Goal: Task Accomplishment & Management: Manage account settings

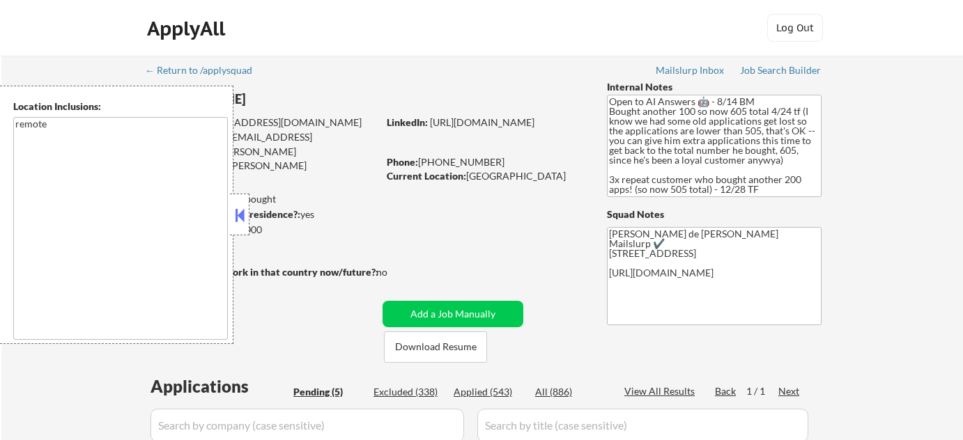
select select ""pending""
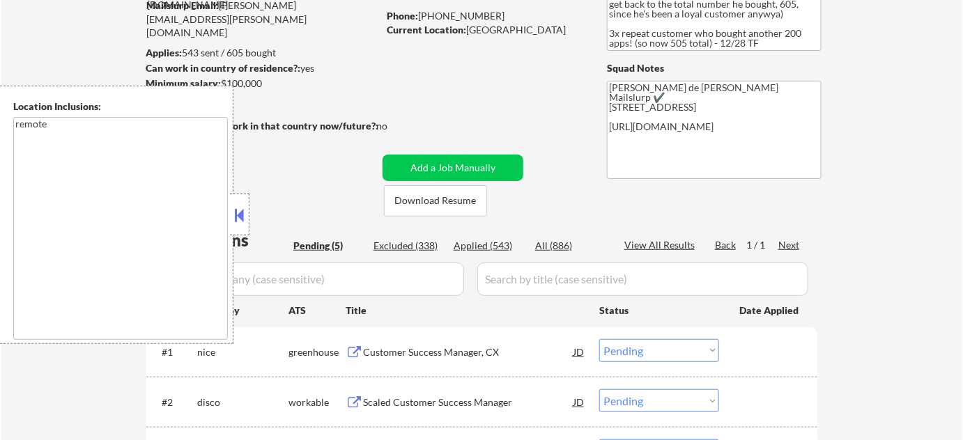
scroll to position [253, 0]
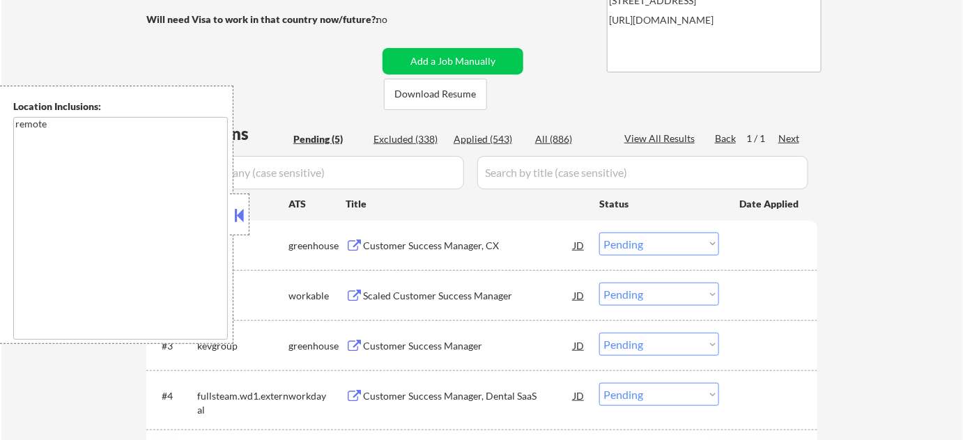
click at [238, 208] on button at bounding box center [239, 215] width 15 height 21
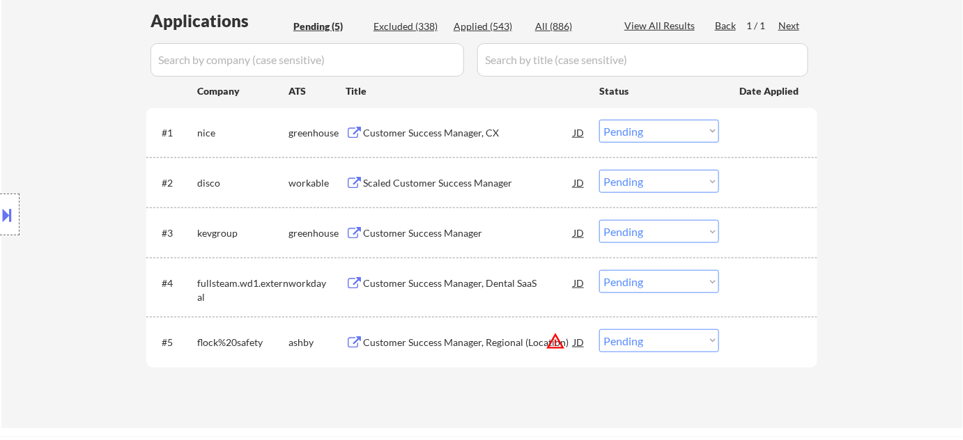
scroll to position [380, 0]
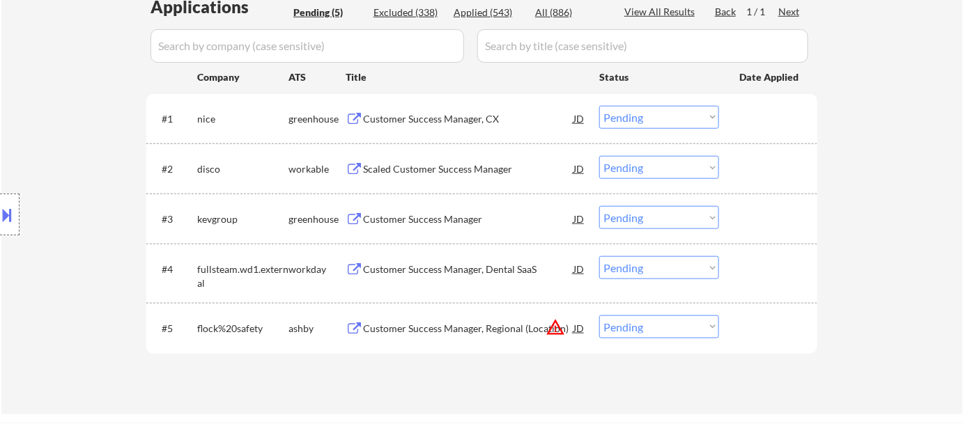
click at [453, 172] on div "Scaled Customer Success Manager" at bounding box center [468, 169] width 210 height 14
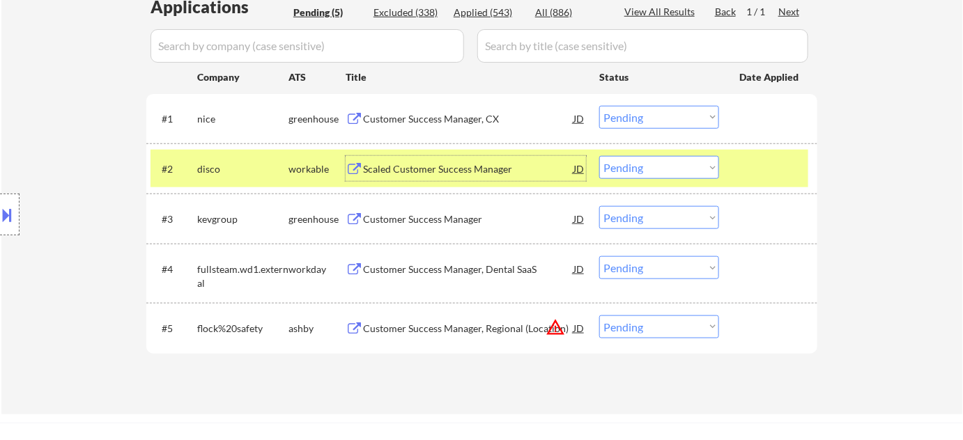
click at [662, 173] on select "Choose an option... Pending Applied Excluded (Questions) Excluded (Expired) Exc…" at bounding box center [659, 167] width 120 height 23
click at [599, 156] on select "Choose an option... Pending Applied Excluded (Questions) Excluded (Expired) Exc…" at bounding box center [659, 167] width 120 height 23
select select ""pending""
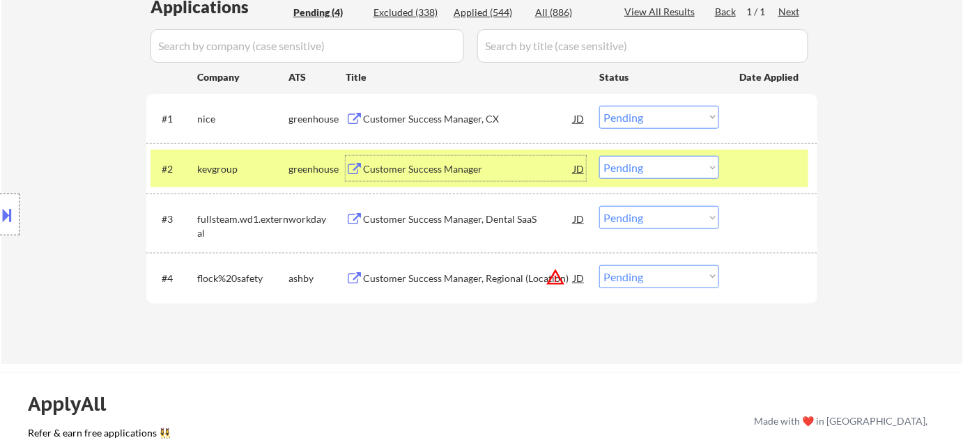
click at [431, 170] on div "Customer Success Manager" at bounding box center [468, 169] width 210 height 14
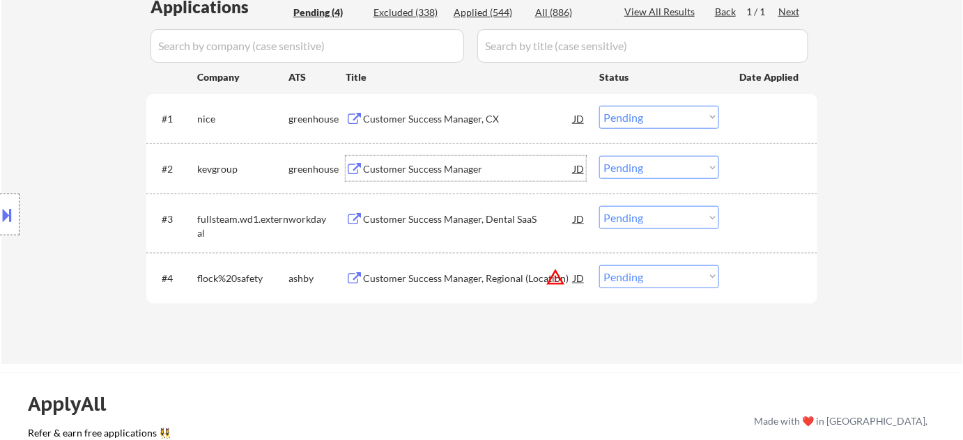
click at [482, 13] on div "Applied (544)" at bounding box center [489, 13] width 70 height 14
select select ""applied""
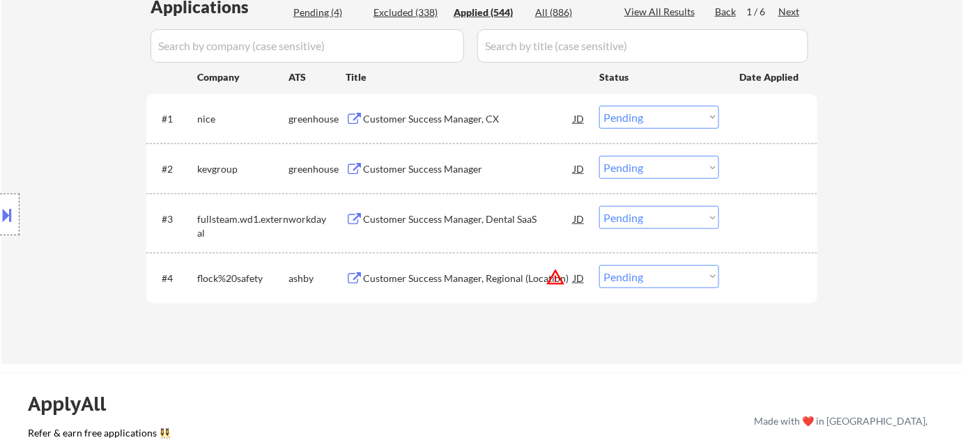
select select ""applied""
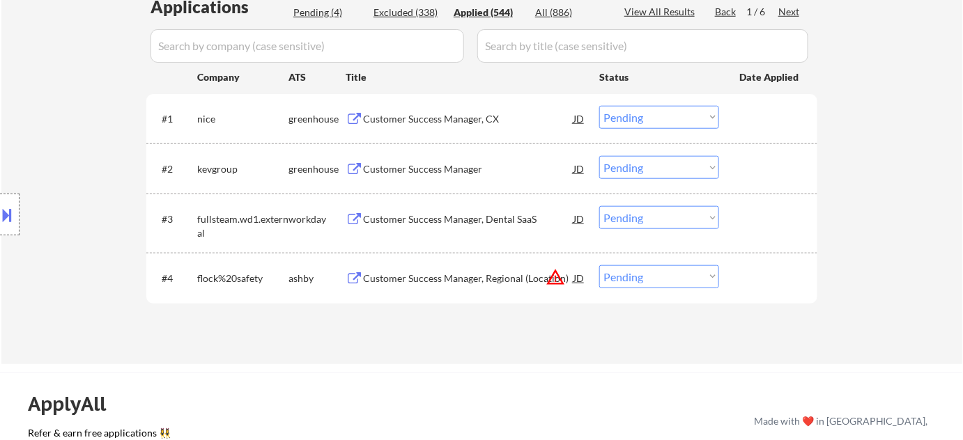
select select ""applied""
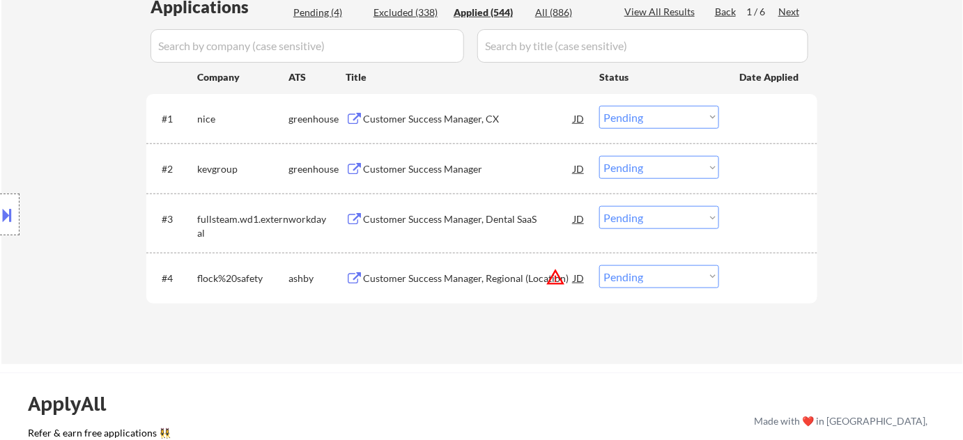
select select ""applied""
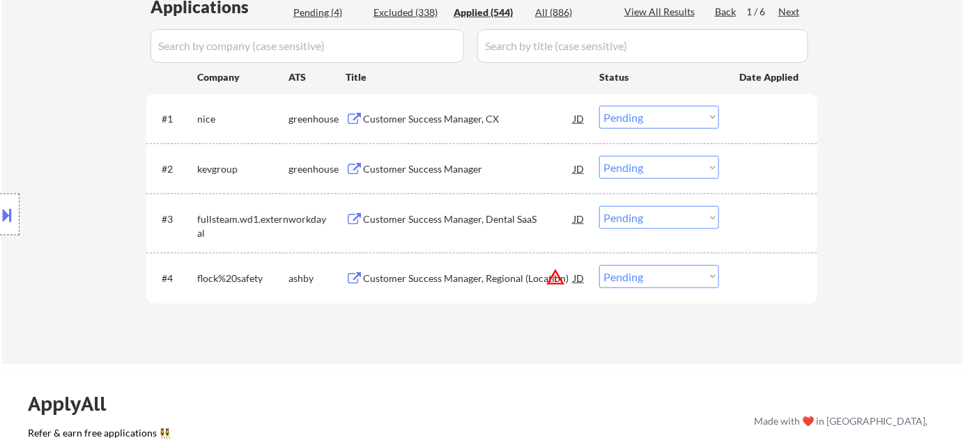
select select ""applied""
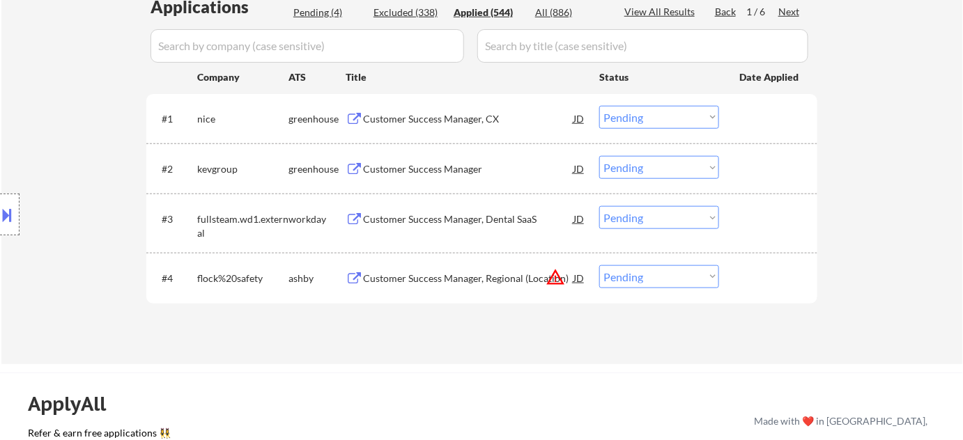
select select ""applied""
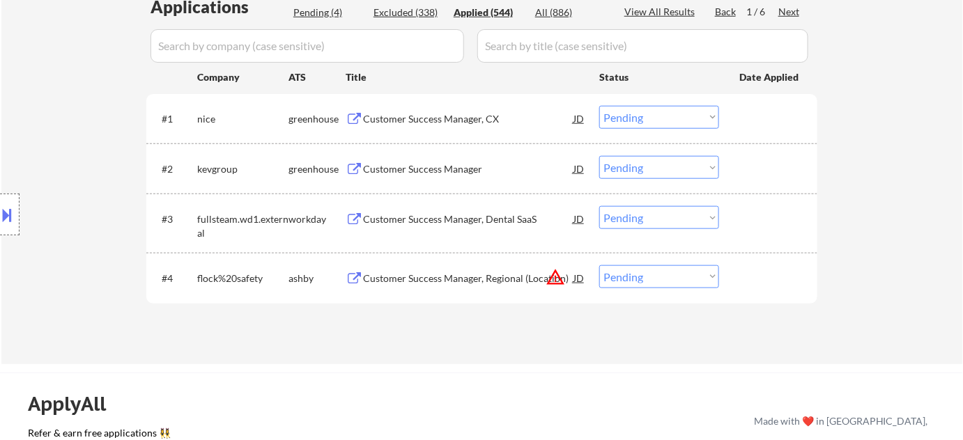
select select ""applied""
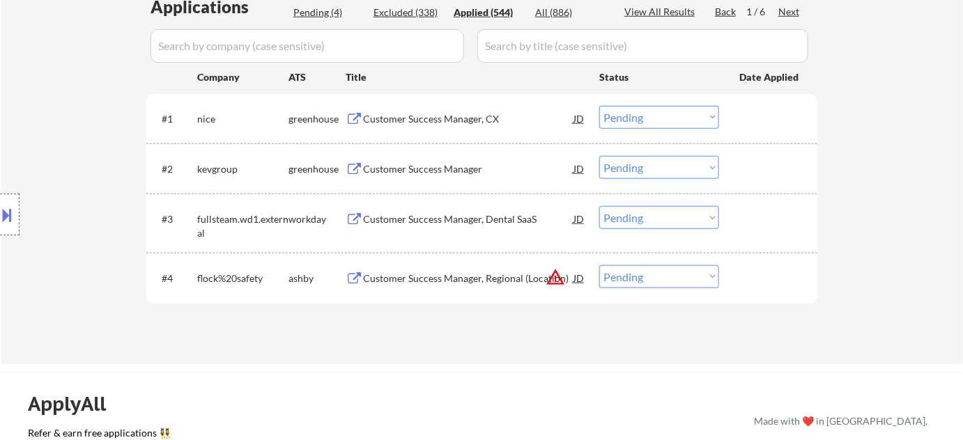
select select ""applied""
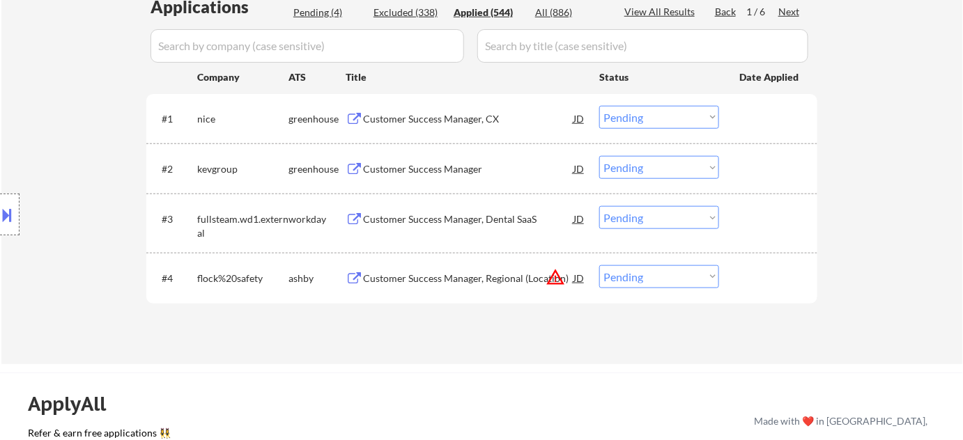
select select ""applied""
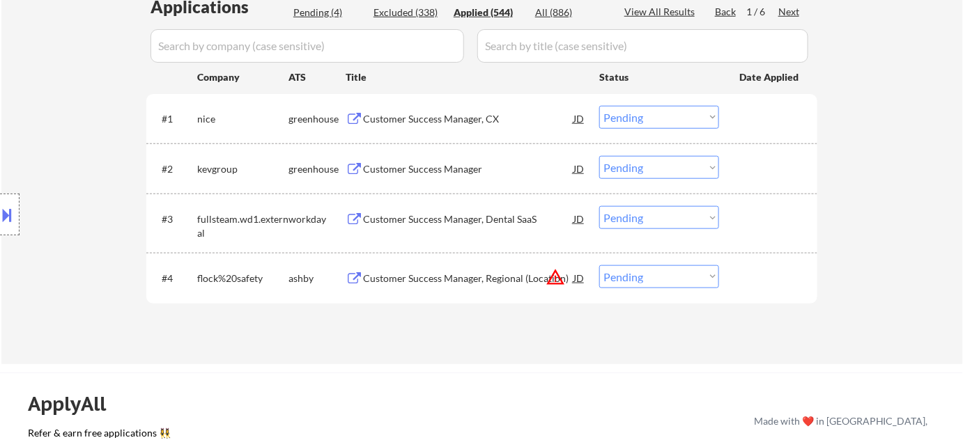
select select ""applied""
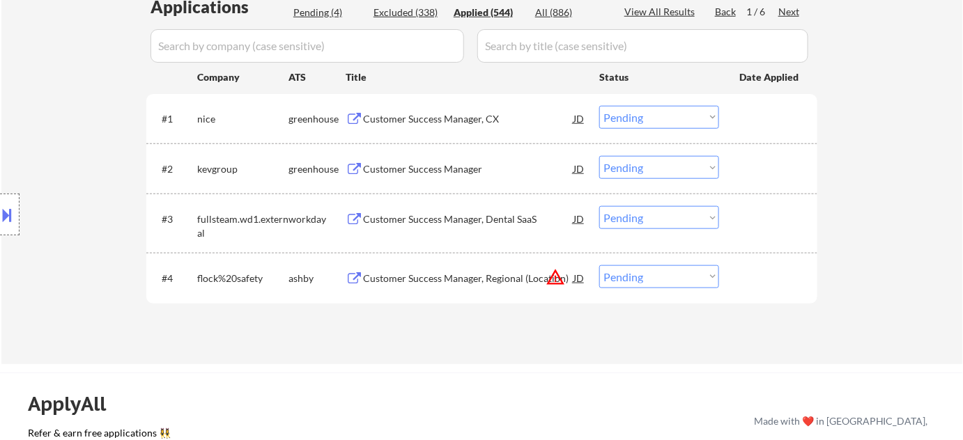
select select ""applied""
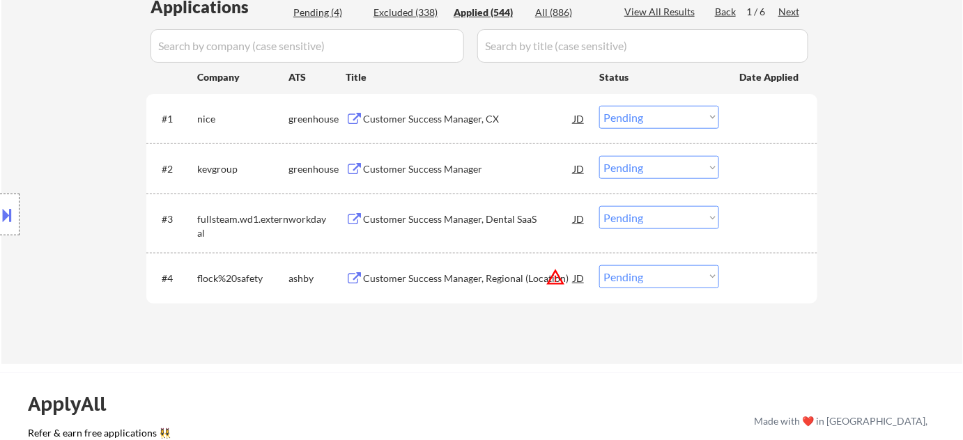
select select ""applied""
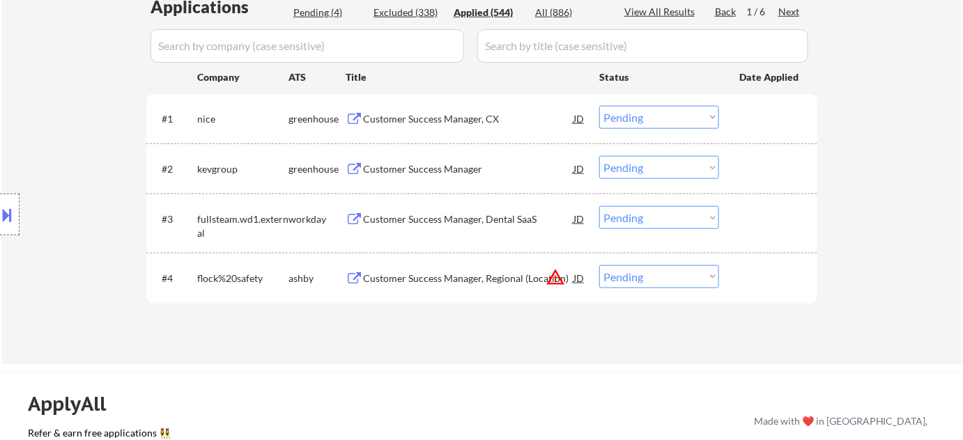
select select ""applied""
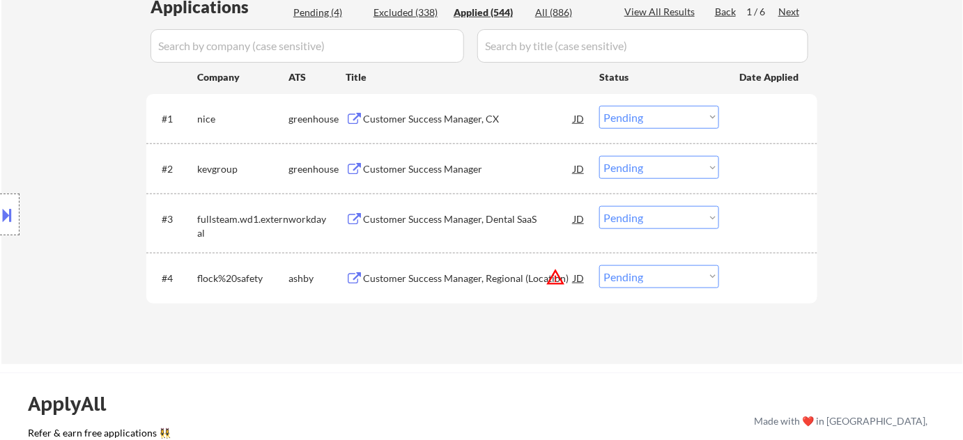
select select ""applied""
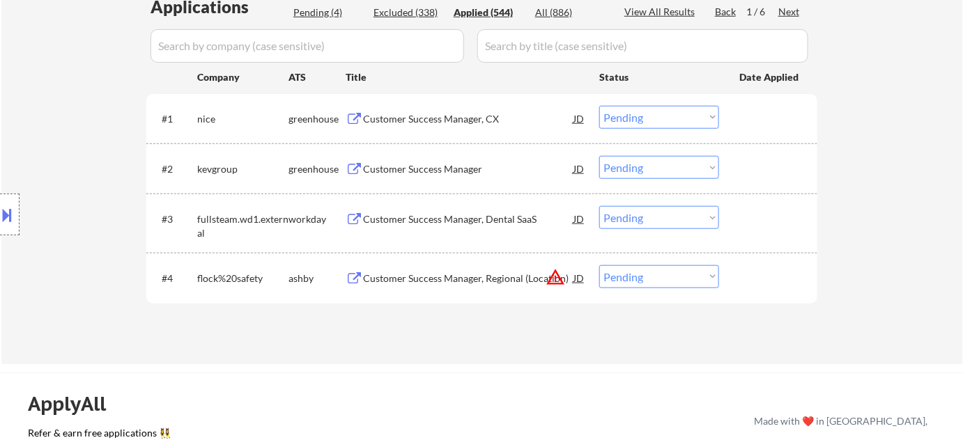
select select ""applied""
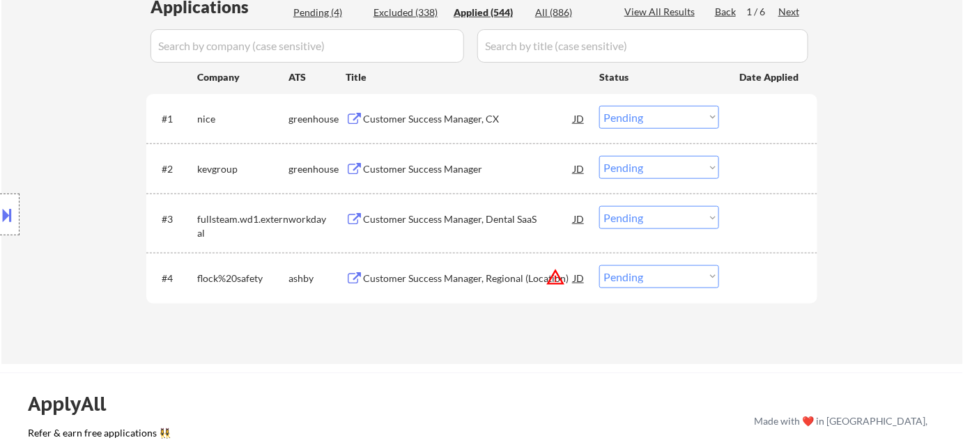
select select ""applied""
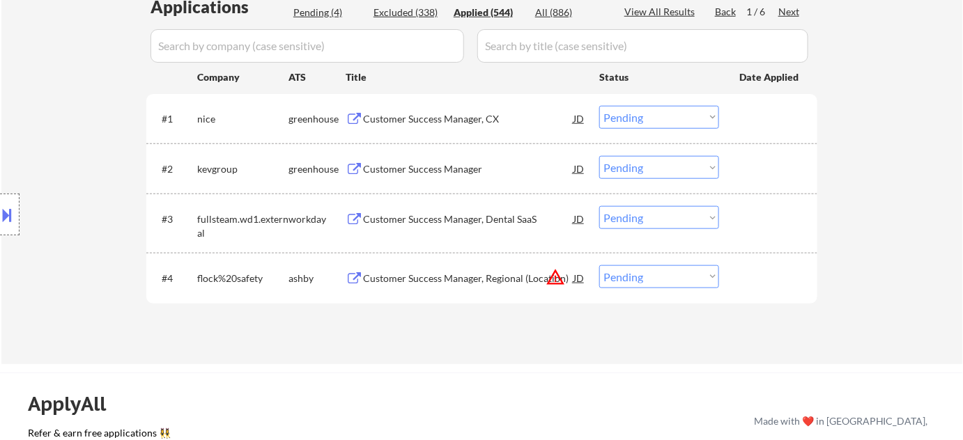
select select ""applied""
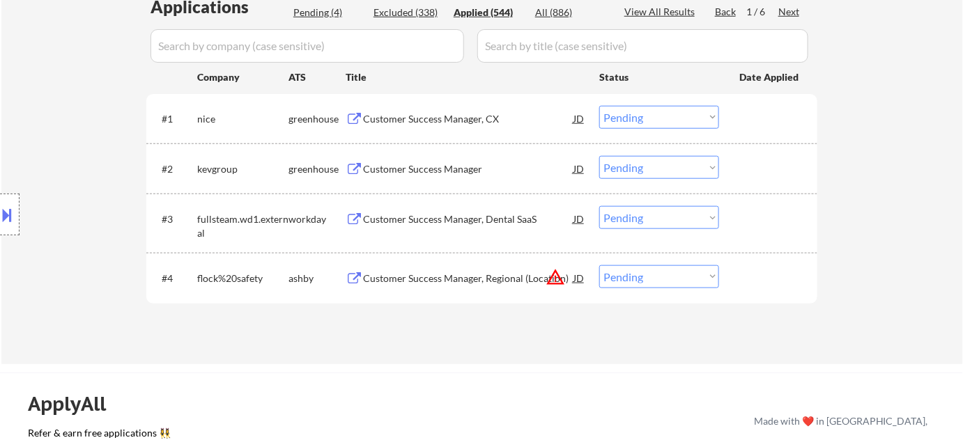
select select ""applied""
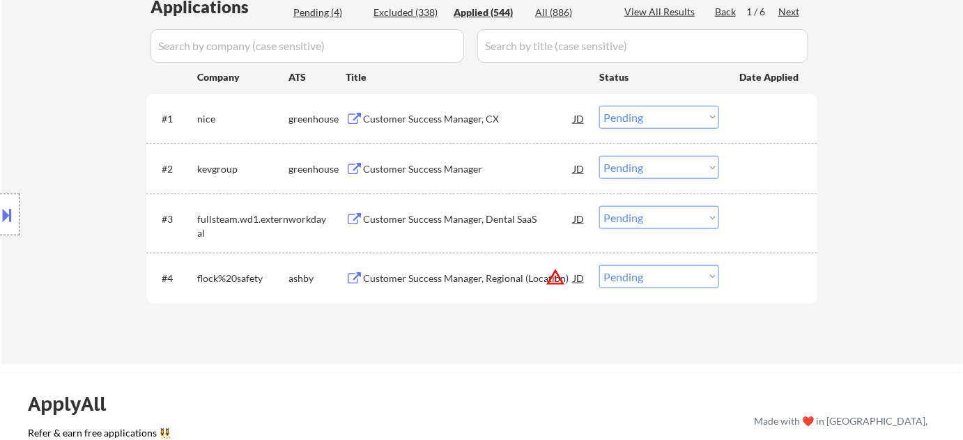
select select ""applied""
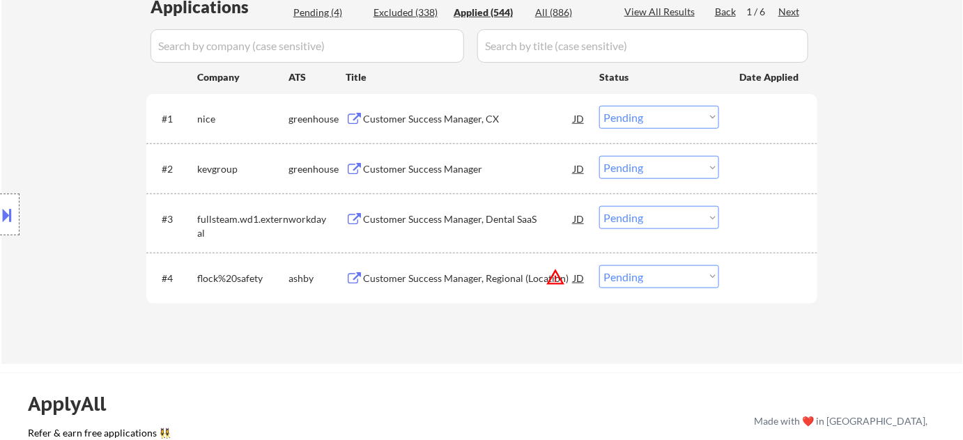
select select ""applied""
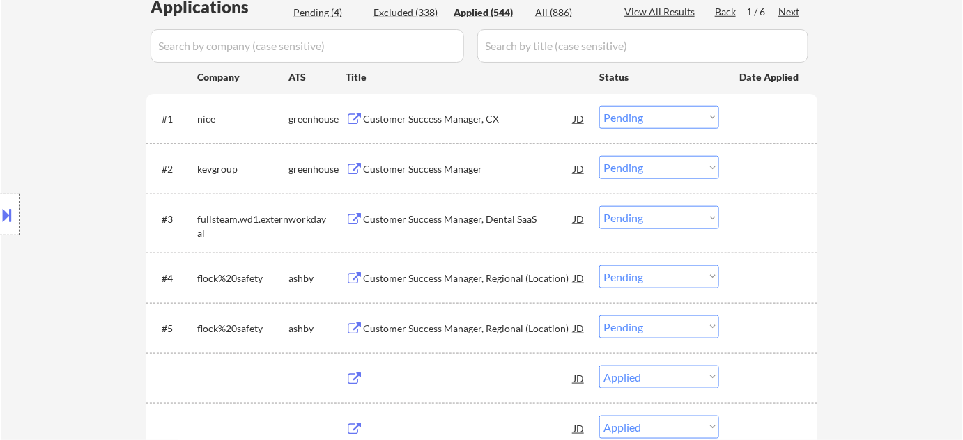
select select ""applied""
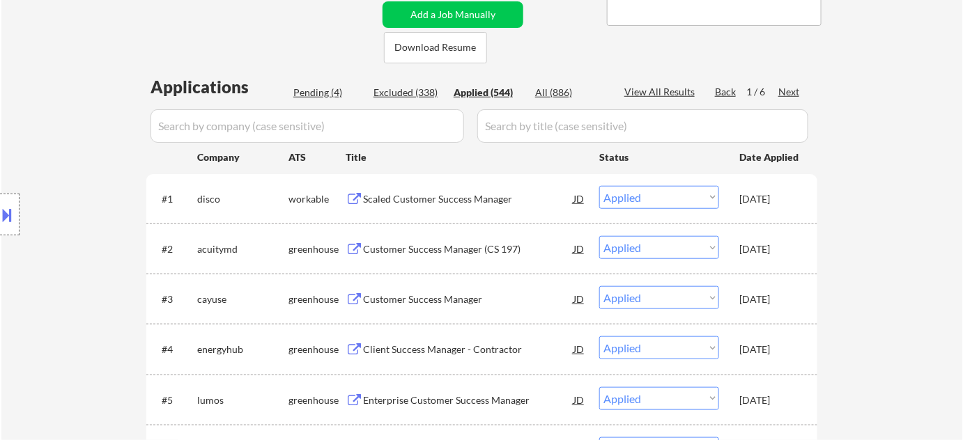
scroll to position [253, 0]
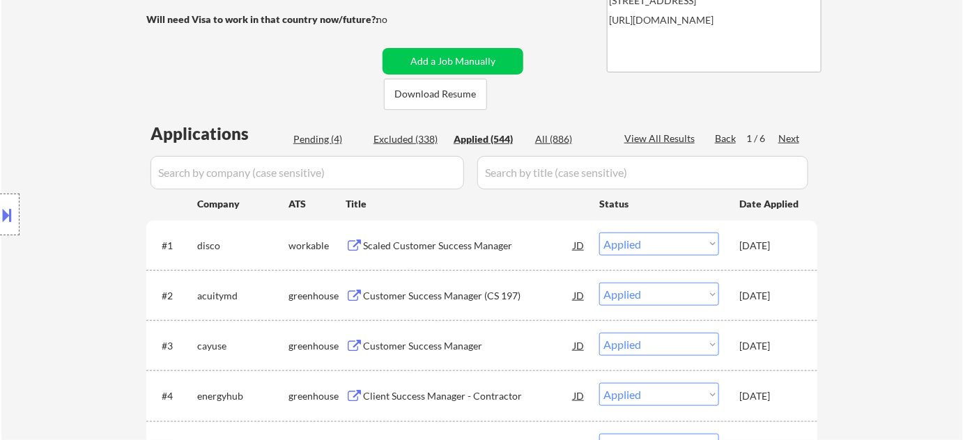
click at [296, 137] on div "Pending (4)" at bounding box center [328, 139] width 70 height 14
select select ""pending""
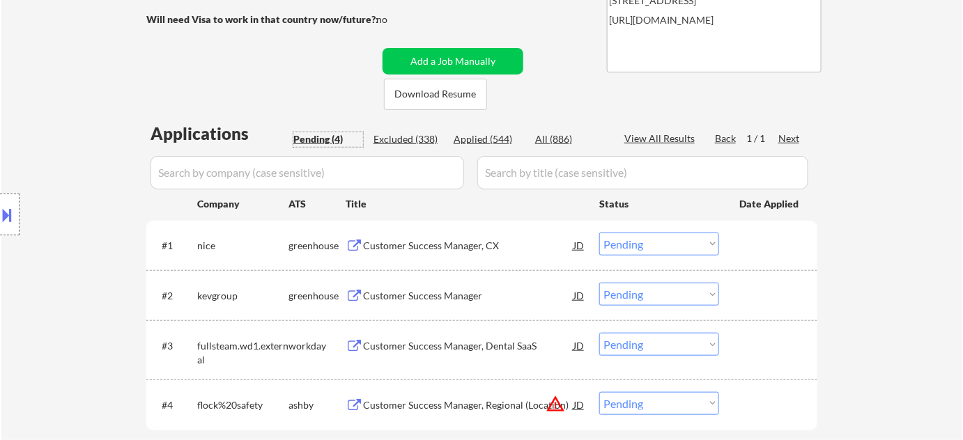
drag, startPoint x: 651, startPoint y: 293, endPoint x: 650, endPoint y: 307, distance: 14.0
click at [651, 293] on select "Choose an option... Pending Applied Excluded (Questions) Excluded (Expired) Exc…" at bounding box center [659, 294] width 120 height 23
click at [599, 283] on select "Choose an option... Pending Applied Excluded (Questions) Excluded (Expired) Exc…" at bounding box center [659, 294] width 120 height 23
select select ""pending""
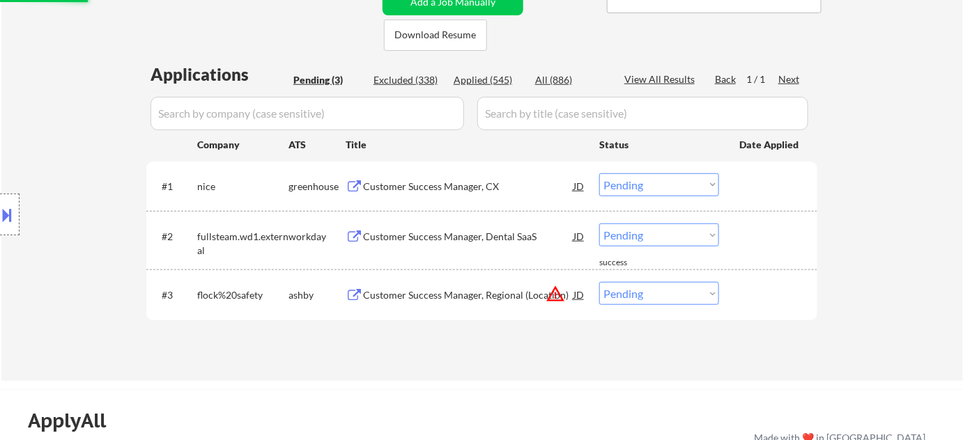
scroll to position [380, 0]
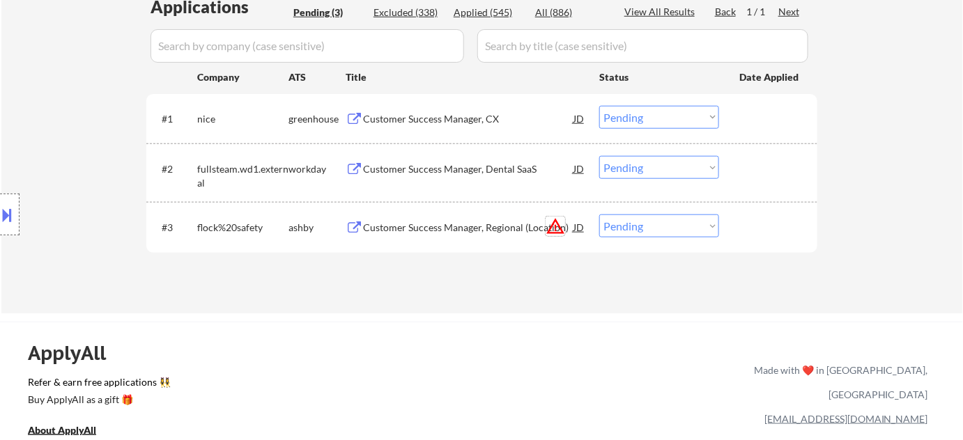
click at [548, 224] on button "warning_amber" at bounding box center [556, 227] width 20 height 20
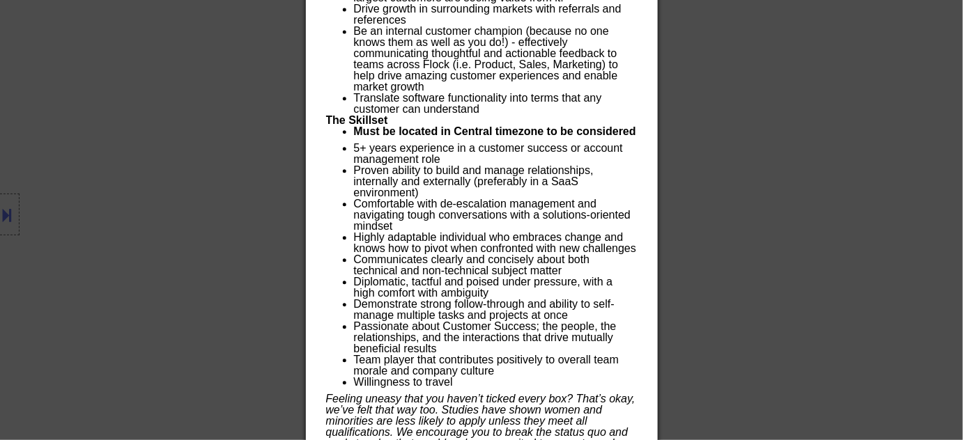
scroll to position [1013, 0]
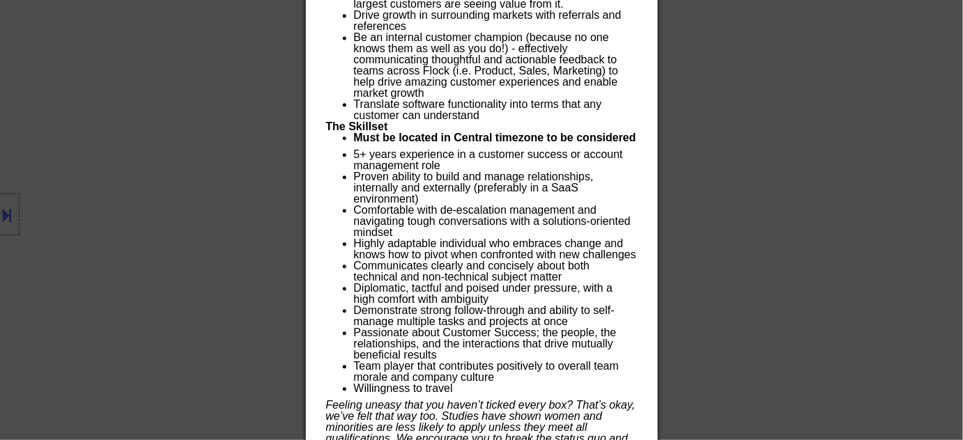
click at [759, 148] on div at bounding box center [481, 220] width 963 height 440
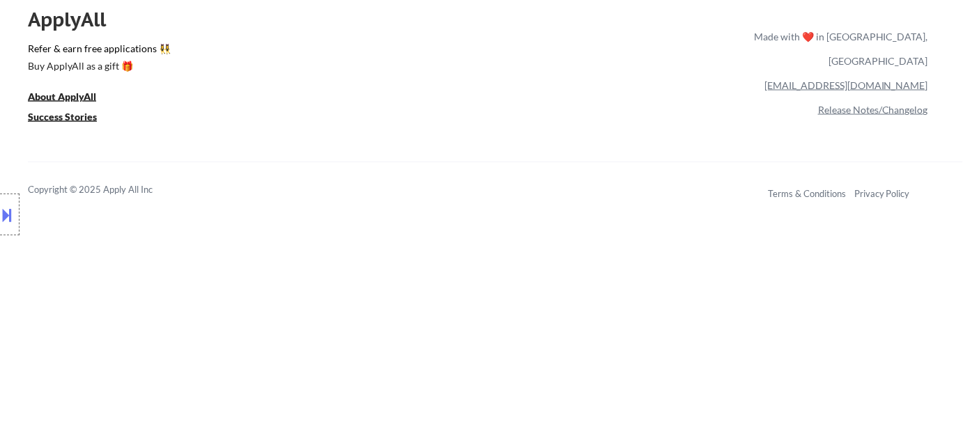
scroll to position [461, 0]
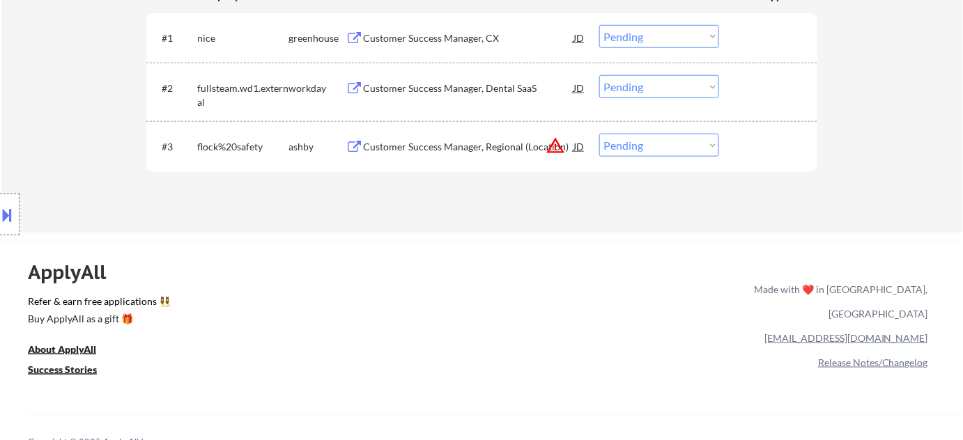
click at [649, 147] on select "Choose an option... Pending Applied Excluded (Questions) Excluded (Expired) Exc…" at bounding box center [659, 145] width 120 height 23
click at [676, 141] on select "Choose an option... Pending Applied Excluded (Questions) Excluded (Expired) Exc…" at bounding box center [659, 145] width 120 height 23
select select ""excluded__location_""
click at [599, 134] on select "Choose an option... Pending Applied Excluded (Questions) Excluded (Expired) Exc…" at bounding box center [659, 145] width 120 height 23
click at [454, 75] on div "Customer Success Manager, Dental SaaS" at bounding box center [468, 87] width 210 height 25
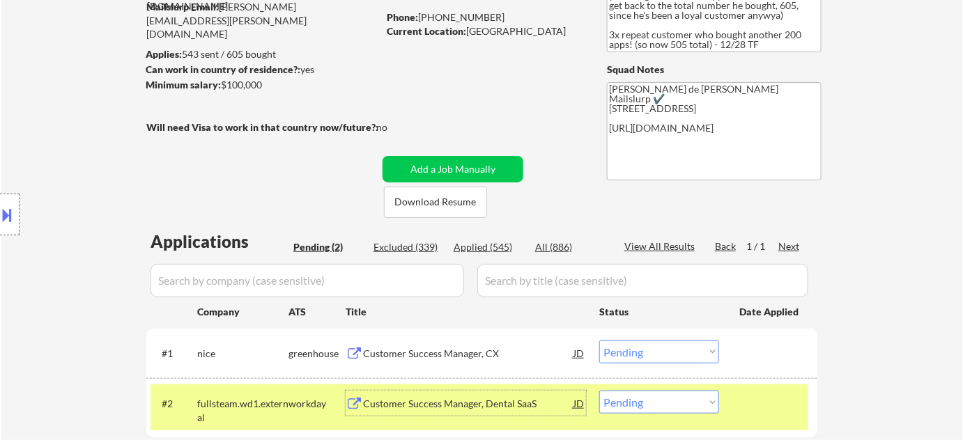
scroll to position [144, 0]
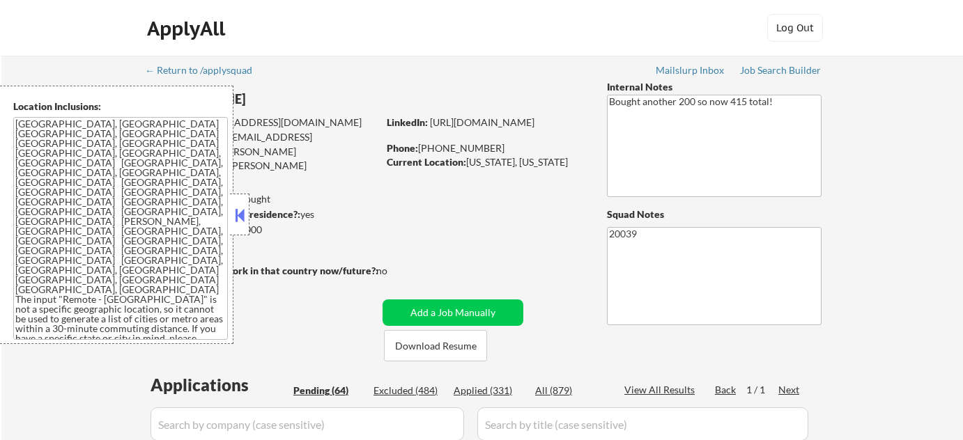
select select ""pending""
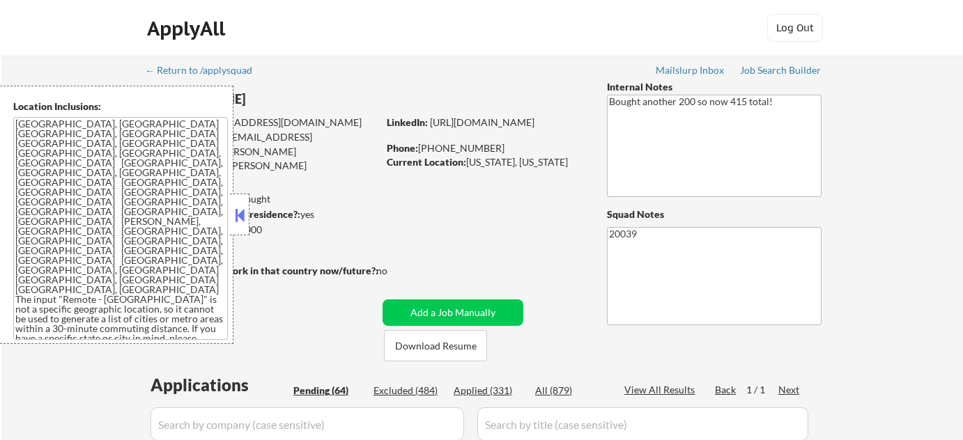
select select ""pending""
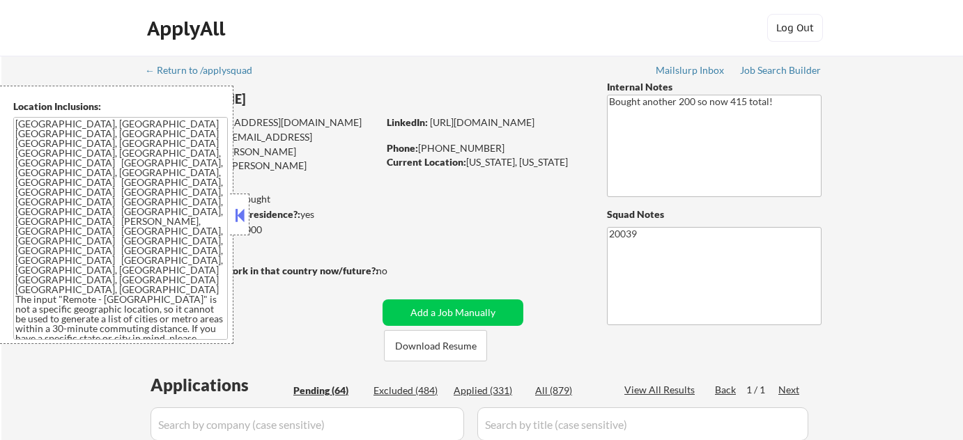
select select ""pending""
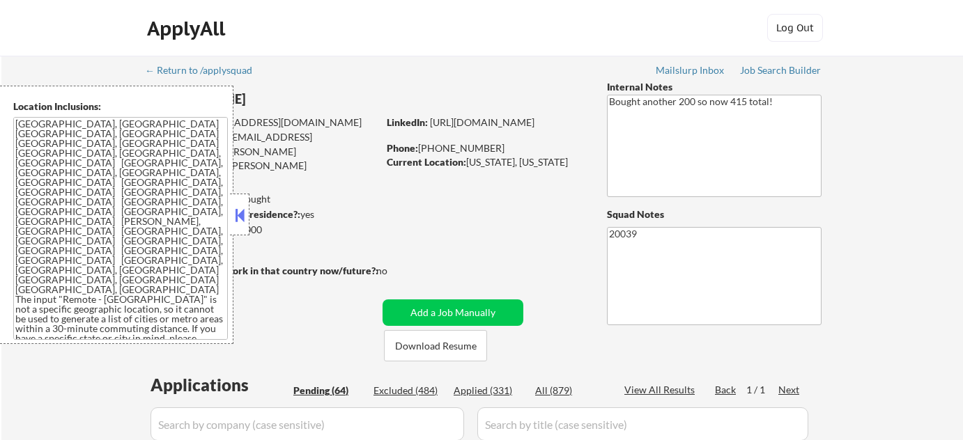
select select ""pending""
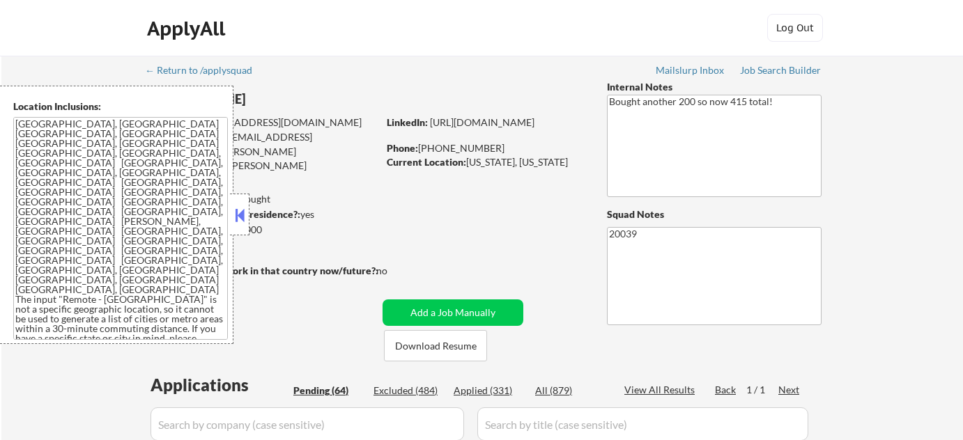
select select ""pending""
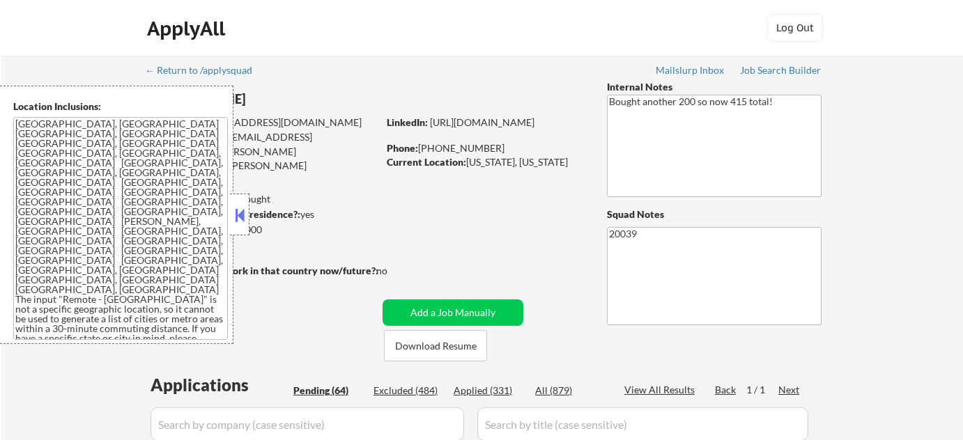
select select ""pending""
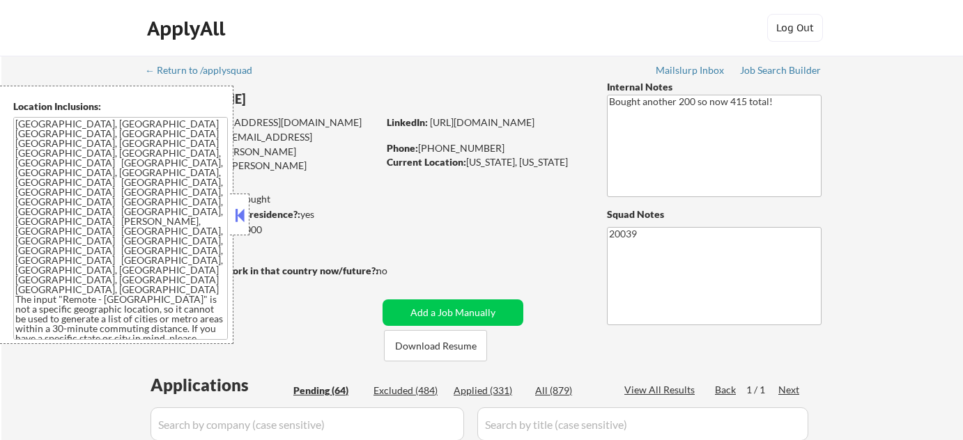
select select ""pending""
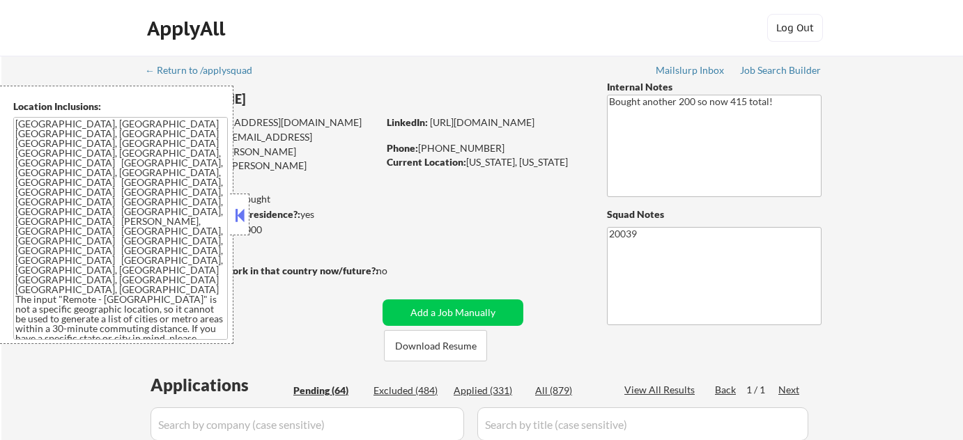
select select ""pending""
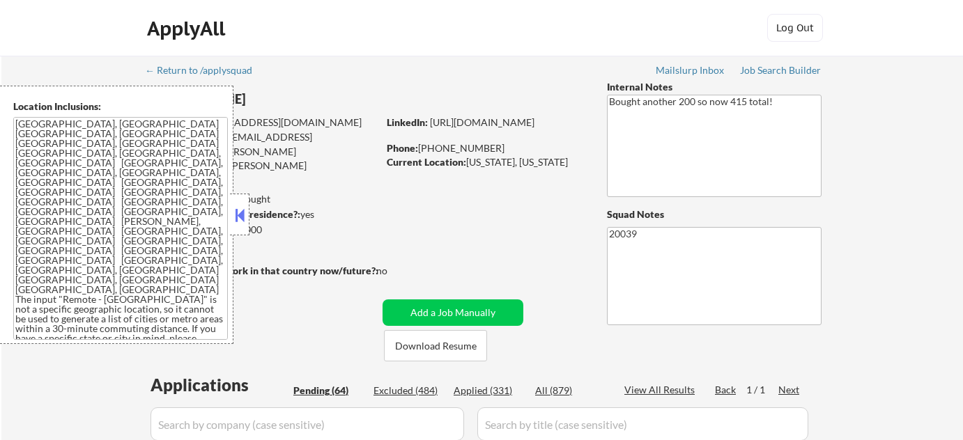
select select ""pending""
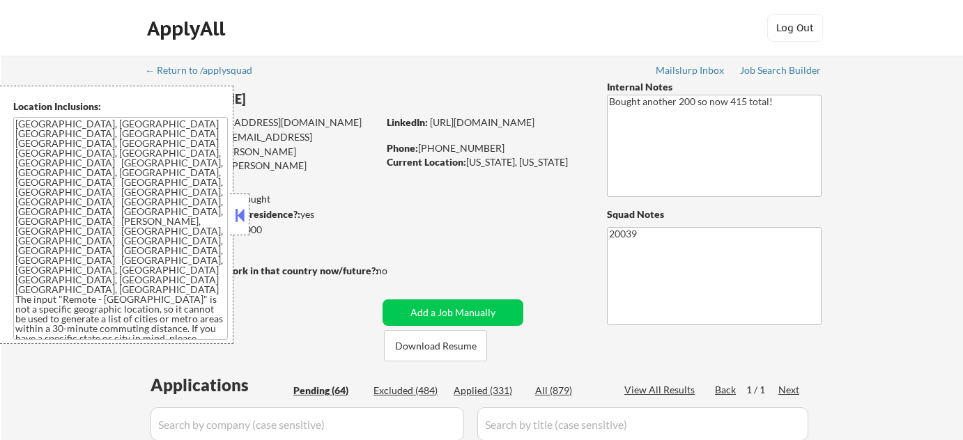
select select ""pending""
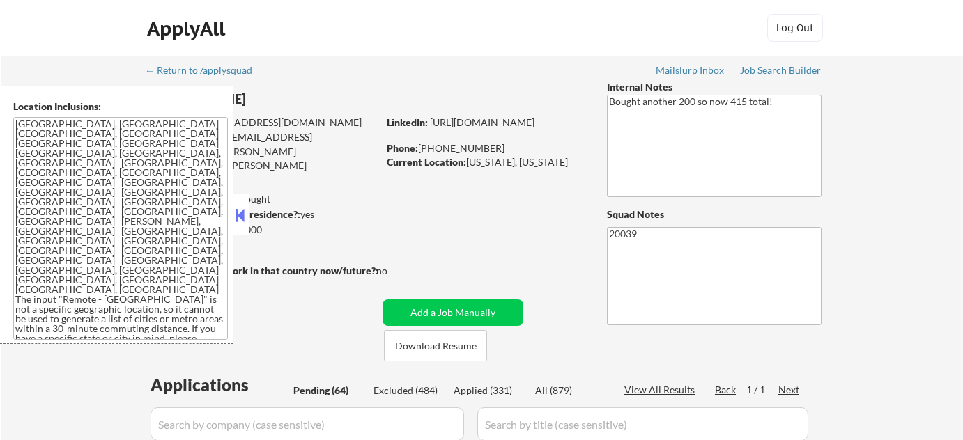
select select ""pending""
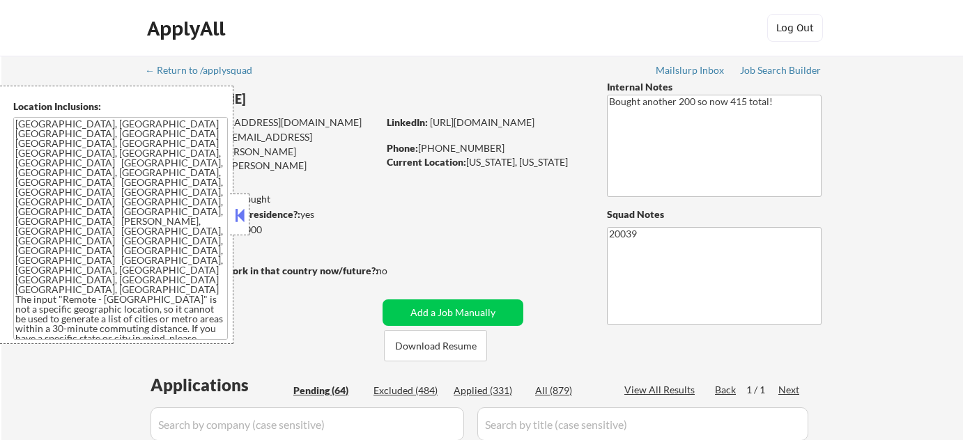
select select ""pending""
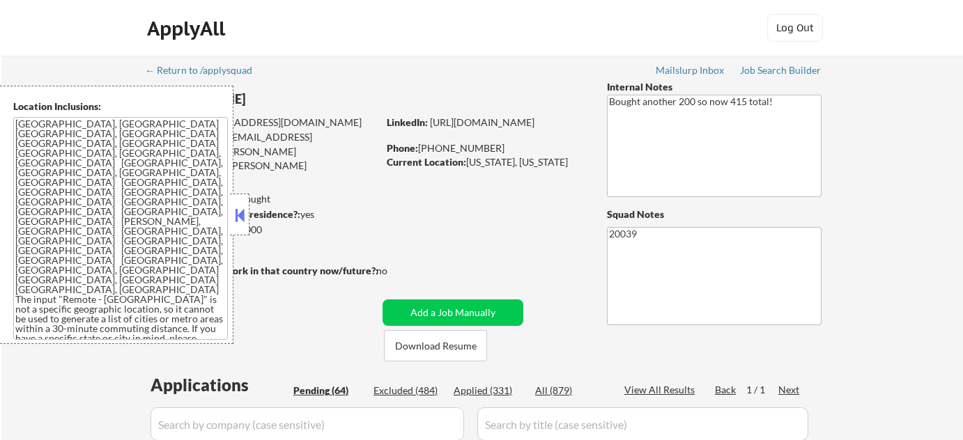
select select ""pending""
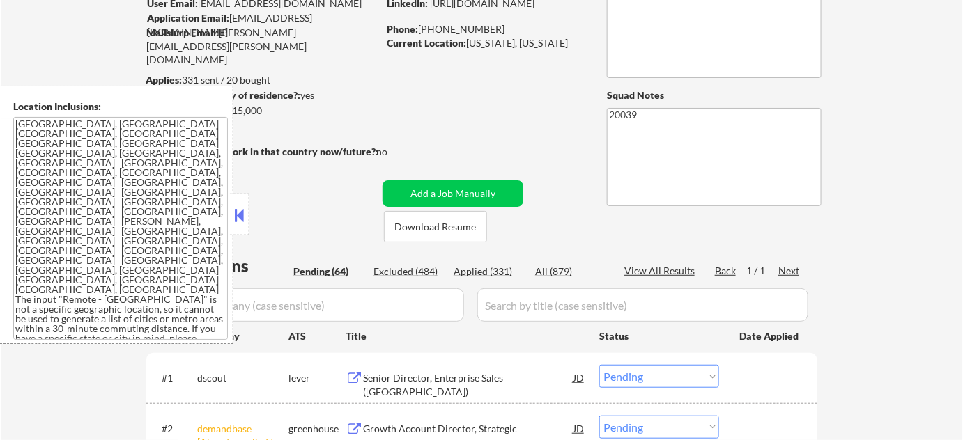
scroll to position [190, 0]
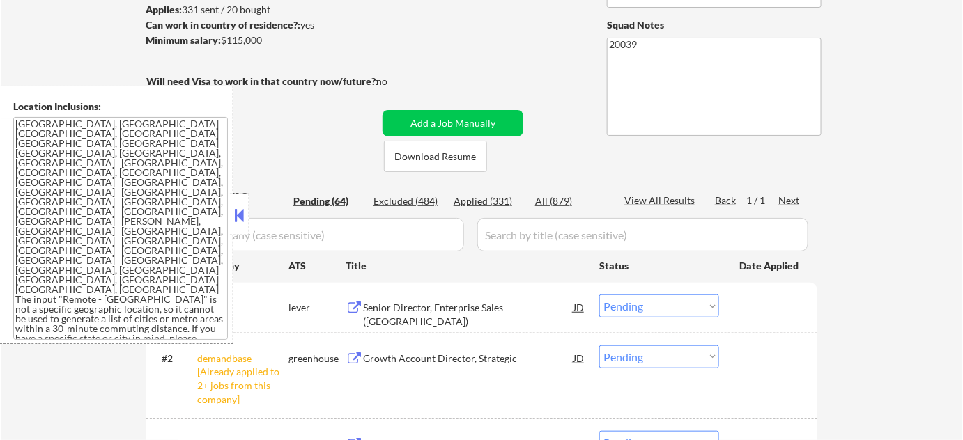
click at [234, 219] on button at bounding box center [239, 215] width 15 height 21
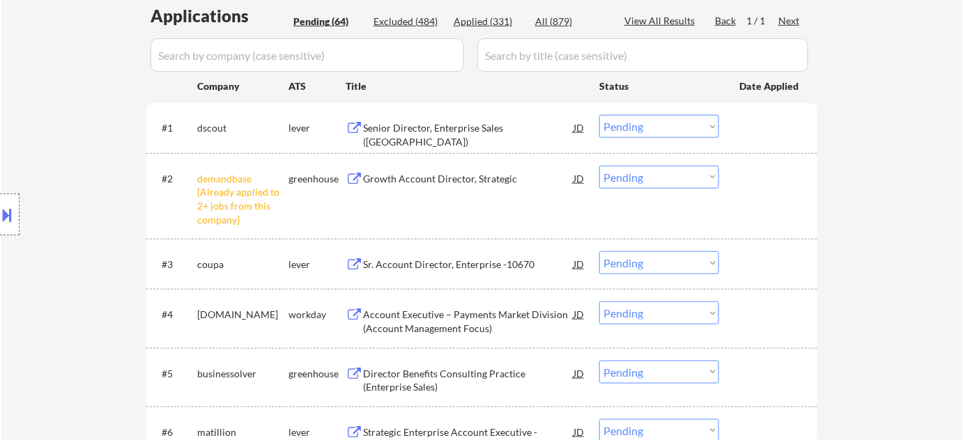
scroll to position [380, 0]
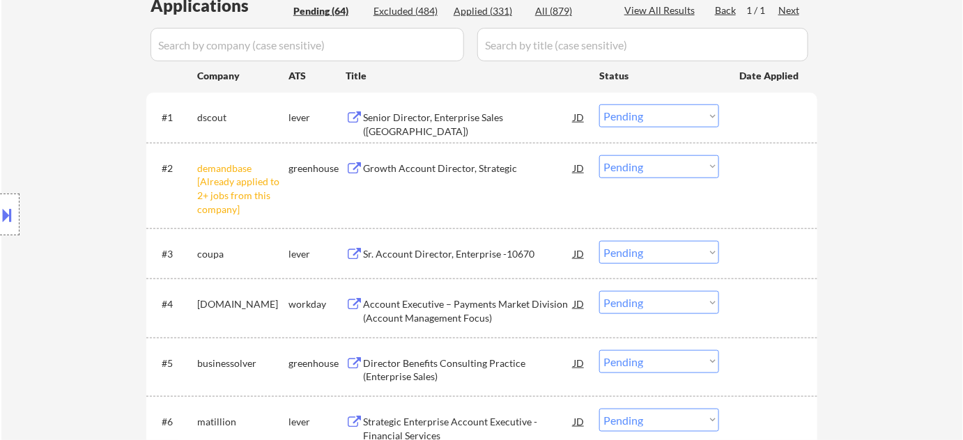
click at [631, 164] on select "Choose an option... Pending Applied Excluded (Questions) Excluded (Expired) Exc…" at bounding box center [659, 166] width 120 height 23
click at [599, 155] on select "Choose an option... Pending Applied Excluded (Questions) Excluded (Expired) Exc…" at bounding box center [659, 166] width 120 height 23
select select ""pending""
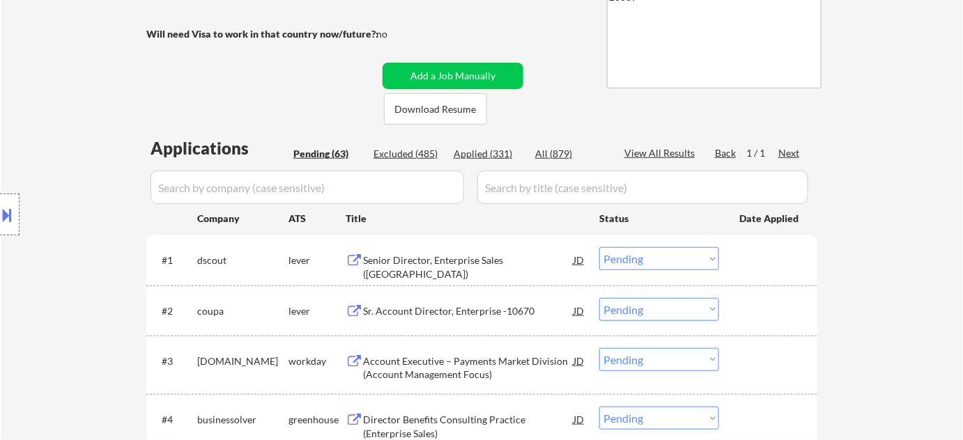
scroll to position [253, 0]
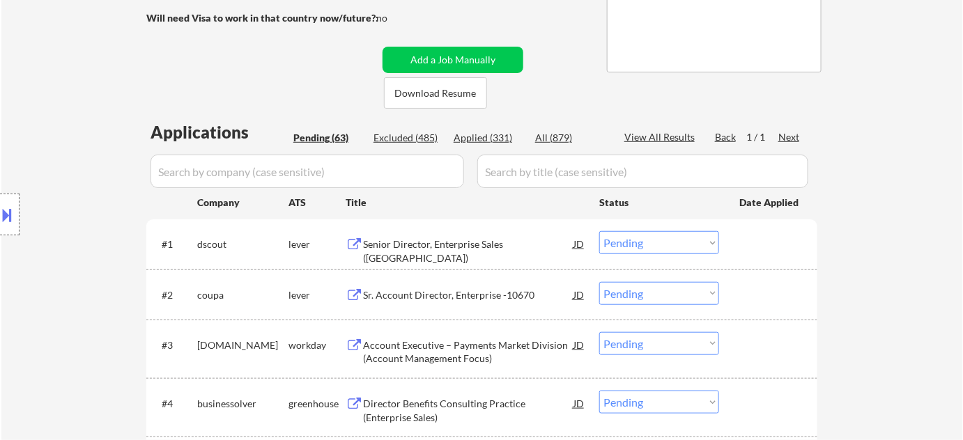
click at [428, 240] on div "Senior Director, Enterprise Sales (US)" at bounding box center [468, 251] width 210 height 27
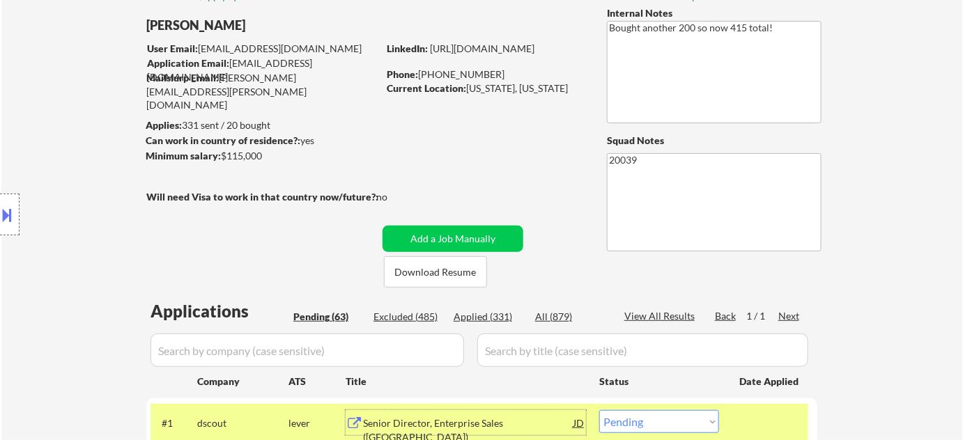
scroll to position [0, 0]
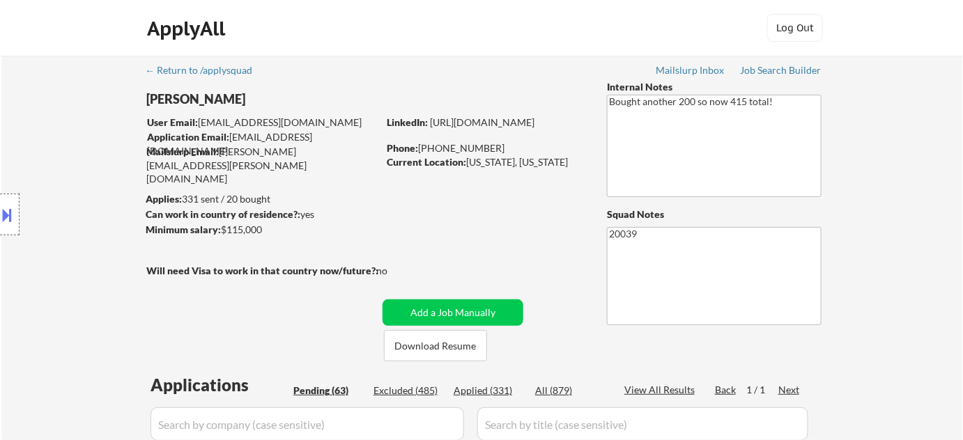
drag, startPoint x: 535, startPoint y: 129, endPoint x: 497, endPoint y: 200, distance: 80.7
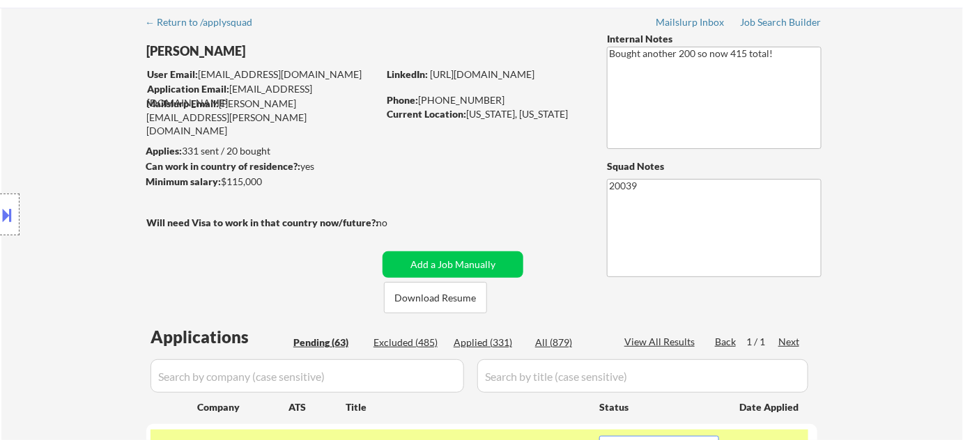
scroll to position [253, 0]
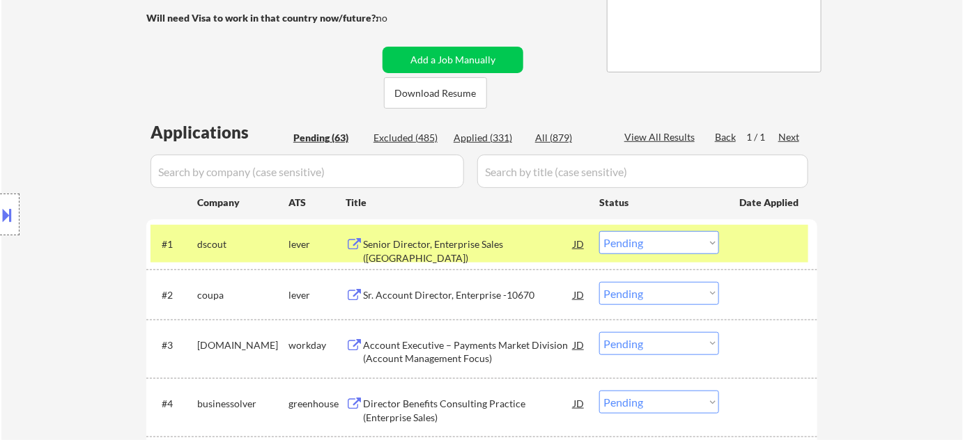
click at [673, 246] on select "Choose an option... Pending Applied Excluded (Questions) Excluded (Expired) Exc…" at bounding box center [659, 242] width 120 height 23
click at [599, 231] on select "Choose an option... Pending Applied Excluded (Questions) Excluded (Expired) Exc…" at bounding box center [659, 242] width 120 height 23
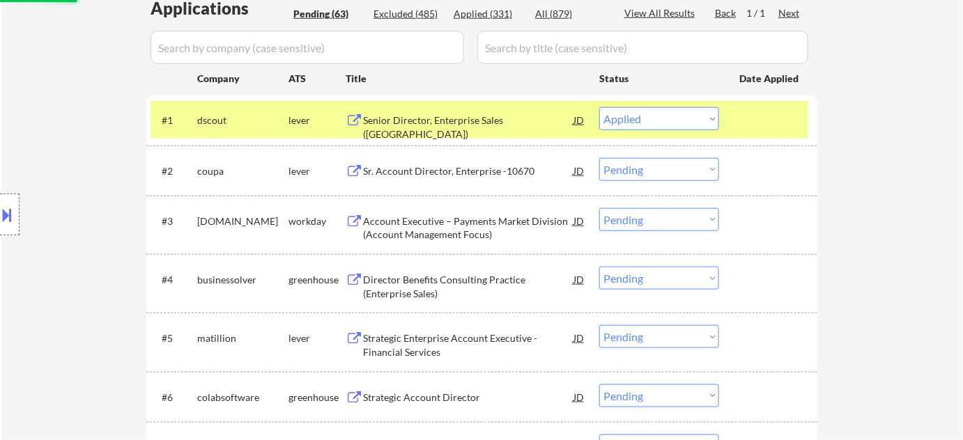
scroll to position [380, 0]
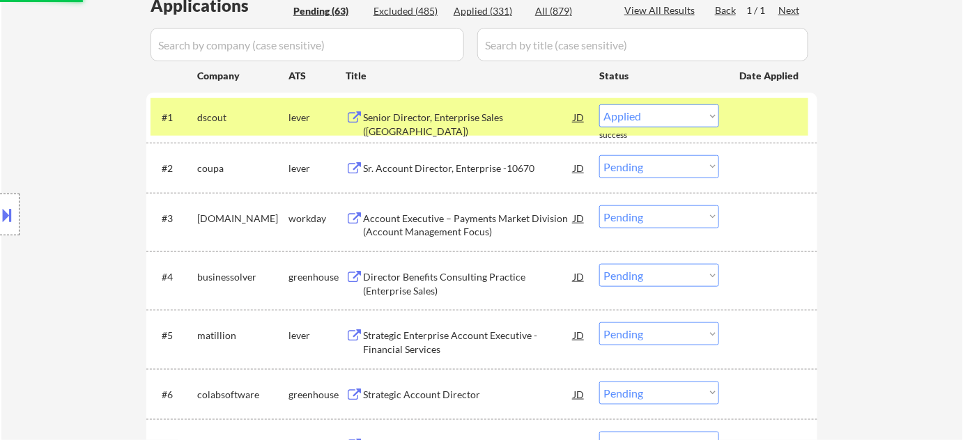
click at [465, 168] on div "Sr. Account Director, Enterprise -10670" at bounding box center [468, 169] width 210 height 14
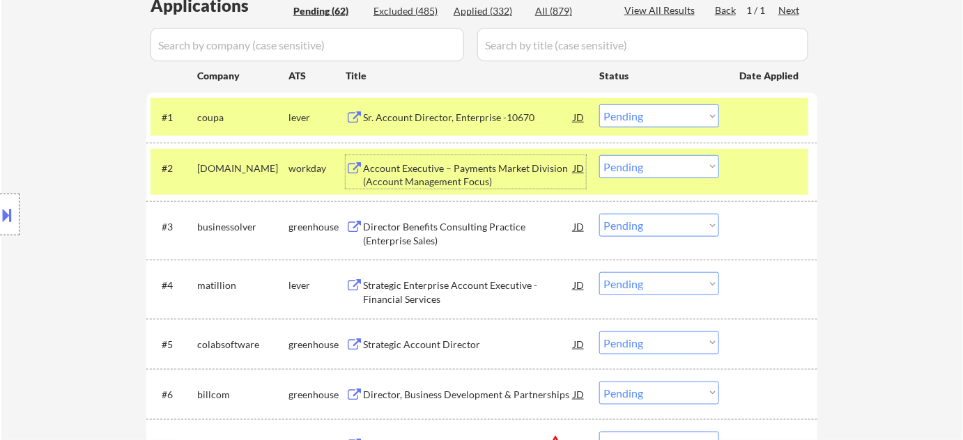
click at [657, 109] on select "Choose an option... Pending Applied Excluded (Questions) Excluded (Expired) Exc…" at bounding box center [659, 116] width 120 height 23
click at [599, 105] on select "Choose an option... Pending Applied Excluded (Questions) Excluded (Expired) Exc…" at bounding box center [659, 116] width 120 height 23
select select ""pending""
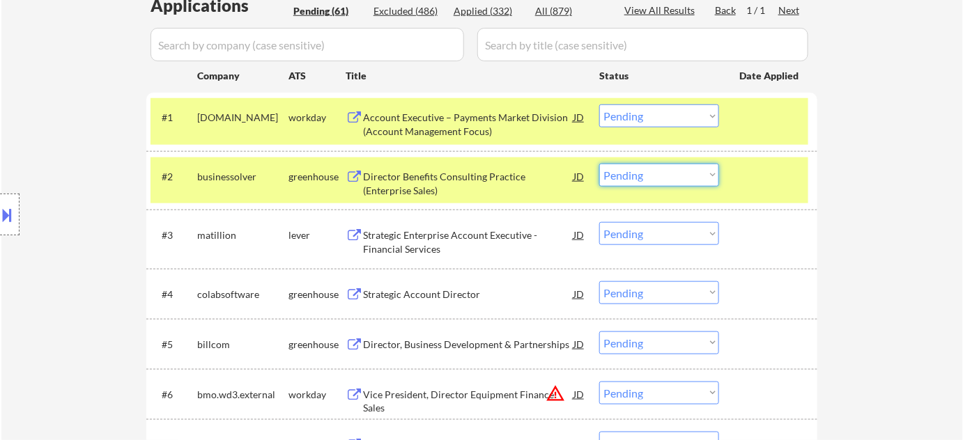
click at [656, 177] on select "Choose an option... Pending Applied Excluded (Questions) Excluded (Expired) Exc…" at bounding box center [659, 175] width 120 height 23
click at [599, 164] on select "Choose an option... Pending Applied Excluded (Questions) Excluded (Expired) Exc…" at bounding box center [659, 175] width 120 height 23
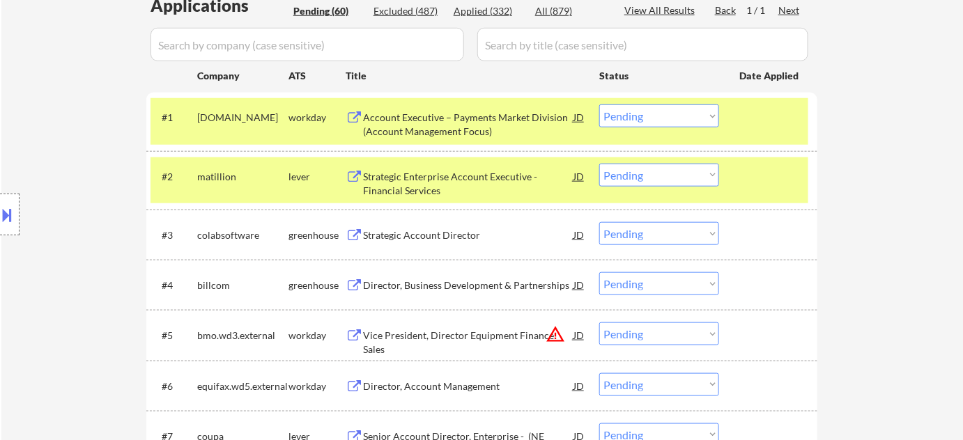
click at [416, 186] on div "Strategic Enterprise Account Executive - Financial Services" at bounding box center [468, 183] width 210 height 27
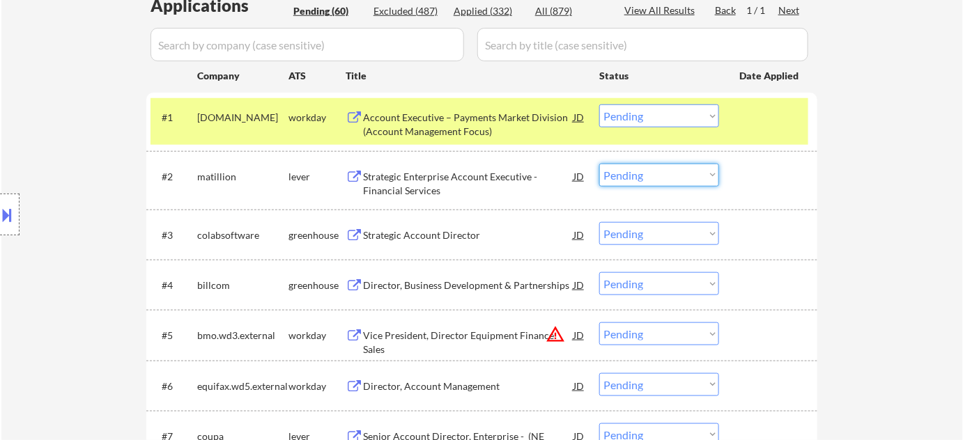
click at [680, 176] on select "Choose an option... Pending Applied Excluded (Questions) Excluded (Expired) Exc…" at bounding box center [659, 175] width 120 height 23
click at [599, 164] on select "Choose an option... Pending Applied Excluded (Questions) Excluded (Expired) Exc…" at bounding box center [659, 175] width 120 height 23
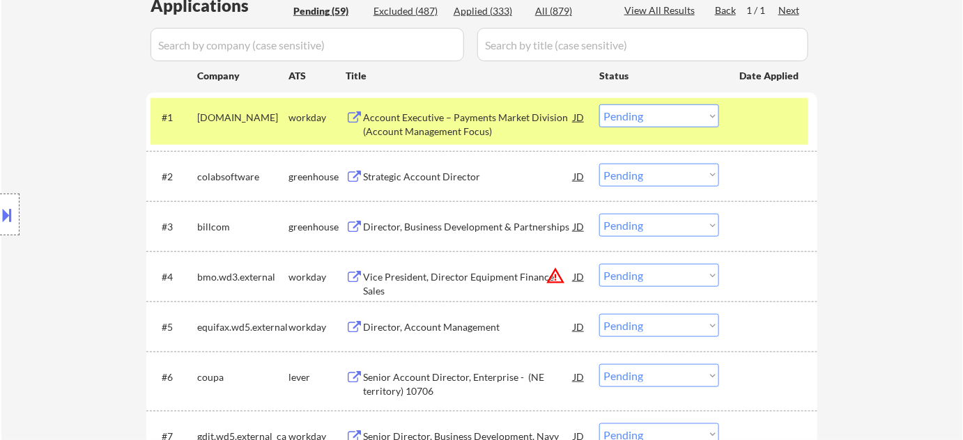
click at [440, 171] on div "Strategic Account Director" at bounding box center [468, 177] width 210 height 14
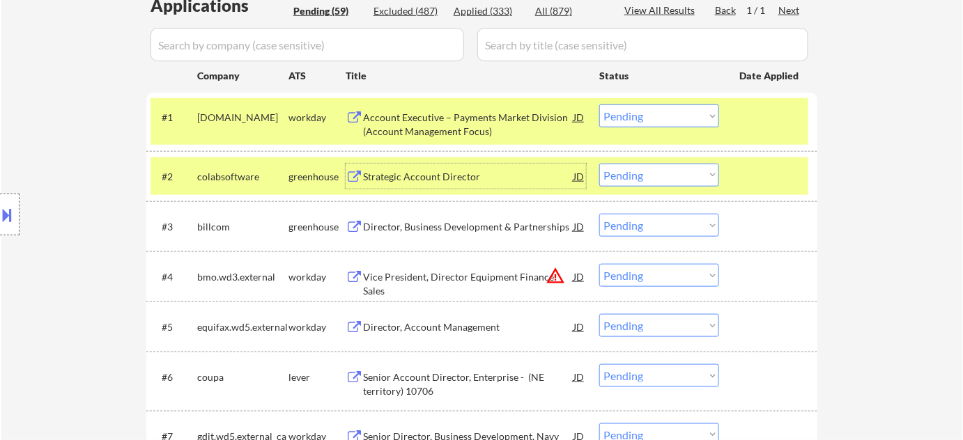
click at [628, 172] on select "Choose an option... Pending Applied Excluded (Questions) Excluded (Expired) Exc…" at bounding box center [659, 175] width 120 height 23
click at [599, 164] on select "Choose an option... Pending Applied Excluded (Questions) Excluded (Expired) Exc…" at bounding box center [659, 175] width 120 height 23
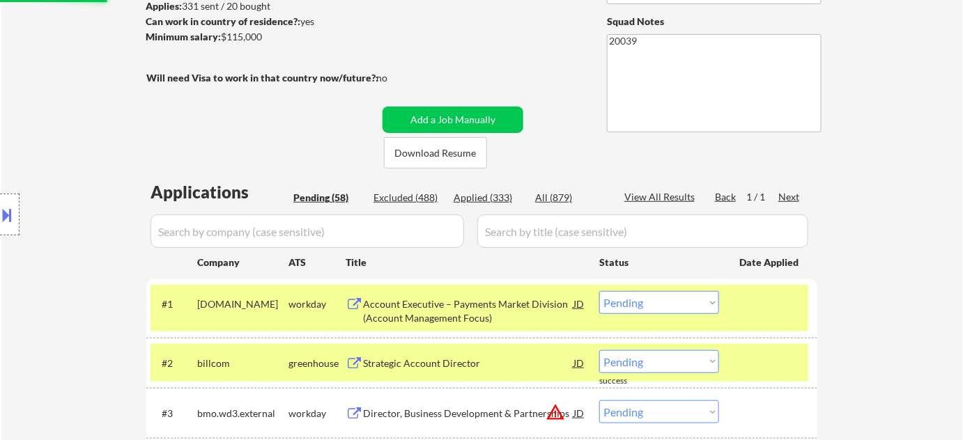
scroll to position [316, 0]
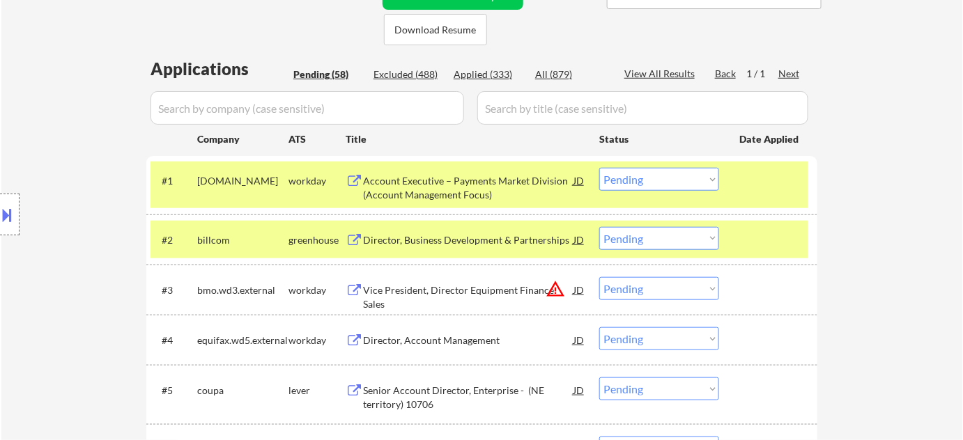
click at [496, 237] on div "Director, Business Development & Partnerships" at bounding box center [468, 240] width 210 height 14
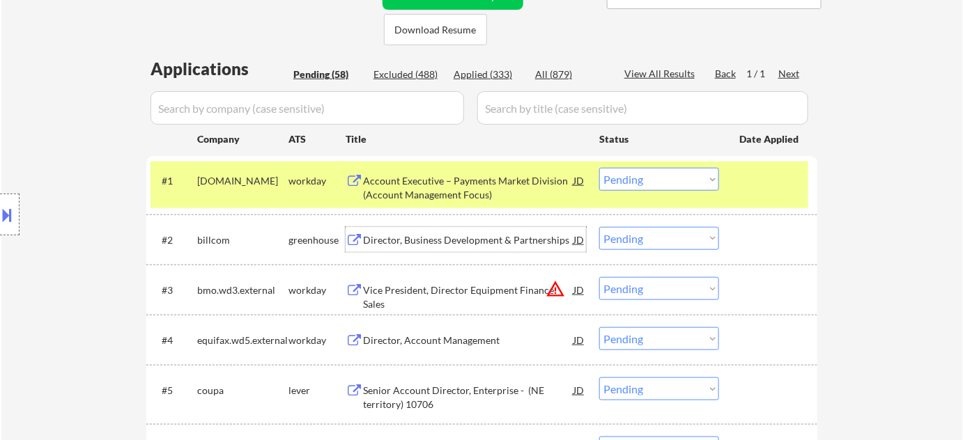
click at [656, 238] on select "Choose an option... Pending Applied Excluded (Questions) Excluded (Expired) Exc…" at bounding box center [659, 238] width 120 height 23
click at [599, 227] on select "Choose an option... Pending Applied Excluded (Questions) Excluded (Expired) Exc…" at bounding box center [659, 238] width 120 height 23
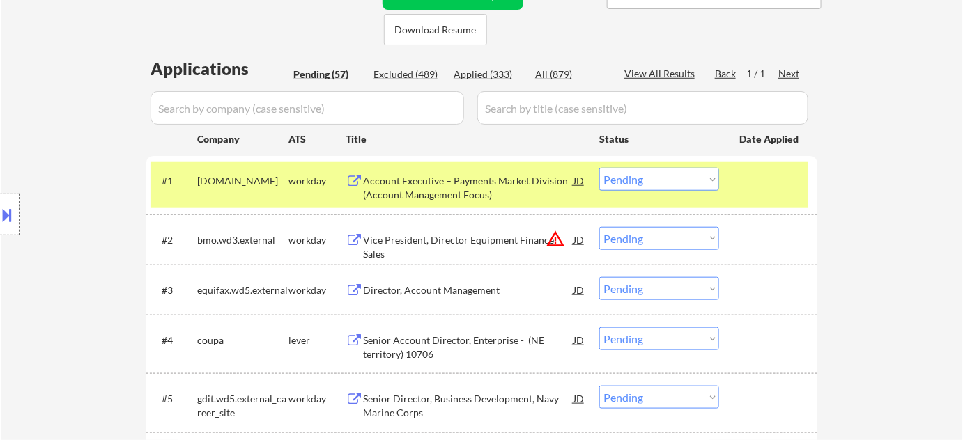
click at [683, 235] on select "Choose an option... Pending Applied Excluded (Questions) Excluded (Expired) Exc…" at bounding box center [659, 238] width 120 height 23
click at [599, 227] on select "Choose an option... Pending Applied Excluded (Questions) Excluded (Expired) Exc…" at bounding box center [659, 238] width 120 height 23
select select ""pending""
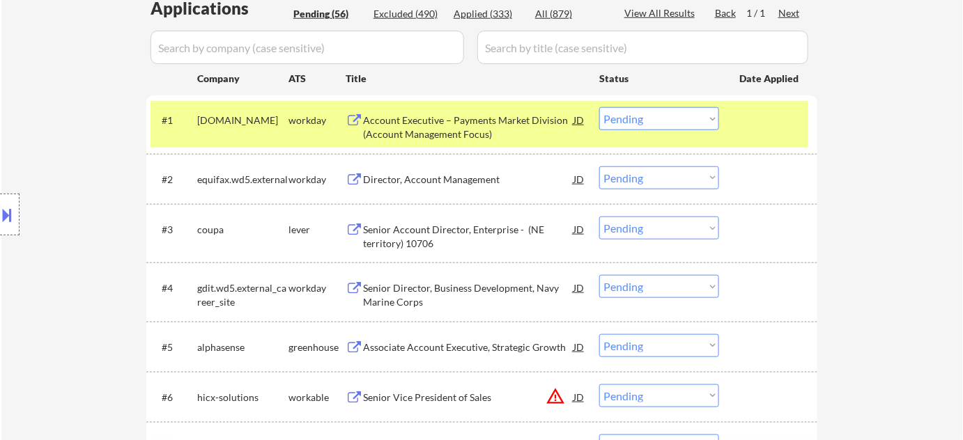
scroll to position [443, 0]
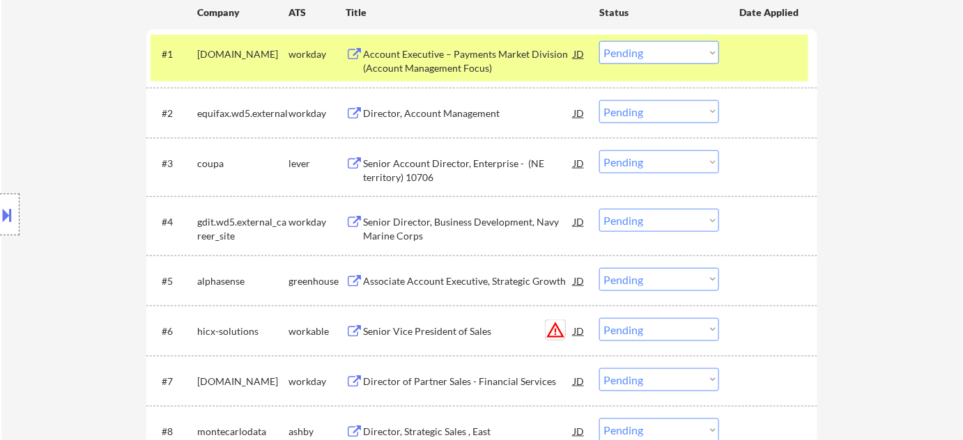
click at [548, 326] on button "warning_amber" at bounding box center [556, 330] width 20 height 20
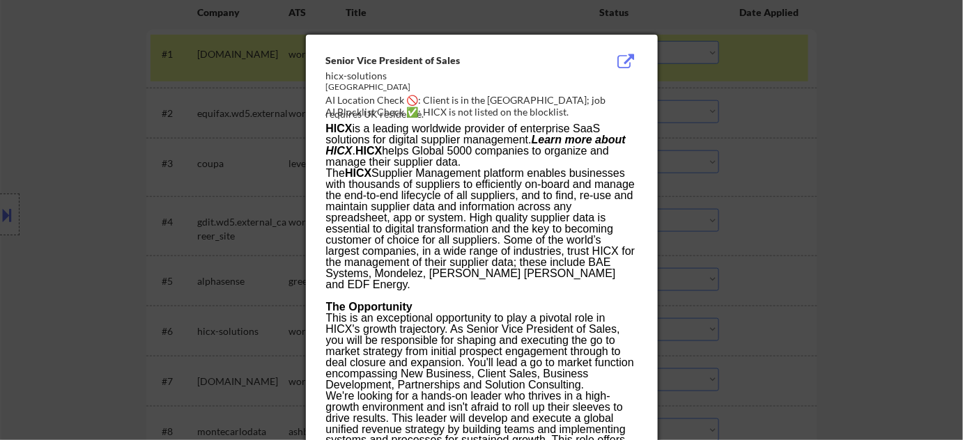
click at [798, 241] on div at bounding box center [481, 220] width 963 height 440
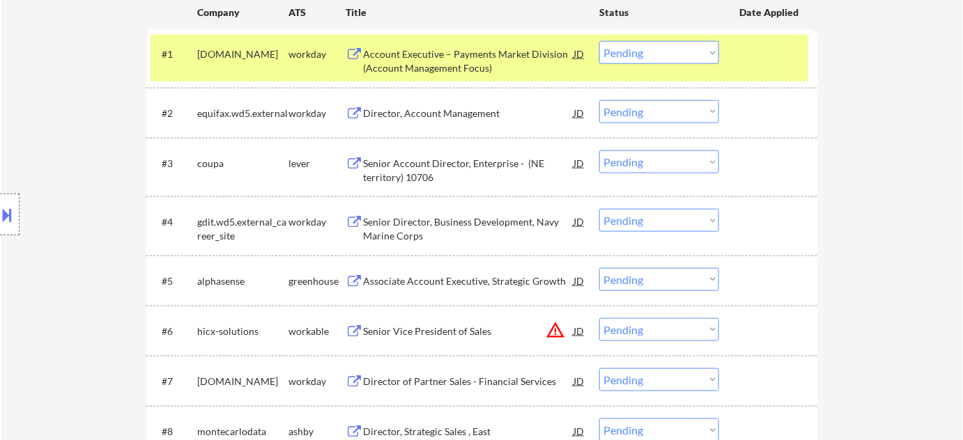
click at [645, 324] on select "Choose an option... Pending Applied Excluded (Questions) Excluded (Expired) Exc…" at bounding box center [659, 329] width 120 height 23
click at [599, 318] on select "Choose an option... Pending Applied Excluded (Questions) Excluded (Expired) Exc…" at bounding box center [659, 329] width 120 height 23
select select ""pending""
click at [410, 177] on div "Senior Account Director, Enterprise - (NE territory) 10706" at bounding box center [468, 170] width 210 height 27
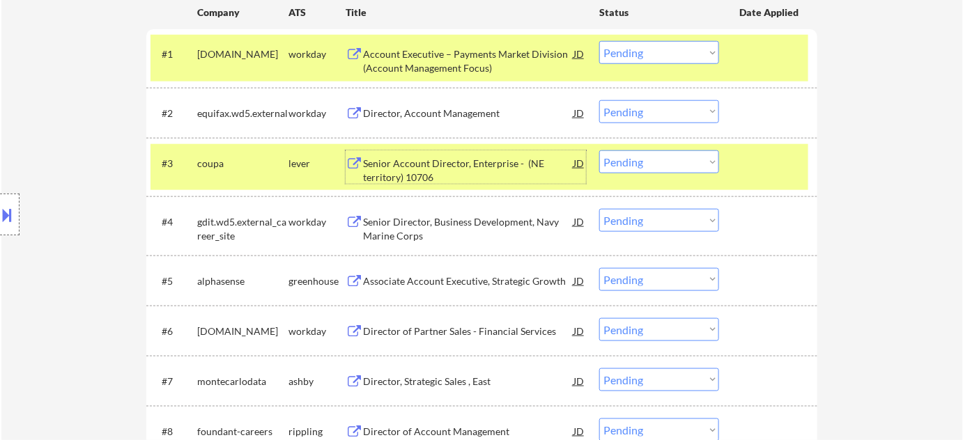
click at [647, 160] on select "Choose an option... Pending Applied Excluded (Questions) Excluded (Expired) Exc…" at bounding box center [659, 161] width 120 height 23
click at [599, 150] on select "Choose an option... Pending Applied Excluded (Questions) Excluded (Expired) Exc…" at bounding box center [659, 161] width 120 height 23
select select ""pending""
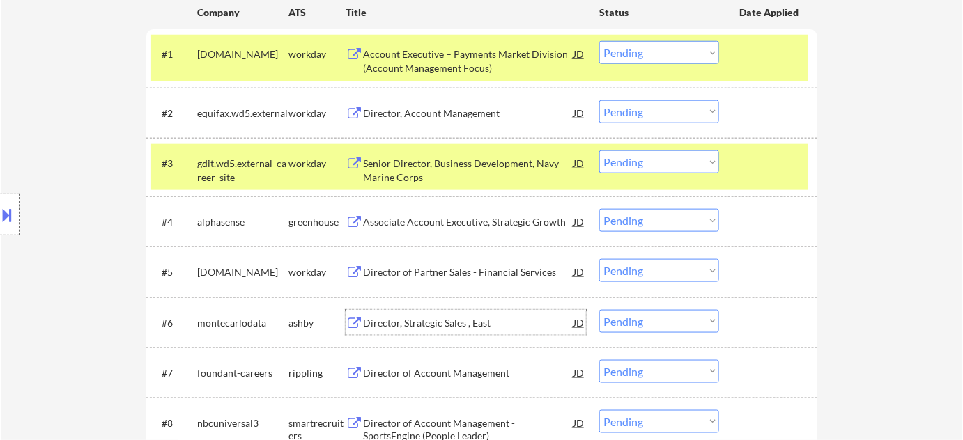
click at [452, 323] on div "Director, Strategic Sales , East" at bounding box center [468, 323] width 210 height 14
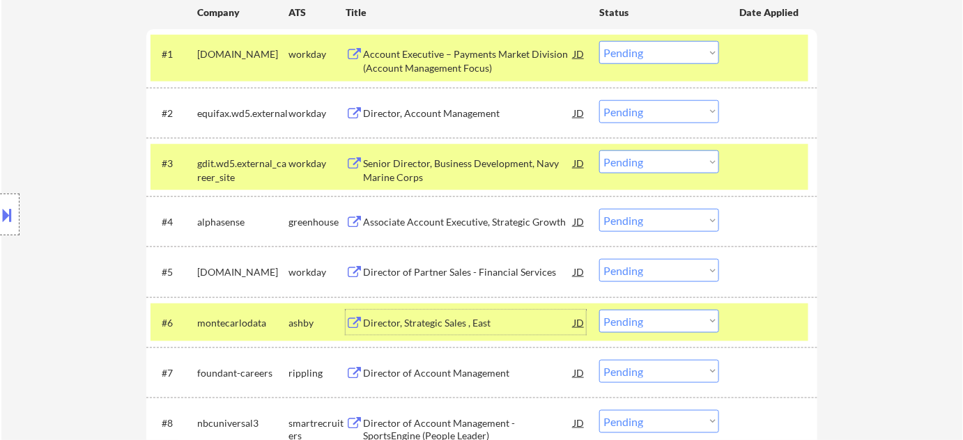
click at [635, 328] on select "Choose an option... Pending Applied Excluded (Questions) Excluded (Expired) Exc…" at bounding box center [659, 321] width 120 height 23
click at [599, 310] on select "Choose an option... Pending Applied Excluded (Questions) Excluded (Expired) Exc…" at bounding box center [659, 321] width 120 height 23
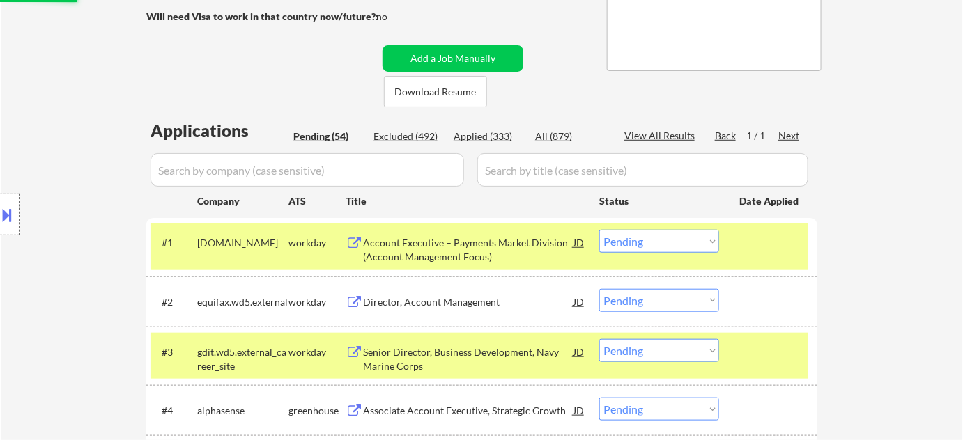
scroll to position [253, 0]
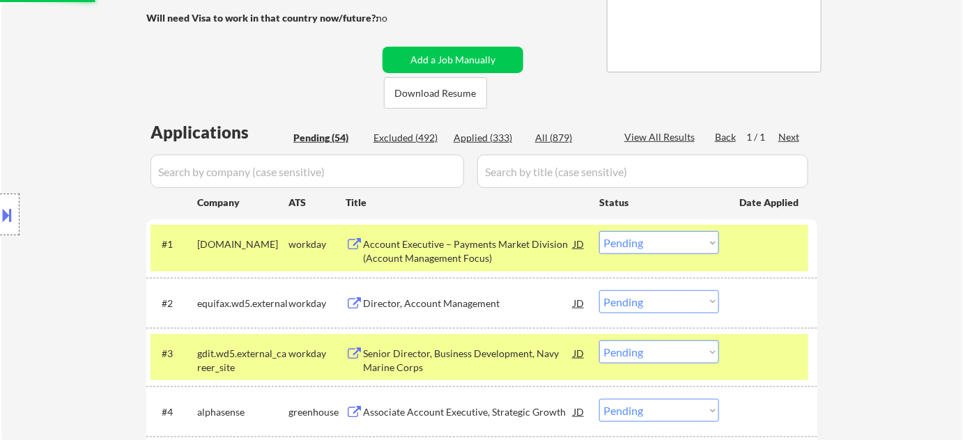
select select ""pending""
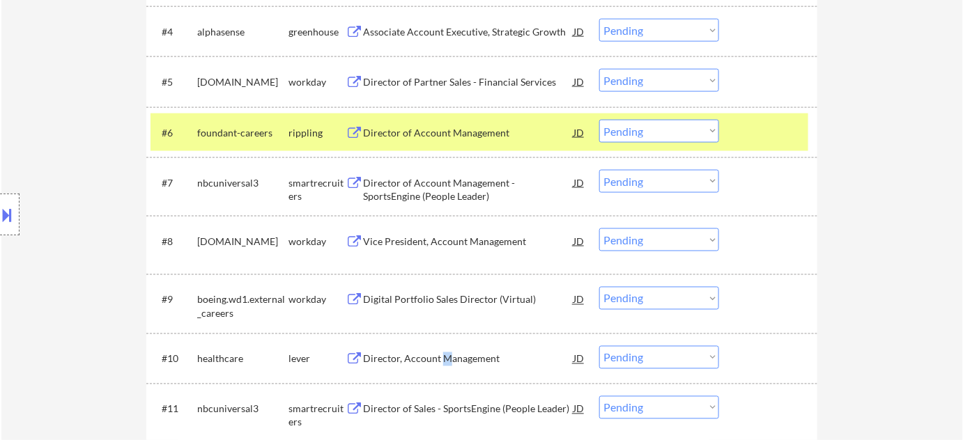
click at [442, 357] on div "Director, Account Management" at bounding box center [468, 360] width 210 height 14
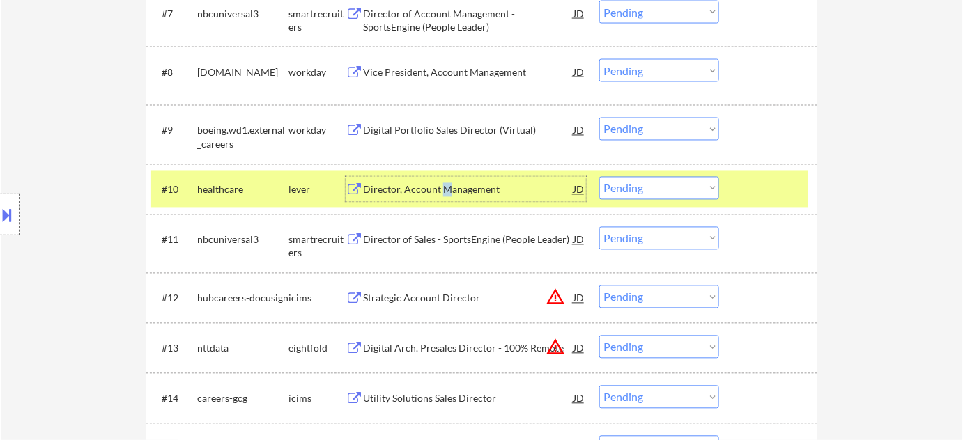
scroll to position [823, 0]
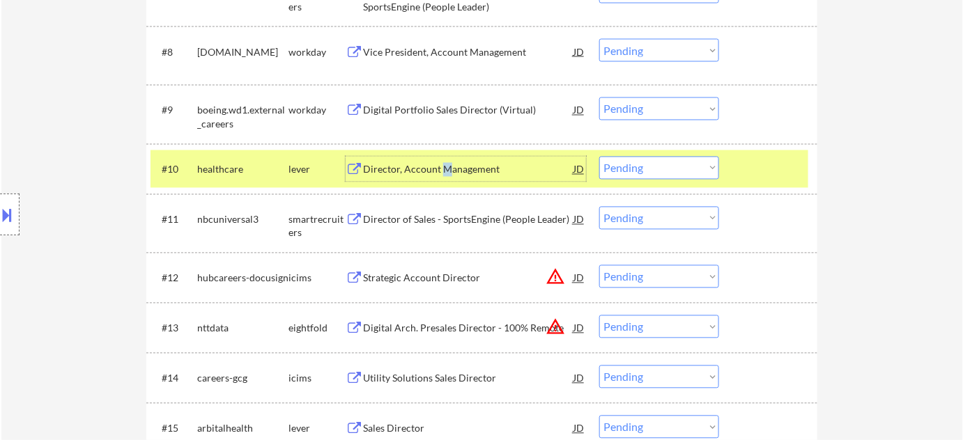
click at [637, 174] on select "Choose an option... Pending Applied Excluded (Questions) Excluded (Expired) Exc…" at bounding box center [659, 168] width 120 height 23
click at [599, 157] on select "Choose an option... Pending Applied Excluded (Questions) Excluded (Expired) Exc…" at bounding box center [659, 168] width 120 height 23
select select ""pending""
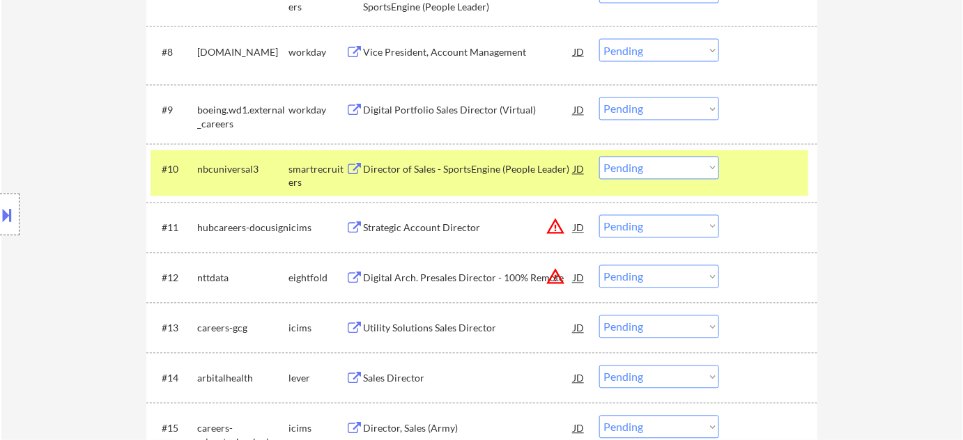
click at [470, 281] on div "Digital Arch. Presales Director - 100% Remote" at bounding box center [468, 279] width 210 height 14
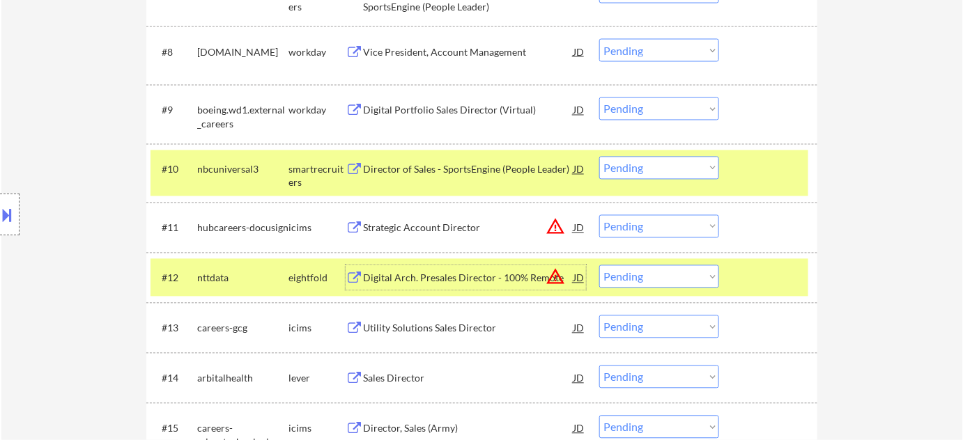
click at [663, 278] on select "Choose an option... Pending Applied Excluded (Questions) Excluded (Expired) Exc…" at bounding box center [659, 276] width 120 height 23
click at [599, 265] on select "Choose an option... Pending Applied Excluded (Questions) Excluded (Expired) Exc…" at bounding box center [659, 276] width 120 height 23
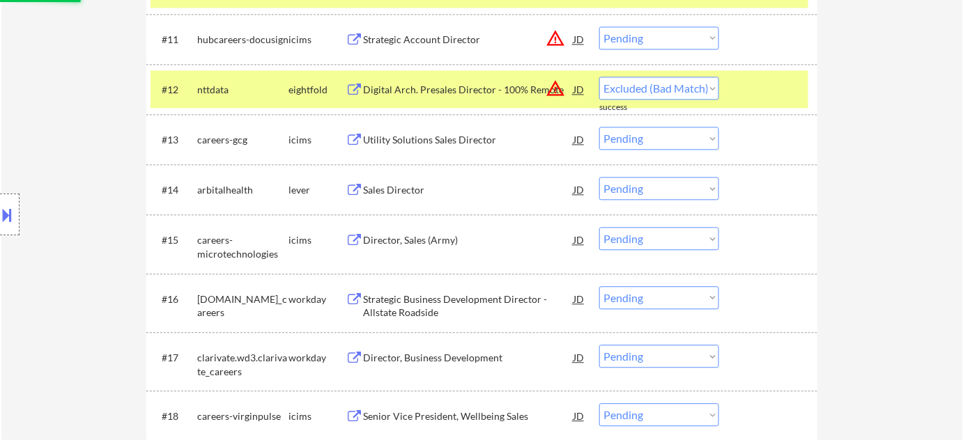
scroll to position [1013, 0]
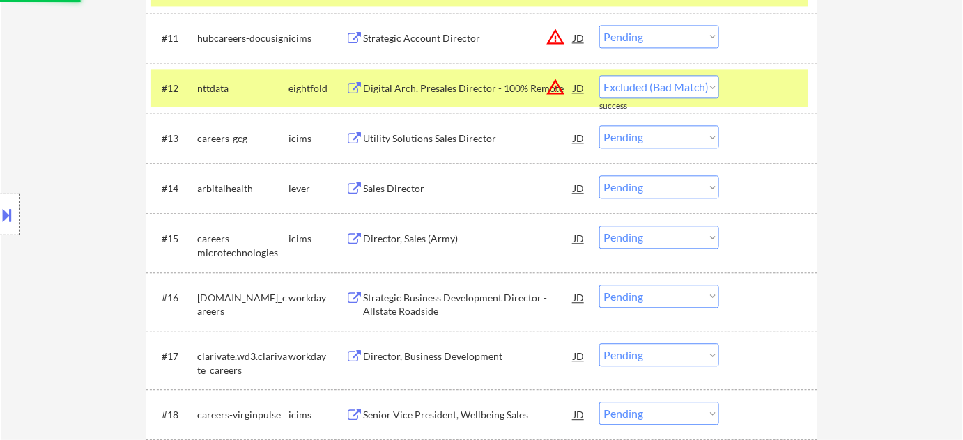
select select ""pending""
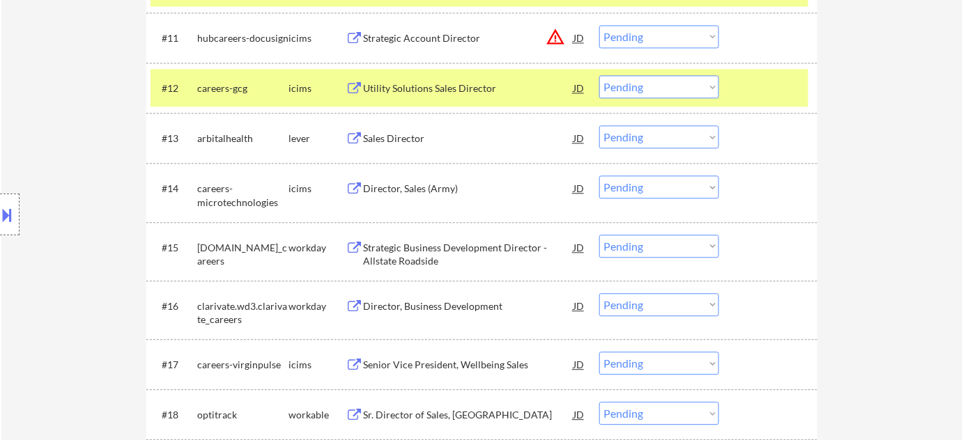
click at [378, 142] on div "Sales Director" at bounding box center [468, 139] width 210 height 14
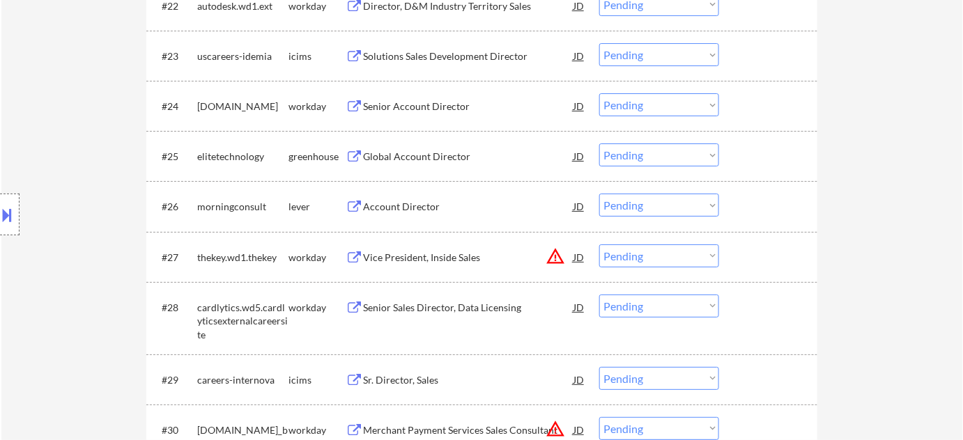
scroll to position [1646, 0]
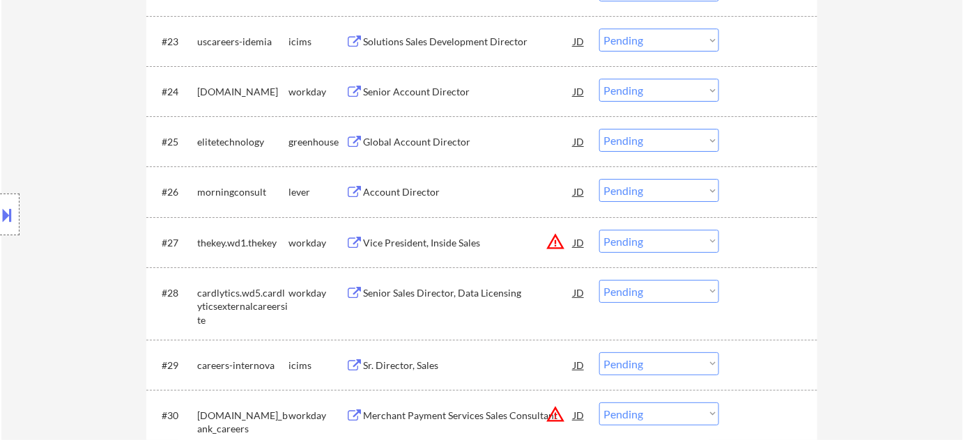
click at [557, 238] on button "warning_amber" at bounding box center [556, 242] width 20 height 20
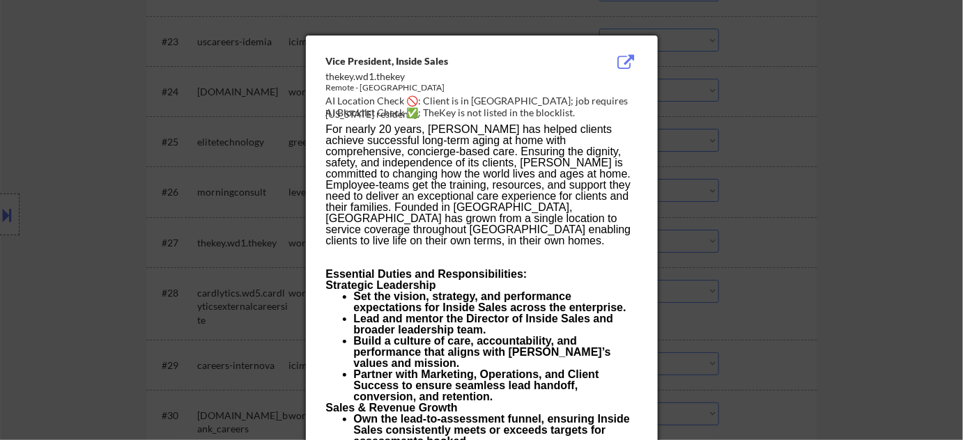
click at [884, 238] on div at bounding box center [481, 220] width 963 height 440
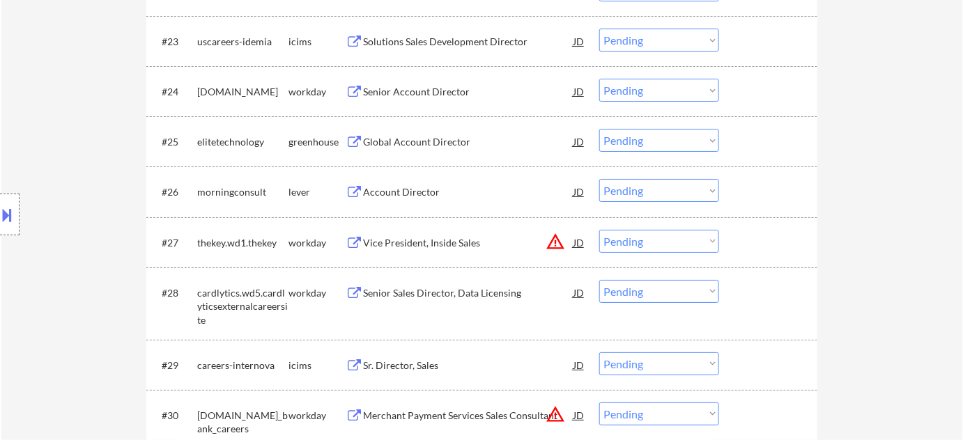
click at [702, 244] on select "Choose an option... Pending Applied Excluded (Questions) Excluded (Expired) Exc…" at bounding box center [659, 241] width 120 height 23
click at [599, 230] on select "Choose an option... Pending Applied Excluded (Questions) Excluded (Expired) Exc…" at bounding box center [659, 241] width 120 height 23
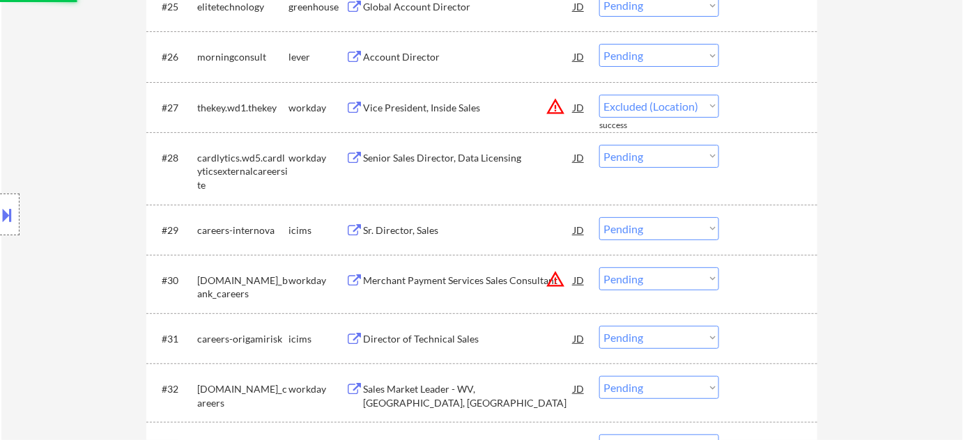
scroll to position [1900, 0]
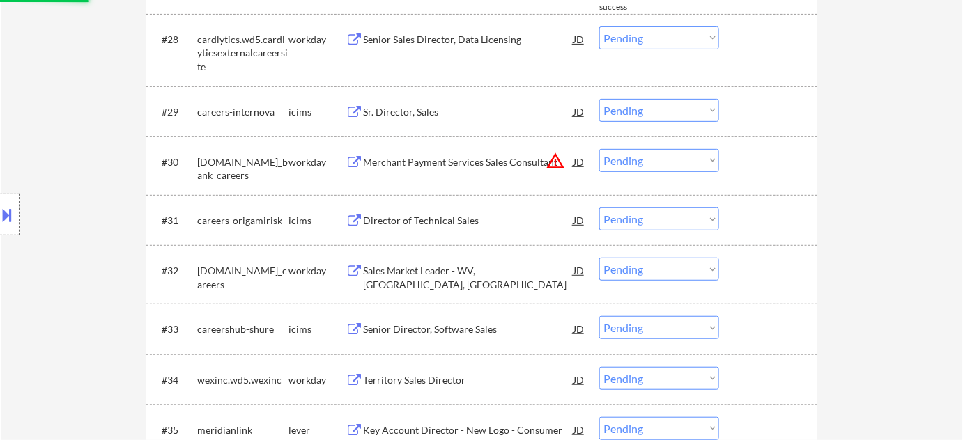
click at [556, 157] on button "warning_amber" at bounding box center [556, 161] width 20 height 20
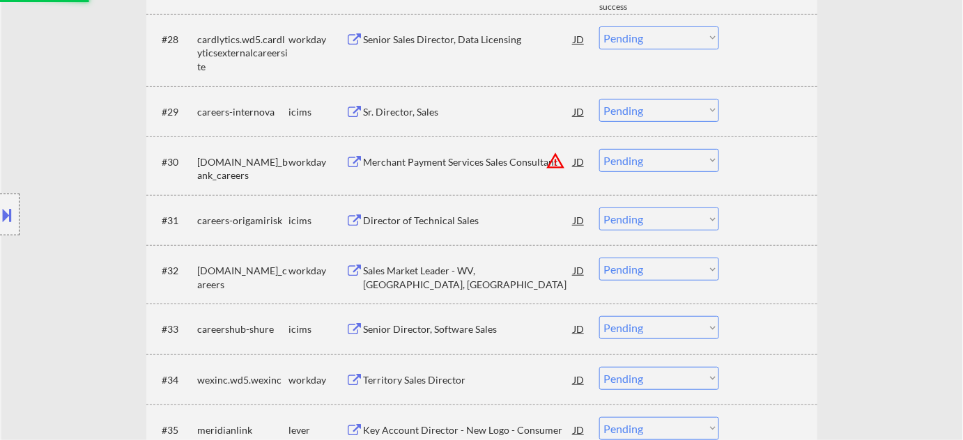
select select ""pending""
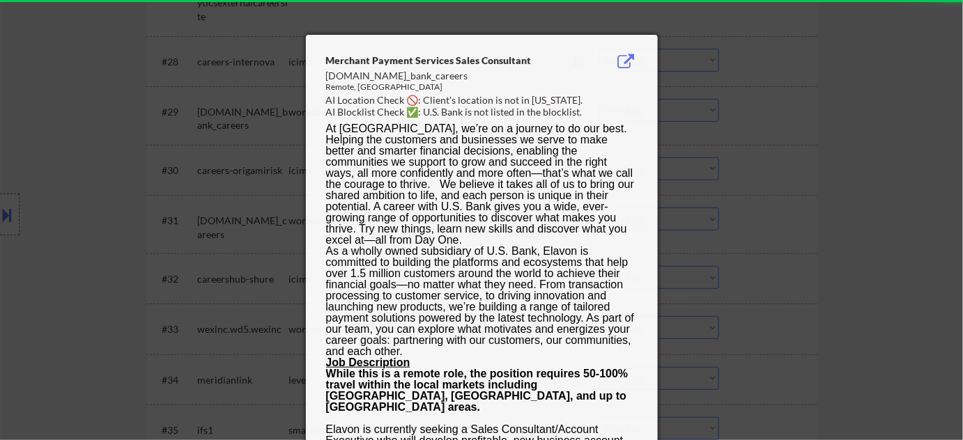
click at [846, 150] on div at bounding box center [481, 220] width 963 height 440
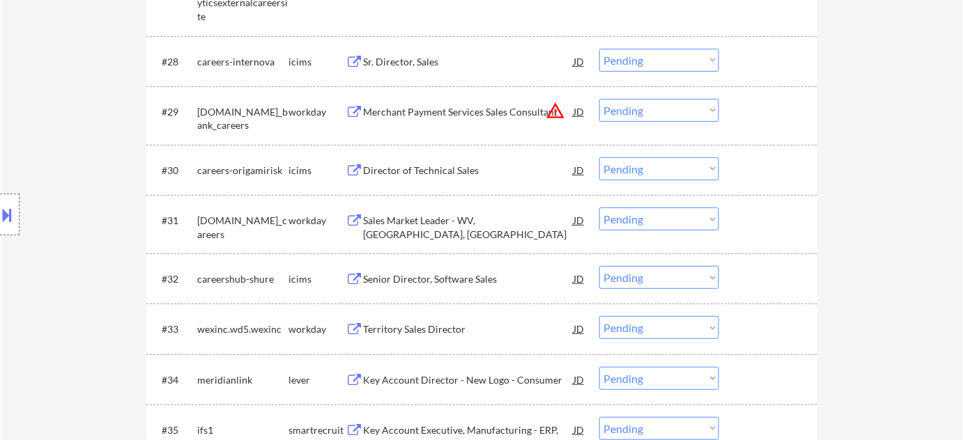
click at [676, 114] on select "Choose an option... Pending Applied Excluded (Questions) Excluded (Expired) Exc…" at bounding box center [659, 110] width 120 height 23
click at [599, 99] on select "Choose an option... Pending Applied Excluded (Questions) Excluded (Expired) Exc…" at bounding box center [659, 110] width 120 height 23
select select ""pending""
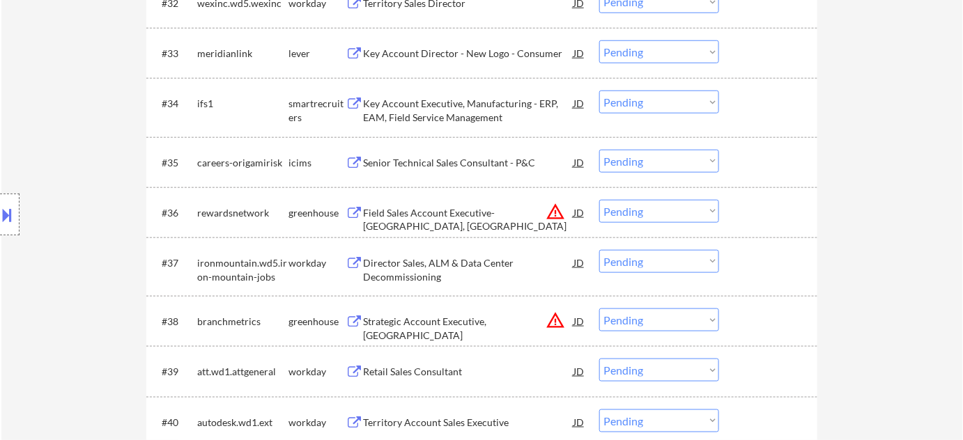
scroll to position [2280, 0]
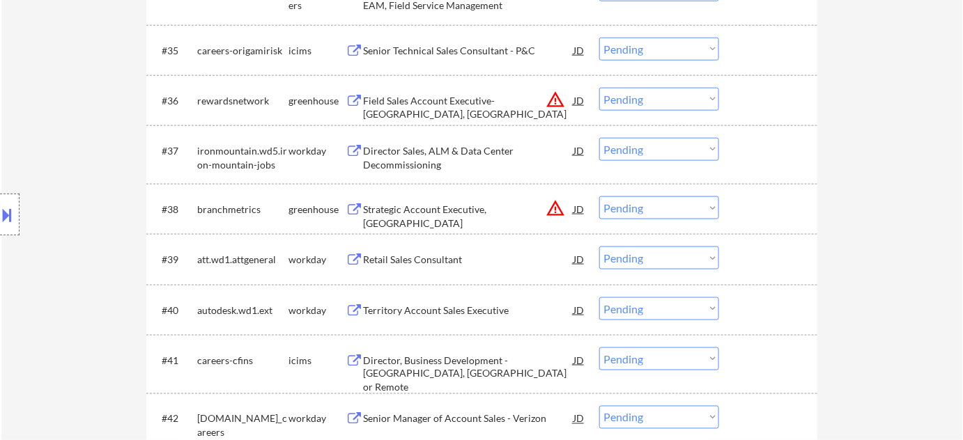
click at [665, 94] on select "Choose an option... Pending Applied Excluded (Questions) Excluded (Expired) Exc…" at bounding box center [659, 99] width 120 height 23
click at [599, 88] on select "Choose an option... Pending Applied Excluded (Questions) Excluded (Expired) Exc…" at bounding box center [659, 99] width 120 height 23
select select ""pending""
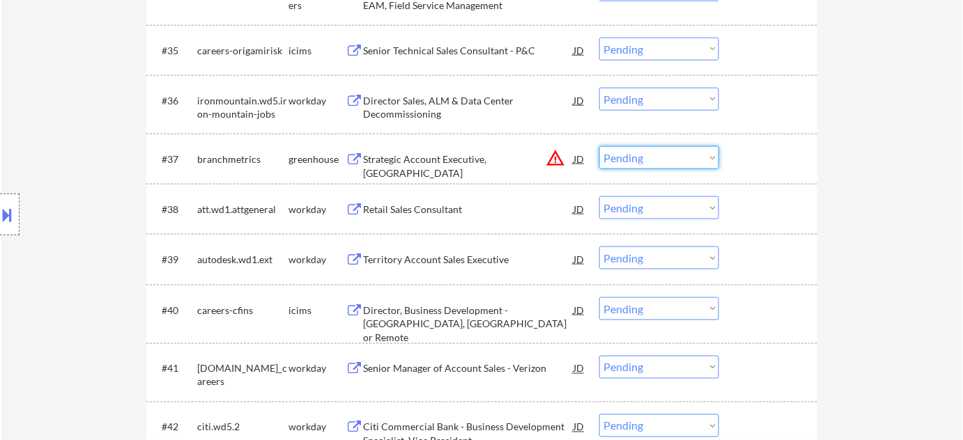
click at [656, 157] on select "Choose an option... Pending Applied Excluded (Questions) Excluded (Expired) Exc…" at bounding box center [659, 157] width 120 height 23
click at [599, 146] on select "Choose an option... Pending Applied Excluded (Questions) Excluded (Expired) Exc…" at bounding box center [659, 157] width 120 height 23
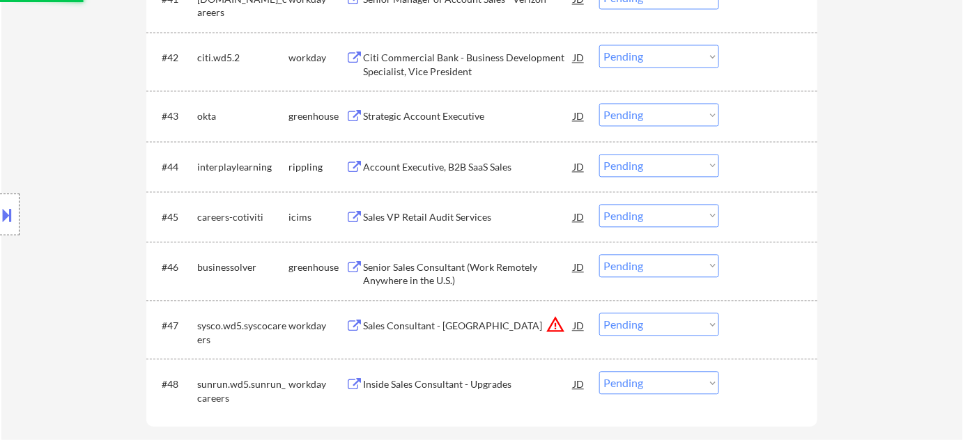
select select ""pending""
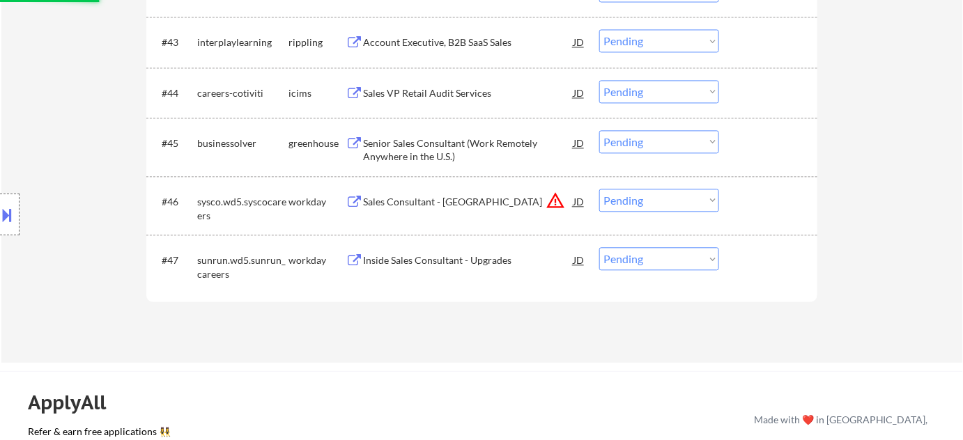
click at [664, 206] on select "Choose an option... Pending Applied Excluded (Questions) Excluded (Expired) Exc…" at bounding box center [659, 200] width 120 height 23
click at [599, 189] on select "Choose an option... Pending Applied Excluded (Questions) Excluded (Expired) Exc…" at bounding box center [659, 200] width 120 height 23
select select ""pending""
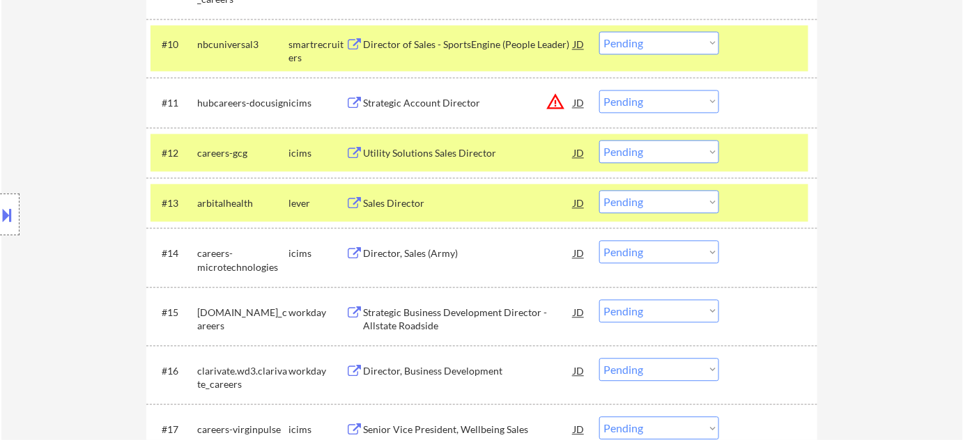
scroll to position [950, 0]
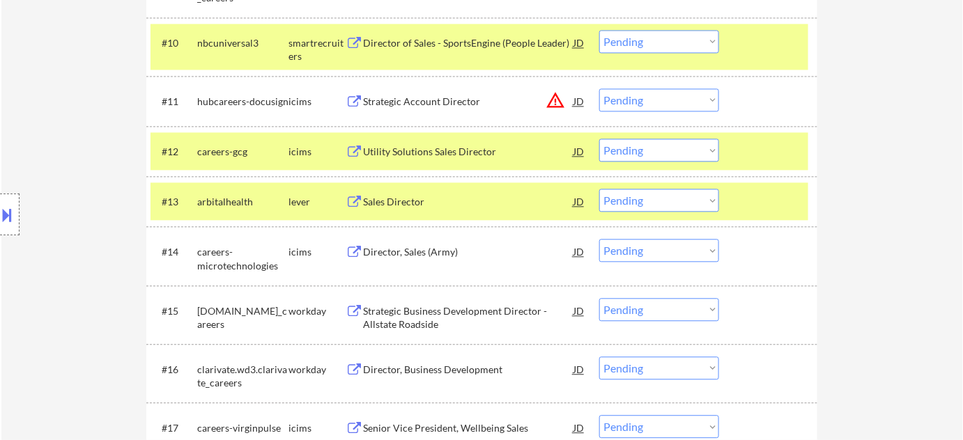
click at [674, 199] on select "Choose an option... Pending Applied Excluded (Questions) Excluded (Expired) Exc…" at bounding box center [659, 200] width 120 height 23
click at [599, 189] on select "Choose an option... Pending Applied Excluded (Questions) Excluded (Expired) Exc…" at bounding box center [659, 200] width 120 height 23
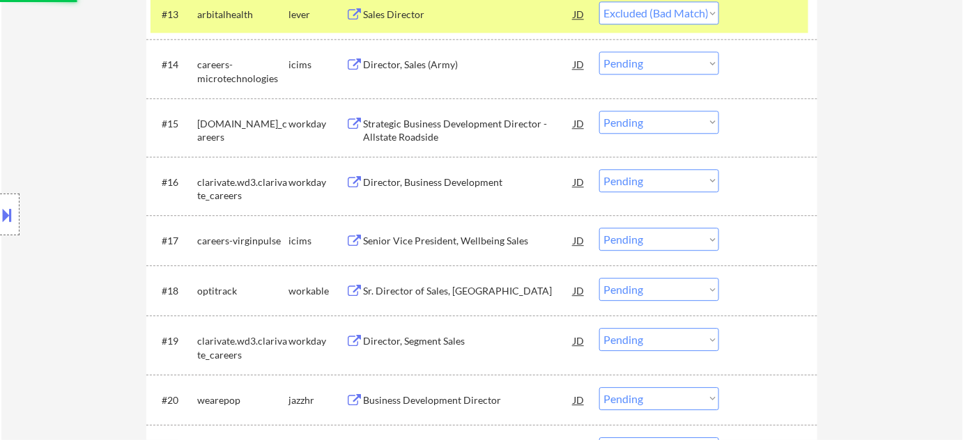
scroll to position [1203, 0]
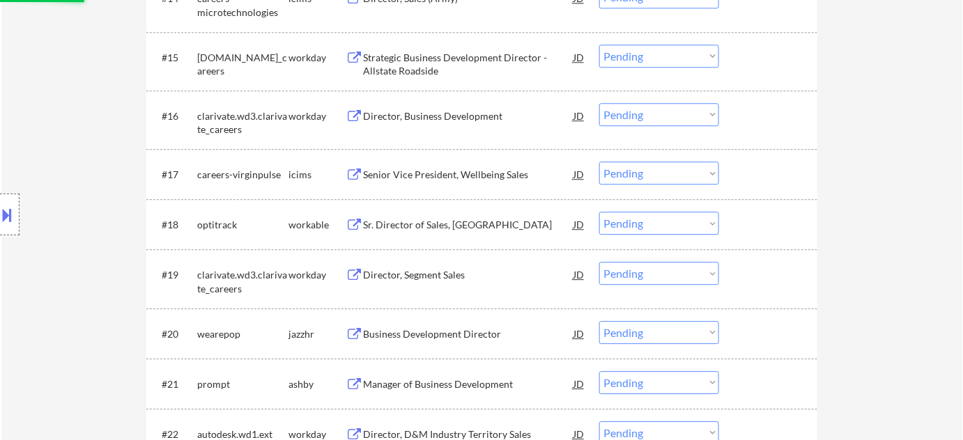
select select ""pending""
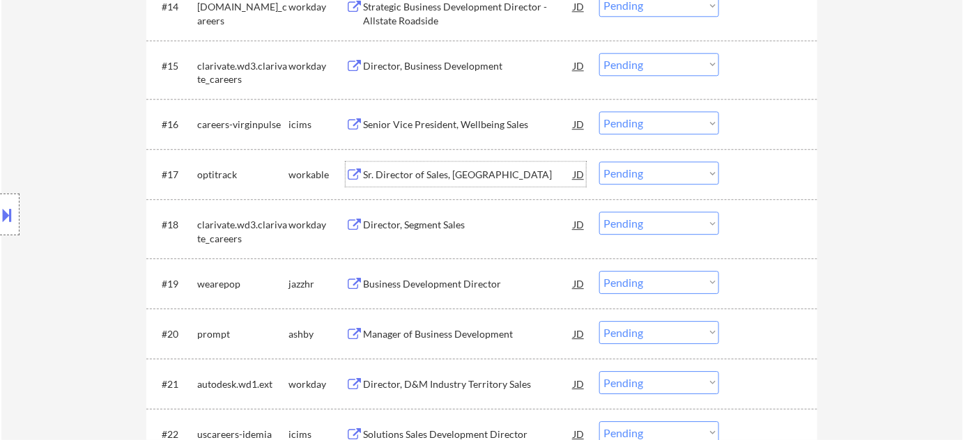
click at [434, 178] on div "Sr. Director of Sales, Americas" at bounding box center [468, 175] width 210 height 14
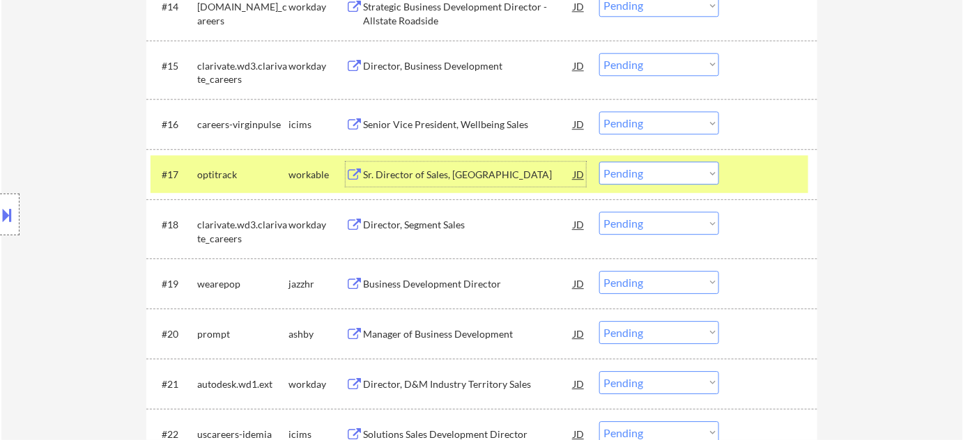
click at [664, 172] on select "Choose an option... Pending Applied Excluded (Questions) Excluded (Expired) Exc…" at bounding box center [659, 173] width 120 height 23
click at [599, 162] on select "Choose an option... Pending Applied Excluded (Questions) Excluded (Expired) Exc…" at bounding box center [659, 173] width 120 height 23
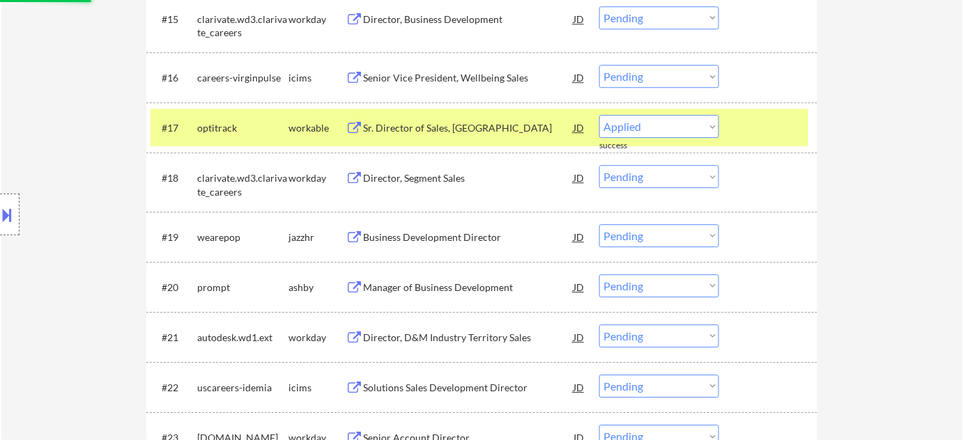
scroll to position [1330, 0]
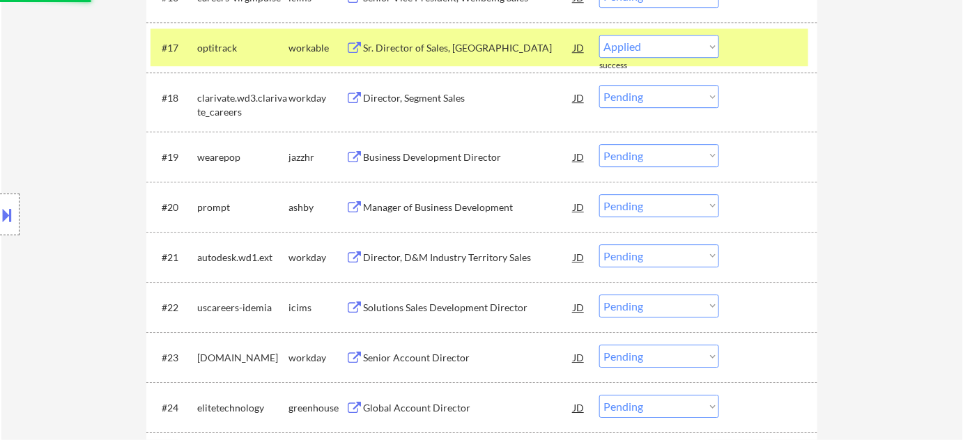
select select ""pending""
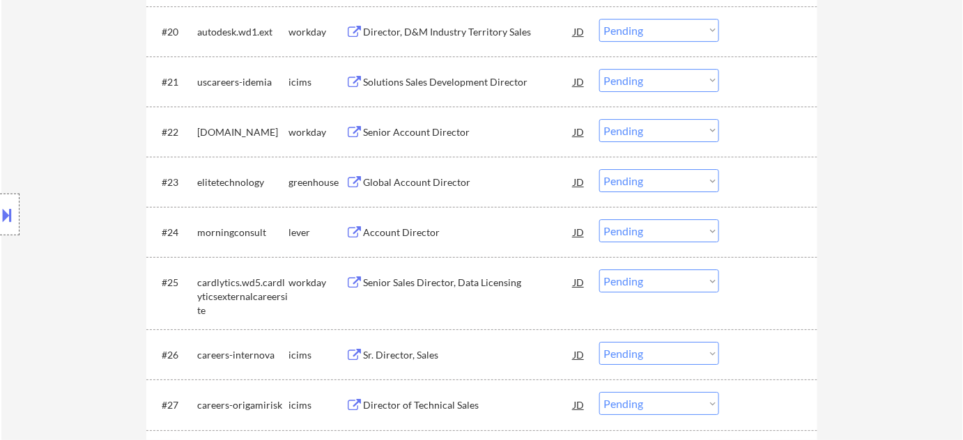
scroll to position [1520, 0]
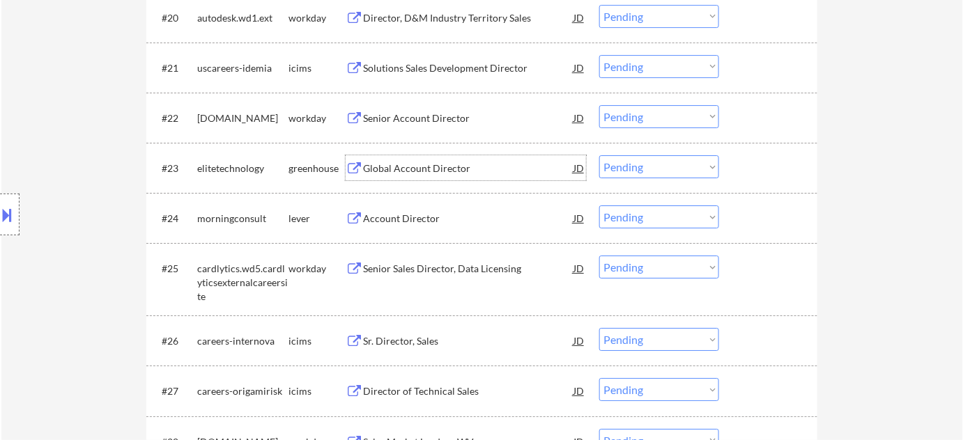
click at [425, 166] on div "Global Account Director" at bounding box center [468, 169] width 210 height 14
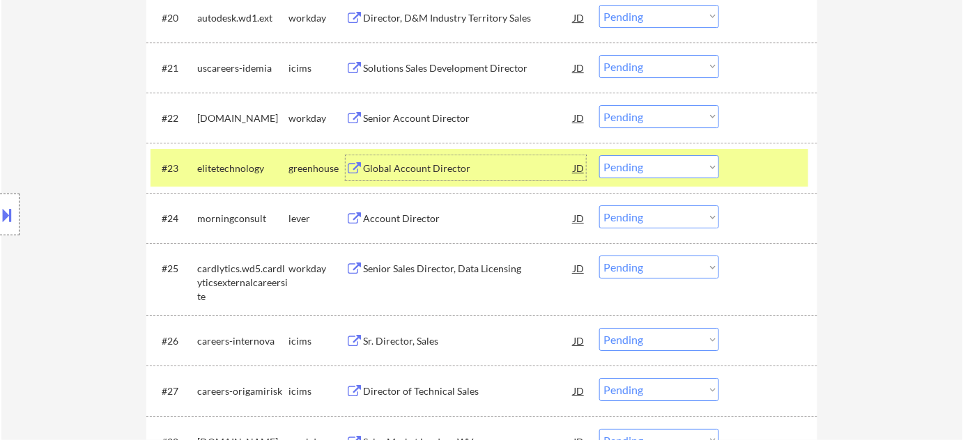
click at [624, 169] on select "Choose an option... Pending Applied Excluded (Questions) Excluded (Expired) Exc…" at bounding box center [659, 166] width 120 height 23
click at [599, 155] on select "Choose an option... Pending Applied Excluded (Questions) Excluded (Expired) Exc…" at bounding box center [659, 166] width 120 height 23
select select ""pending""
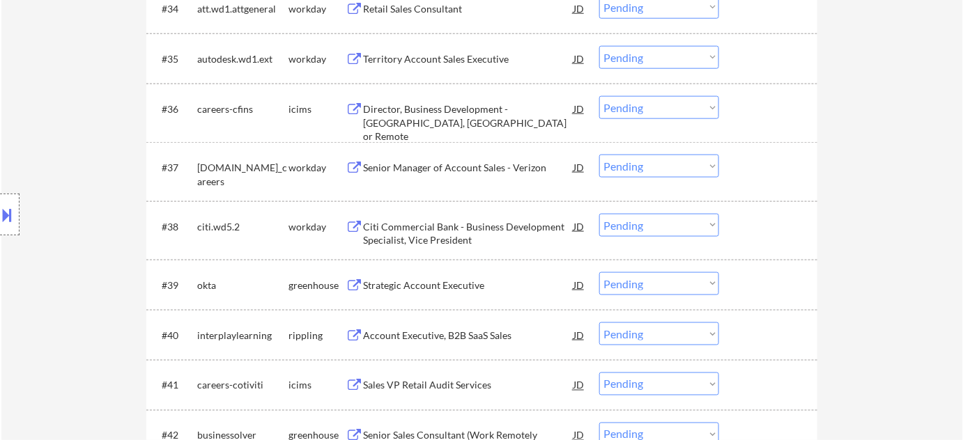
scroll to position [2406, 0]
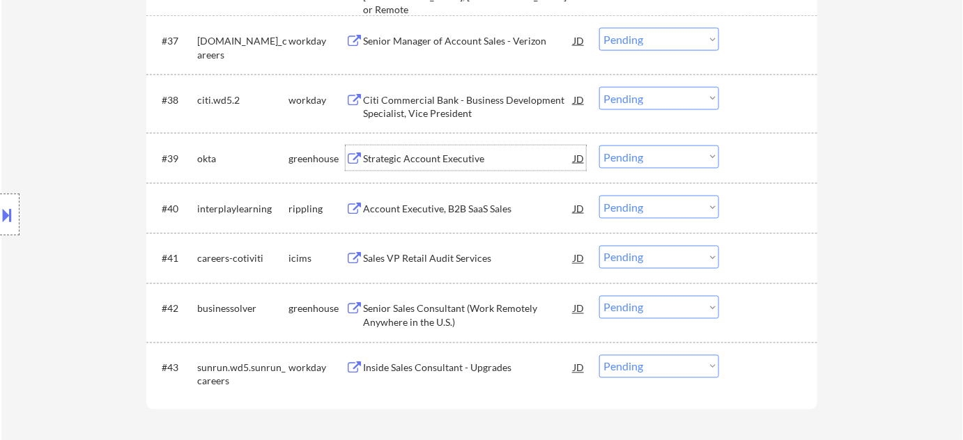
click at [442, 160] on div "Strategic Account Executive" at bounding box center [468, 159] width 210 height 14
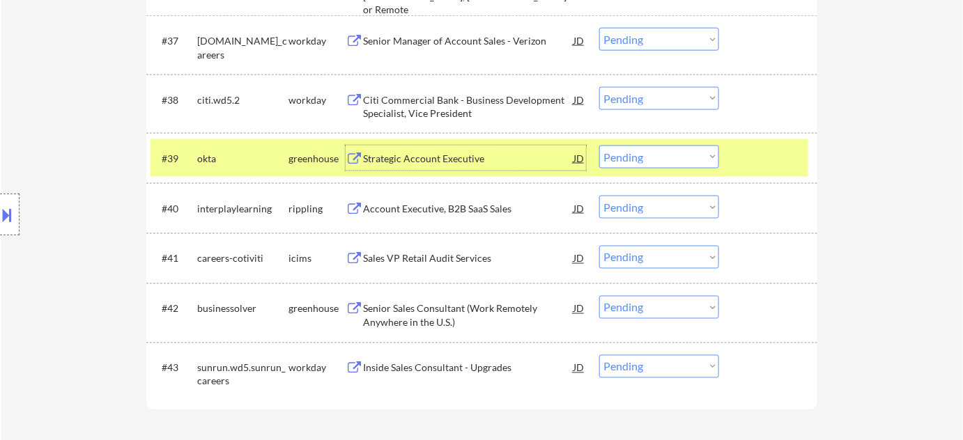
click at [624, 156] on select "Choose an option... Pending Applied Excluded (Questions) Excluded (Expired) Exc…" at bounding box center [659, 157] width 120 height 23
click at [599, 146] on select "Choose an option... Pending Applied Excluded (Questions) Excluded (Expired) Exc…" at bounding box center [659, 157] width 120 height 23
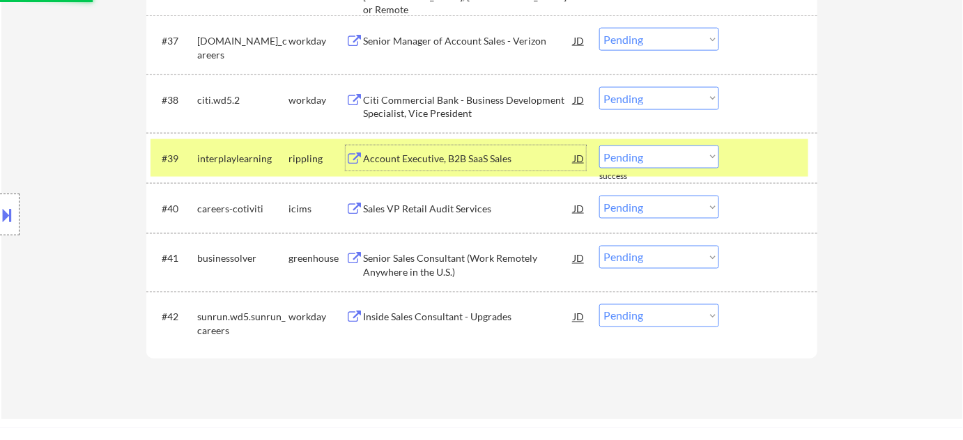
click at [437, 155] on div "Account Executive, B2B SaaS Sales" at bounding box center [468, 159] width 210 height 14
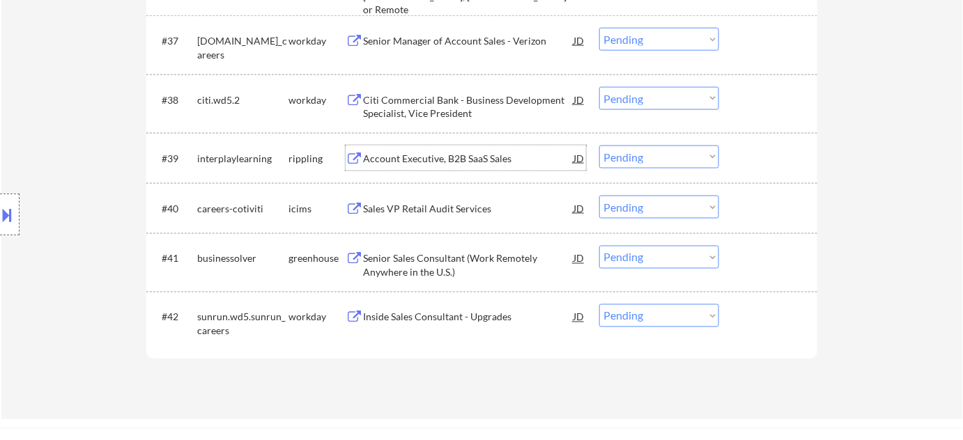
drag, startPoint x: 667, startPoint y: 158, endPoint x: 670, endPoint y: 167, distance: 8.6
click at [667, 158] on select "Choose an option... Pending Applied Excluded (Questions) Excluded (Expired) Exc…" at bounding box center [659, 157] width 120 height 23
click at [599, 146] on select "Choose an option... Pending Applied Excluded (Questions) Excluded (Expired) Exc…" at bounding box center [659, 157] width 120 height 23
select select ""pending""
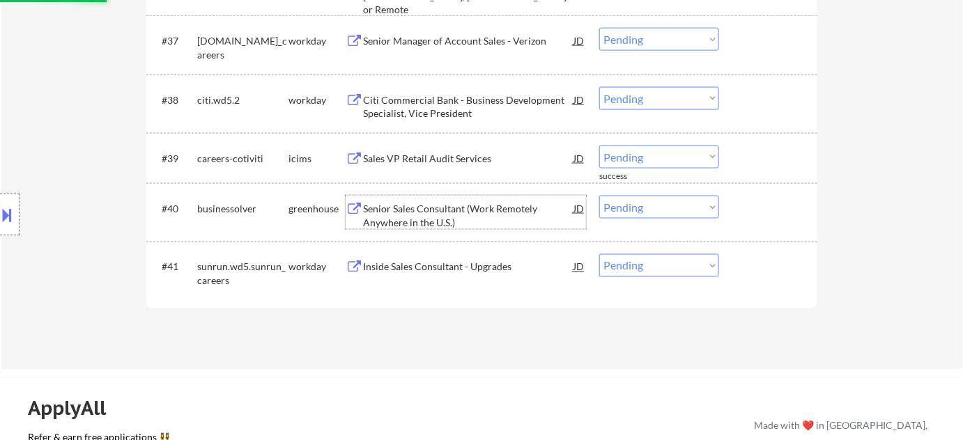
click at [413, 211] on div "Senior Sales Consultant (Work Remotely Anywhere in the U.S.)" at bounding box center [468, 215] width 210 height 27
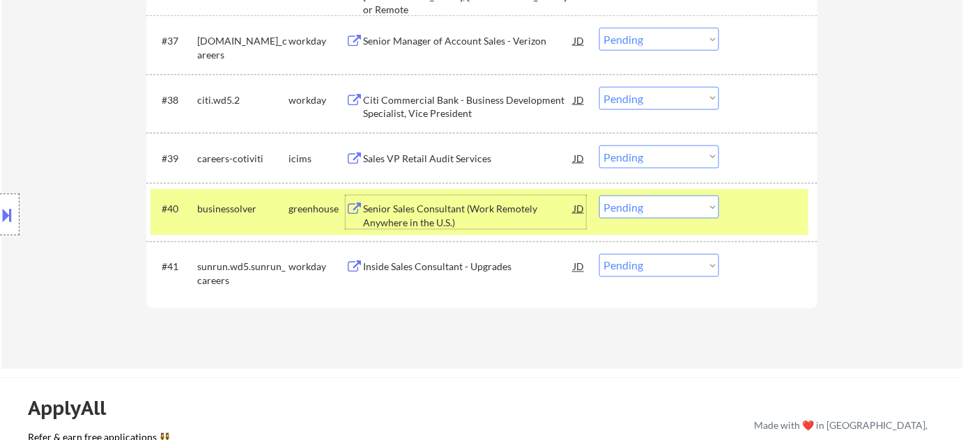
click at [611, 211] on select "Choose an option... Pending Applied Excluded (Questions) Excluded (Expired) Exc…" at bounding box center [659, 207] width 120 height 23
click at [599, 196] on select "Choose an option... Pending Applied Excluded (Questions) Excluded (Expired) Exc…" at bounding box center [659, 207] width 120 height 23
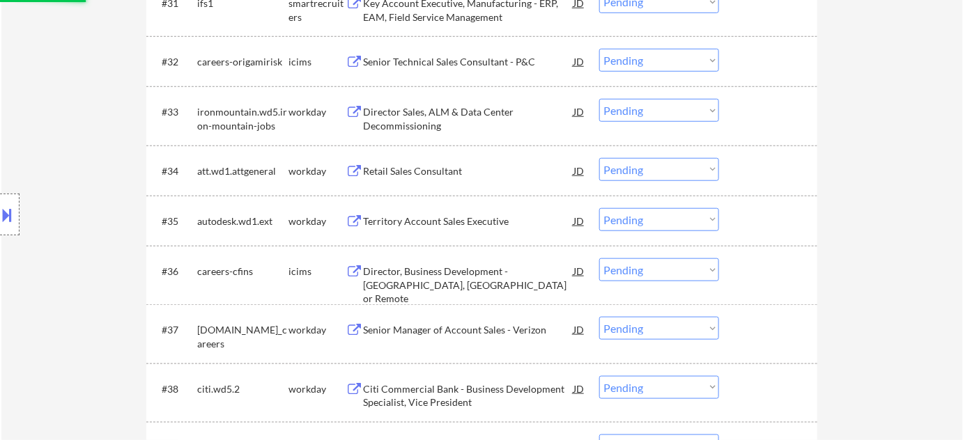
select select ""pending""
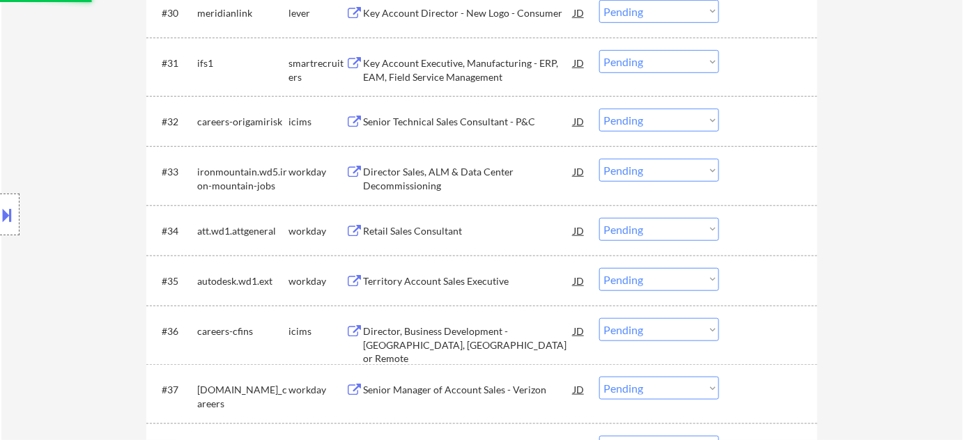
scroll to position [2027, 0]
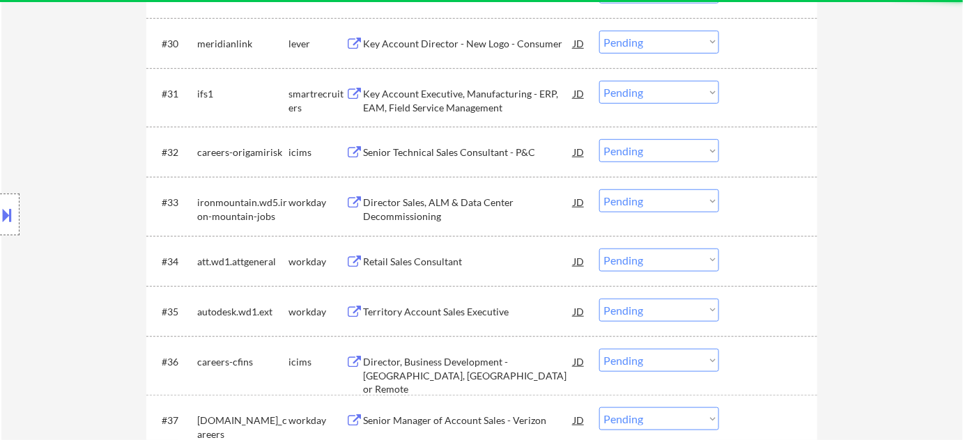
click at [451, 104] on div "Key Account Executive, Manufacturing - ERP, EAM, Field Service Management" at bounding box center [468, 100] width 210 height 27
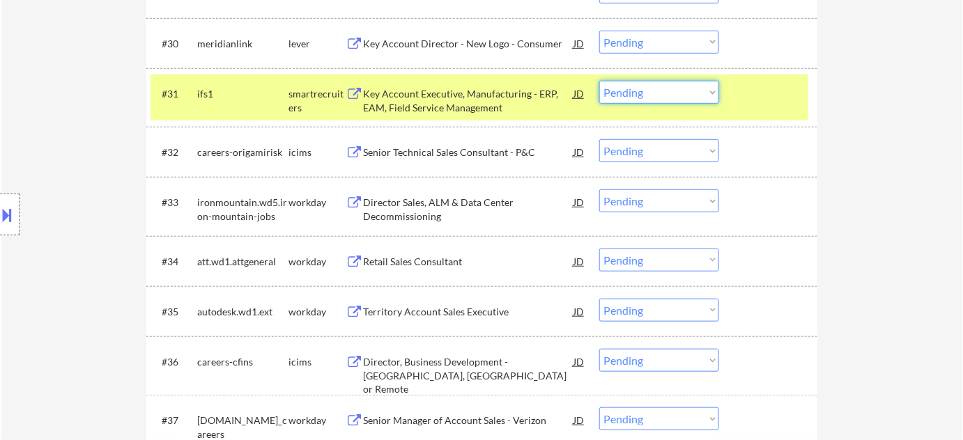
click at [630, 94] on select "Choose an option... Pending Applied Excluded (Questions) Excluded (Expired) Exc…" at bounding box center [659, 92] width 120 height 23
click at [599, 81] on select "Choose an option... Pending Applied Excluded (Questions) Excluded (Expired) Exc…" at bounding box center [659, 92] width 120 height 23
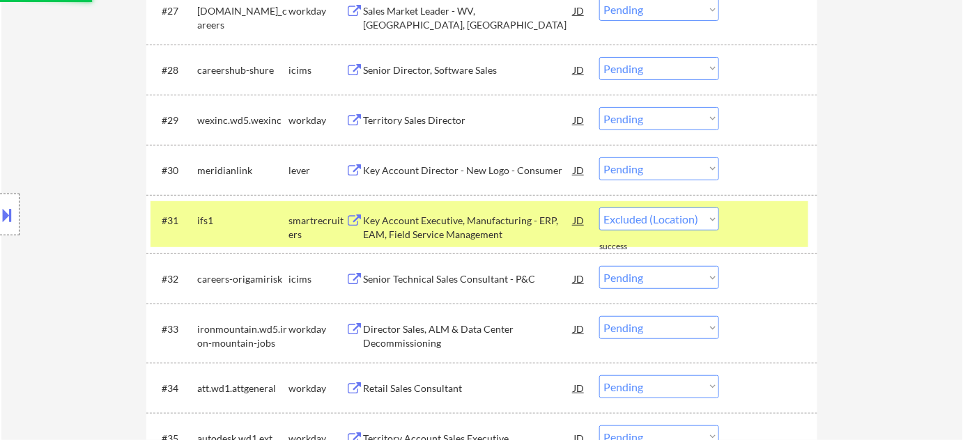
select select ""pending""
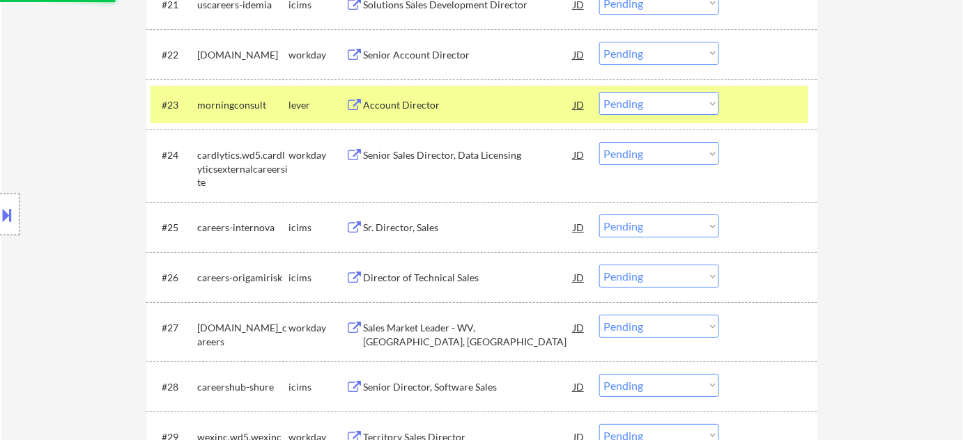
scroll to position [1330, 0]
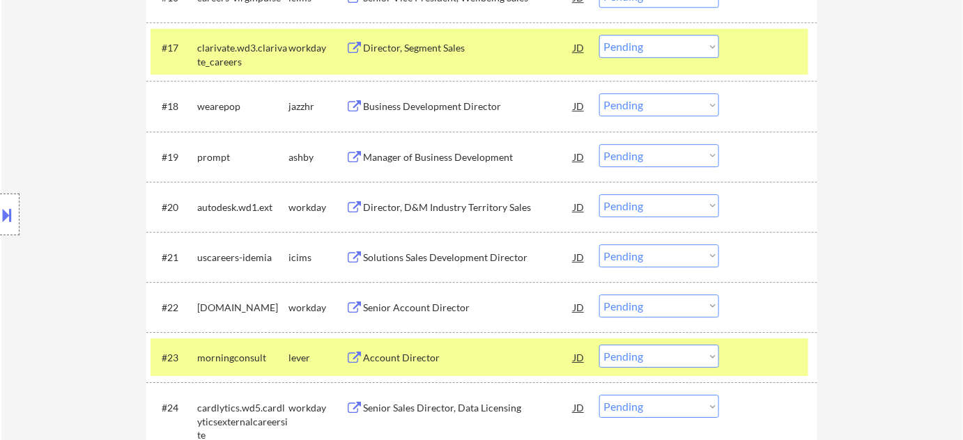
click at [431, 107] on div "Business Development Director" at bounding box center [468, 107] width 210 height 14
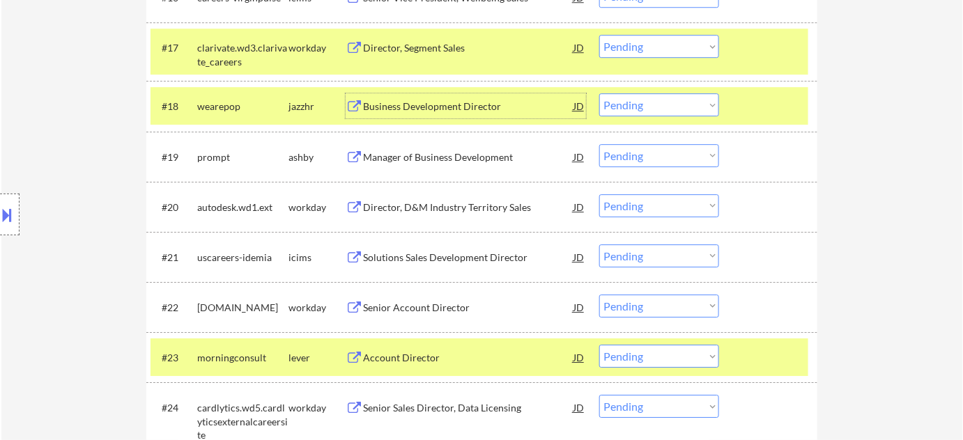
click at [659, 102] on select "Choose an option... Pending Applied Excluded (Questions) Excluded (Expired) Exc…" at bounding box center [659, 104] width 120 height 23
click at [599, 93] on select "Choose an option... Pending Applied Excluded (Questions) Excluded (Expired) Exc…" at bounding box center [659, 104] width 120 height 23
select select ""pending""
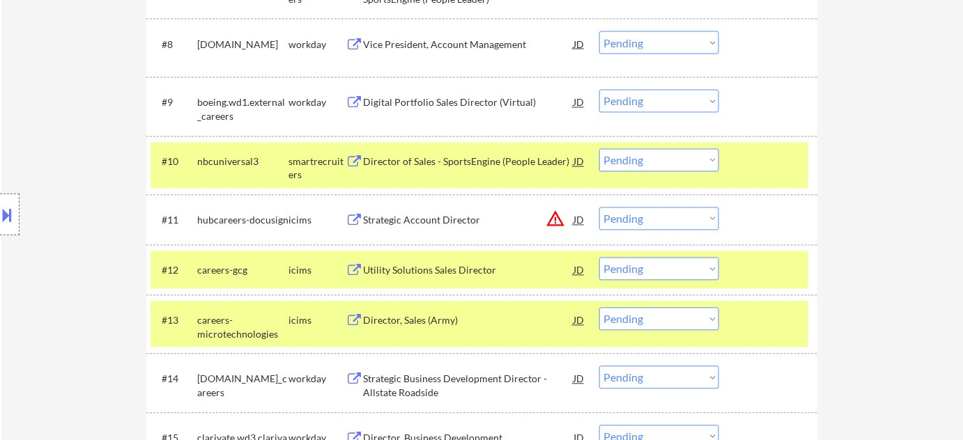
scroll to position [823, 0]
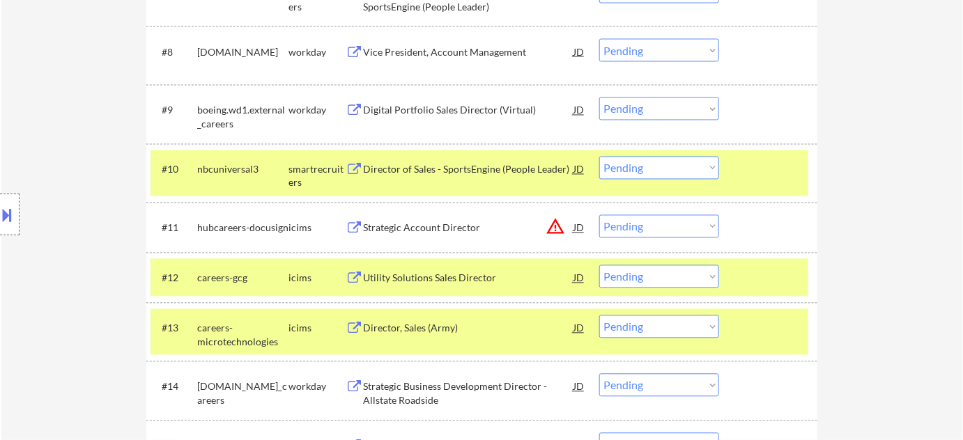
click at [447, 167] on div "Director of Sales - SportsEngine (People Leader)" at bounding box center [468, 170] width 210 height 14
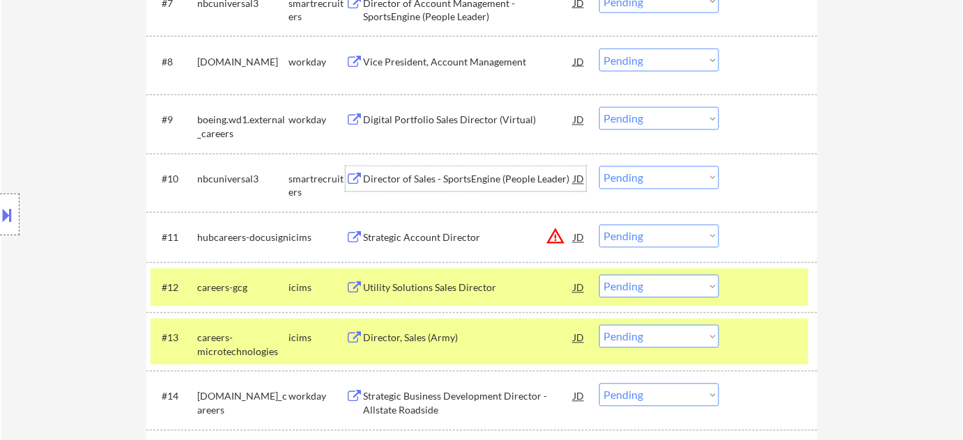
scroll to position [633, 0]
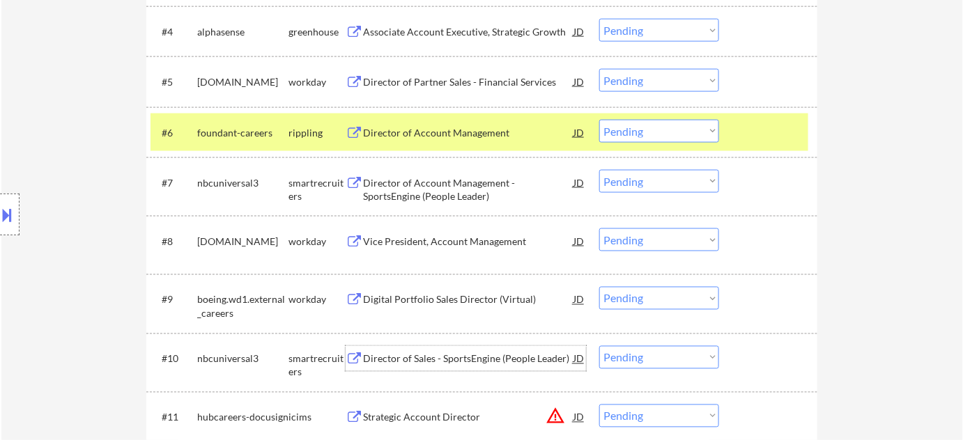
click at [438, 240] on div "Vice President, Account Management" at bounding box center [468, 242] width 210 height 14
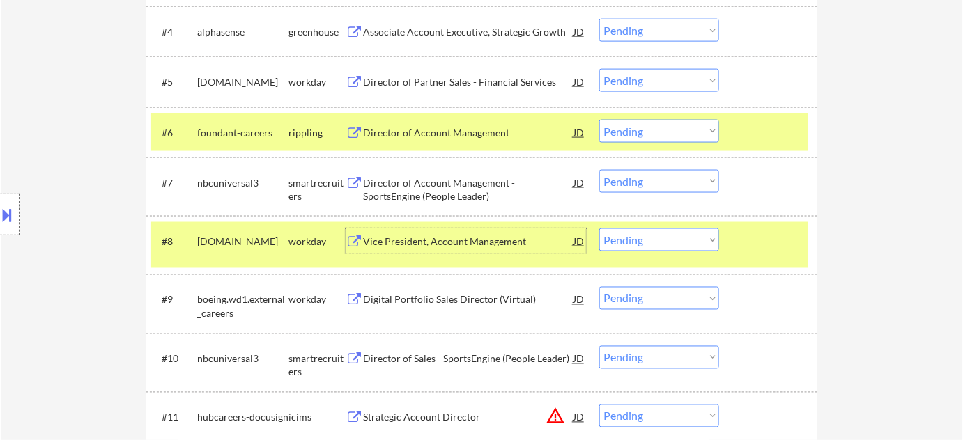
click at [625, 242] on select "Choose an option... Pending Applied Excluded (Questions) Excluded (Expired) Exc…" at bounding box center [659, 240] width 120 height 23
click at [599, 229] on select "Choose an option... Pending Applied Excluded (Questions) Excluded (Expired) Exc…" at bounding box center [659, 240] width 120 height 23
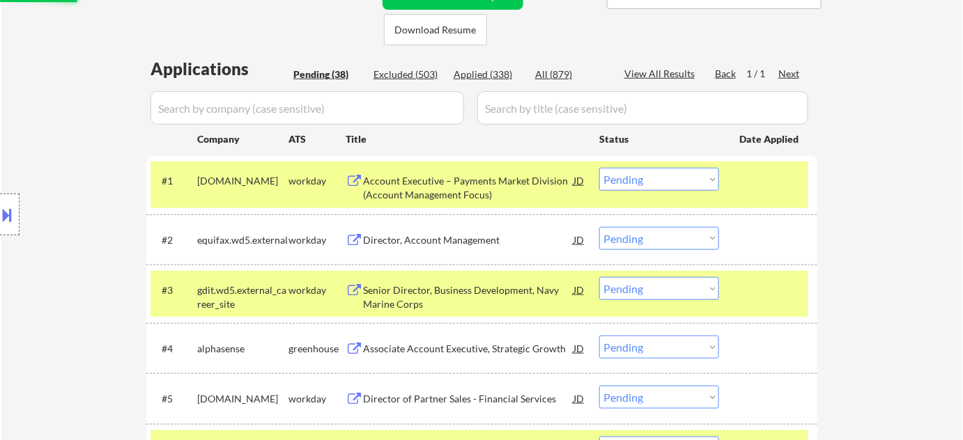
scroll to position [0, 0]
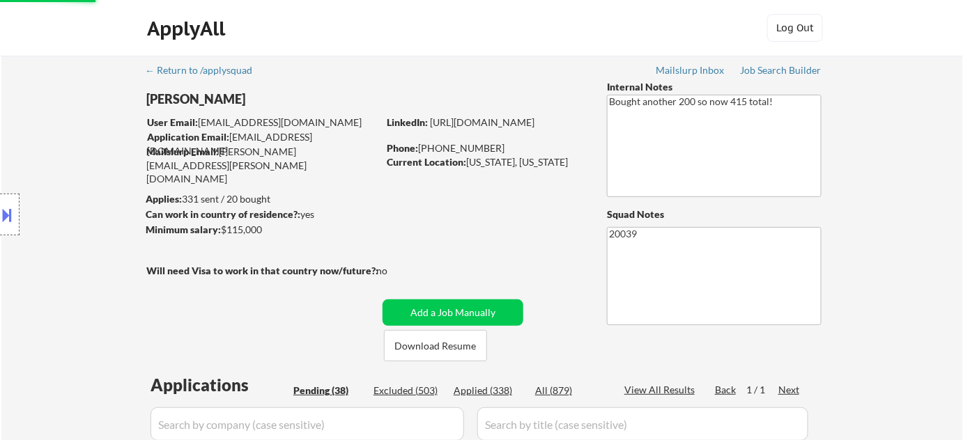
select select ""pending""
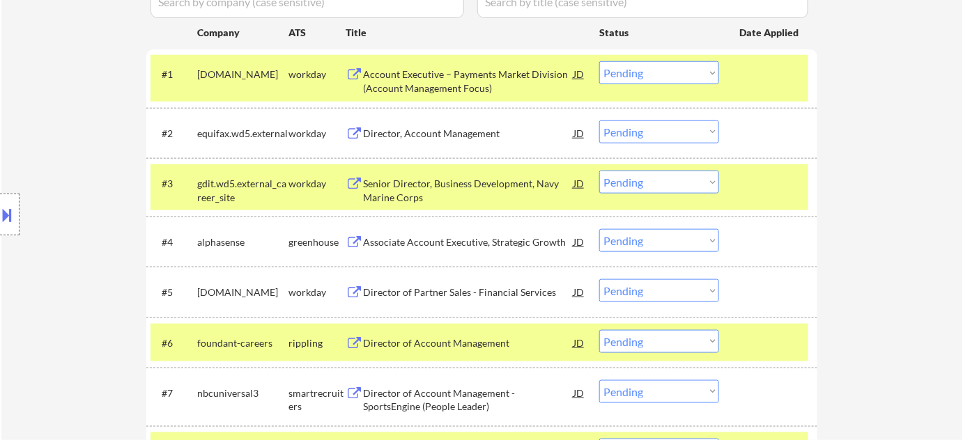
scroll to position [443, 0]
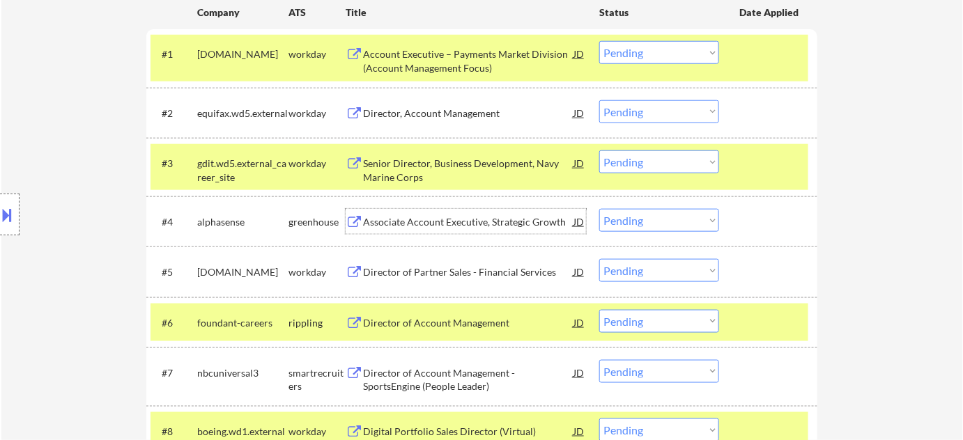
click at [459, 222] on div "Associate Account Executive, Strategic Growth" at bounding box center [468, 222] width 210 height 14
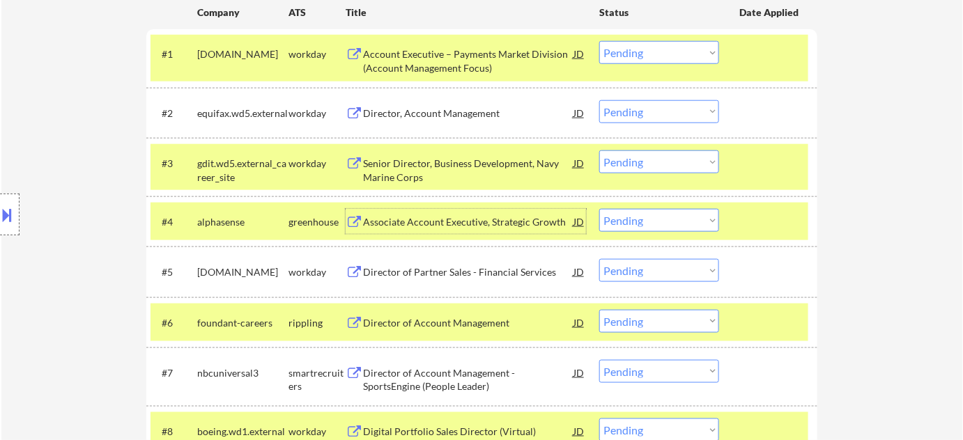
click at [644, 221] on select "Choose an option... Pending Applied Excluded (Questions) Excluded (Expired) Exc…" at bounding box center [659, 220] width 120 height 23
click at [599, 209] on select "Choose an option... Pending Applied Excluded (Questions) Excluded (Expired) Exc…" at bounding box center [659, 220] width 120 height 23
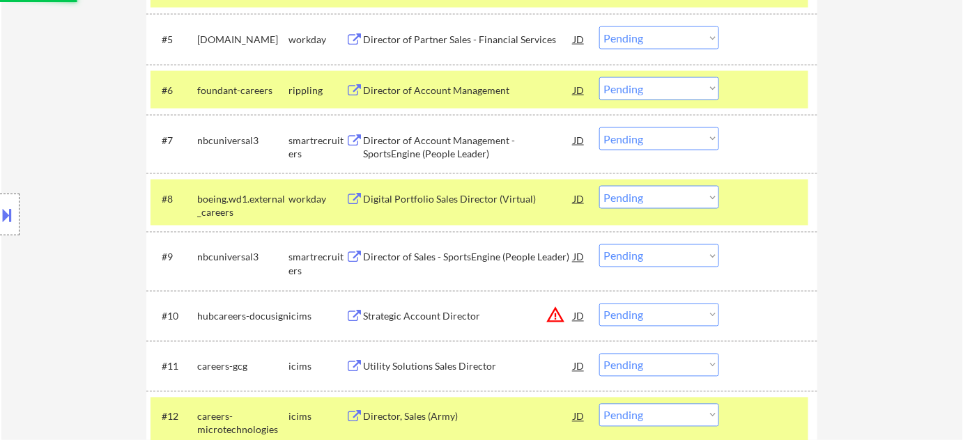
scroll to position [697, 0]
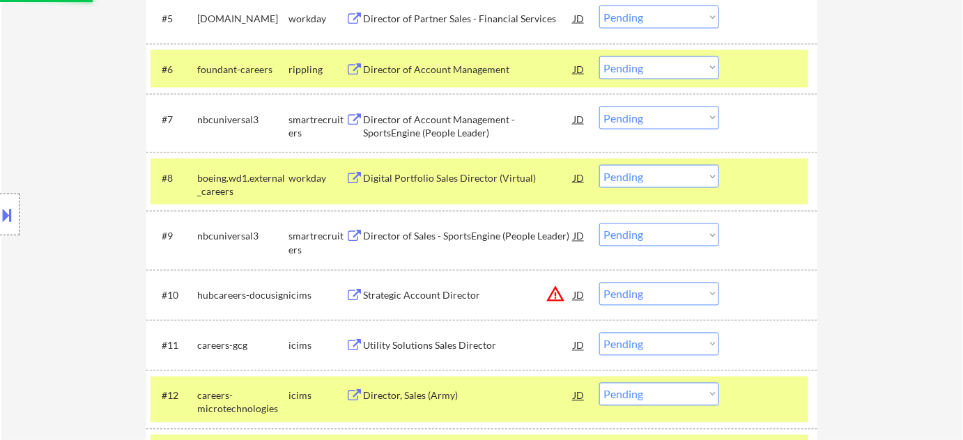
select select ""pending""
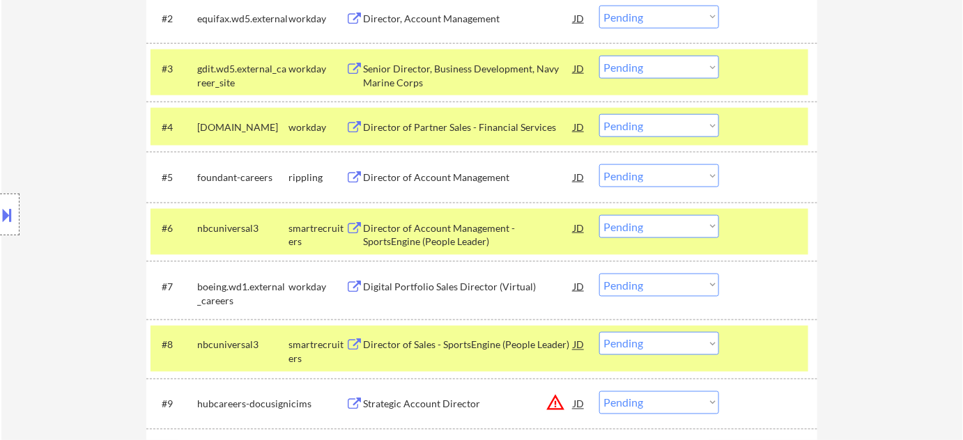
scroll to position [570, 0]
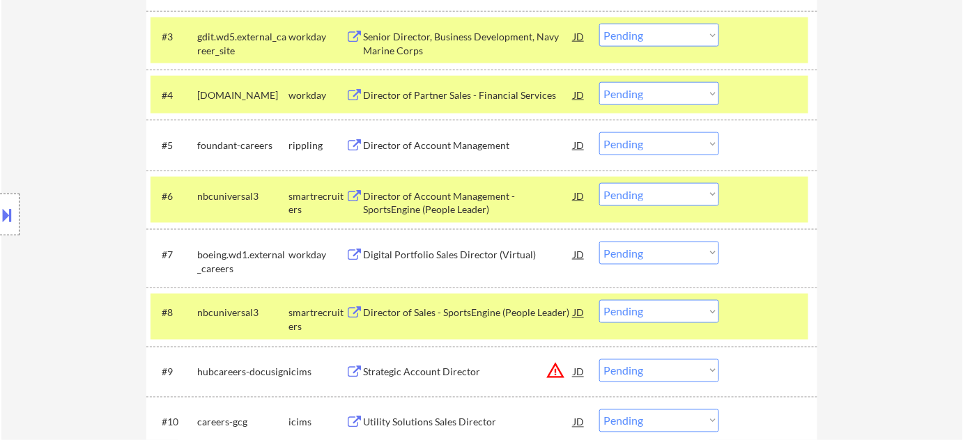
click at [448, 144] on div "Director of Account Management" at bounding box center [468, 146] width 210 height 14
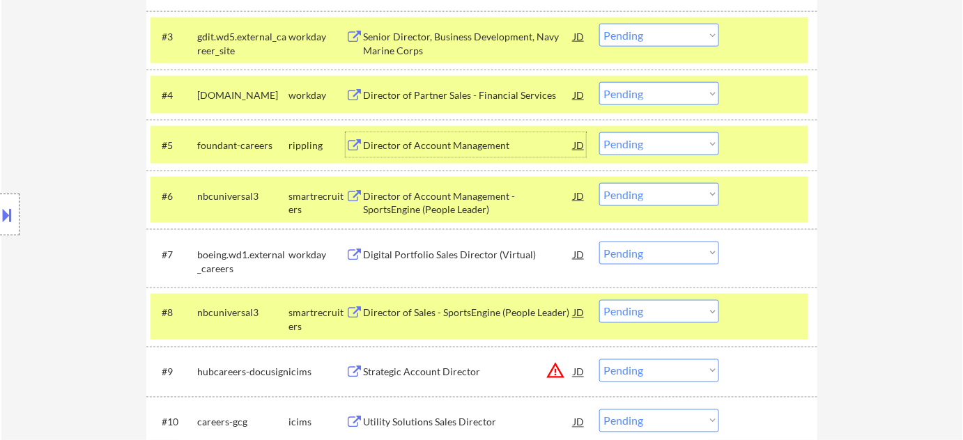
click at [676, 141] on select "Choose an option... Pending Applied Excluded (Questions) Excluded (Expired) Exc…" at bounding box center [659, 143] width 120 height 23
click at [599, 132] on select "Choose an option... Pending Applied Excluded (Questions) Excluded (Expired) Exc…" at bounding box center [659, 143] width 120 height 23
select select ""pending""
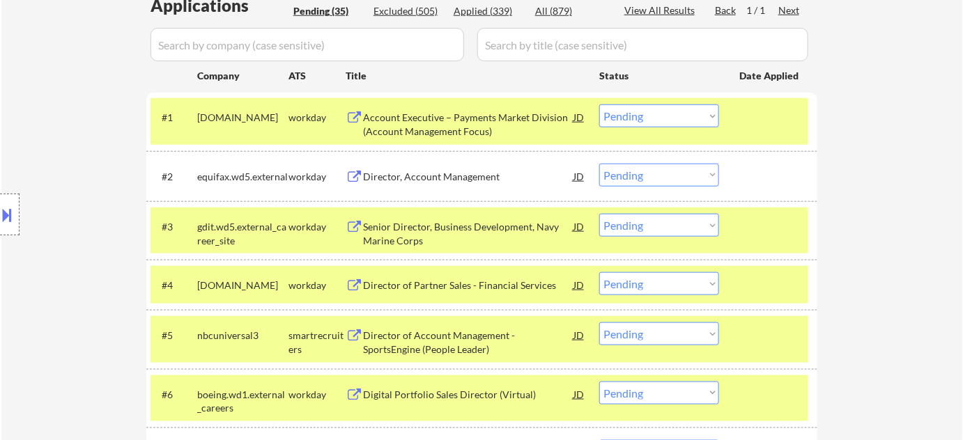
scroll to position [697, 0]
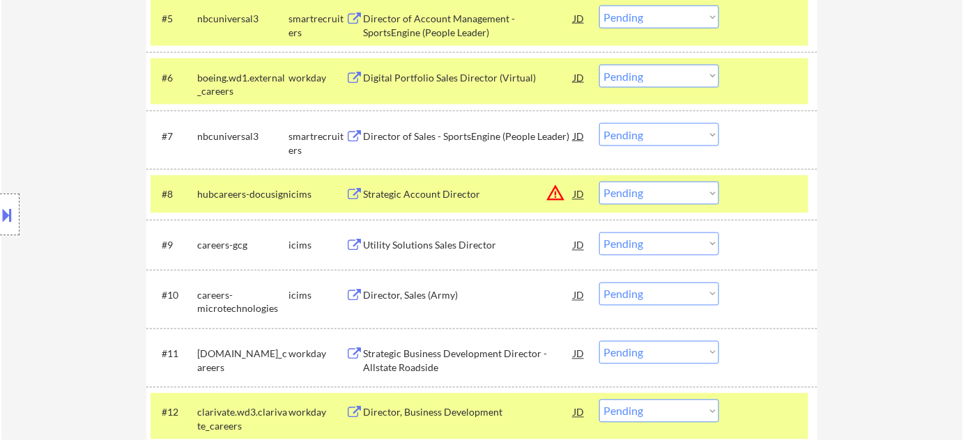
click at [449, 192] on div "Strategic Account Director" at bounding box center [468, 195] width 210 height 14
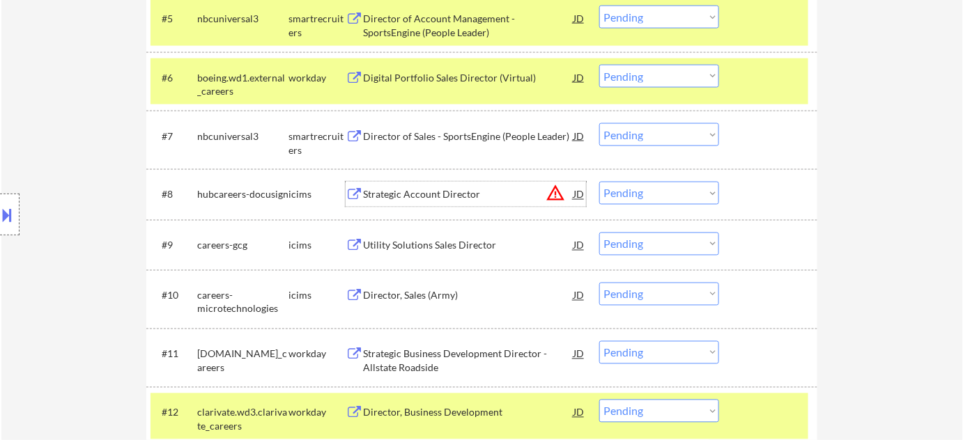
drag, startPoint x: 665, startPoint y: 196, endPoint x: 668, endPoint y: 203, distance: 7.8
click at [665, 196] on select "Choose an option... Pending Applied Excluded (Questions) Excluded (Expired) Exc…" at bounding box center [659, 193] width 120 height 23
click at [599, 182] on select "Choose an option... Pending Applied Excluded (Questions) Excluded (Expired) Exc…" at bounding box center [659, 193] width 120 height 23
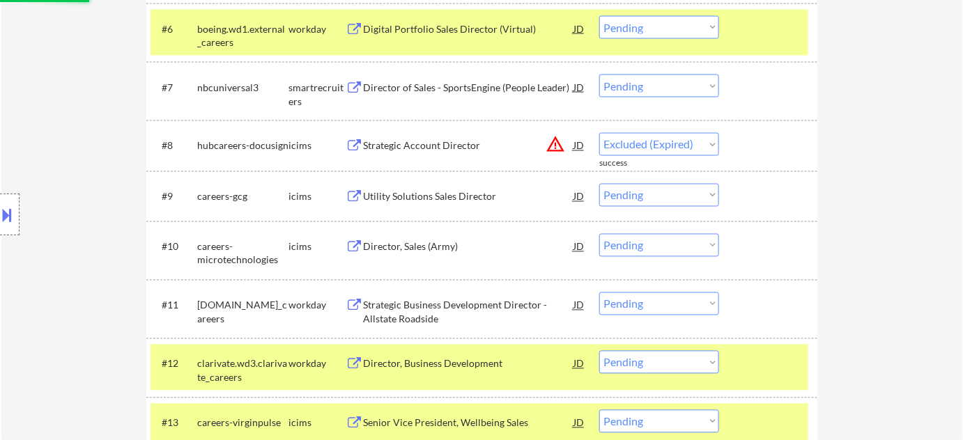
select select ""pending""
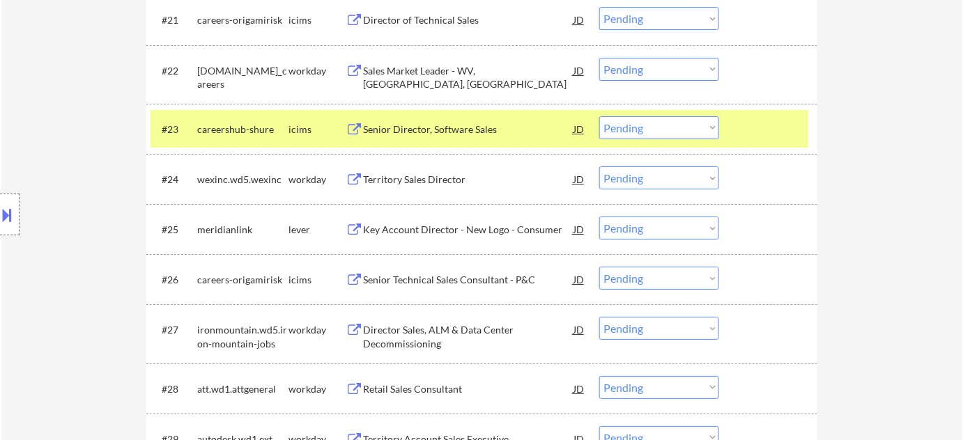
scroll to position [1583, 0]
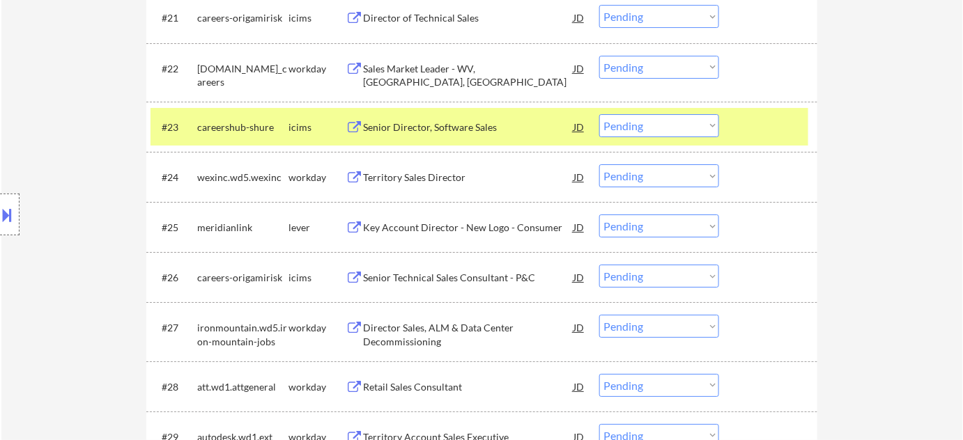
click at [451, 221] on div "Key Account Director - New Logo - Consumer" at bounding box center [468, 228] width 210 height 14
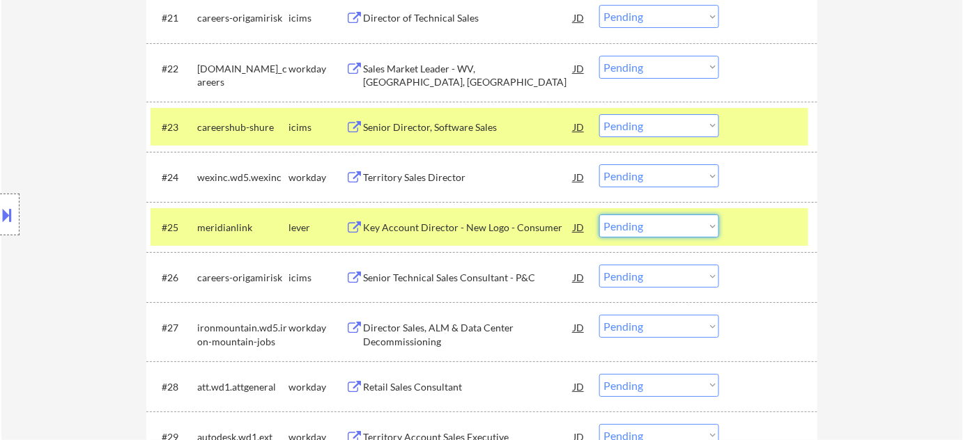
click at [708, 235] on select "Choose an option... Pending Applied Excluded (Questions) Excluded (Expired) Exc…" at bounding box center [659, 226] width 120 height 23
click at [599, 215] on select "Choose an option... Pending Applied Excluded (Questions) Excluded (Expired) Exc…" at bounding box center [659, 226] width 120 height 23
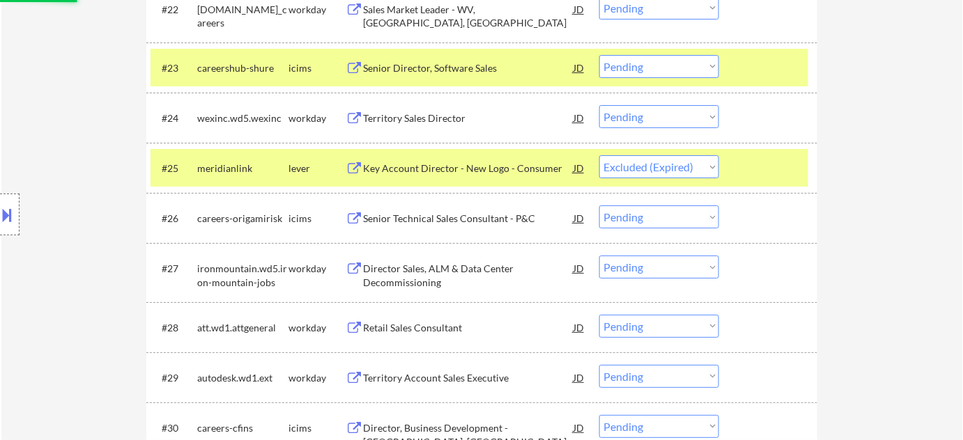
scroll to position [1773, 0]
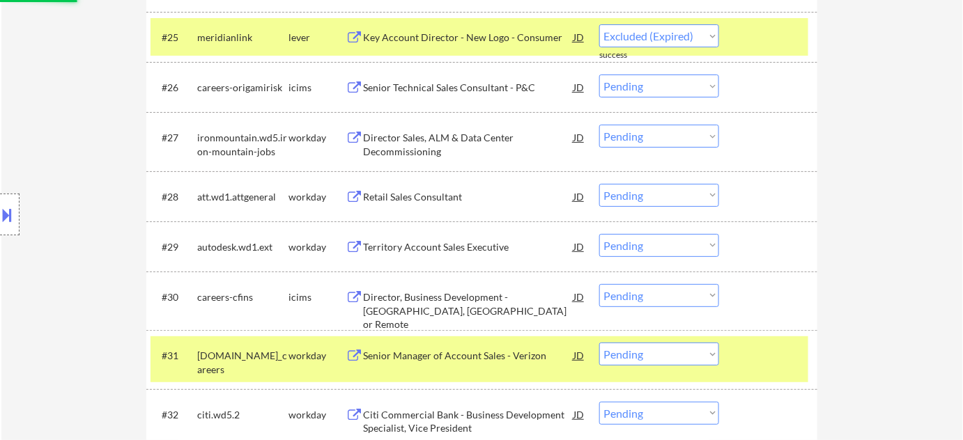
select select ""pending""
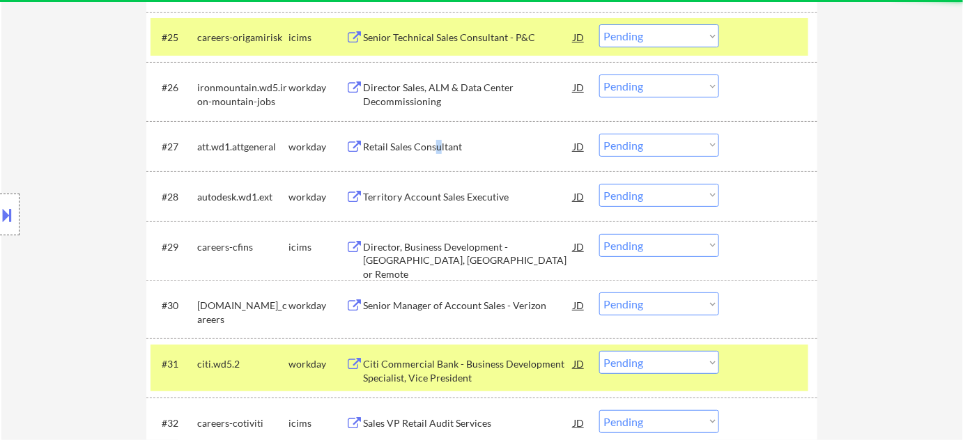
click at [436, 137] on div "Retail Sales Consultant" at bounding box center [468, 146] width 210 height 25
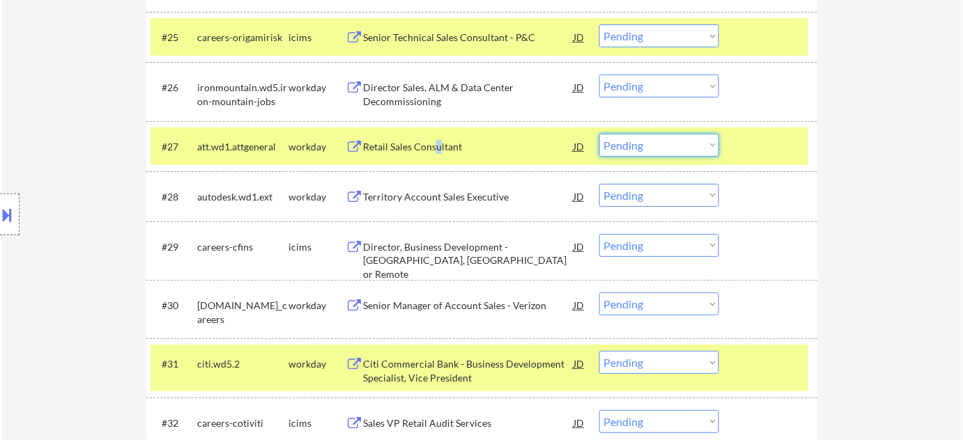
click at [649, 155] on div "#27 att.wd1.attgeneral workday Retail Sales Consultant JD warning_amber Choose …" at bounding box center [479, 146] width 658 height 38
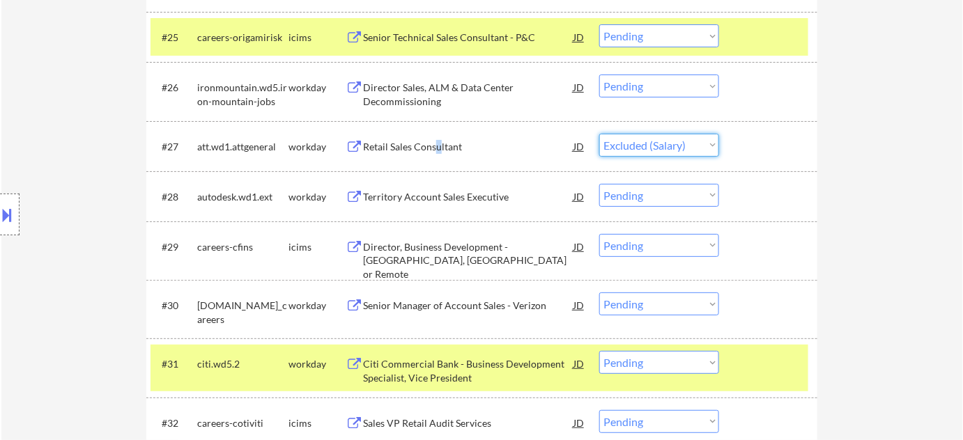
click at [599, 134] on select "Choose an option... Pending Applied Excluded (Questions) Excluded (Expired) Exc…" at bounding box center [659, 145] width 120 height 23
select select ""pending""
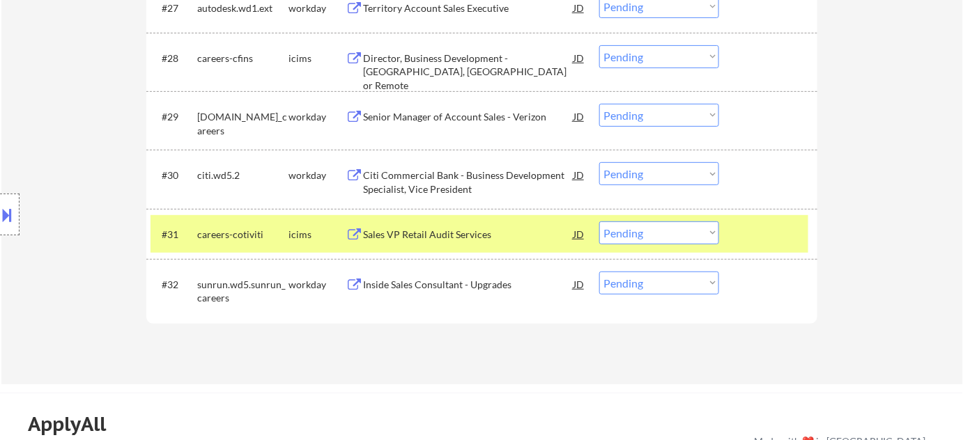
scroll to position [1963, 0]
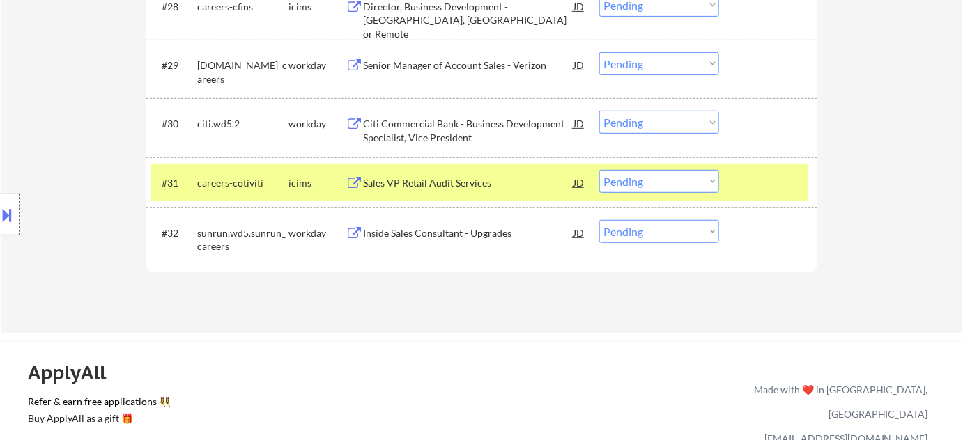
click at [456, 231] on div "Inside Sales Consultant - Upgrades" at bounding box center [468, 233] width 210 height 14
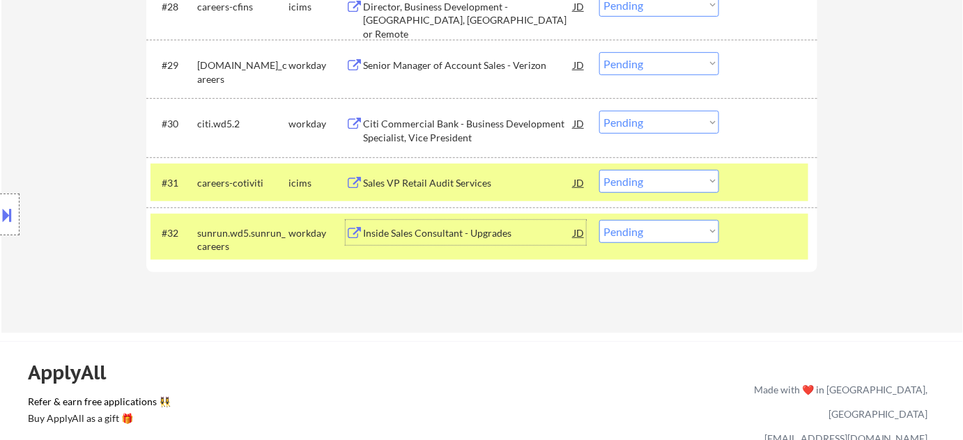
click at [687, 240] on select "Choose an option... Pending Applied Excluded (Questions) Excluded (Expired) Exc…" at bounding box center [659, 231] width 120 height 23
select select ""excluded__salary_""
click at [599, 220] on select "Choose an option... Pending Applied Excluded (Questions) Excluded (Expired) Exc…" at bounding box center [659, 231] width 120 height 23
click at [439, 166] on div "#31 careers-cotiviti icims Sales VP Retail Audit Services JD warning_amber Choo…" at bounding box center [479, 183] width 658 height 38
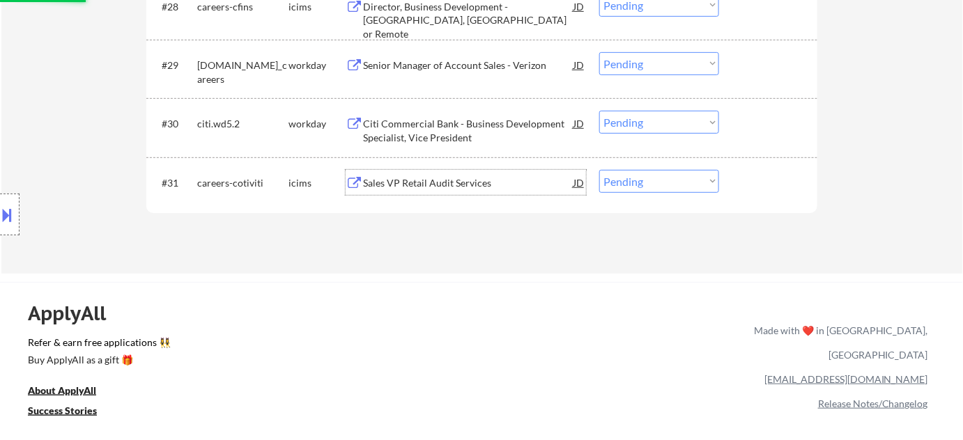
click at [428, 183] on div "Sales VP Retail Audit Services" at bounding box center [468, 183] width 210 height 14
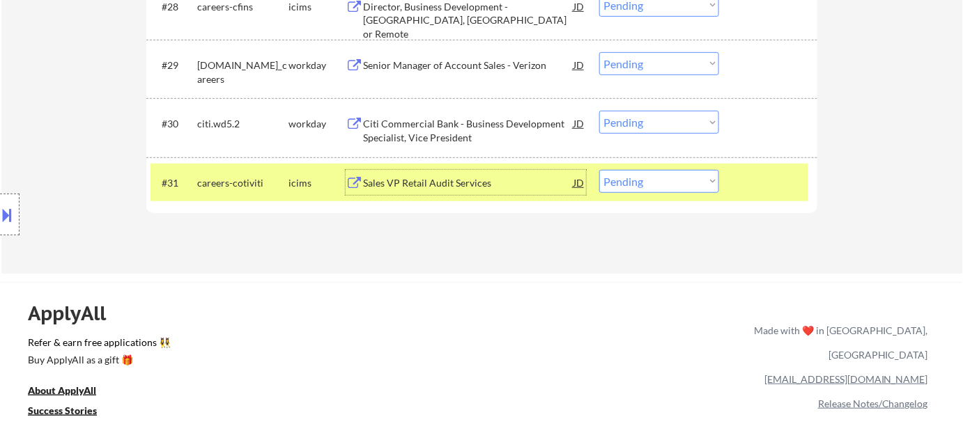
click at [661, 181] on select "Choose an option... Pending Applied Excluded (Questions) Excluded (Expired) Exc…" at bounding box center [659, 181] width 120 height 23
select select ""excluded__expired_""
click at [599, 170] on select "Choose an option... Pending Applied Excluded (Questions) Excluded (Expired) Exc…" at bounding box center [659, 181] width 120 height 23
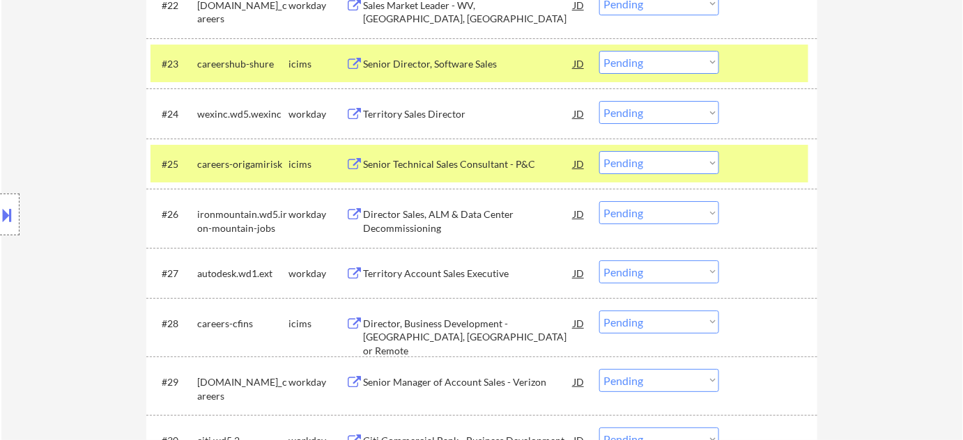
scroll to position [1456, 0]
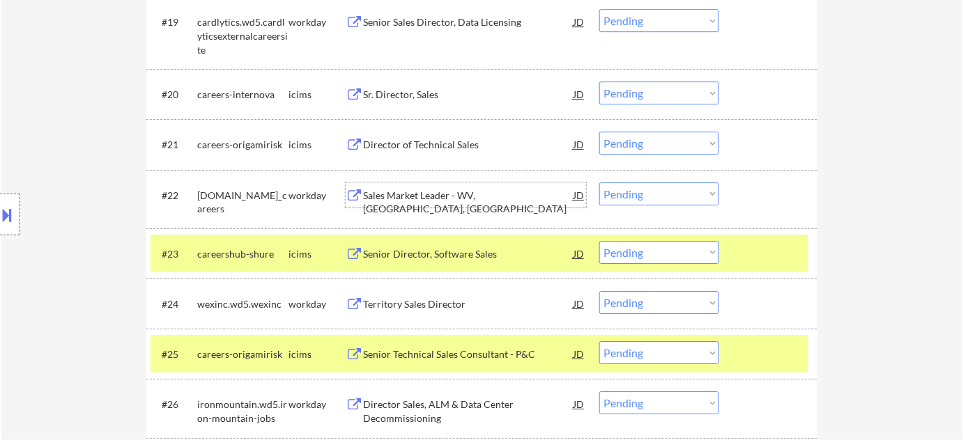
click at [435, 195] on div "Sales Market Leader - WV, VA, DC" at bounding box center [468, 202] width 210 height 27
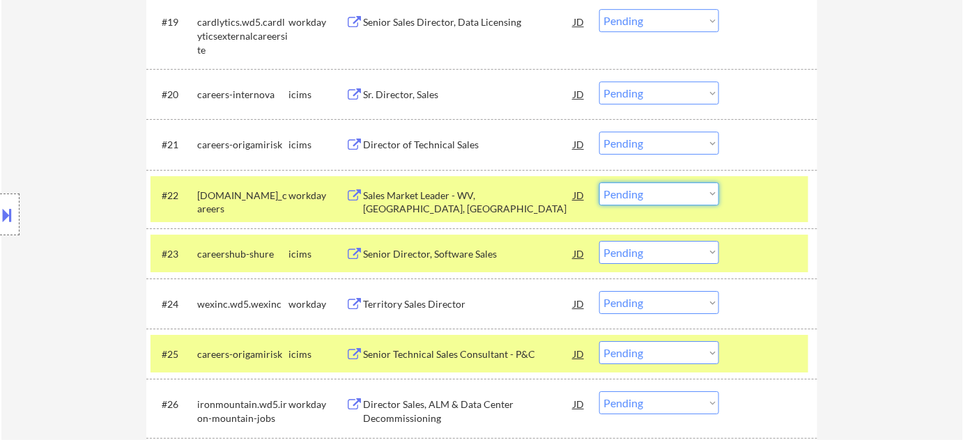
click at [630, 188] on select "Choose an option... Pending Applied Excluded (Questions) Excluded (Expired) Exc…" at bounding box center [659, 194] width 120 height 23
click at [599, 183] on select "Choose an option... Pending Applied Excluded (Questions) Excluded (Expired) Exc…" at bounding box center [659, 194] width 120 height 23
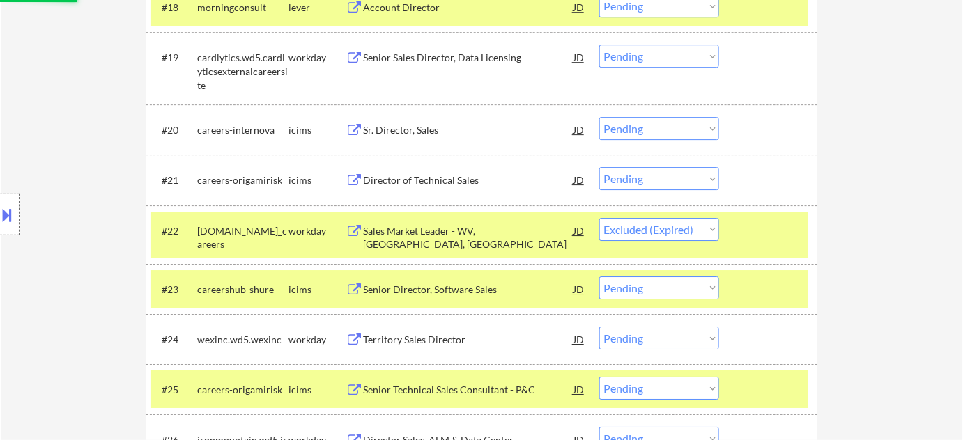
scroll to position [1393, 0]
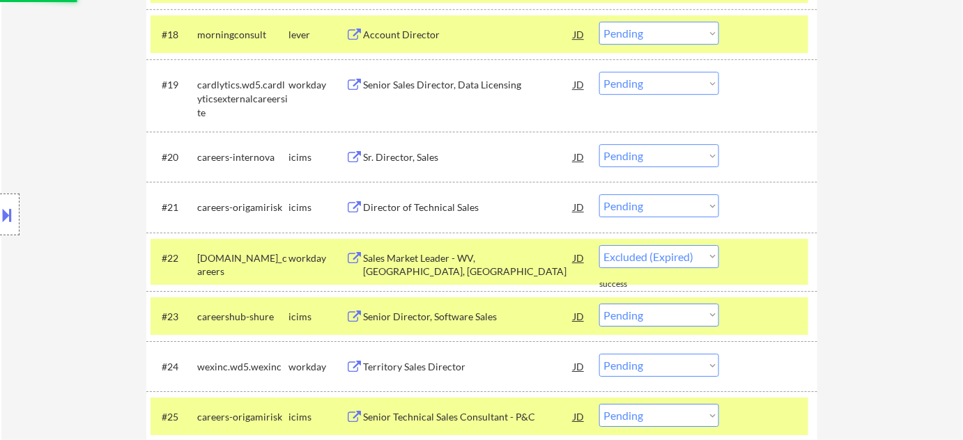
select select ""pending""
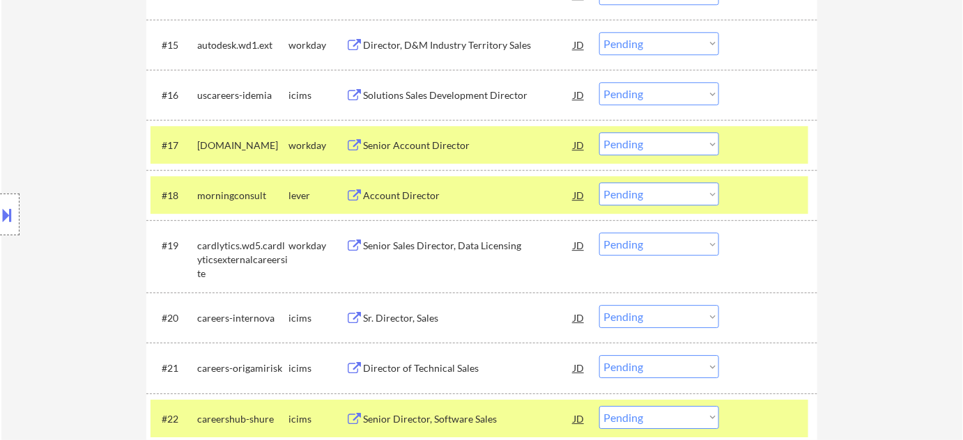
scroll to position [1203, 0]
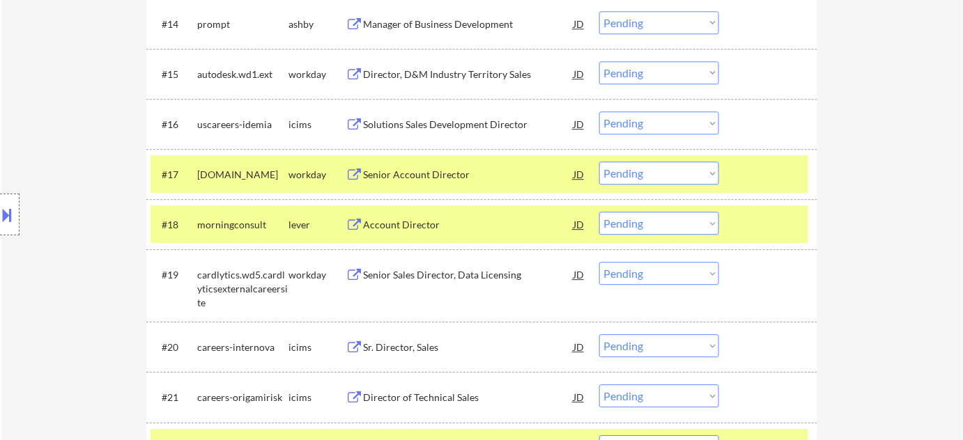
click at [424, 178] on div "Senior Account Director" at bounding box center [468, 175] width 210 height 14
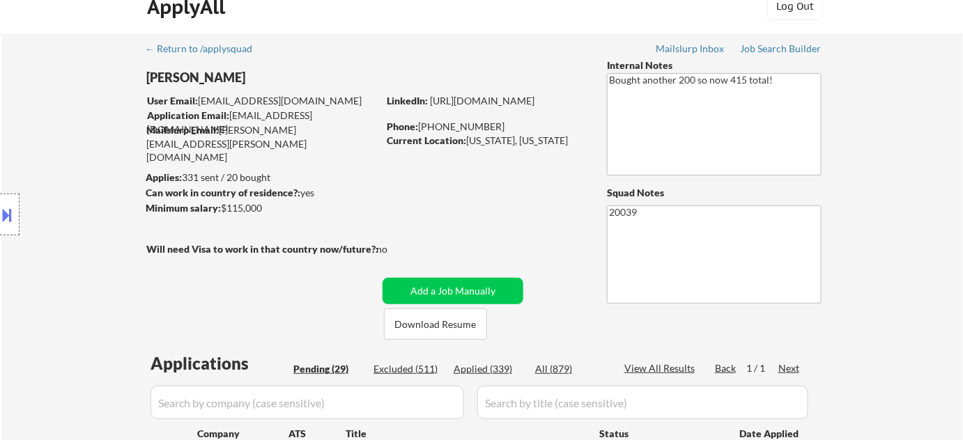
scroll to position [0, 0]
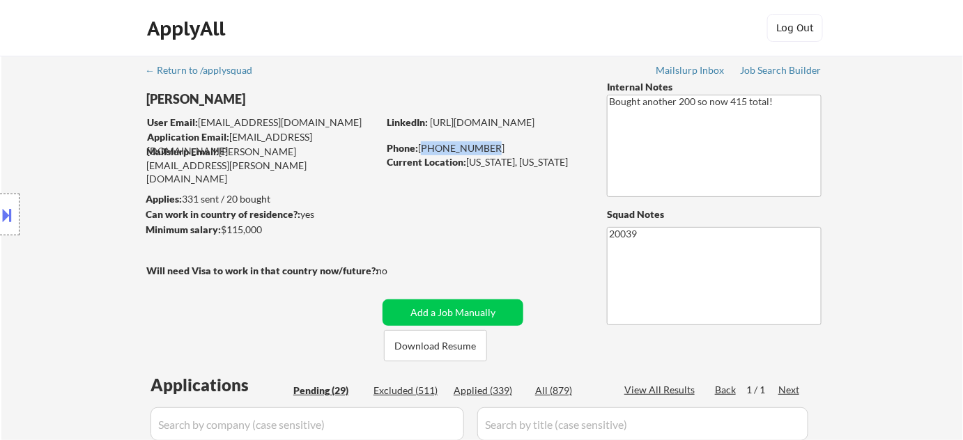
drag, startPoint x: 422, startPoint y: 144, endPoint x: 486, endPoint y: 154, distance: 64.8
click at [486, 154] on div "Phone: 336-803-1541" at bounding box center [485, 148] width 197 height 14
drag, startPoint x: 479, startPoint y: 157, endPoint x: 496, endPoint y: 146, distance: 20.1
click at [496, 146] on div "Phone: 336-803-1541" at bounding box center [485, 148] width 197 height 14
copy div "336-803-1541"
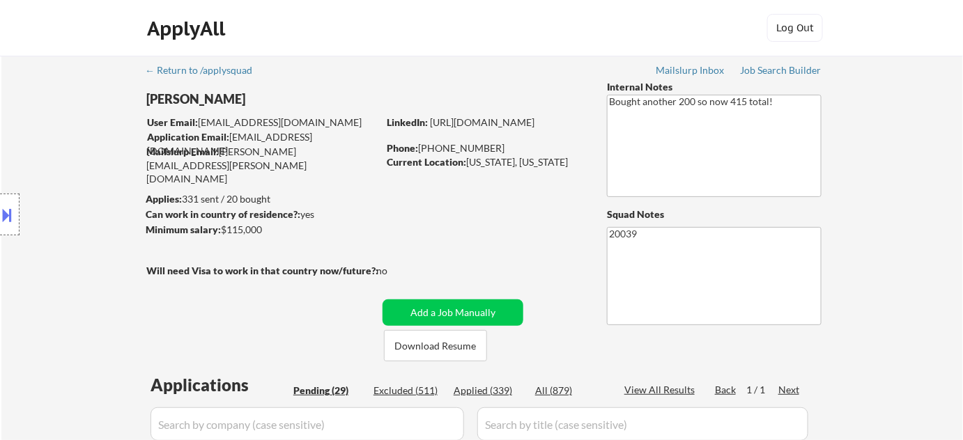
scroll to position [1157, 0]
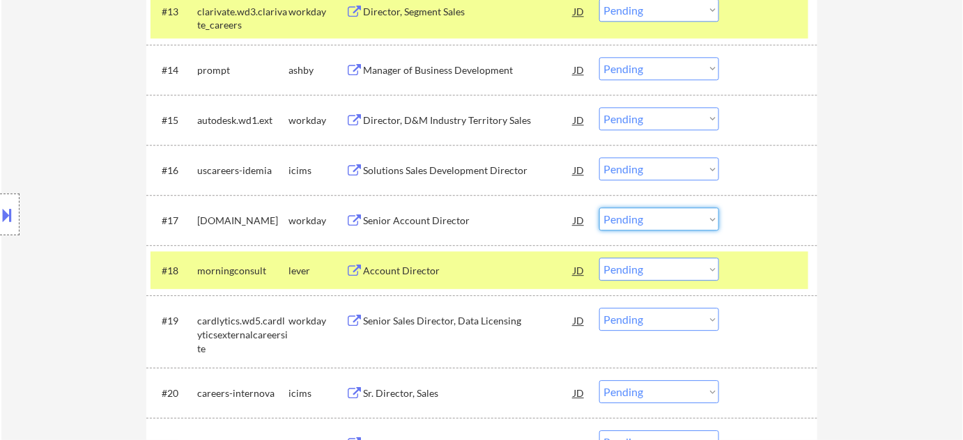
click at [649, 217] on select "Choose an option... Pending Applied Excluded (Questions) Excluded (Expired) Exc…" at bounding box center [659, 219] width 120 height 23
click at [599, 208] on select "Choose an option... Pending Applied Excluded (Questions) Excluded (Expired) Exc…" at bounding box center [659, 219] width 120 height 23
select select ""pending""
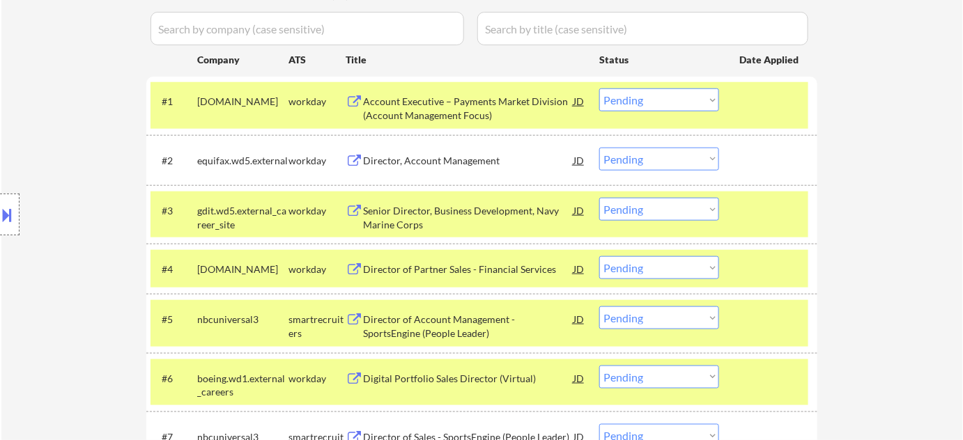
scroll to position [144, 0]
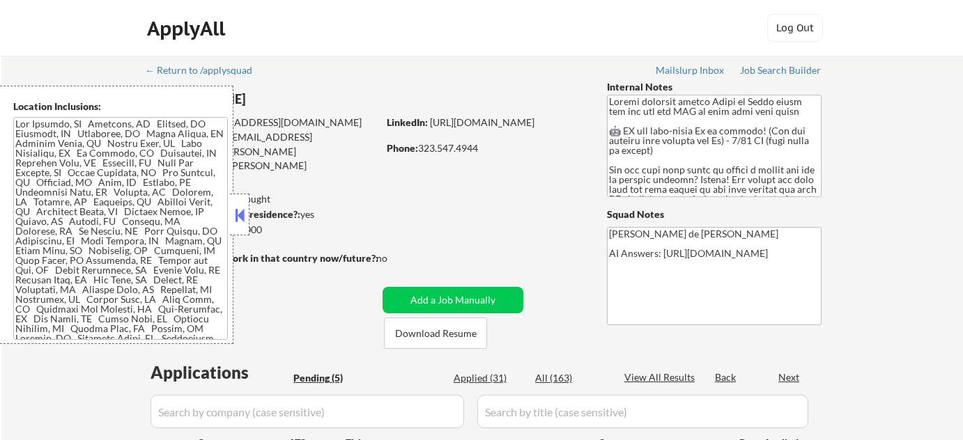
select select ""pending""
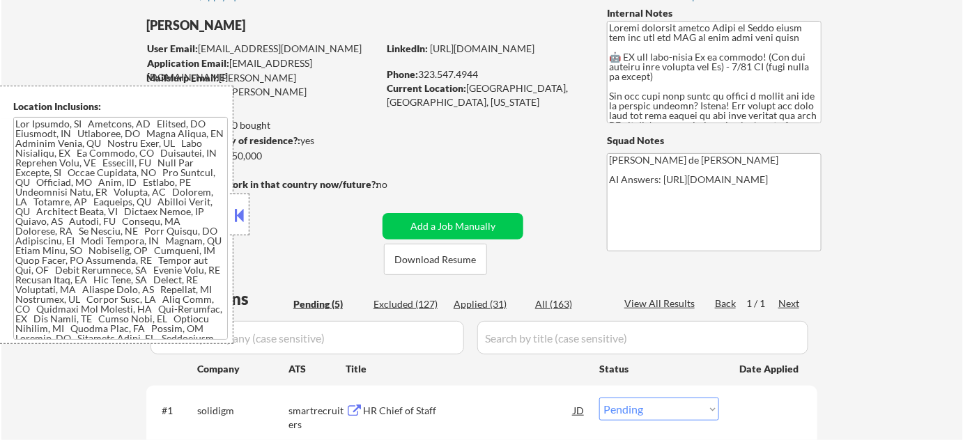
scroll to position [316, 0]
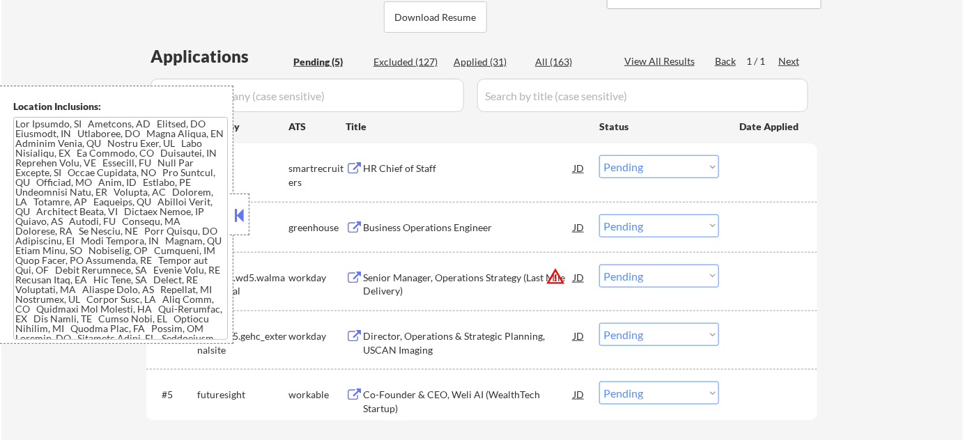
click at [245, 217] on button at bounding box center [239, 215] width 15 height 21
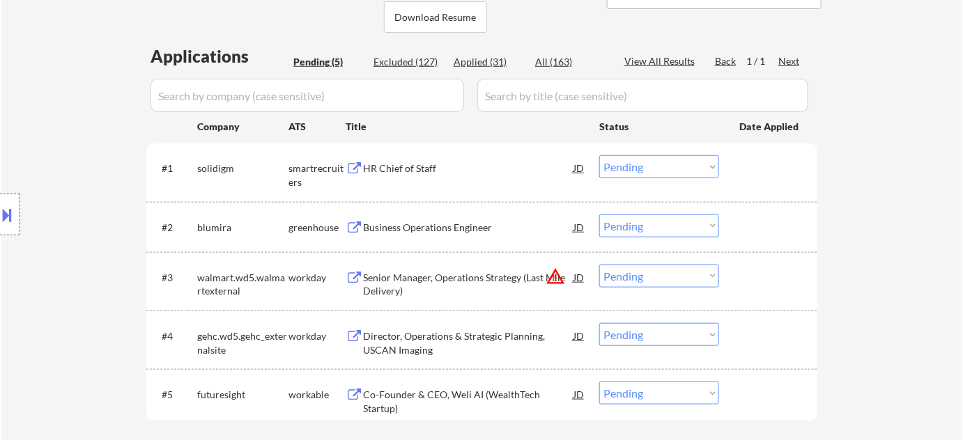
click at [417, 164] on div "HR Chief of Staff" at bounding box center [468, 169] width 210 height 14
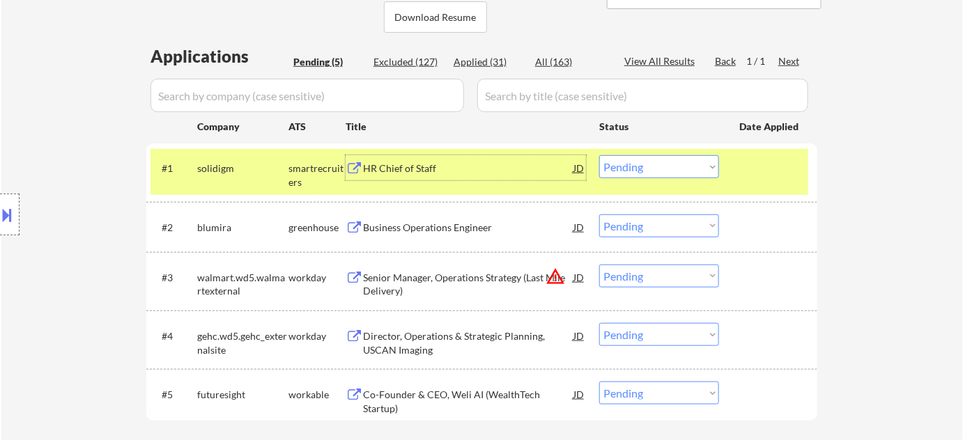
click at [658, 171] on select "Choose an option... Pending Applied Excluded (Questions) Excluded (Expired) Exc…" at bounding box center [659, 166] width 120 height 23
click at [599, 155] on select "Choose an option... Pending Applied Excluded (Questions) Excluded (Expired) Exc…" at bounding box center [659, 166] width 120 height 23
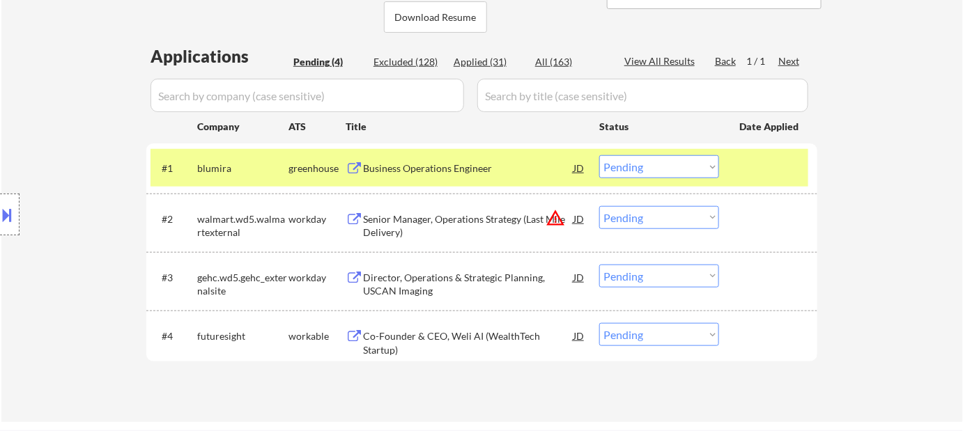
click at [407, 168] on div "Business Operations Engineer" at bounding box center [468, 169] width 210 height 14
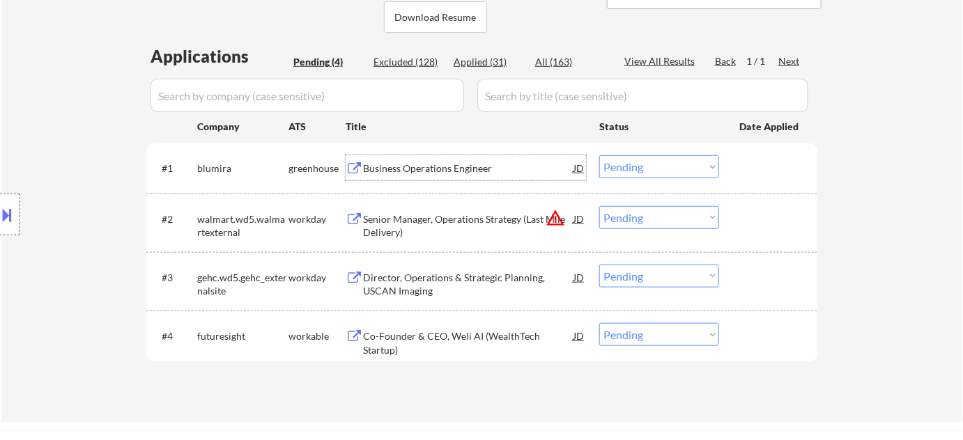
click at [617, 164] on select "Choose an option... Pending Applied Excluded (Questions) Excluded (Expired) Exc…" at bounding box center [659, 166] width 120 height 23
click at [599, 155] on select "Choose an option... Pending Applied Excluded (Questions) Excluded (Expired) Exc…" at bounding box center [659, 166] width 120 height 23
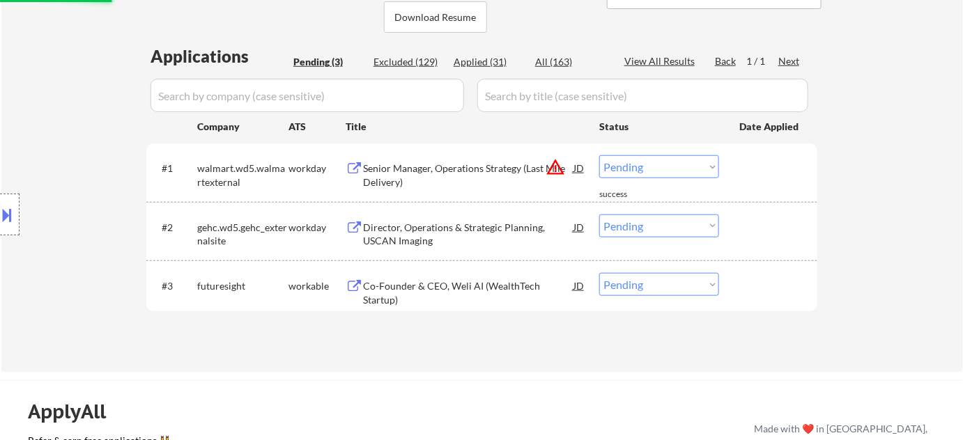
click at [553, 163] on button "warning_amber" at bounding box center [556, 167] width 20 height 20
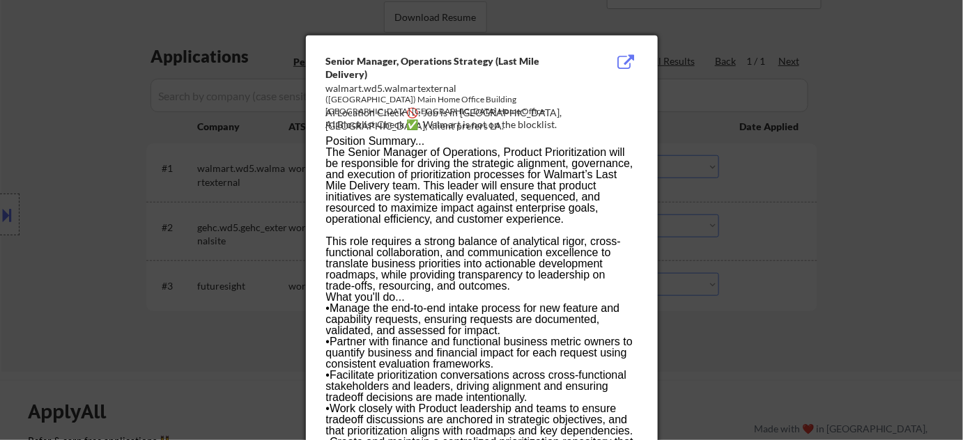
click at [806, 215] on div at bounding box center [481, 220] width 963 height 440
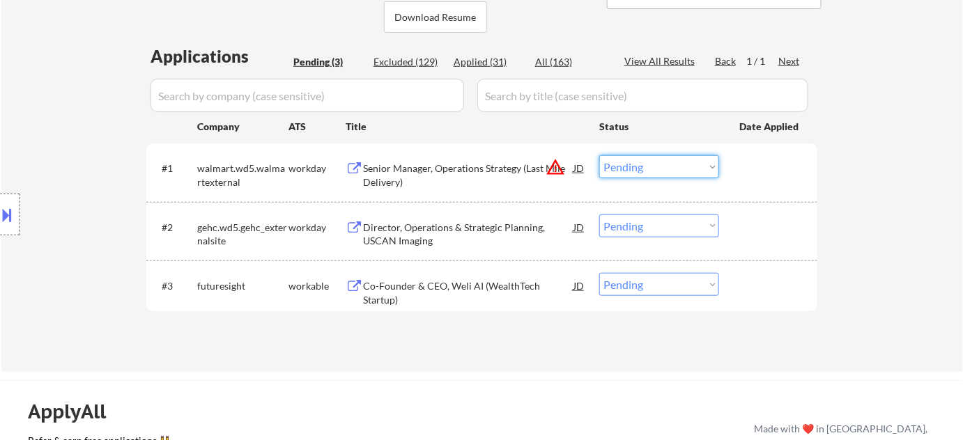
click at [693, 163] on select "Choose an option... Pending Applied Excluded (Questions) Excluded (Expired) Exc…" at bounding box center [659, 166] width 120 height 23
click at [599, 155] on select "Choose an option... Pending Applied Excluded (Questions) Excluded (Expired) Exc…" at bounding box center [659, 166] width 120 height 23
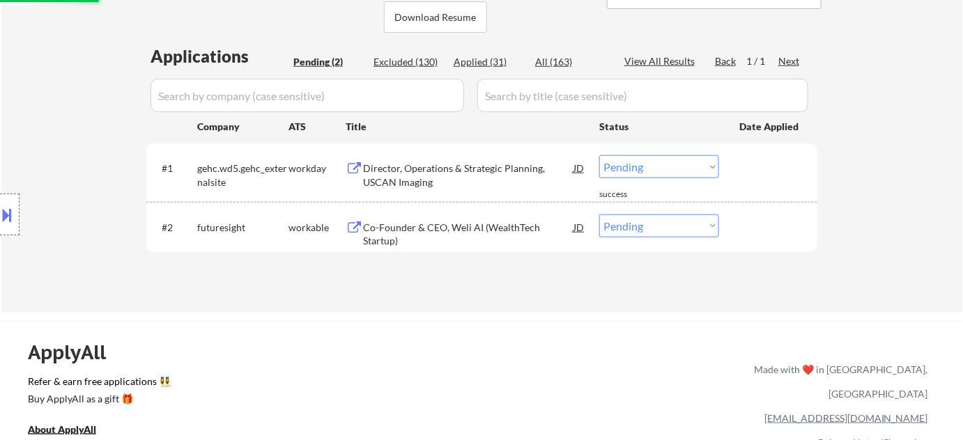
click at [427, 175] on div "Director, Operations & Strategic Planning, USCAN Imaging" at bounding box center [468, 175] width 210 height 27
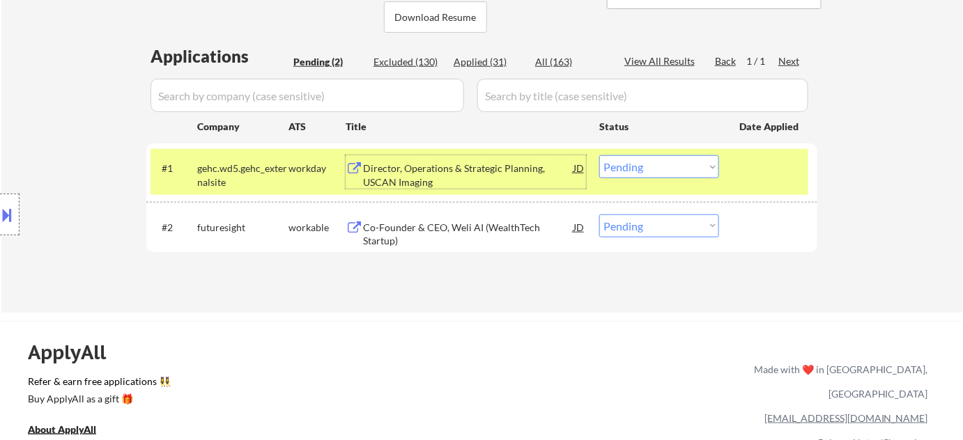
click at [663, 164] on select "Choose an option... Pending Applied Excluded (Questions) Excluded (Expired) Exc…" at bounding box center [659, 166] width 120 height 23
click at [599, 155] on select "Choose an option... Pending Applied Excluded (Questions) Excluded (Expired) Exc…" at bounding box center [659, 166] width 120 height 23
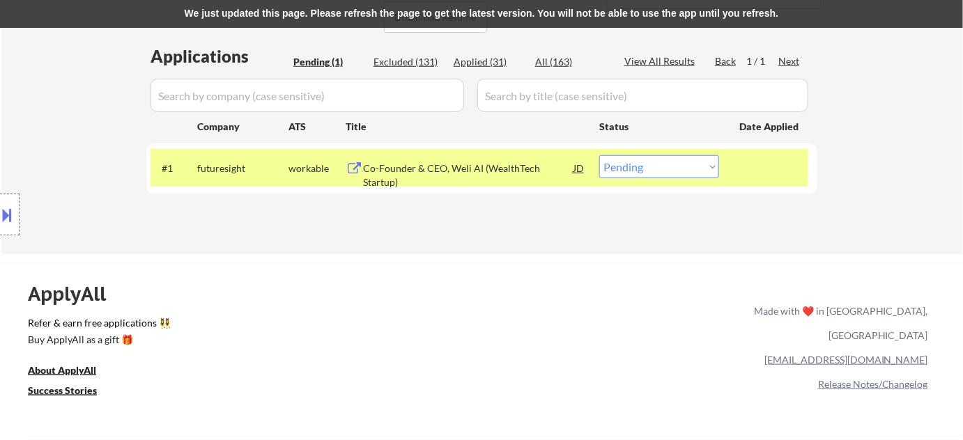
click at [481, 173] on div "Co-Founder & CEO, Weli AI (WealthTech Startup)" at bounding box center [468, 175] width 210 height 27
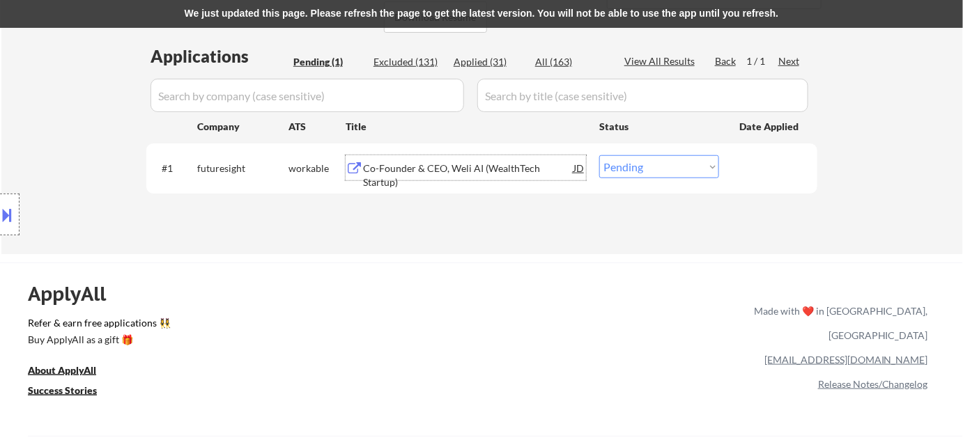
click at [631, 161] on select "Choose an option... Pending Applied Excluded (Questions) Excluded (Expired) Exc…" at bounding box center [659, 166] width 120 height 23
select select ""excluded__bad_match_""
click at [599, 155] on select "Choose an option... Pending Applied Excluded (Questions) Excluded (Expired) Exc…" at bounding box center [659, 166] width 120 height 23
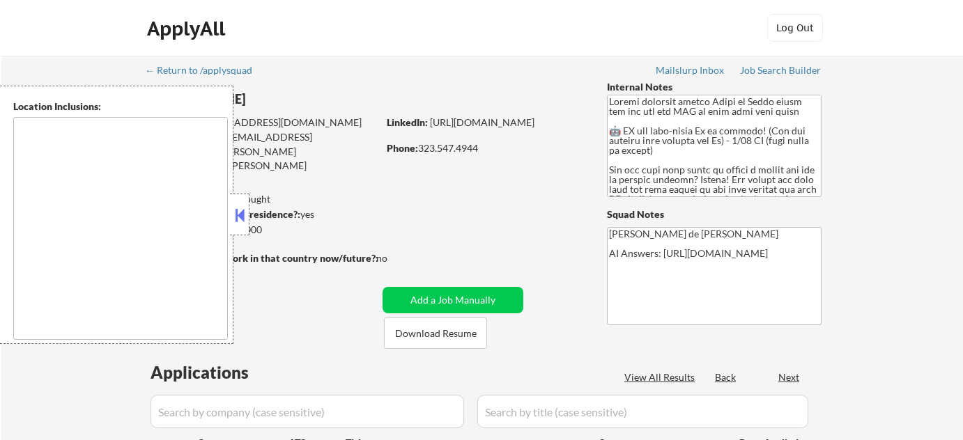
select select ""pending""
type textarea "[GEOGRAPHIC_DATA], [GEOGRAPHIC_DATA] [GEOGRAPHIC_DATA], [GEOGRAPHIC_DATA] [GEOG…"
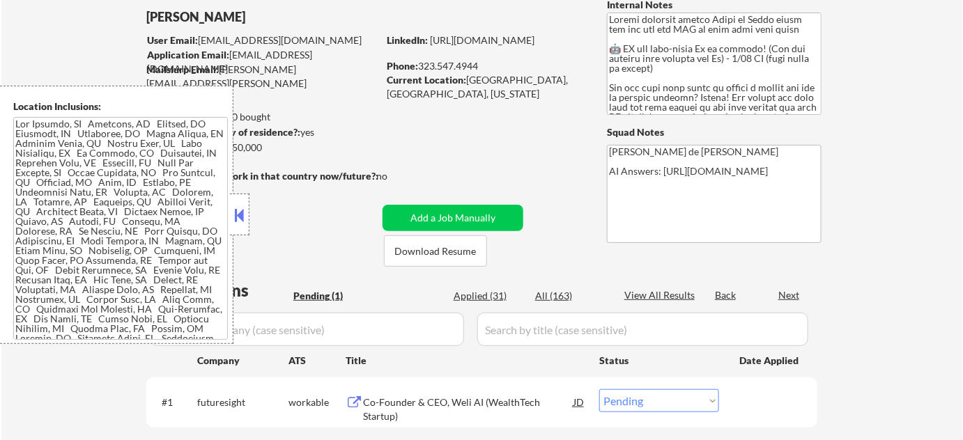
scroll to position [316, 0]
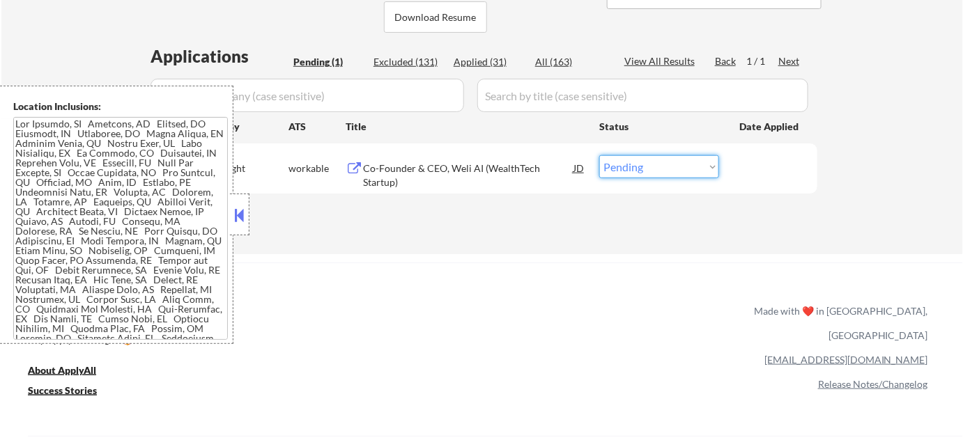
click at [647, 171] on select "Choose an option... Pending Applied Excluded (Questions) Excluded (Expired) Exc…" at bounding box center [659, 166] width 120 height 23
select select ""excluded__bad_match_""
click at [599, 155] on select "Choose an option... Pending Applied Excluded (Questions) Excluded (Expired) Exc…" at bounding box center [659, 166] width 120 height 23
click at [239, 218] on button at bounding box center [239, 215] width 15 height 21
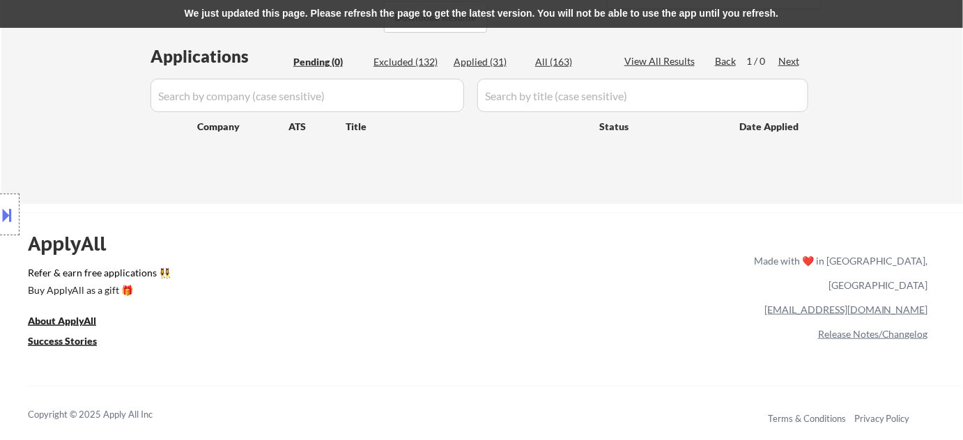
scroll to position [190, 0]
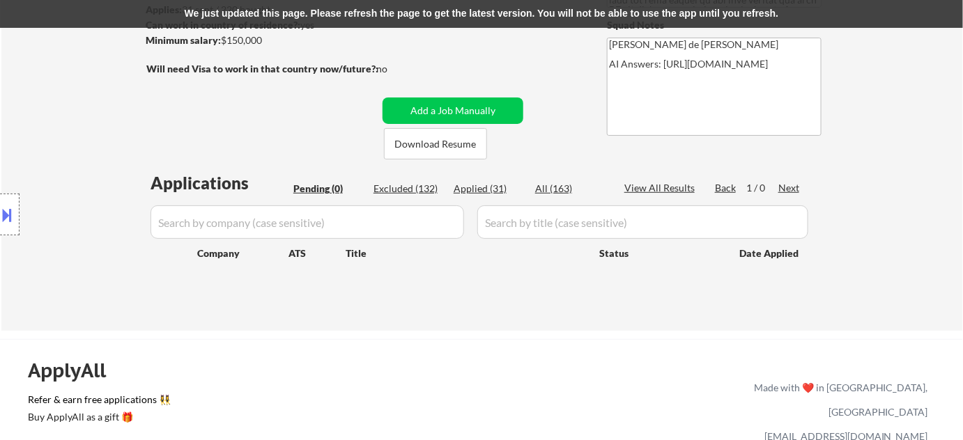
click at [403, 190] on div "Excluded (132)" at bounding box center [408, 189] width 70 height 14
select select ""excluded__location_""
select select ""excluded__bad_match_""
select select ""excluded""
select select ""excluded__bad_match_""
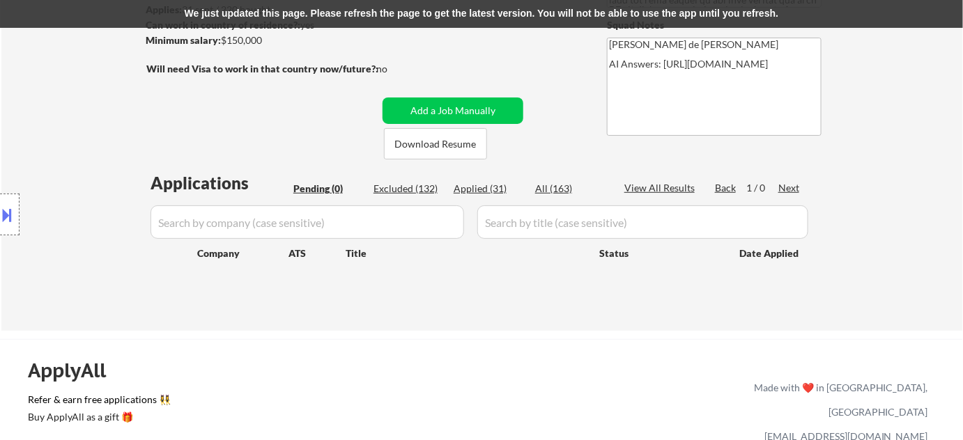
select select ""excluded__location_""
select select ""excluded__expired_""
select select ""excluded__bad_match_""
select select ""excluded__location_""
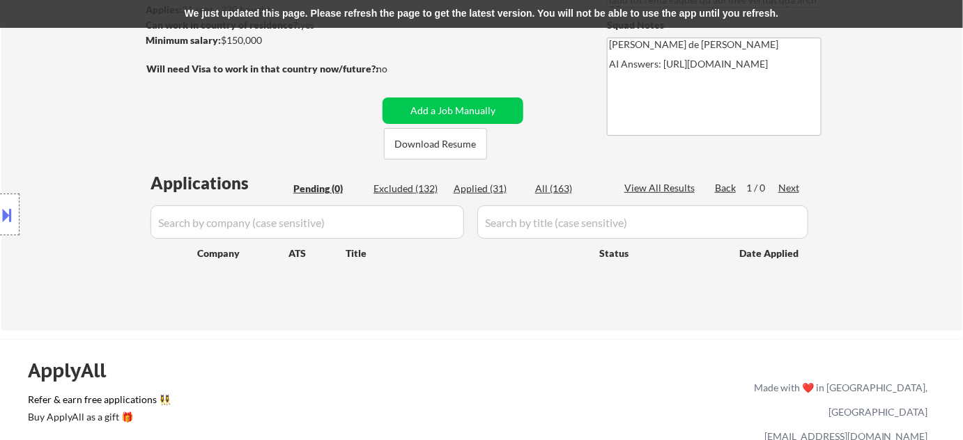
select select ""excluded__expired_""
select select ""excluded__bad_match_""
select select ""excluded__expired_""
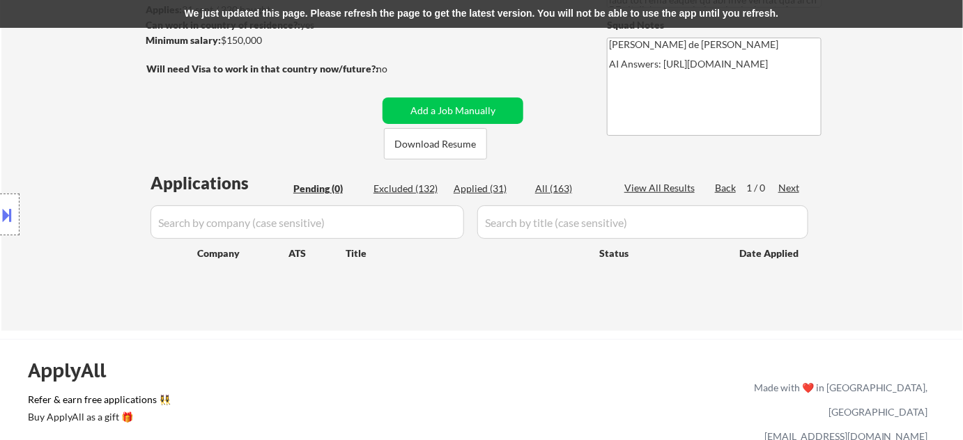
select select ""excluded__bad_match_""
select select ""excluded__location_""
select select ""excluded__expired_""
select select ""excluded__bad_match_""
select select ""excluded__expired_""
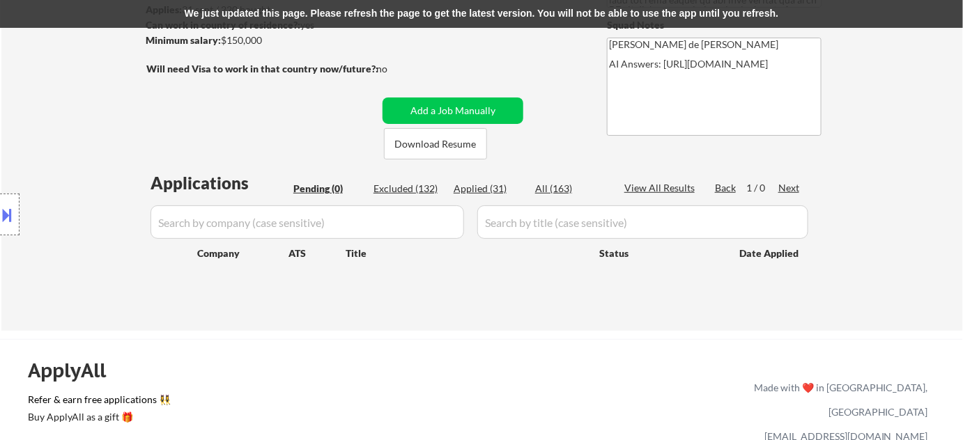
select select ""excluded__salary_""
select select ""excluded__expired_""
select select ""excluded__location_""
select select ""excluded__blocklist_""
select select ""excluded__bad_match_""
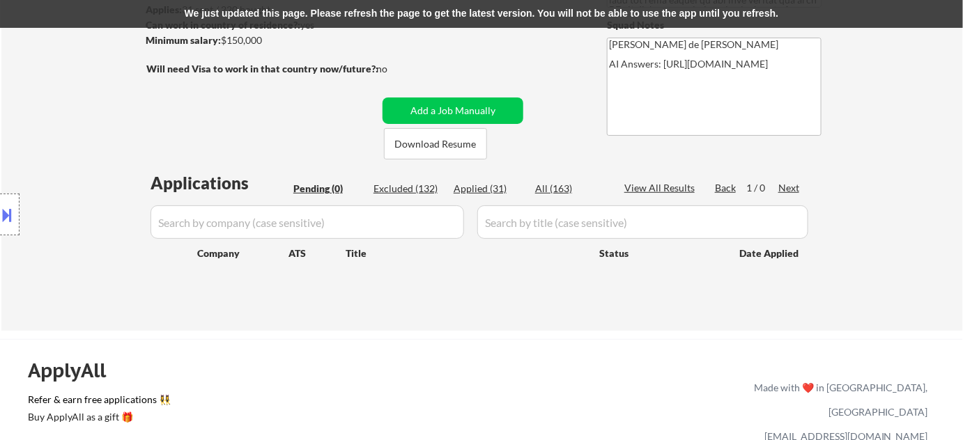
select select ""excluded""
select select ""excluded__expired_""
select select ""excluded__bad_match_""
select select ""excluded__location_""
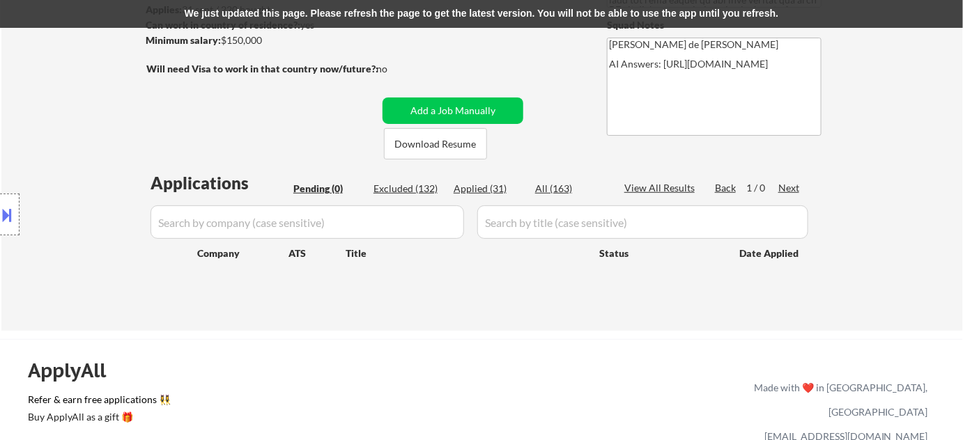
select select ""excluded__expired_""
select select ""excluded""
select select ""excluded__location_""
select select ""excluded__other_""
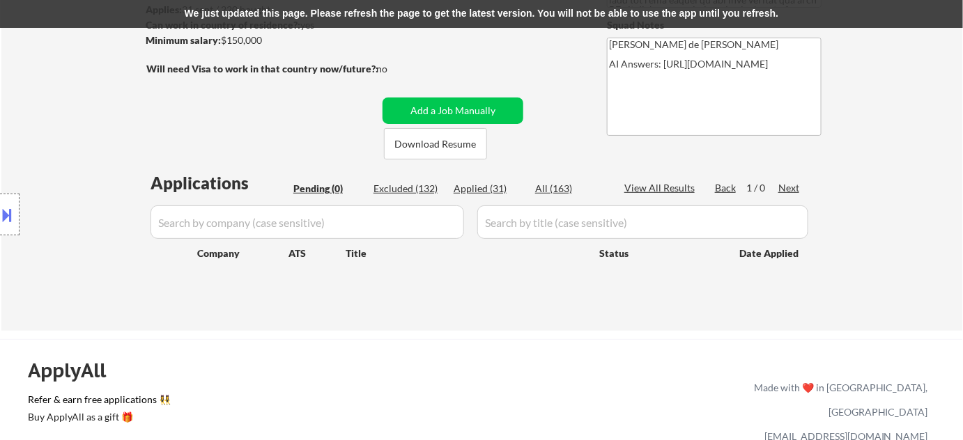
select select ""excluded__expired_""
select select ""excluded__other_""
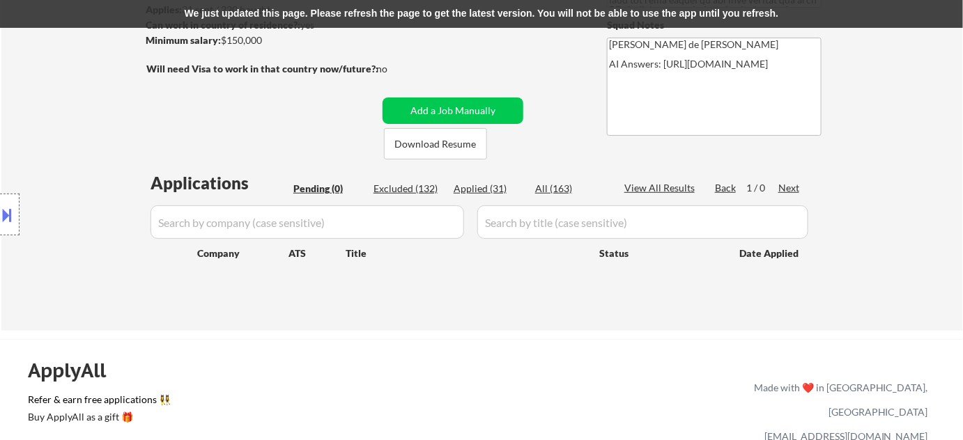
select select ""excluded__bad_match_""
select select ""excluded__location_""
select select ""excluded__bad_match_""
select select ""excluded__other_""
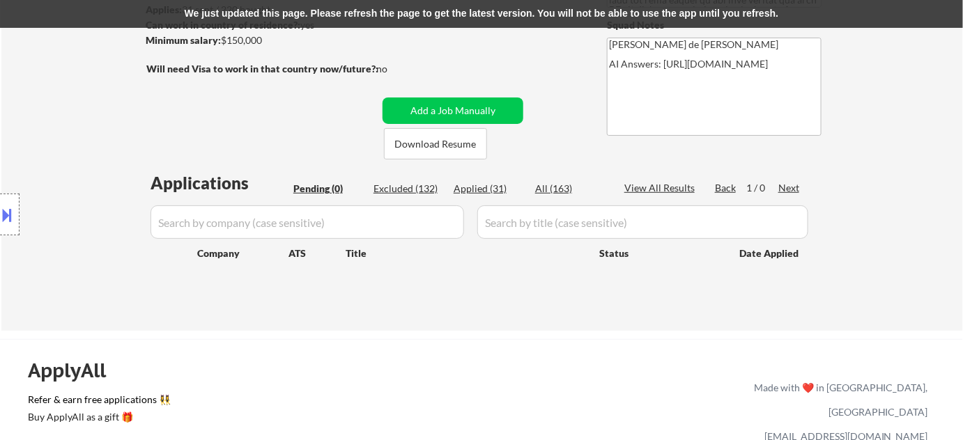
select select ""excluded__bad_match_""
select select ""excluded__expired_""
select select ""excluded__location_""
select select ""excluded__other_""
select select ""excluded__bad_match_""
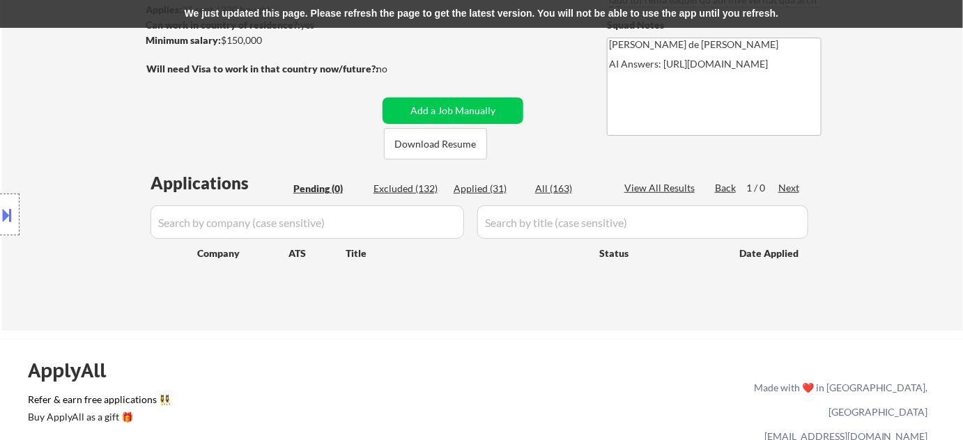
select select ""excluded__expired_""
select select ""excluded__location_""
select select ""excluded__expired_""
select select ""excluded__bad_match_""
select select ""excluded__salary_""
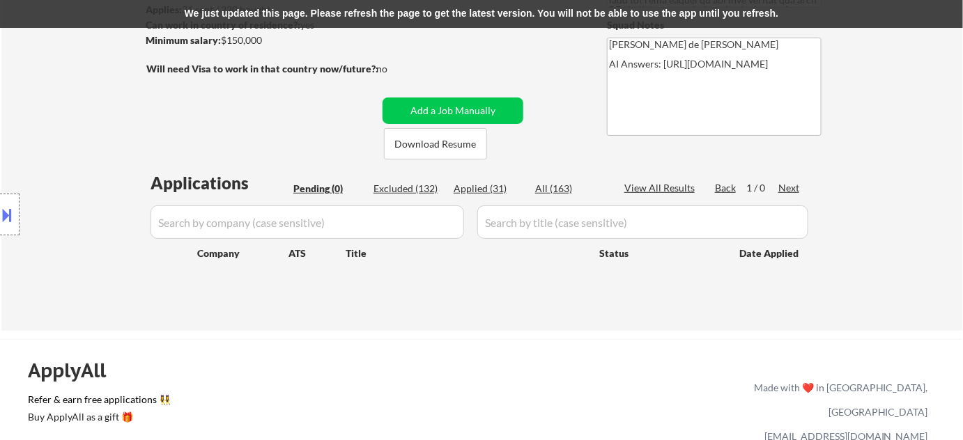
select select ""excluded__bad_match_""
select select ""excluded__expired_""
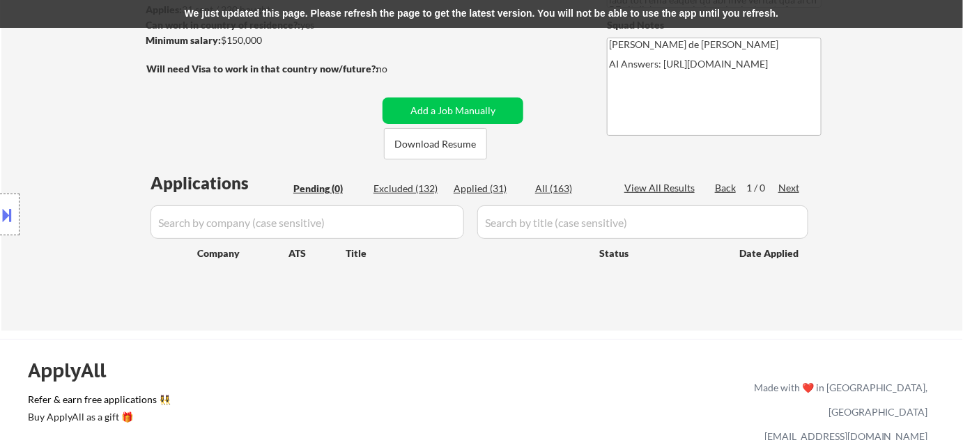
select select ""excluded__expired_""
select select ""excluded__location_""
select select ""excluded__bad_match_""
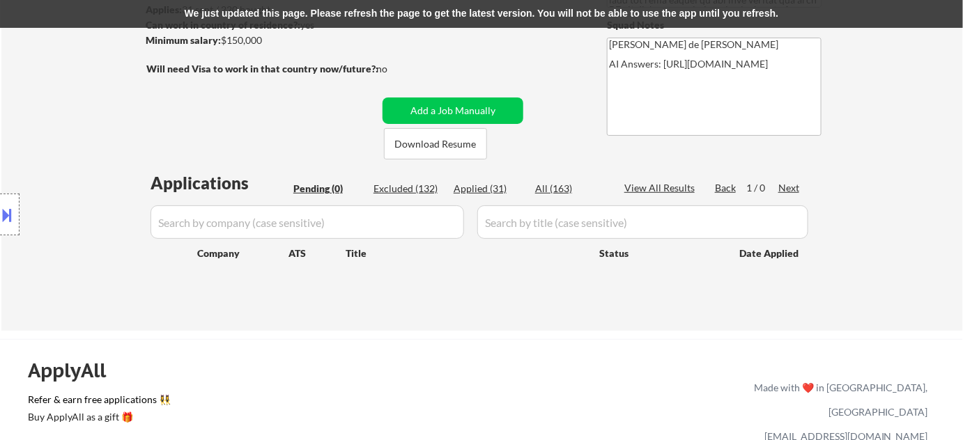
select select ""excluded__expired_""
select select ""excluded__bad_match_""
select select ""excluded__other_""
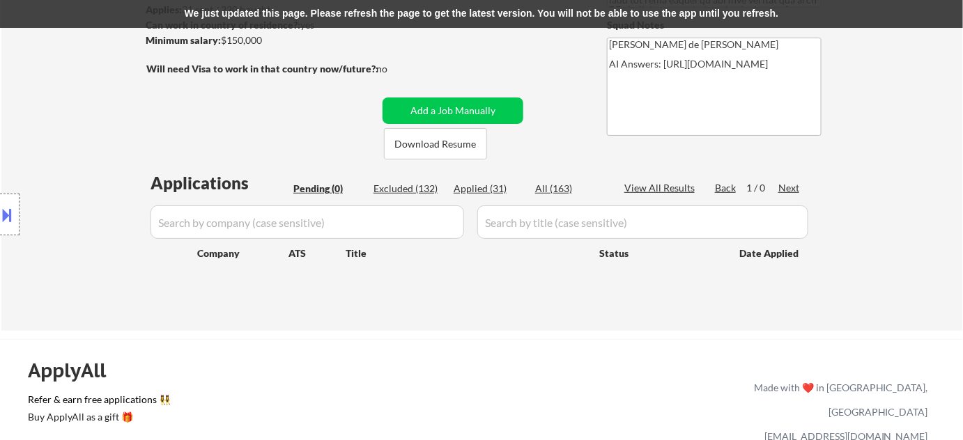
select select ""excluded__other_""
select select ""excluded__location_""
select select ""excluded__expired_""
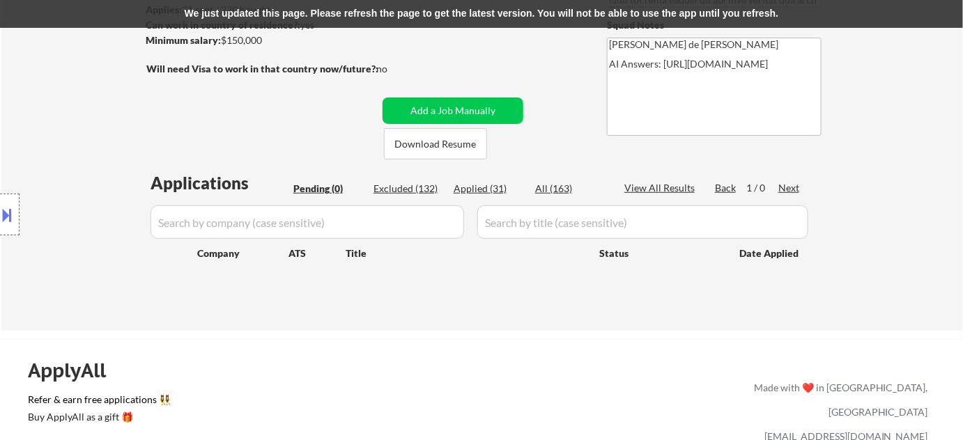
select select ""excluded__other_""
select select ""excluded__bad_match_""
select select ""excluded__location_""
select select ""excluded__bad_match_""
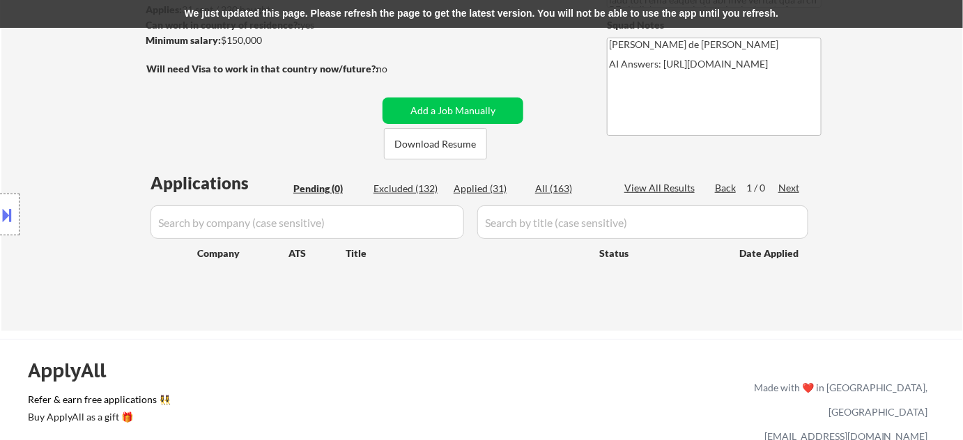
select select ""excluded__other_""
select select ""excluded__bad_match_""
select select ""excluded__expired_""
select select ""excluded__bad_match_""
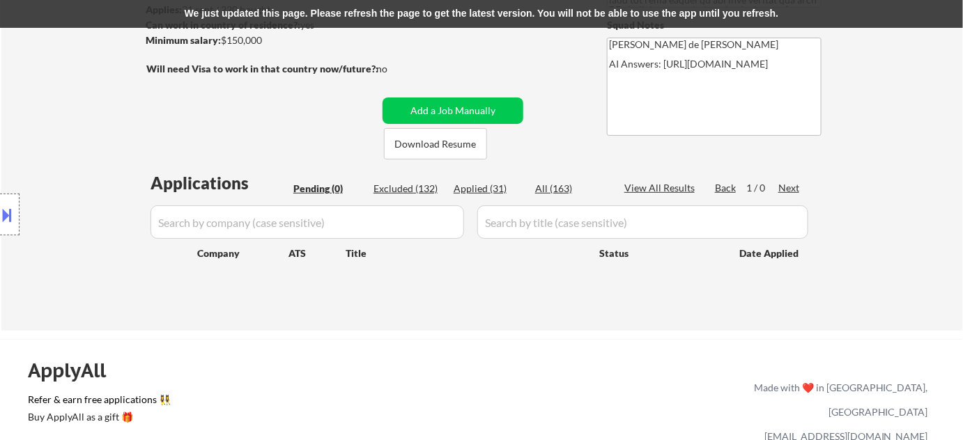
select select ""excluded__bad_match_""
select select ""excluded__expired_""
select select ""excluded__salary_""
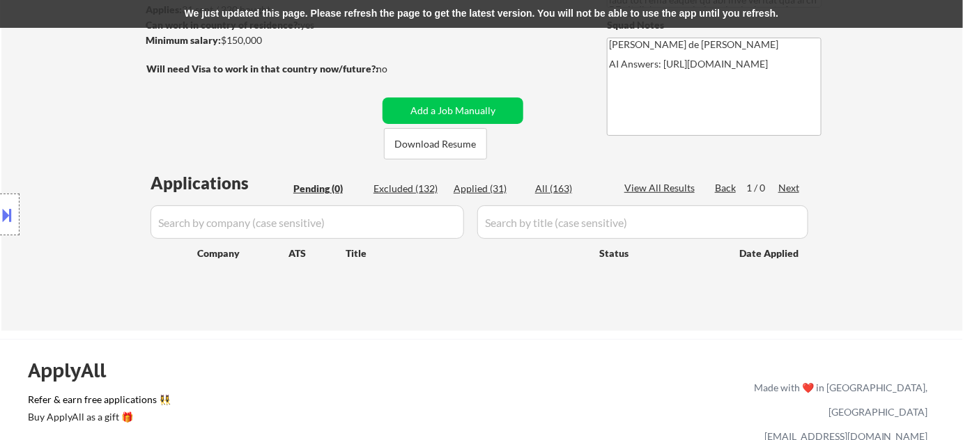
select select ""excluded__bad_match_""
select select ""excluded""
select select ""excluded__bad_match_""
select select ""excluded__expired_""
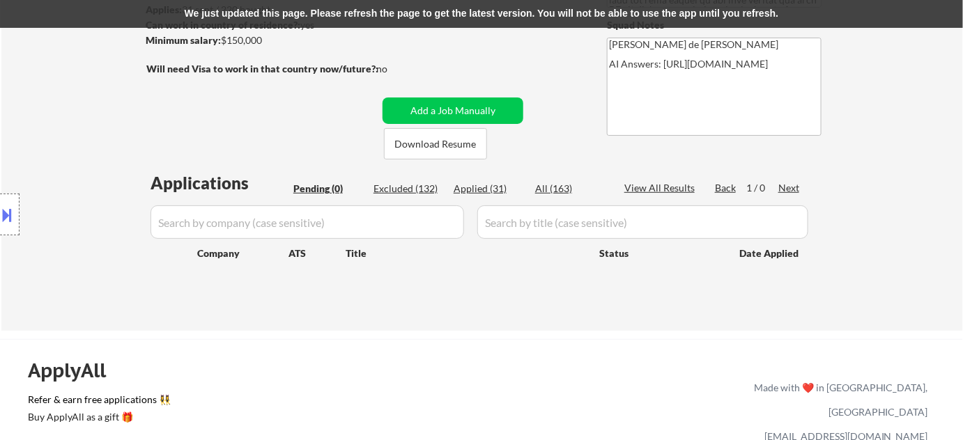
select select ""excluded__salary_""
select select ""excluded__expired_""
select select ""excluded__bad_match_""
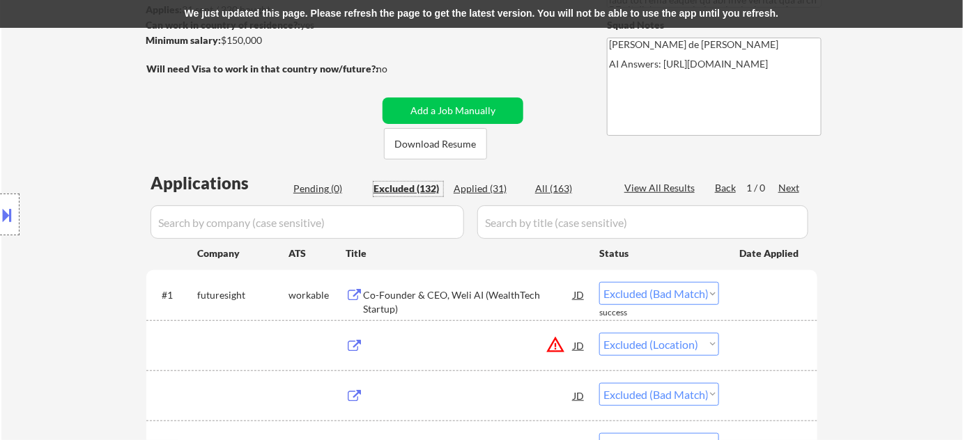
select select ""excluded""
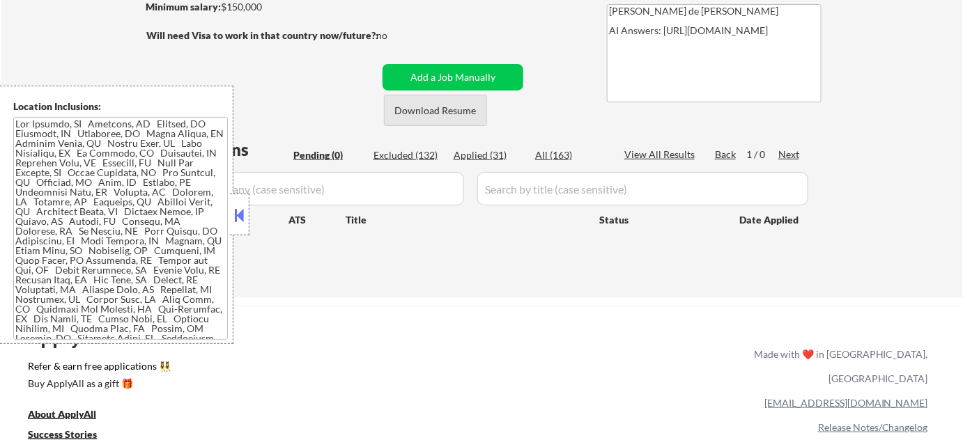
scroll to position [253, 0]
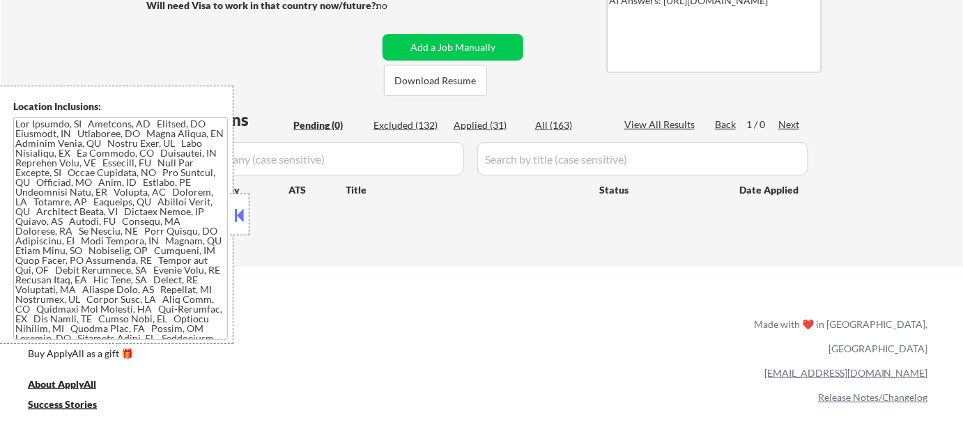
click at [241, 218] on button at bounding box center [239, 215] width 15 height 21
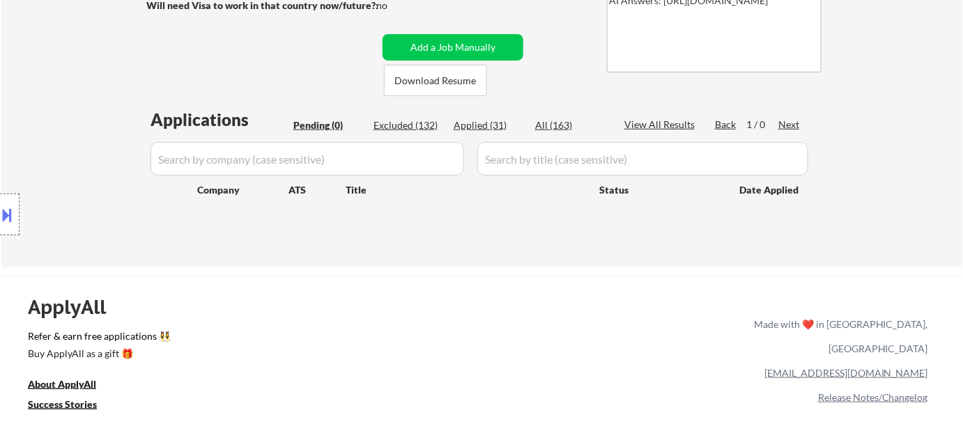
click at [403, 130] on div "Excluded (132)" at bounding box center [408, 125] width 70 height 14
click at [416, 121] on div "Excluded (132)" at bounding box center [408, 125] width 70 height 14
select select ""excluded""
select select ""excluded__location_""
select select ""excluded__bad_match_""
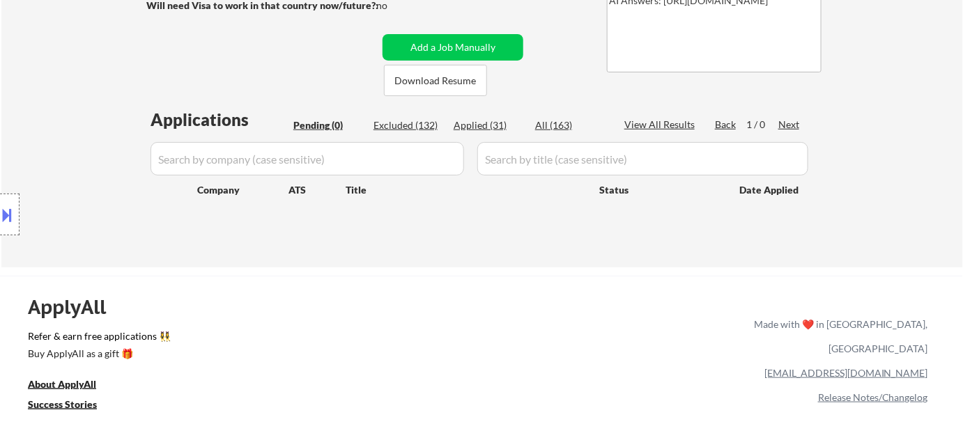
select select ""excluded""
select select ""excluded__bad_match_""
select select ""excluded__location_""
select select ""excluded__expired_""
select select ""excluded__bad_match_""
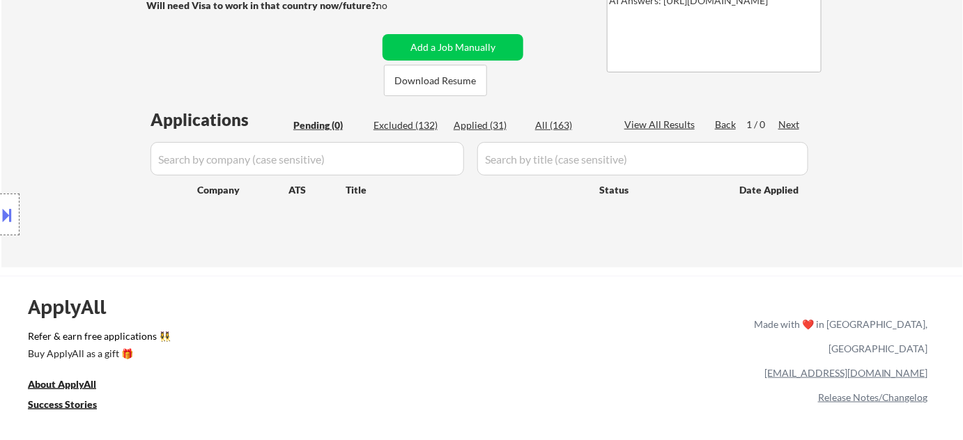
select select ""excluded__bad_match_""
select select ""excluded__location_""
select select ""excluded__expired_""
select select ""excluded__bad_match_""
select select ""excluded__expired_""
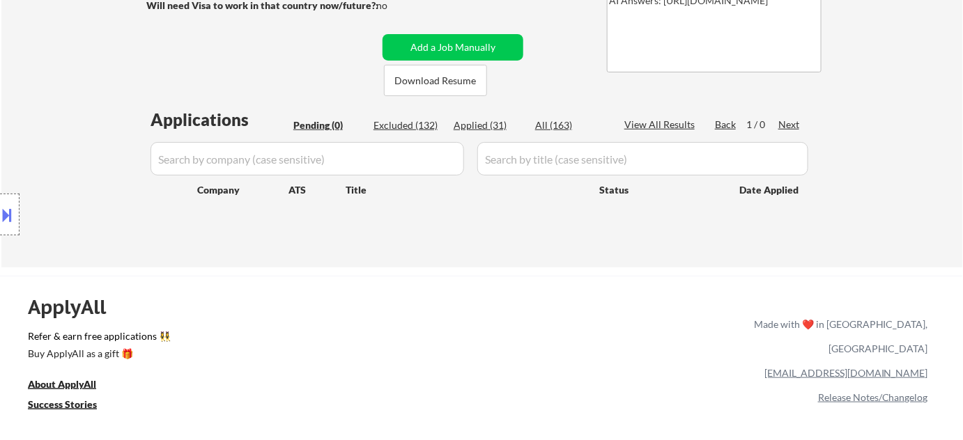
select select ""excluded__expired_""
select select ""excluded__bad_match_""
select select ""excluded__location_""
select select ""excluded__expired_""
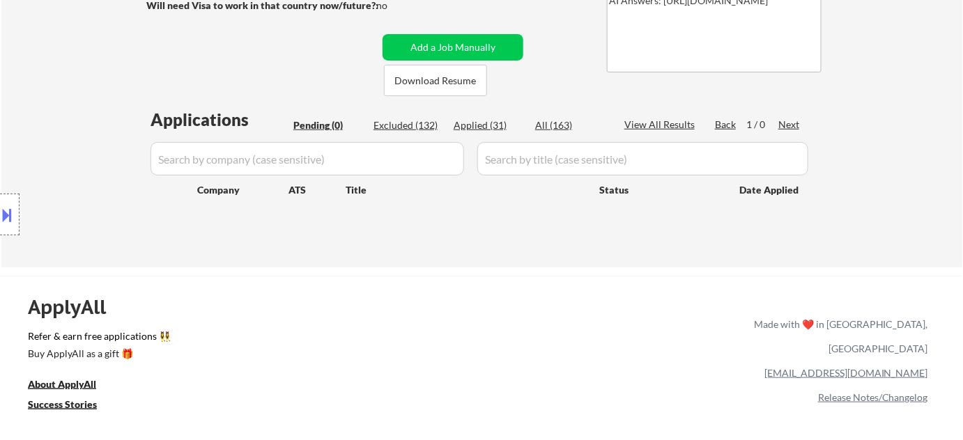
select select ""excluded__bad_match_""
select select ""excluded__expired_""
select select ""excluded__salary_""
select select ""excluded__expired_""
select select ""excluded__location_""
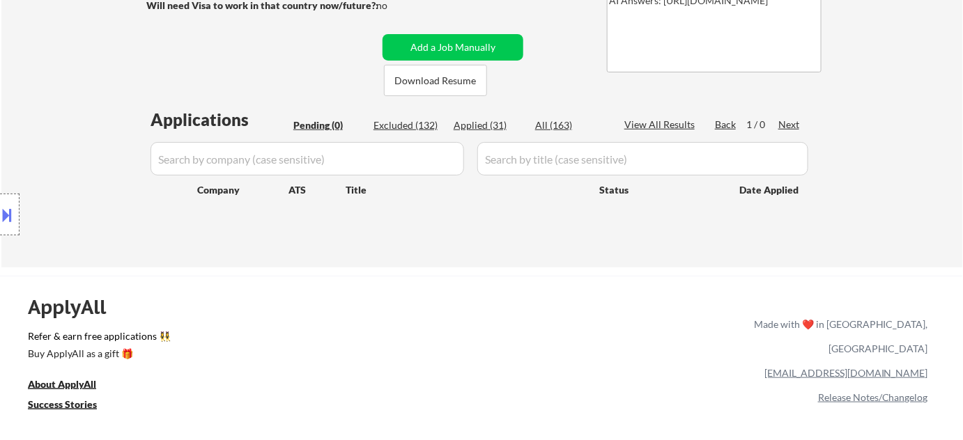
select select ""excluded__blocklist_""
select select ""excluded__bad_match_""
select select ""excluded""
select select ""excluded__expired_""
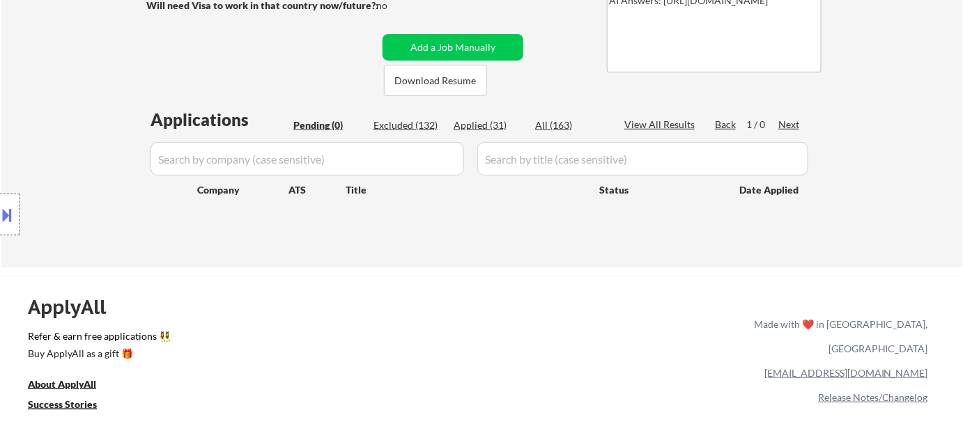
select select ""excluded__bad_match_""
select select ""excluded__location_""
select select ""excluded__expired_""
select select ""excluded""
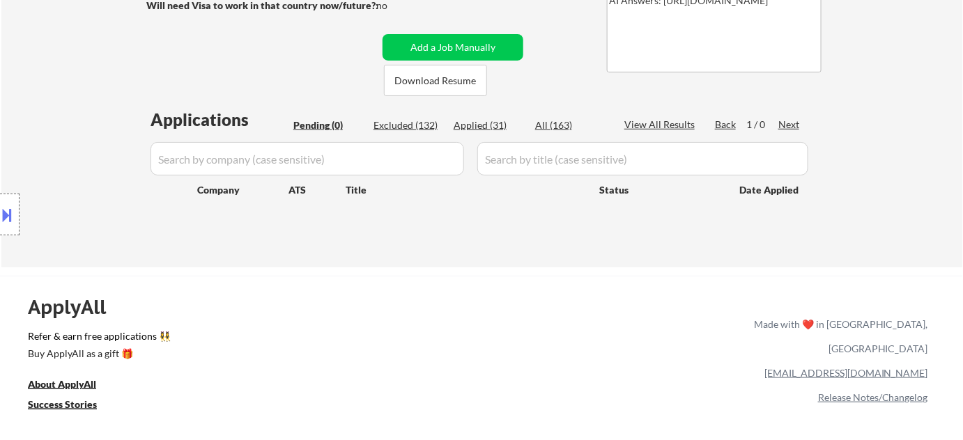
select select ""excluded__location_""
select select ""excluded__other_""
select select ""excluded__expired_""
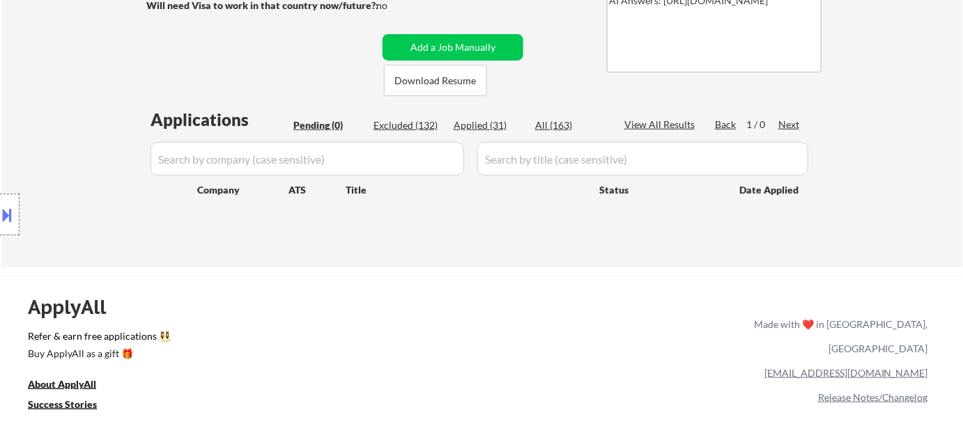
select select ""excluded__expired_""
select select ""excluded__other_""
select select ""excluded__bad_match_""
select select ""excluded__location_""
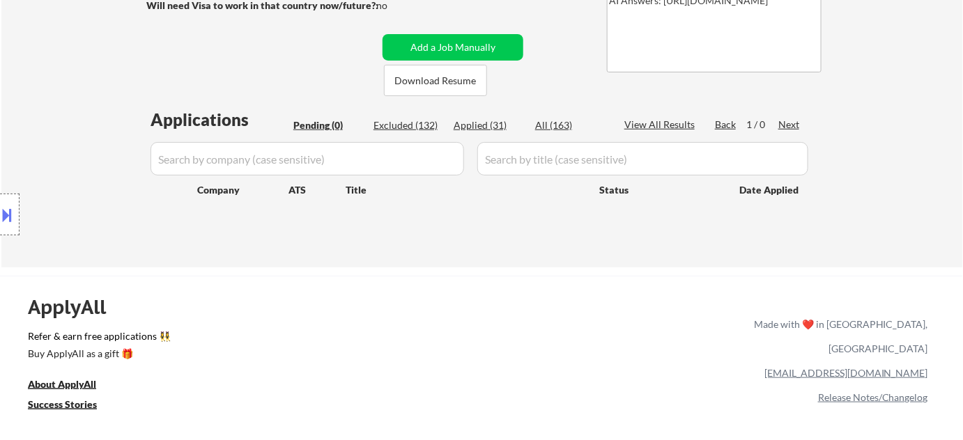
select select ""excluded__bad_match_""
select select ""excluded__other_""
select select ""excluded__bad_match_""
select select ""excluded__expired_""
select select ""excluded__location_""
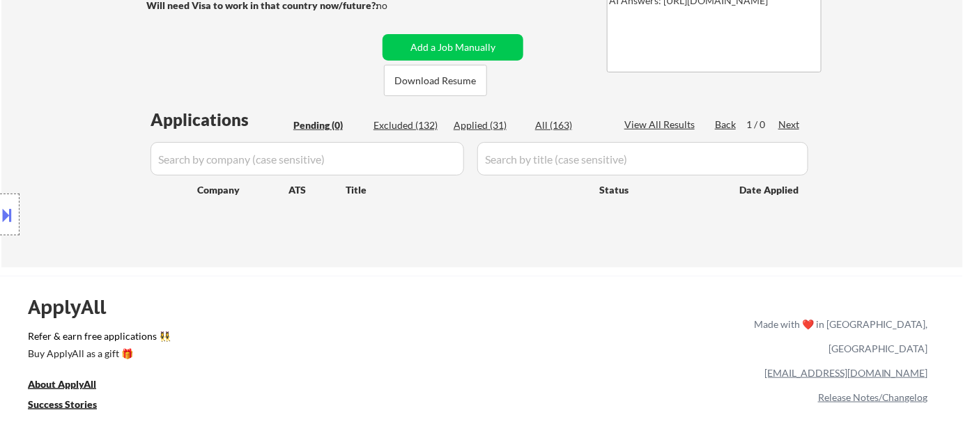
select select ""excluded__other_""
select select ""excluded__bad_match_""
select select ""excluded__expired_""
select select ""excluded__location_""
select select ""excluded__expired_""
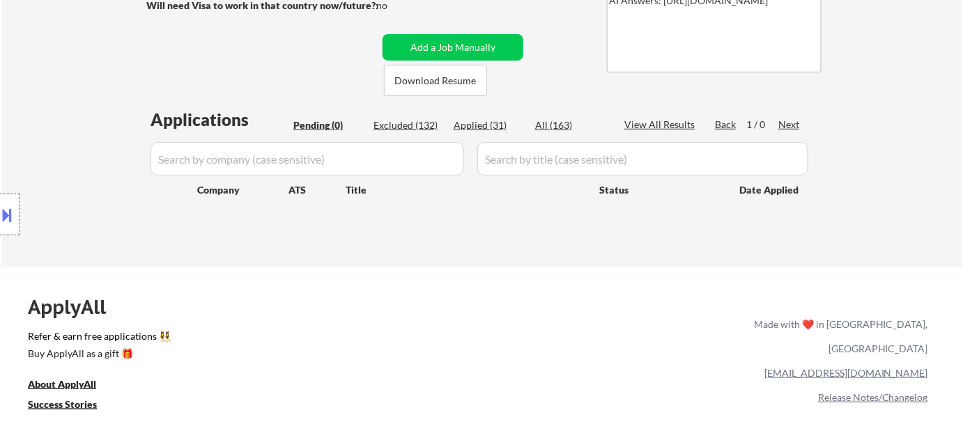
select select ""excluded__bad_match_""
select select ""excluded__salary_""
select select ""excluded__bad_match_""
select select ""excluded__expired_""
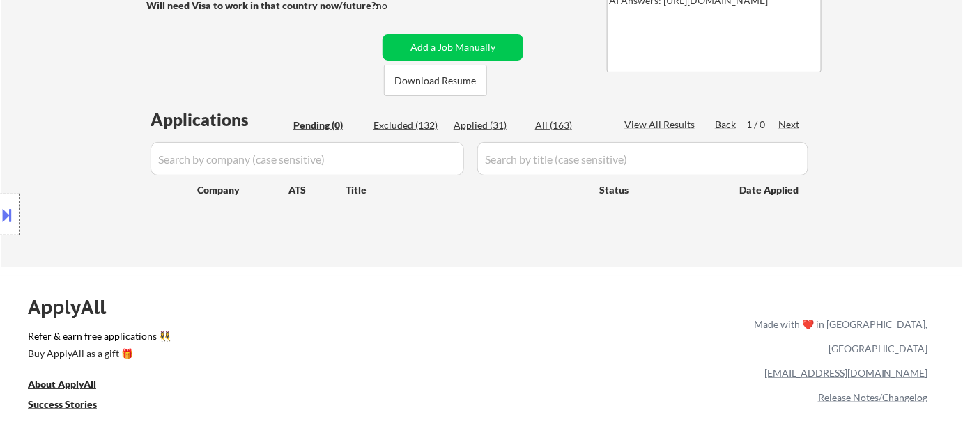
select select ""excluded__expired_""
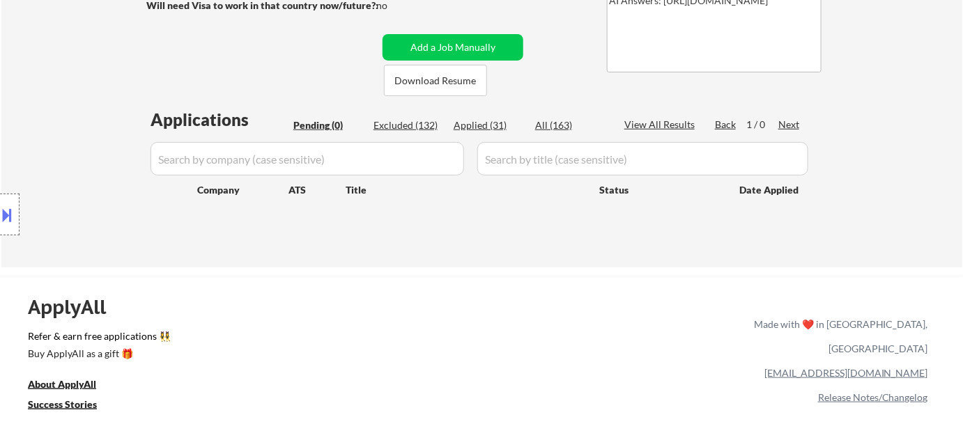
select select ""excluded__location_""
select select ""excluded__bad_match_""
select select ""excluded__expired_""
select select ""excluded__bad_match_""
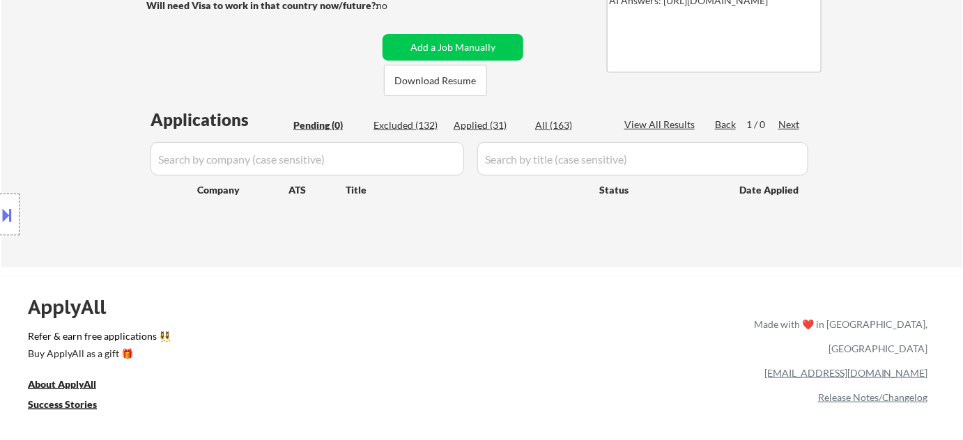
select select ""excluded__bad_match_""
select select ""excluded__other_""
select select ""excluded__location_""
select select ""excluded__expired_""
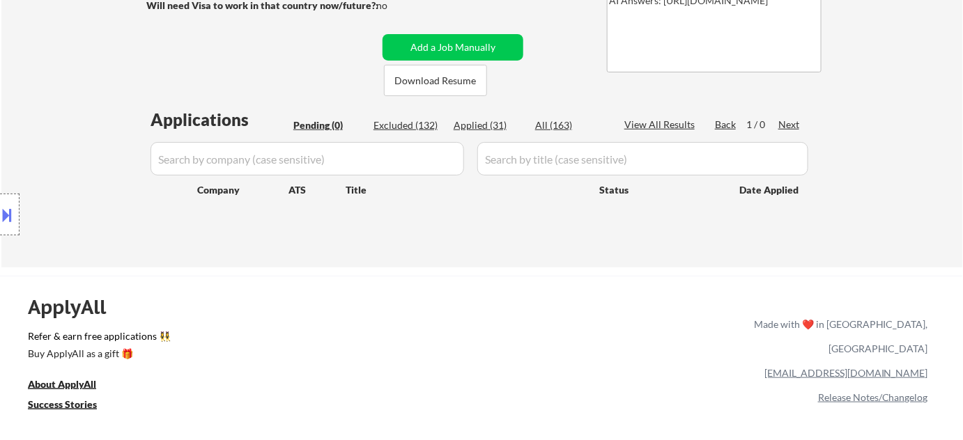
select select ""excluded__expired_""
select select ""excluded__other_""
select select ""excluded__bad_match_""
select select ""excluded__location_""
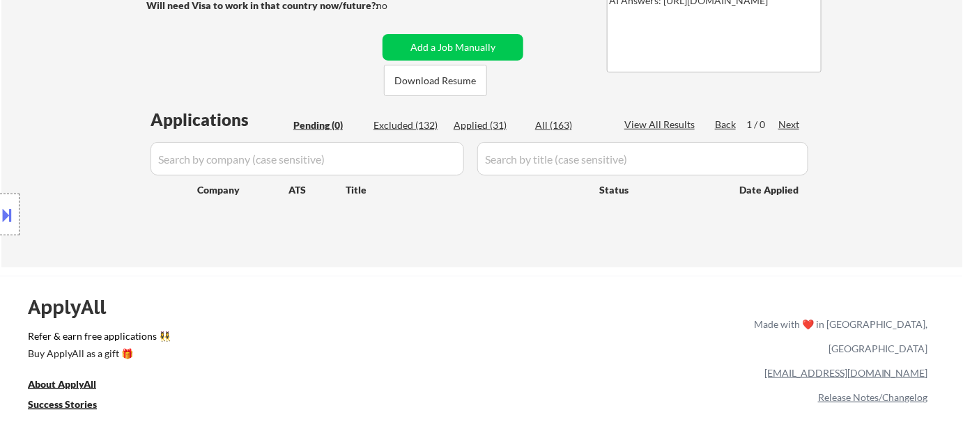
select select ""excluded__bad_match_""
select select ""excluded__other_""
select select ""excluded__bad_match_""
select select ""excluded__expired_""
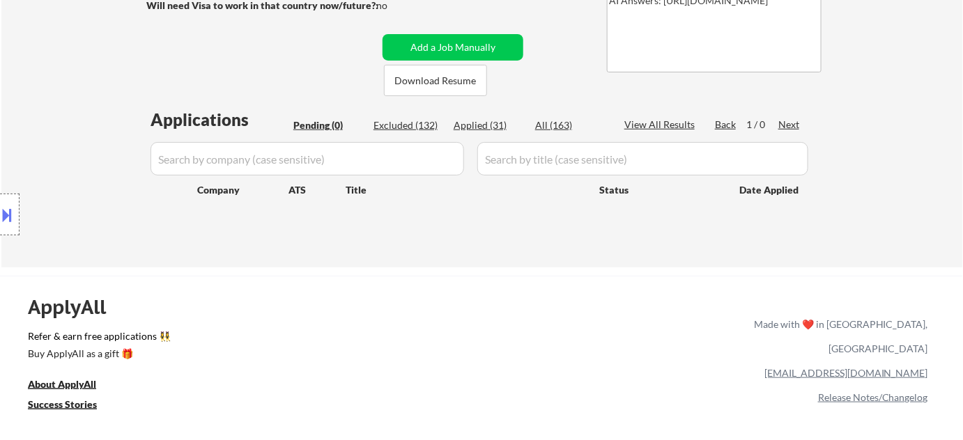
select select ""excluded__bad_match_""
select select ""excluded__expired_""
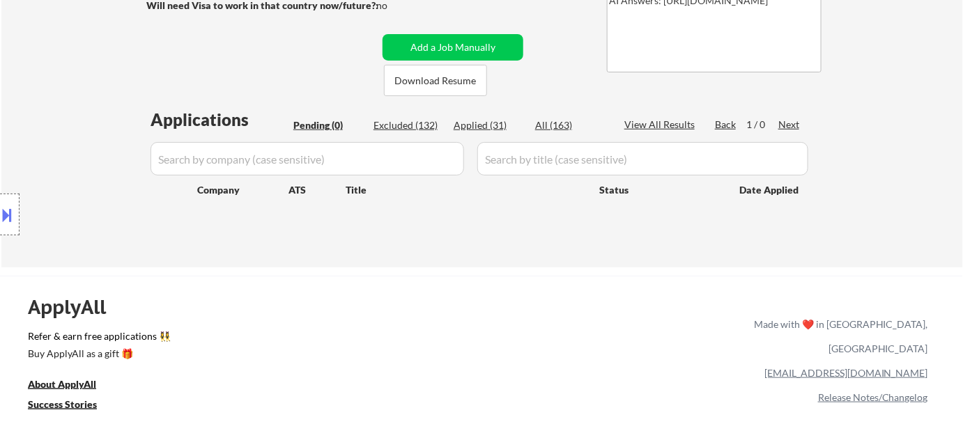
select select ""excluded__expired_""
select select ""excluded__salary_""
select select ""excluded__bad_match_""
select select ""excluded""
select select ""excluded__bad_match_""
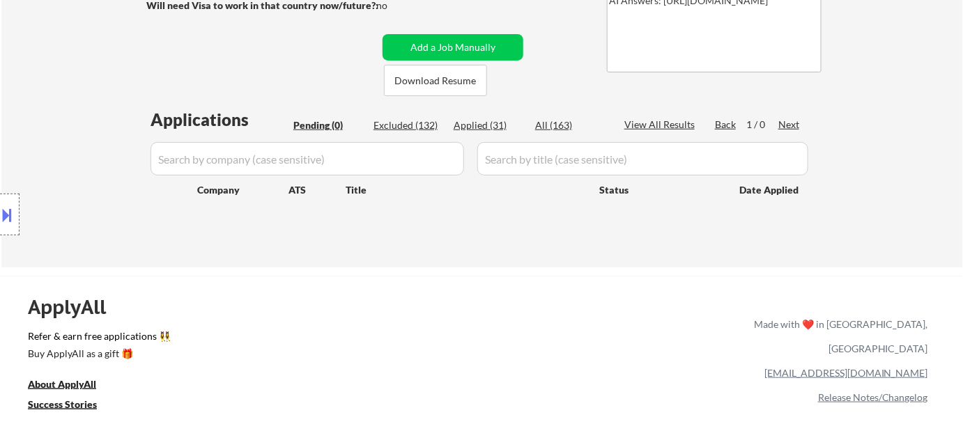
select select ""excluded__bad_match_""
select select ""excluded__expired_""
select select ""excluded__salary_""
select select ""excluded__expired_""
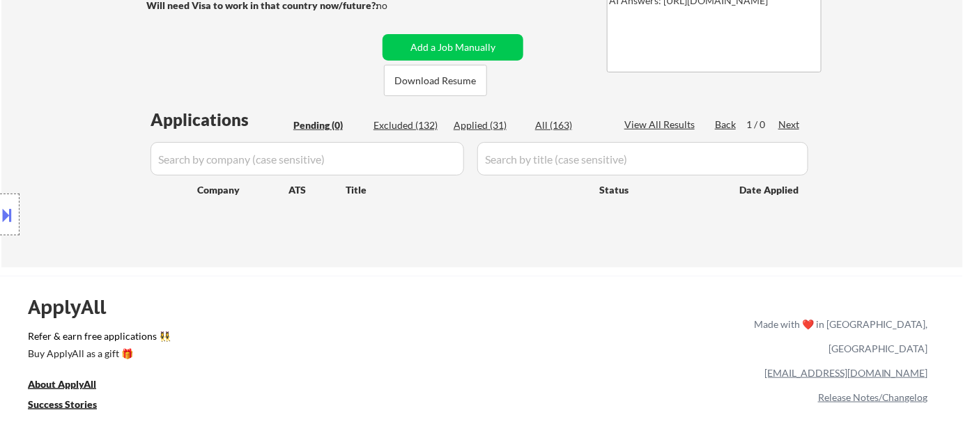
select select ""excluded__expired_""
select select ""excluded__bad_match_""
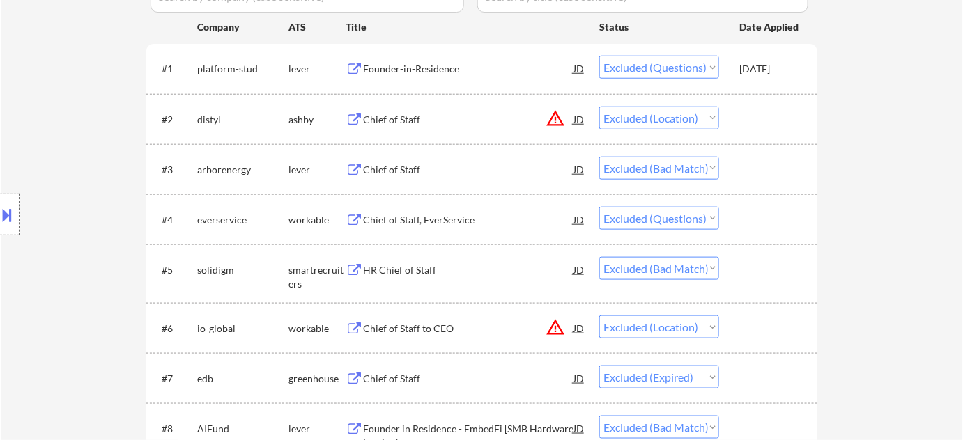
scroll to position [443, 0]
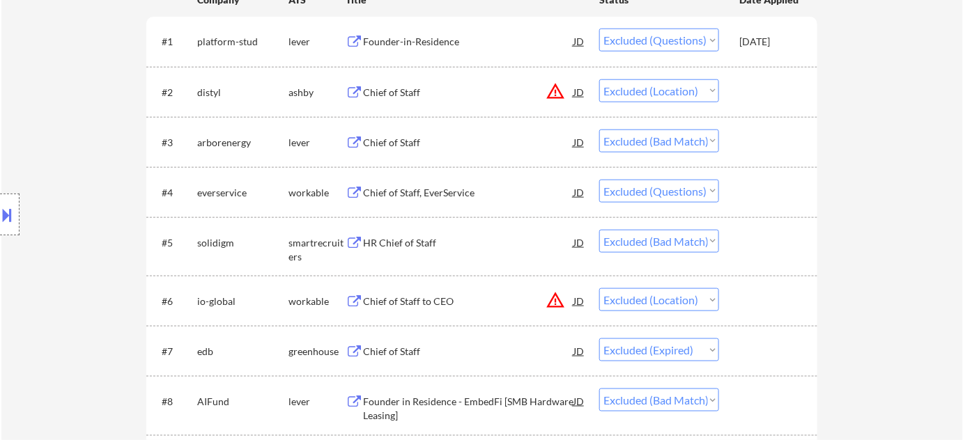
click at [397, 141] on div "Chief of Staff" at bounding box center [468, 143] width 210 height 14
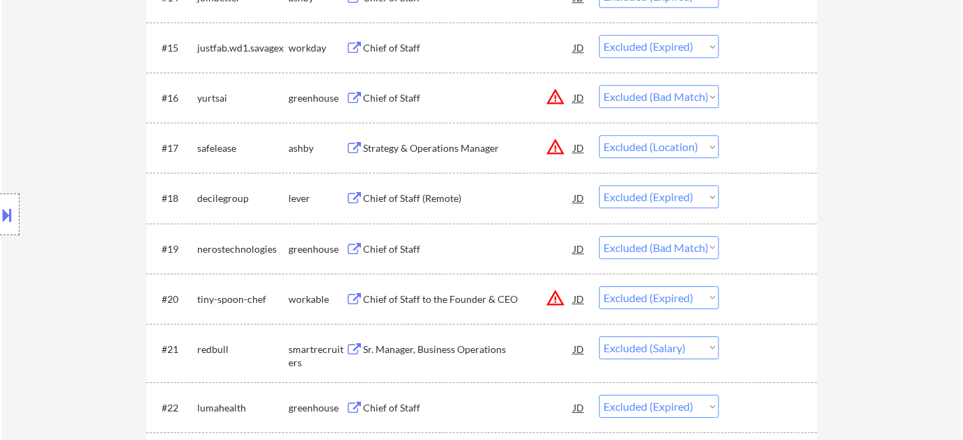
scroll to position [1203, 0]
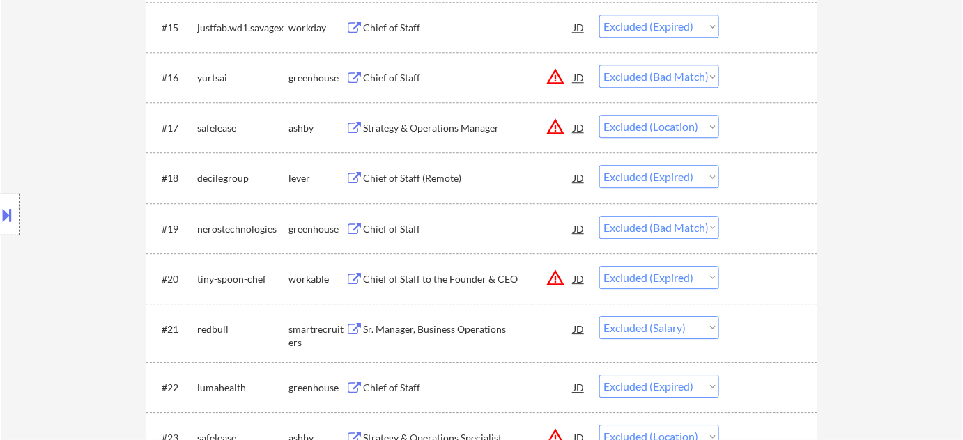
click at [397, 222] on div "Chief of Staff" at bounding box center [468, 229] width 210 height 14
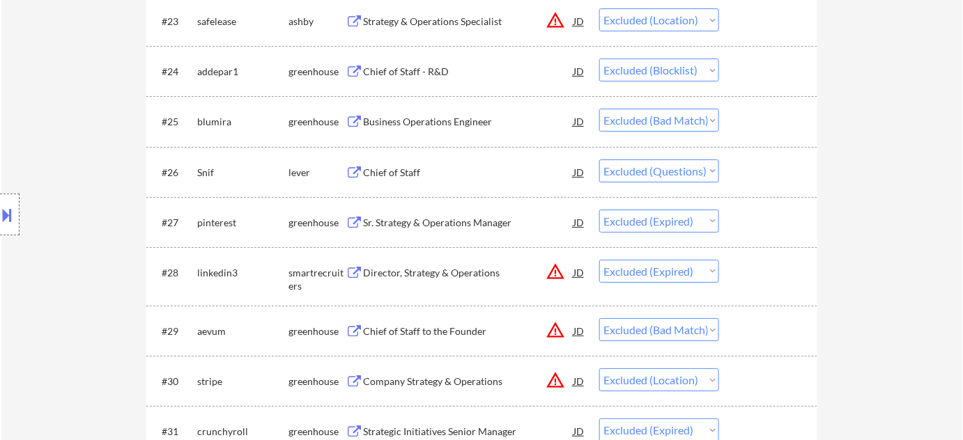
scroll to position [1646, 0]
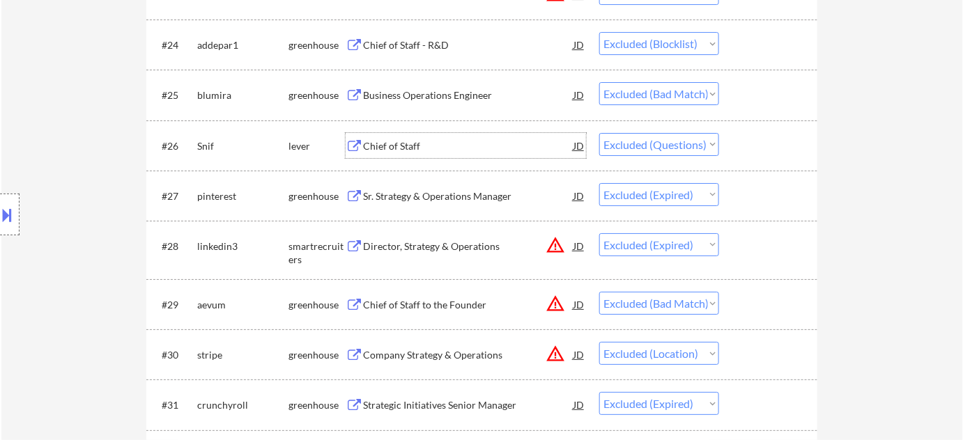
click at [409, 145] on div "Chief of Staff" at bounding box center [468, 146] width 210 height 14
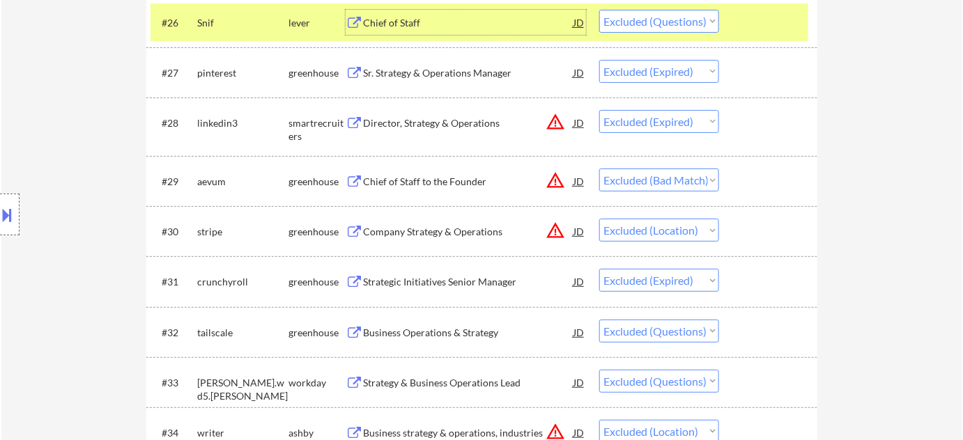
scroll to position [1710, 0]
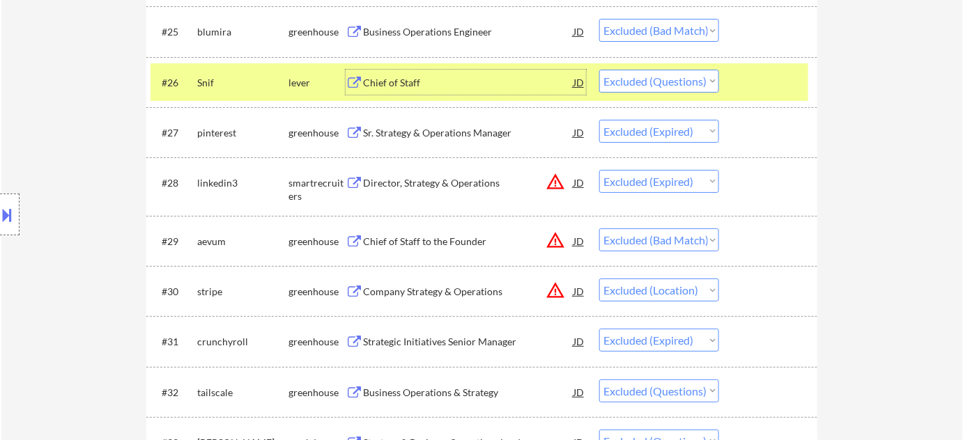
click at [642, 88] on select "Choose an option... Pending Applied Excluded (Questions) Excluded (Expired) Exc…" at bounding box center [659, 81] width 120 height 23
select select ""excluded__bad_match_""
click at [599, 70] on select "Choose an option... Pending Applied Excluded (Questions) Excluded (Expired) Exc…" at bounding box center [659, 81] width 120 height 23
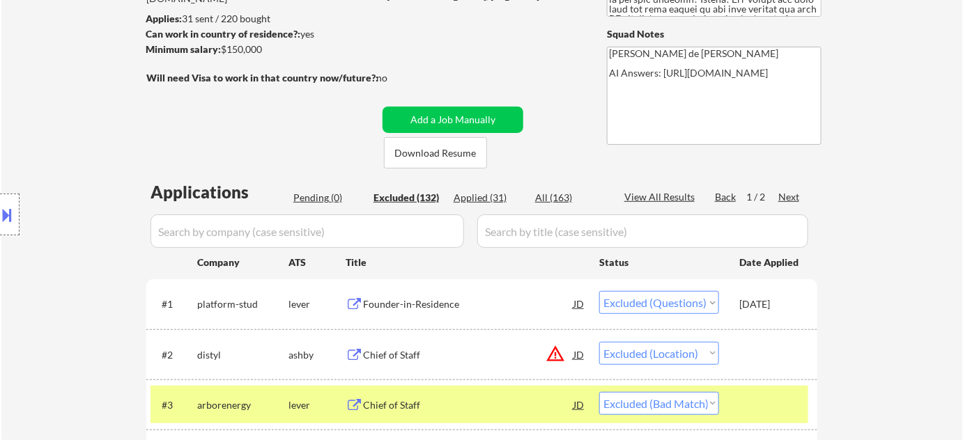
scroll to position [216, 0]
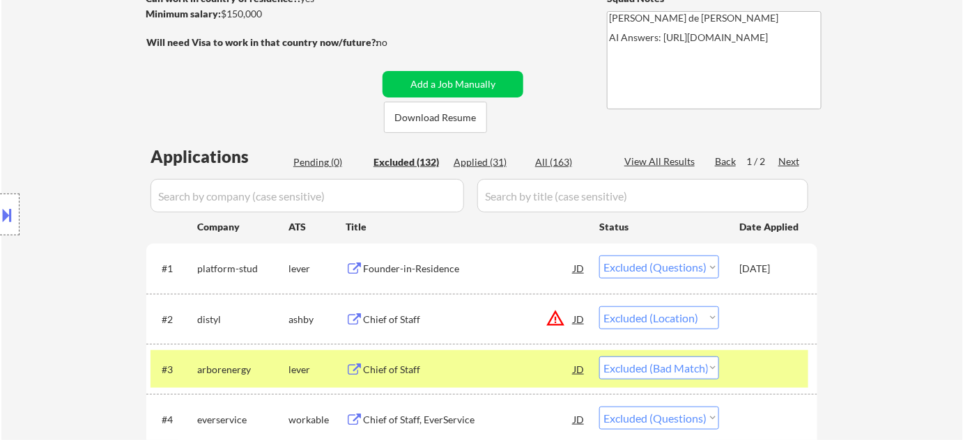
click at [481, 161] on div "Applied (31)" at bounding box center [489, 162] width 70 height 14
select select ""applied""
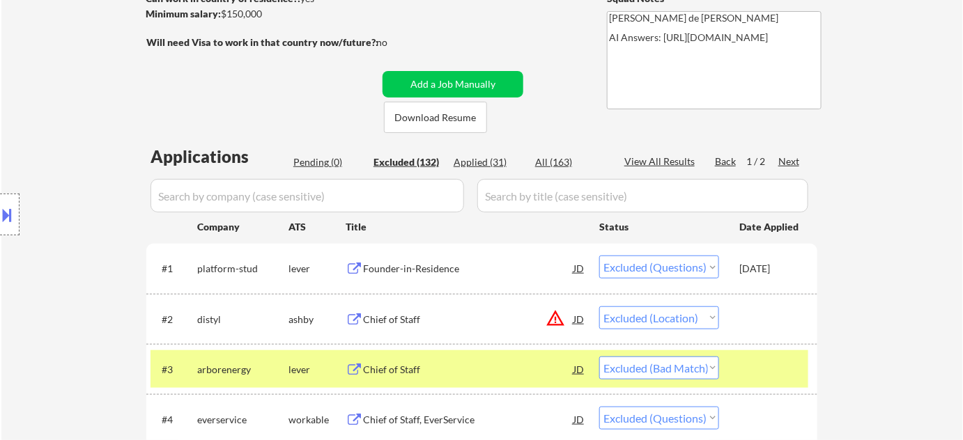
select select ""applied""
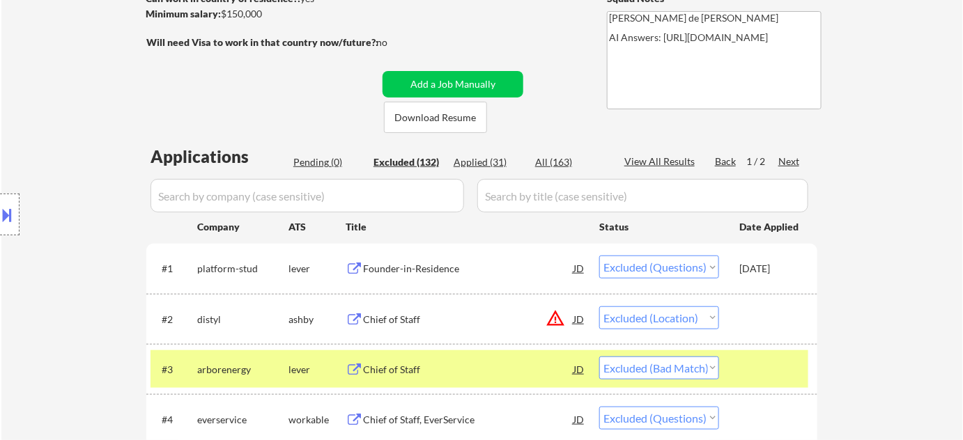
select select ""applied""
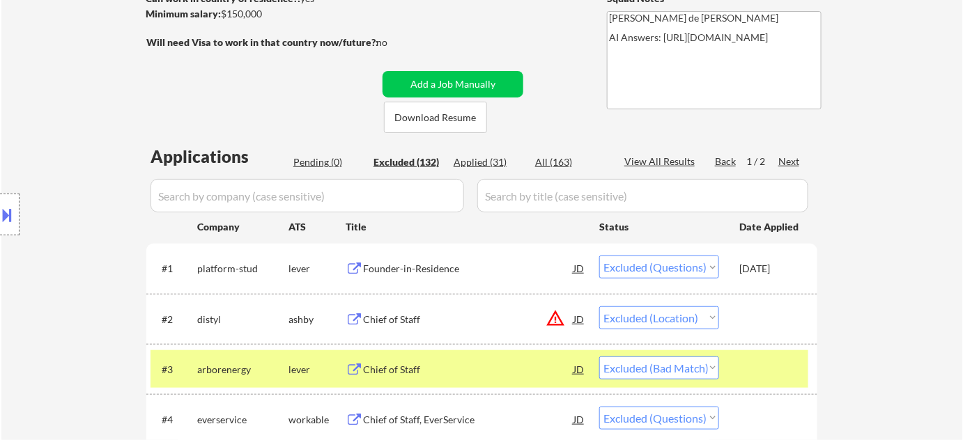
select select ""applied""
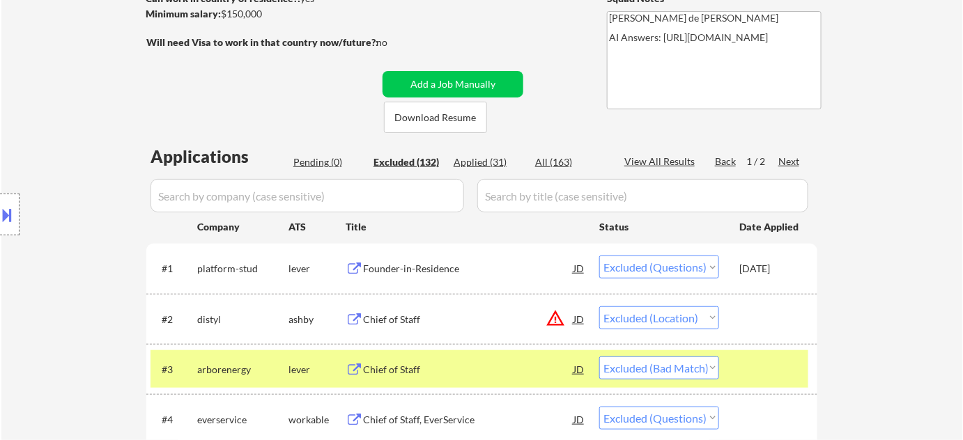
select select ""applied""
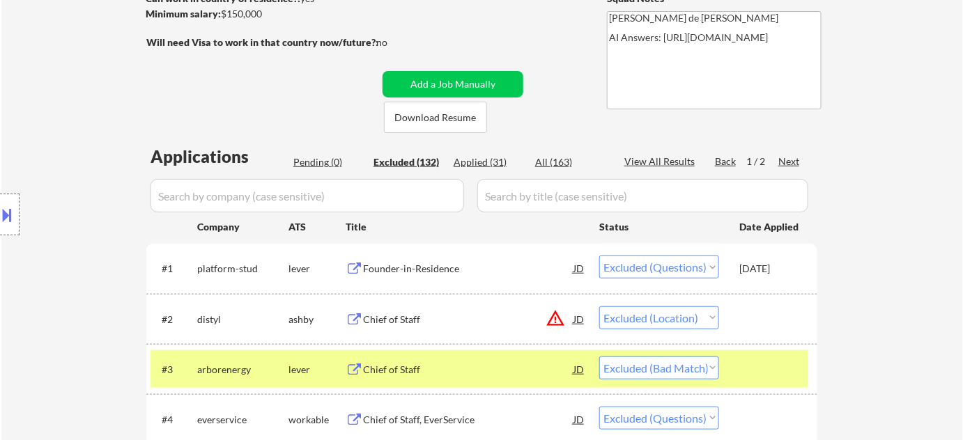
select select ""applied""
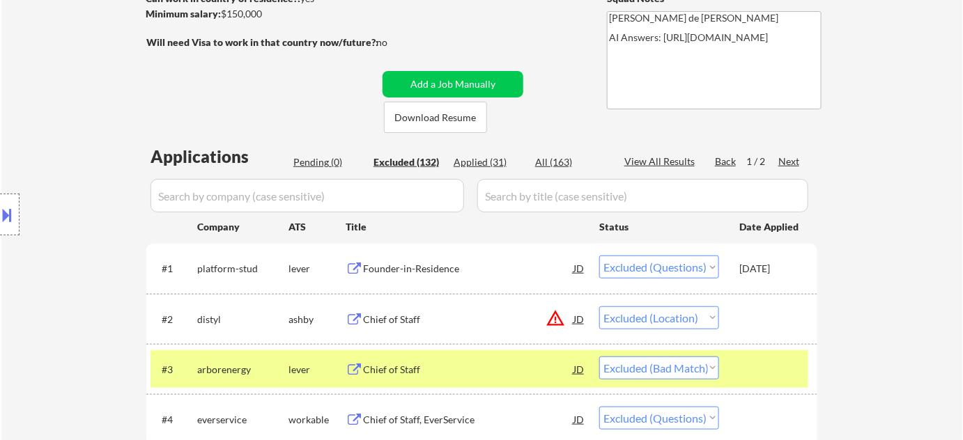
select select ""applied""
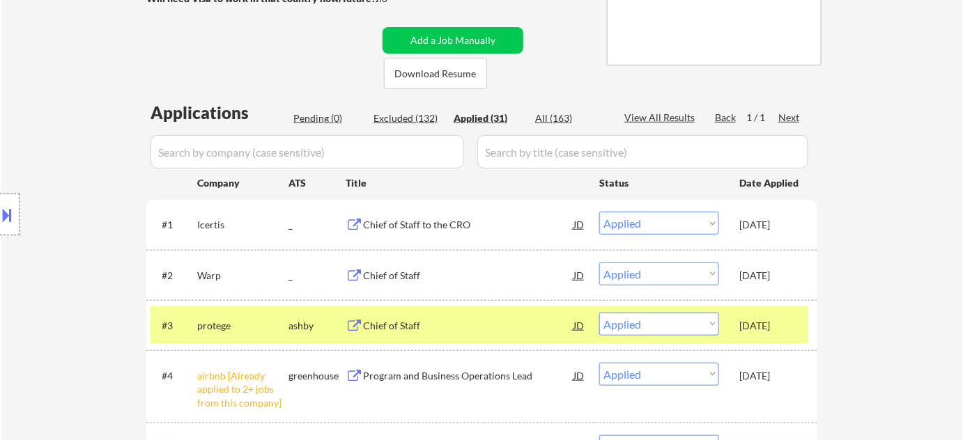
scroll to position [279, 0]
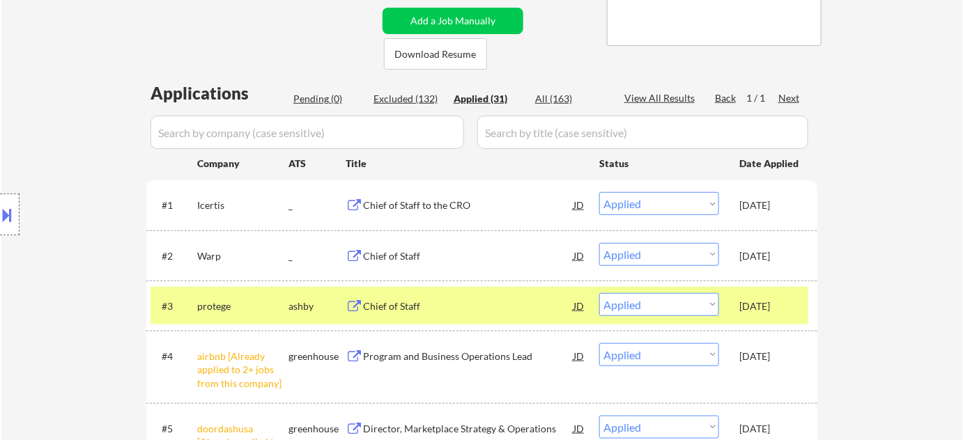
click at [427, 196] on div "Chief of Staff to the CRO" at bounding box center [468, 204] width 210 height 25
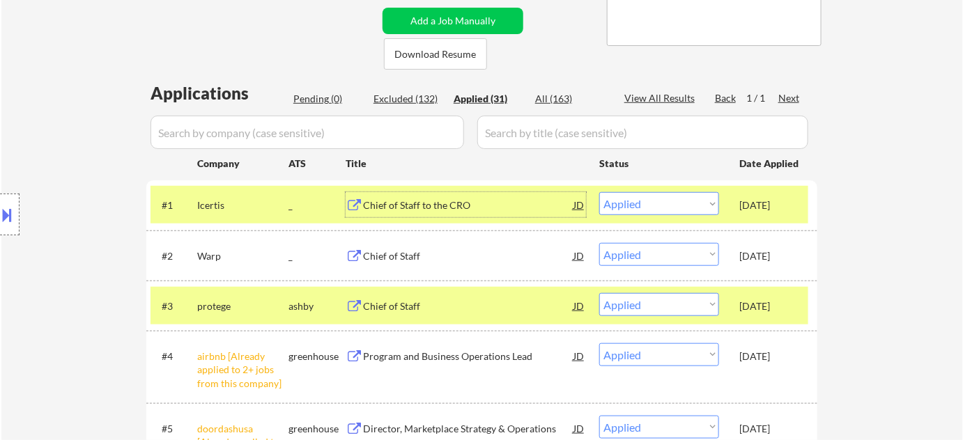
click at [392, 256] on div "Chief of Staff" at bounding box center [468, 256] width 210 height 14
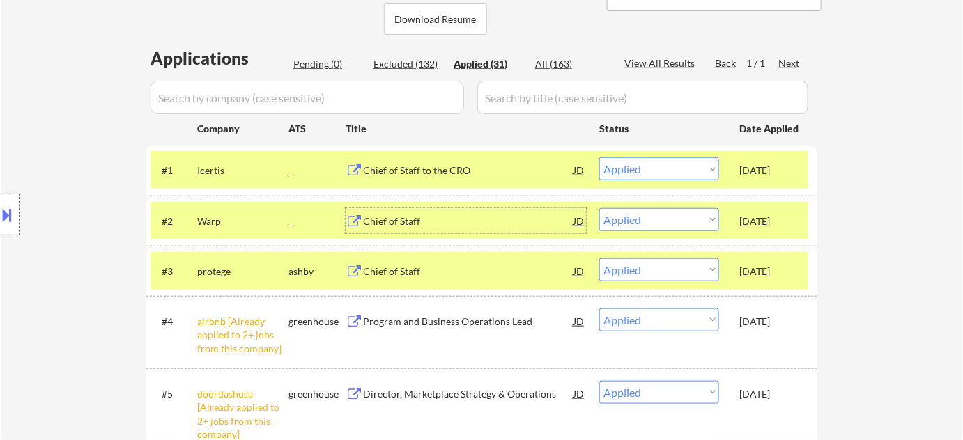
scroll to position [343, 0]
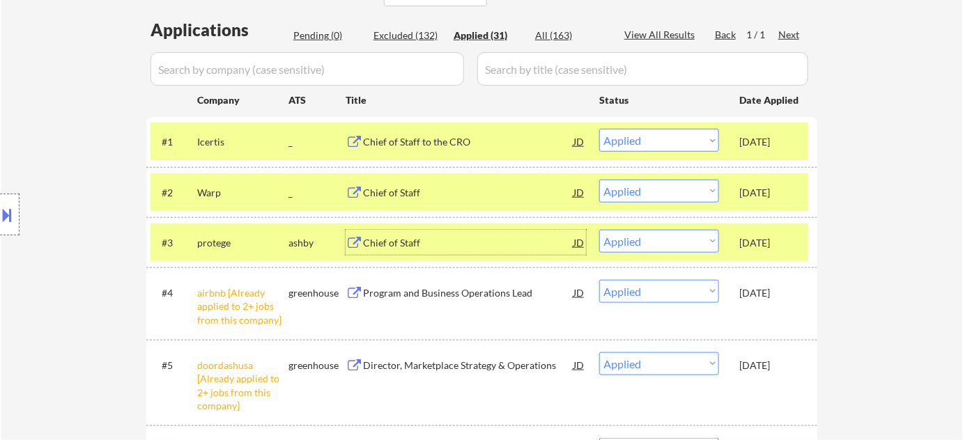
click at [399, 240] on div "Chief of Staff" at bounding box center [468, 243] width 210 height 14
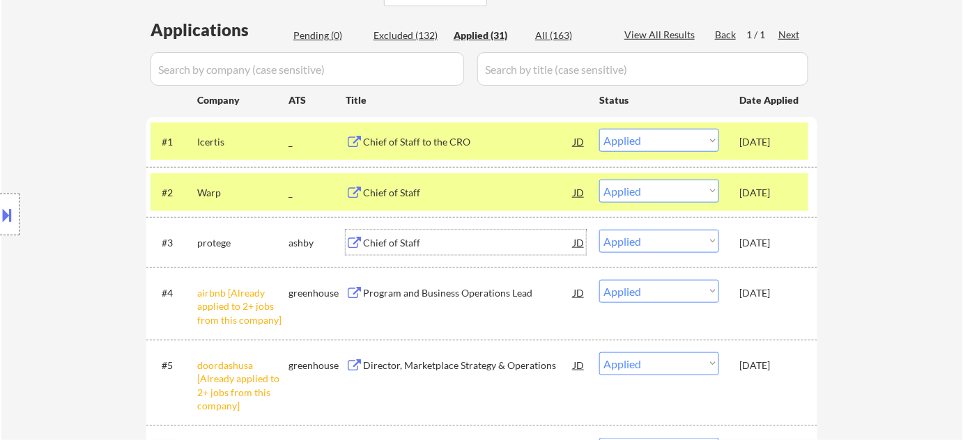
click at [0, 223] on button at bounding box center [7, 214] width 15 height 23
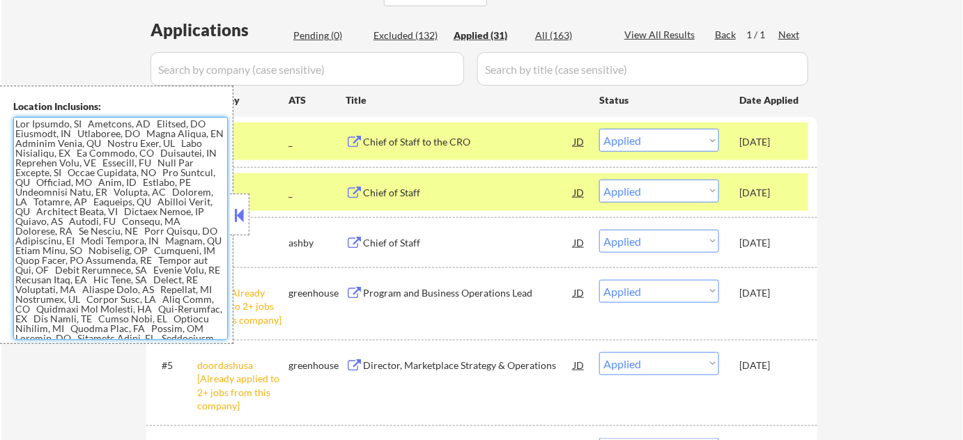
scroll to position [112, 0]
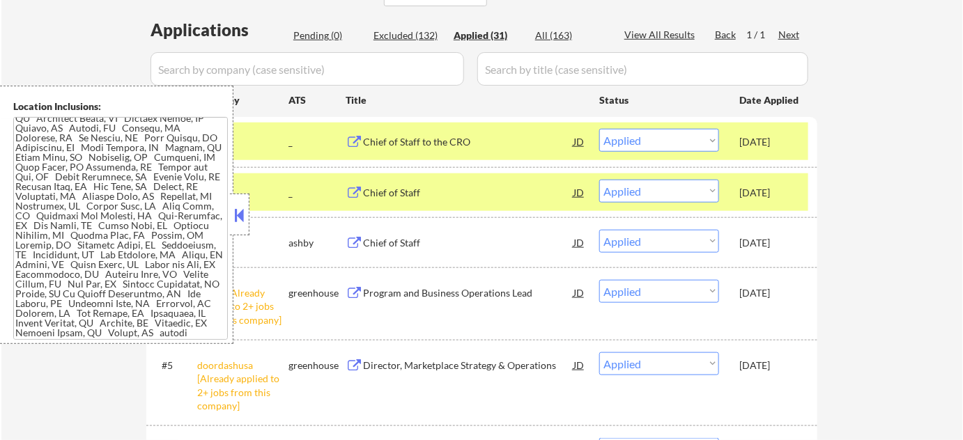
click at [245, 210] on button at bounding box center [239, 215] width 15 height 21
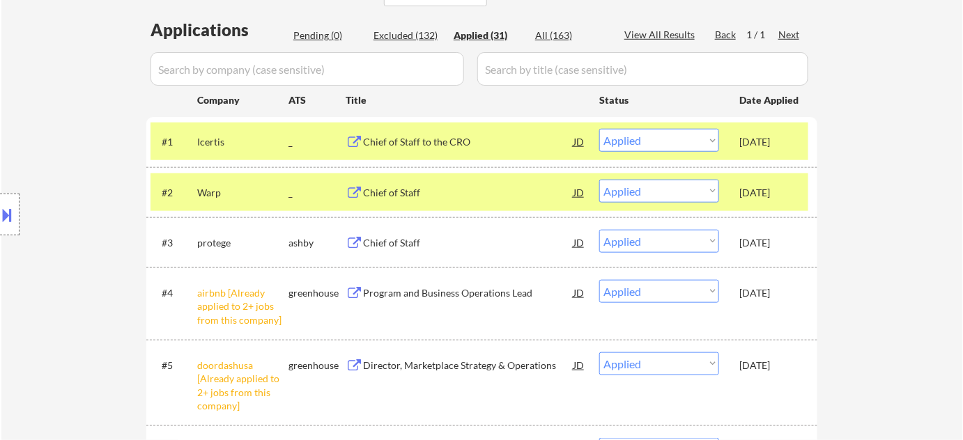
click at [332, 35] on div "Pending (0)" at bounding box center [328, 36] width 70 height 14
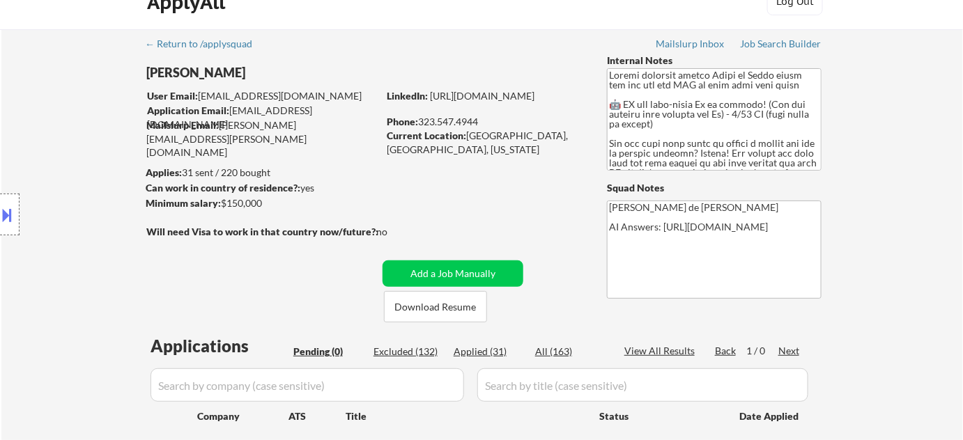
scroll to position [26, 0]
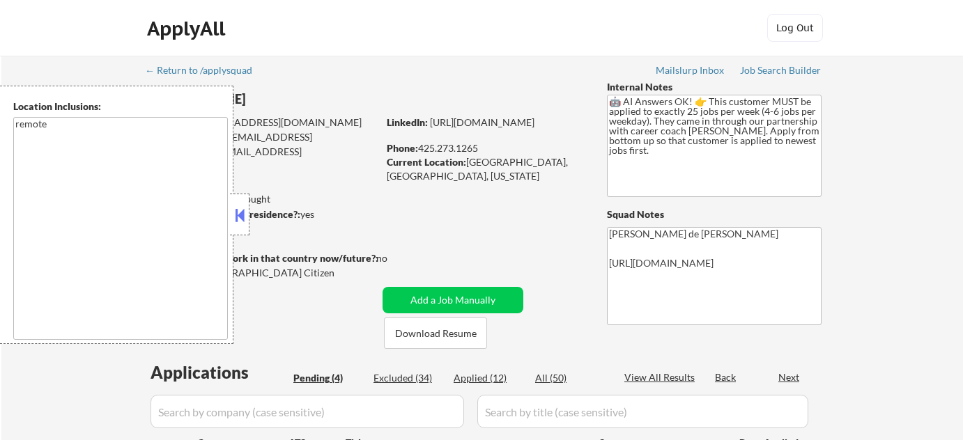
scroll to position [253, 0]
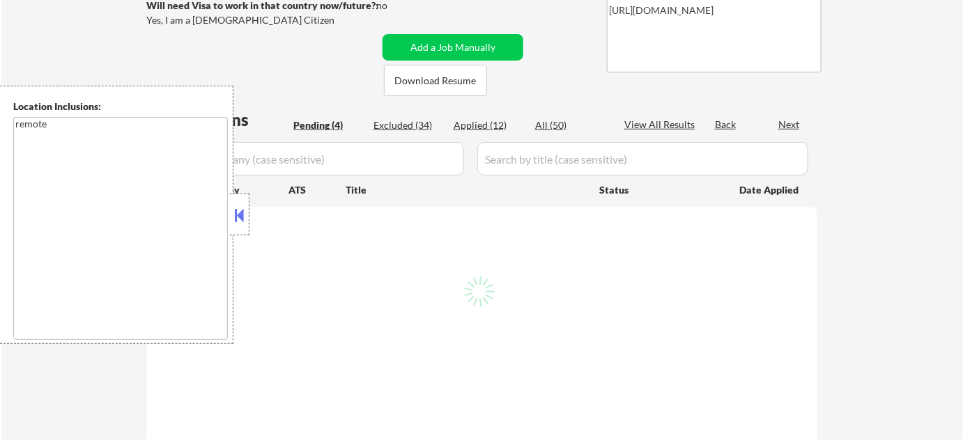
click at [242, 215] on button at bounding box center [239, 215] width 15 height 21
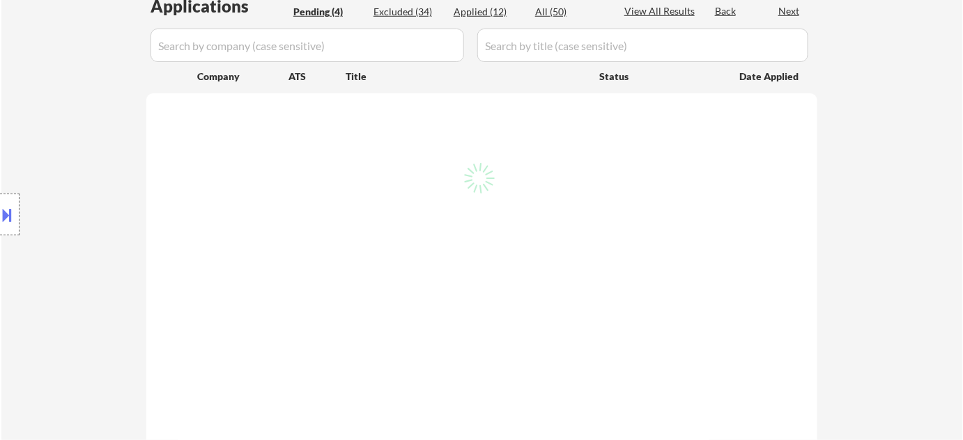
scroll to position [126, 0]
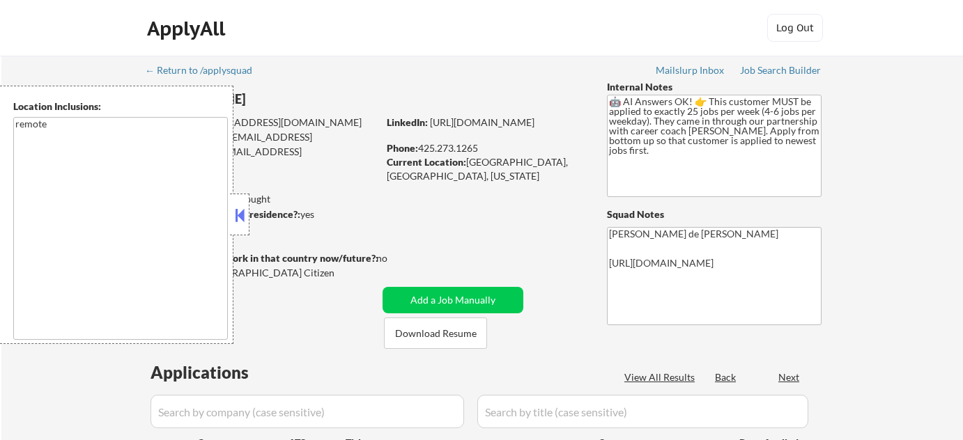
select select ""pending""
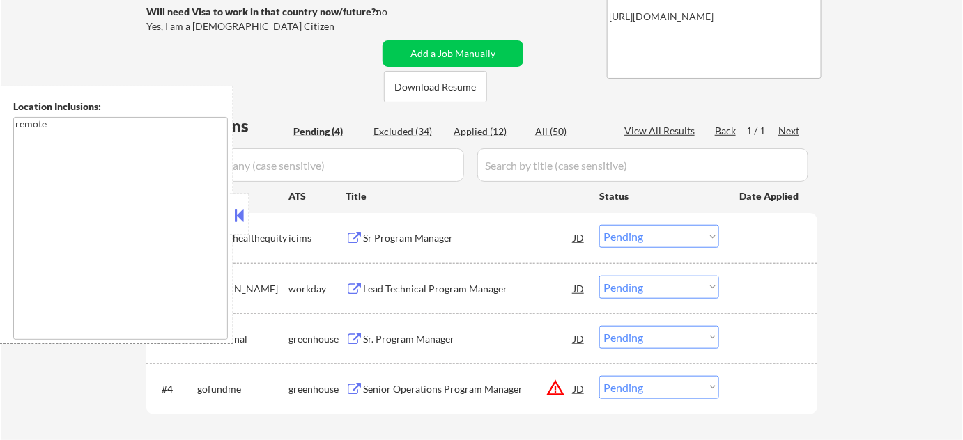
scroll to position [380, 0]
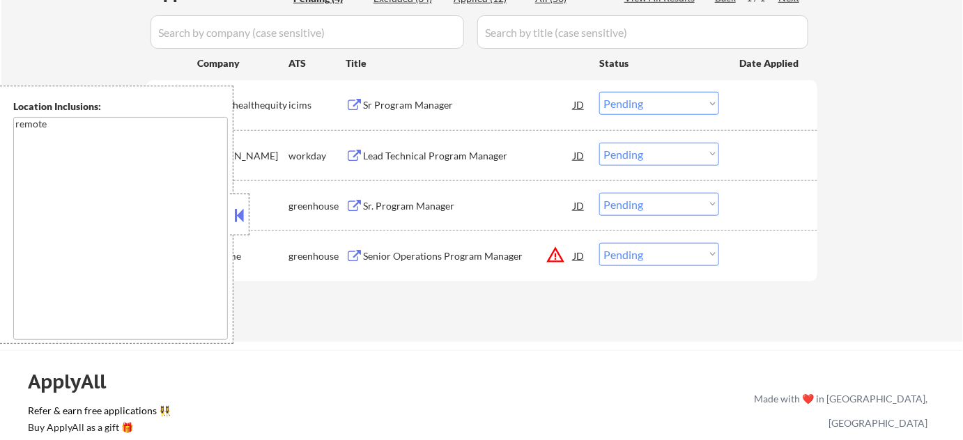
click at [230, 209] on div at bounding box center [240, 215] width 20 height 42
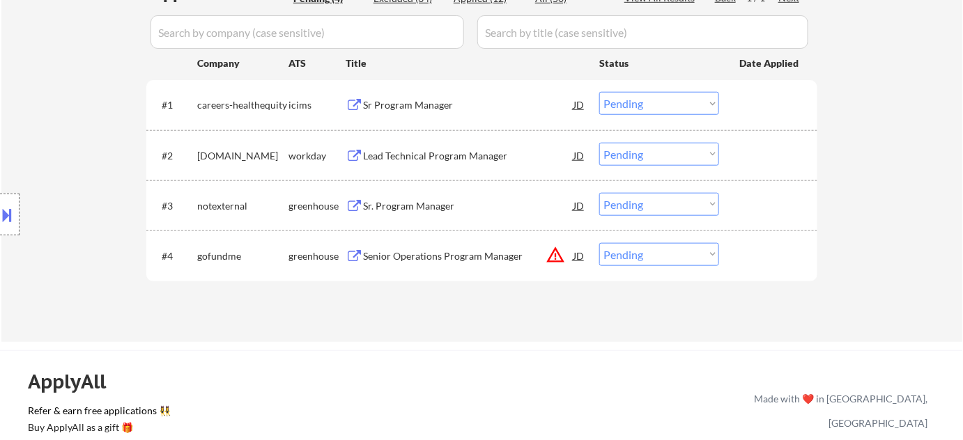
click at [555, 250] on button "warning_amber" at bounding box center [556, 255] width 20 height 20
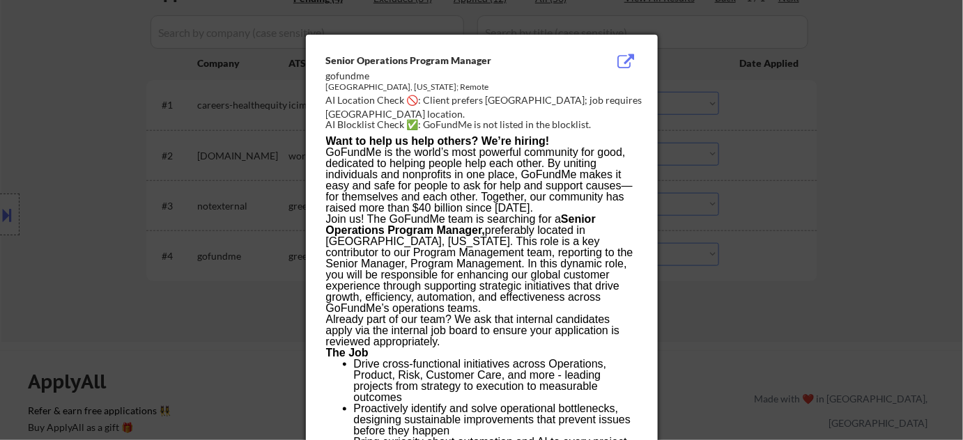
click at [725, 281] on div at bounding box center [481, 220] width 963 height 440
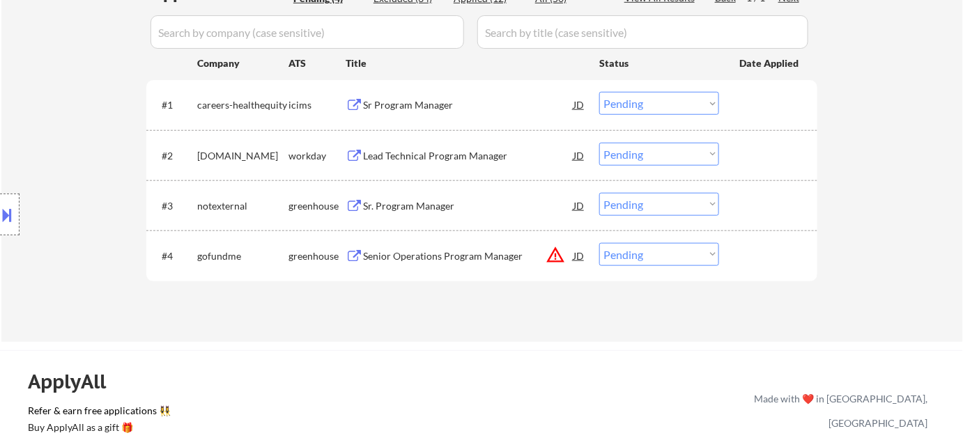
click at [453, 254] on div "Senior Operations Program Manager" at bounding box center [468, 256] width 210 height 14
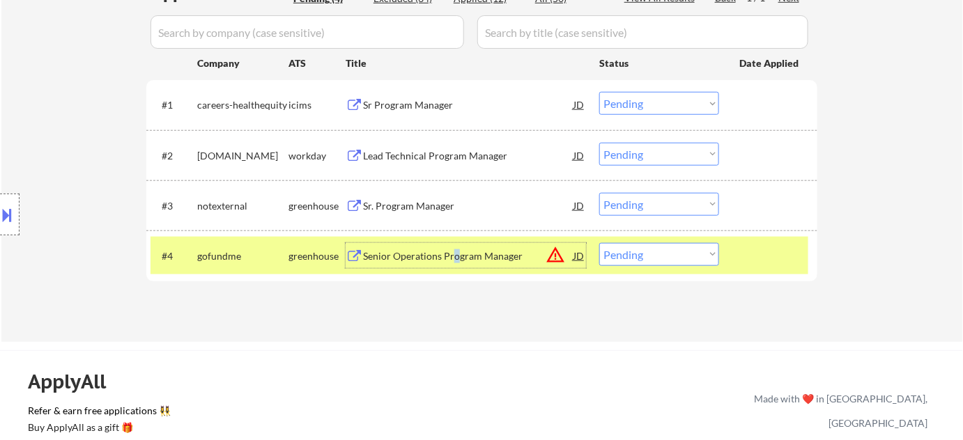
click at [654, 261] on select "Choose an option... Pending Applied Excluded (Questions) Excluded (Expired) Exc…" at bounding box center [659, 254] width 120 height 23
select select ""excluded__location_""
click at [599, 243] on select "Choose an option... Pending Applied Excluded (Questions) Excluded (Expired) Exc…" at bounding box center [659, 254] width 120 height 23
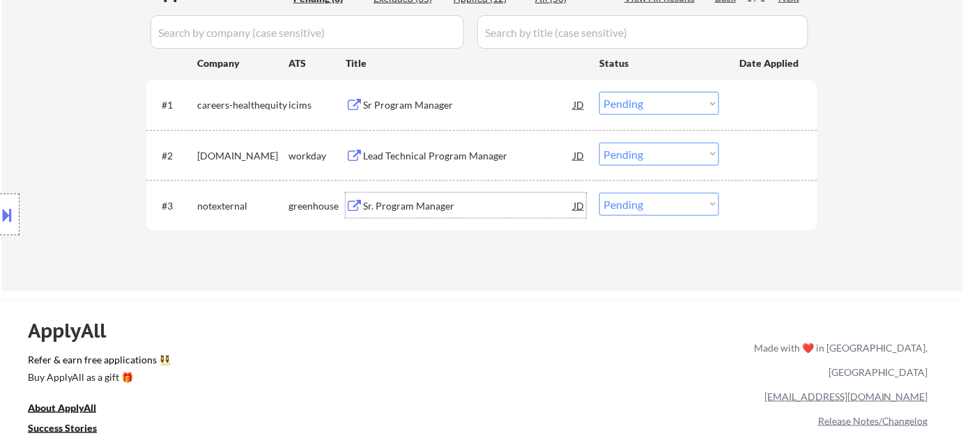
click at [396, 209] on div "Sr. Program Manager" at bounding box center [468, 206] width 210 height 14
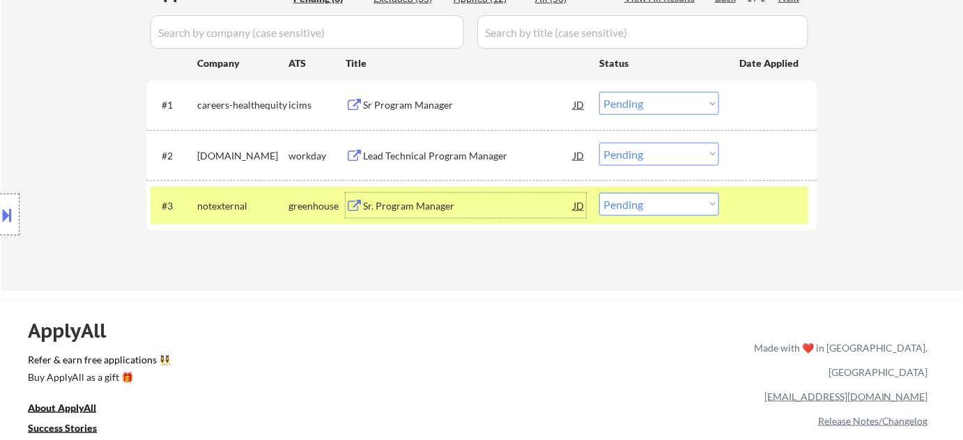
click at [412, 155] on div "Lead Technical Program Manager" at bounding box center [468, 156] width 210 height 14
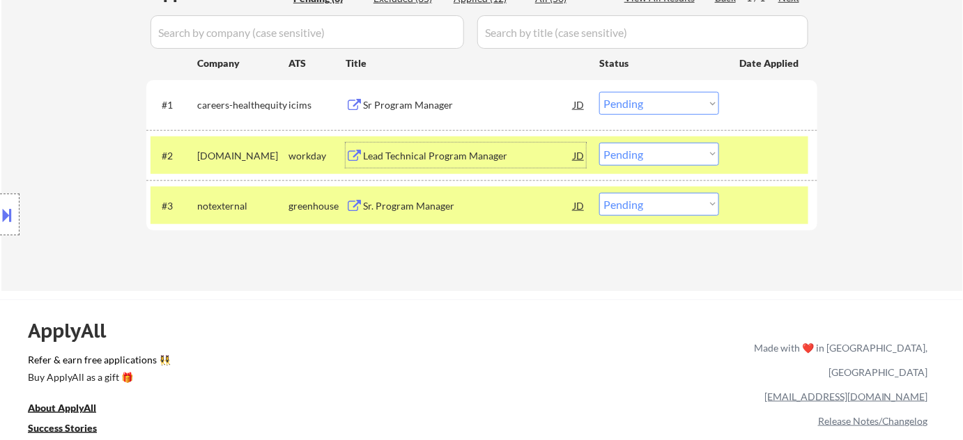
drag, startPoint x: 693, startPoint y: 155, endPoint x: 693, endPoint y: 163, distance: 8.4
click at [693, 155] on select "Choose an option... Pending Applied Excluded (Questions) Excluded (Expired) Exc…" at bounding box center [659, 154] width 120 height 23
click at [599, 143] on select "Choose an option... Pending Applied Excluded (Questions) Excluded (Expired) Exc…" at bounding box center [659, 154] width 120 height 23
click at [412, 103] on div "Sr Program Manager" at bounding box center [468, 105] width 210 height 14
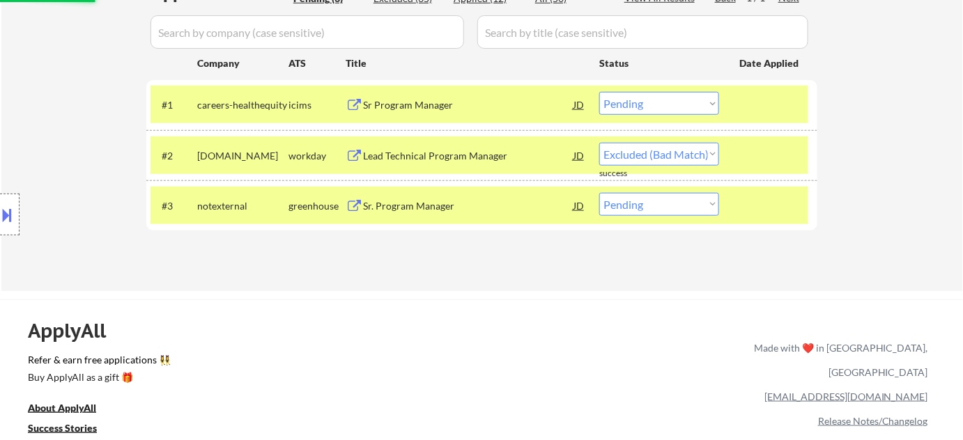
select select ""pending""
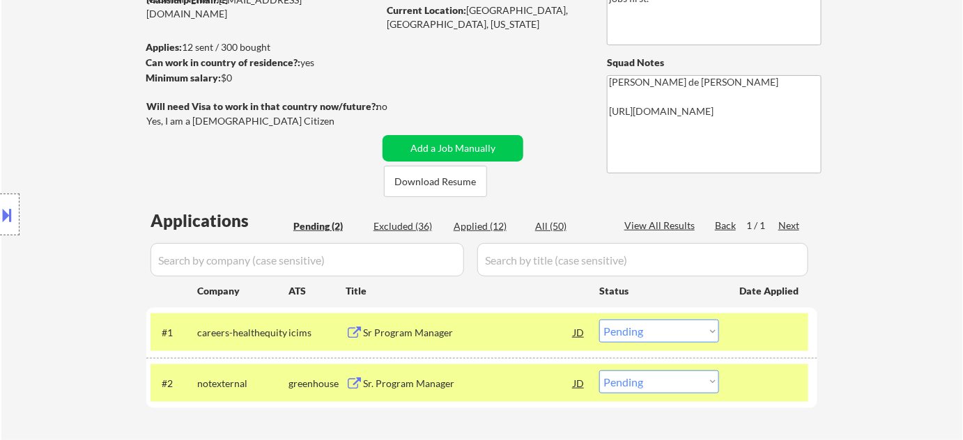
scroll to position [316, 0]
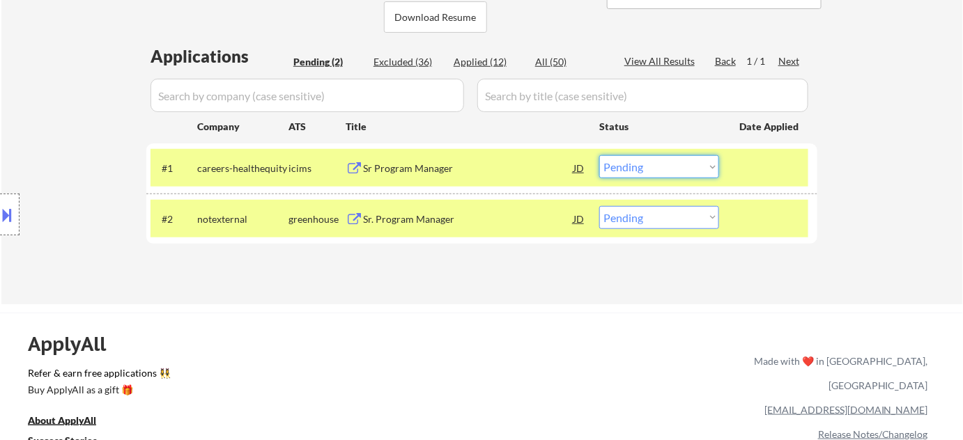
click at [680, 174] on select "Choose an option... Pending Applied Excluded (Questions) Excluded (Expired) Exc…" at bounding box center [659, 166] width 120 height 23
click at [599, 155] on select "Choose an option... Pending Applied Excluded (Questions) Excluded (Expired) Exc…" at bounding box center [659, 166] width 120 height 23
select select ""pending""
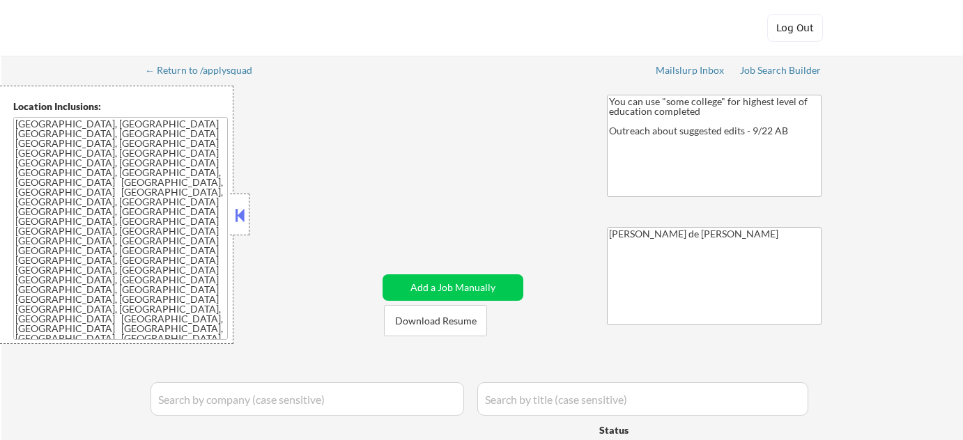
select select ""pending""
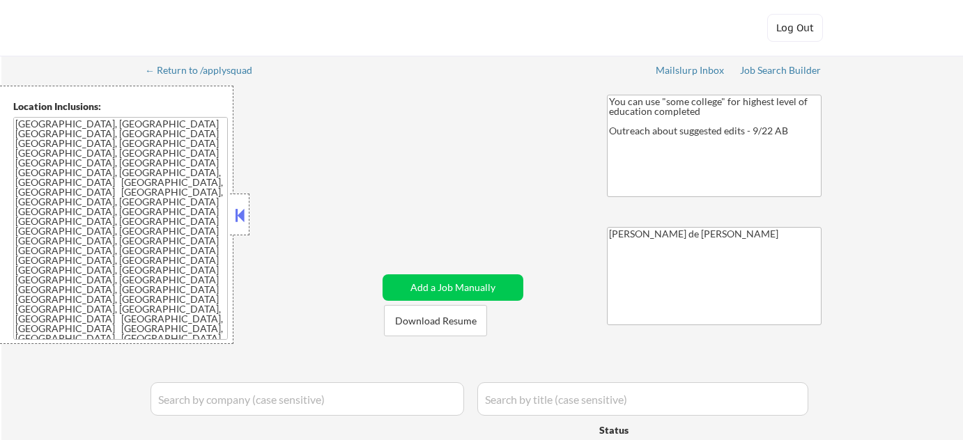
select select ""pending""
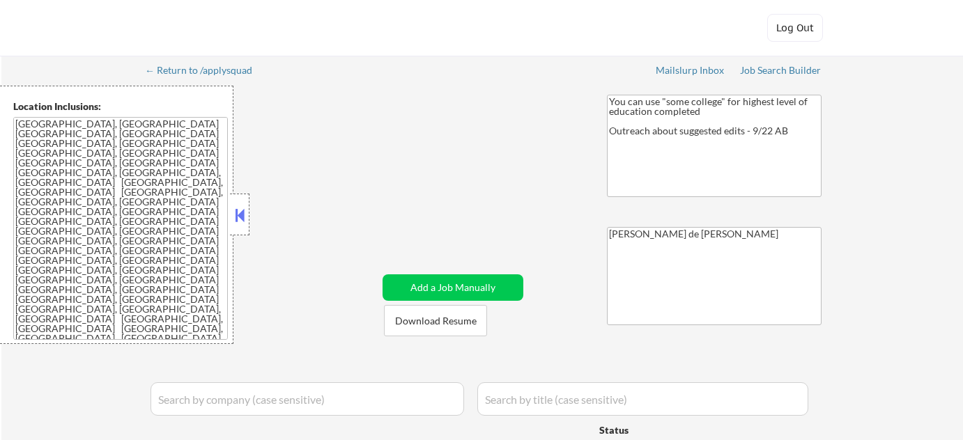
select select ""pending""
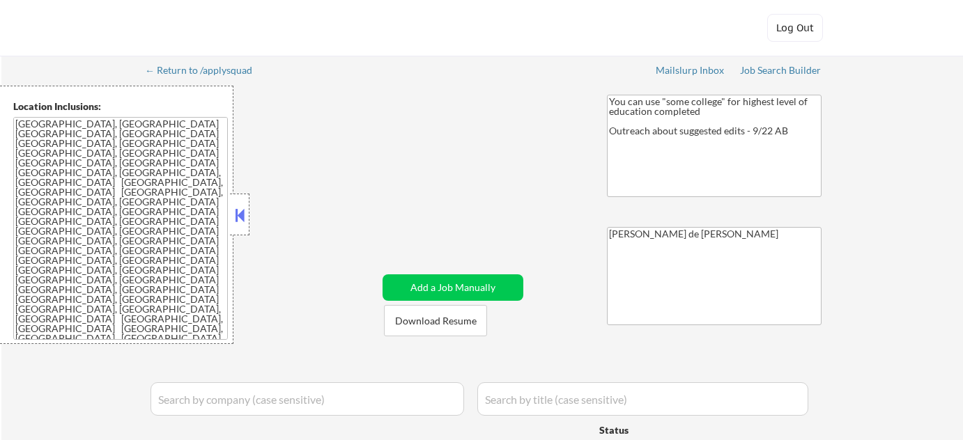
select select ""pending""
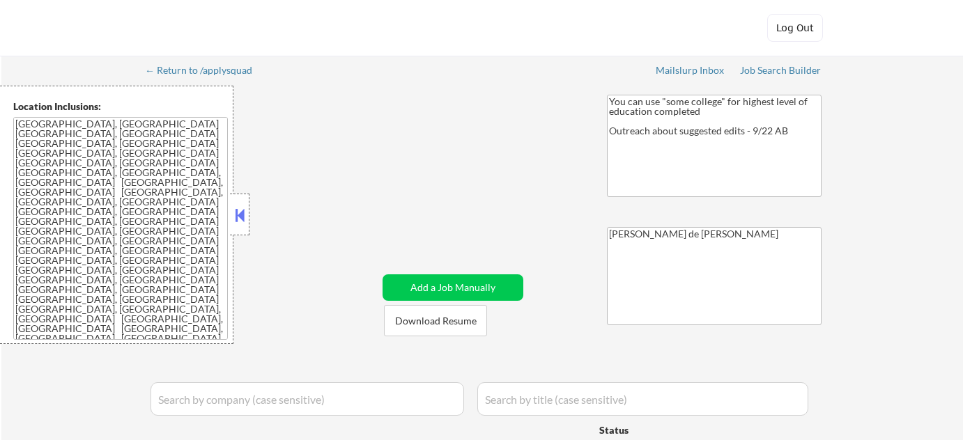
select select ""pending""
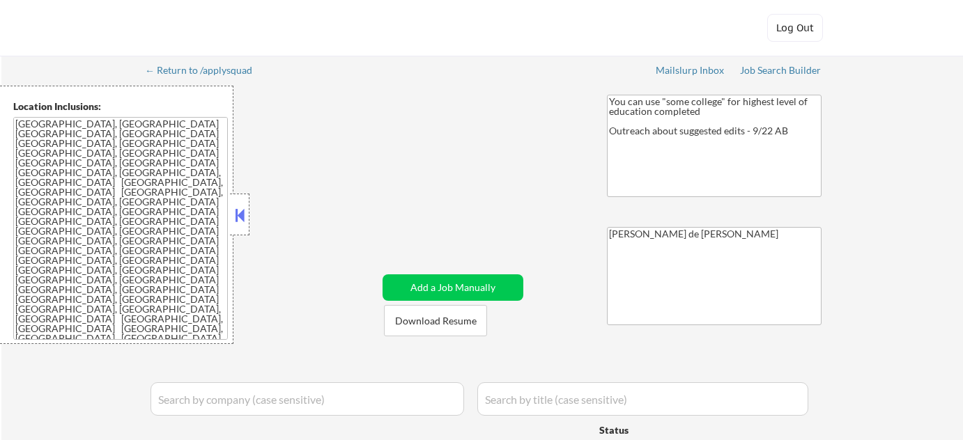
select select ""pending""
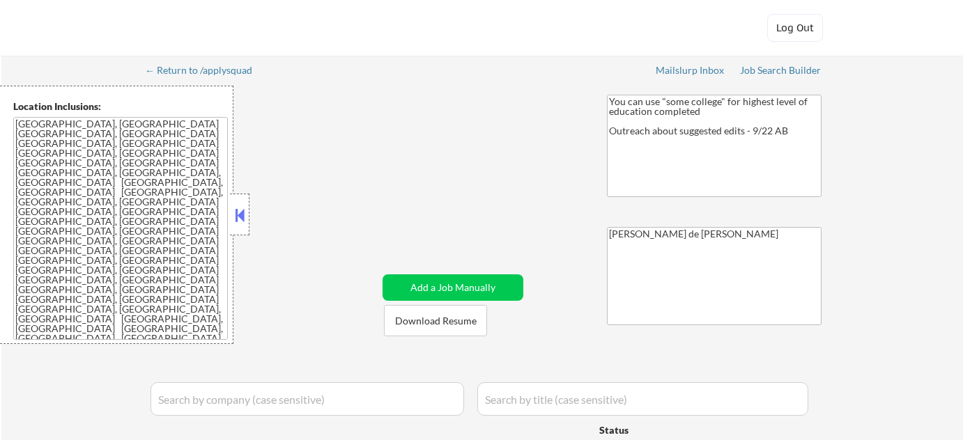
select select ""pending""
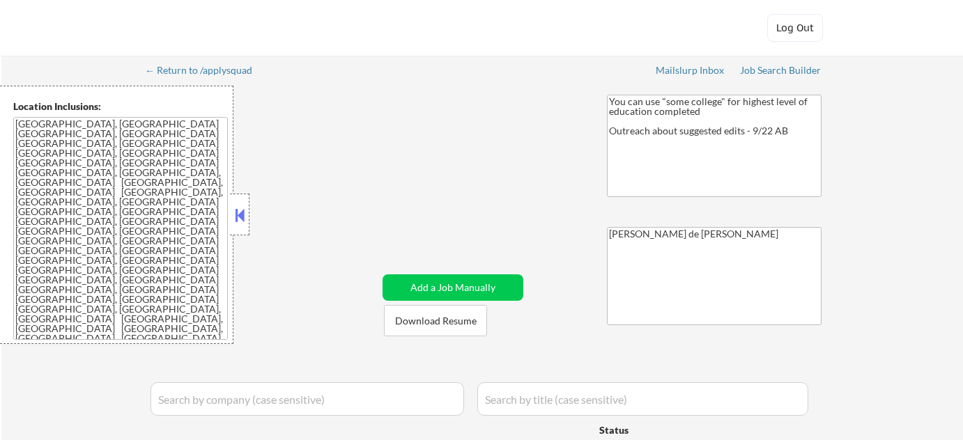
select select ""pending""
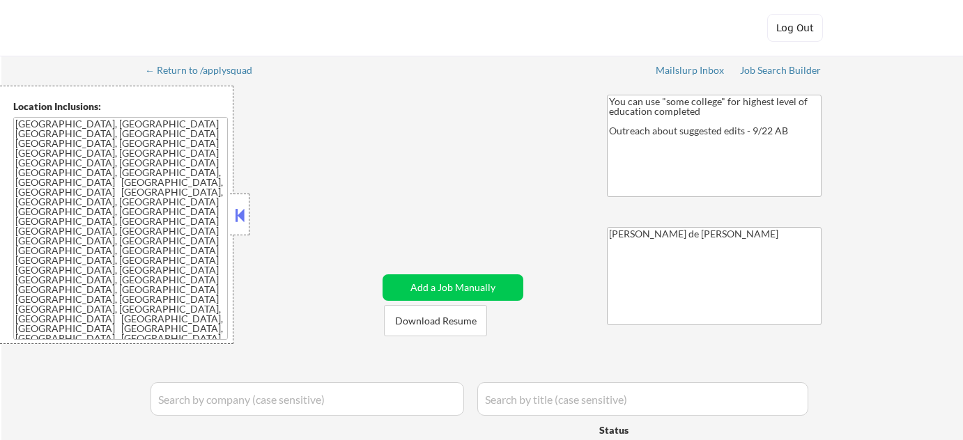
select select ""pending""
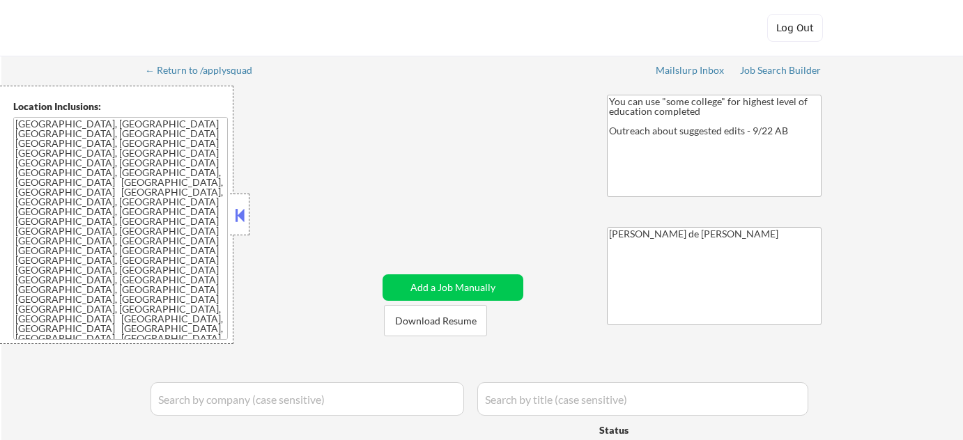
select select ""pending""
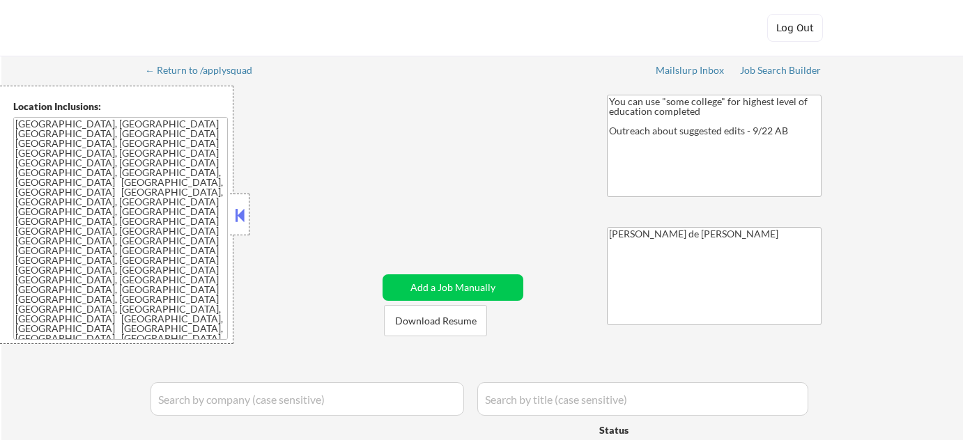
select select ""pending""
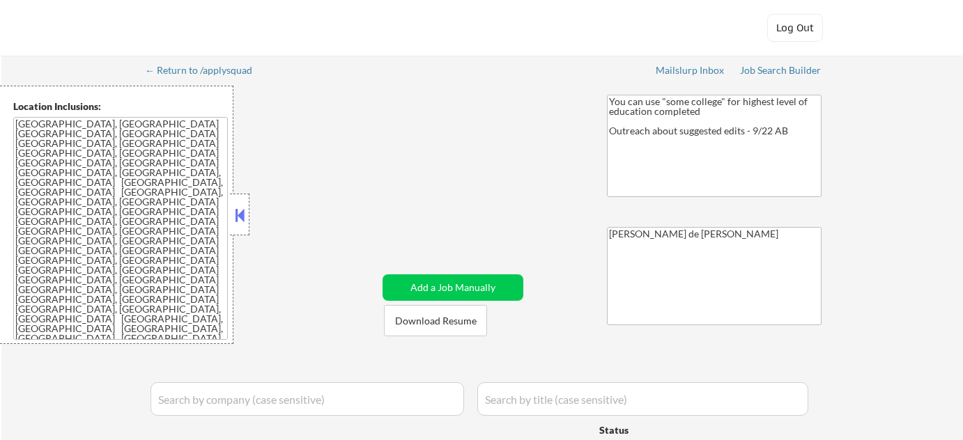
select select ""pending""
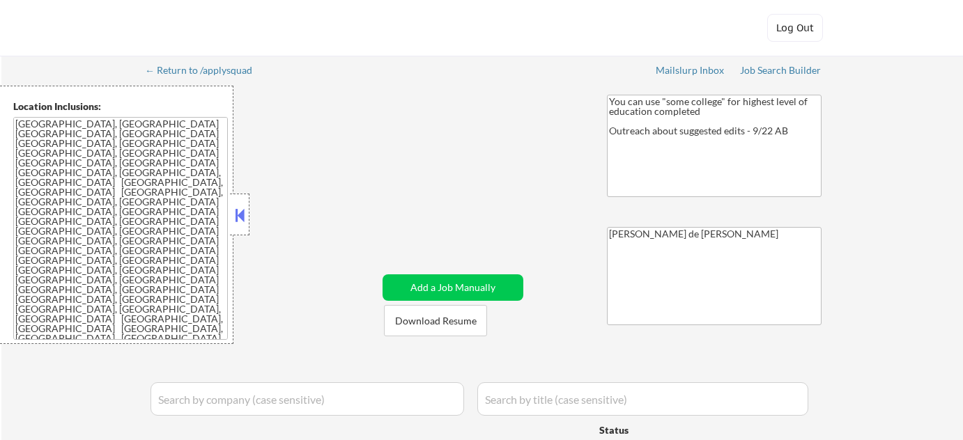
select select ""pending""
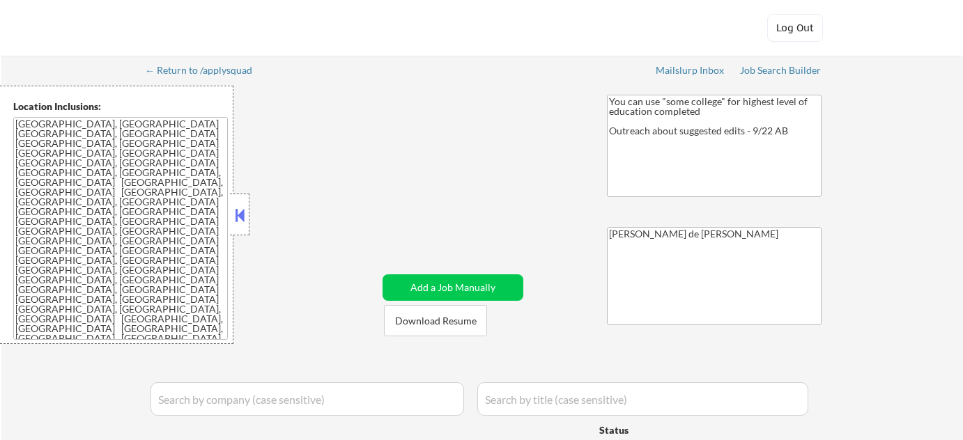
select select ""pending""
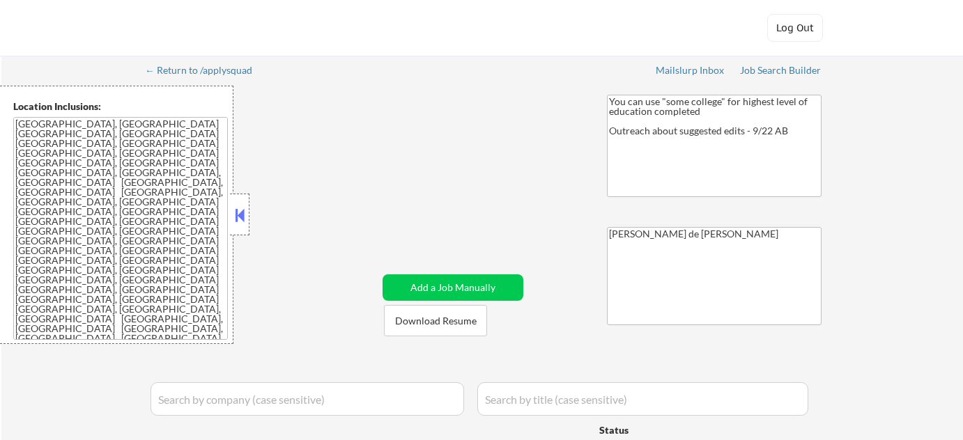
select select ""pending""
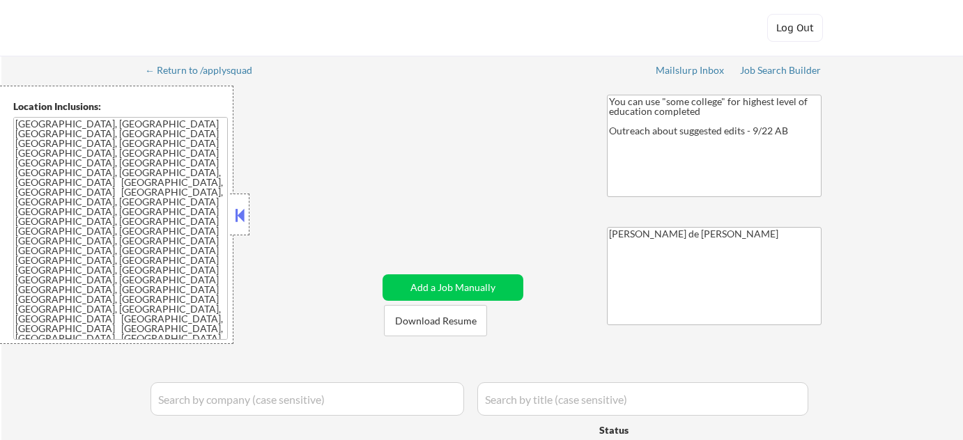
select select ""pending""
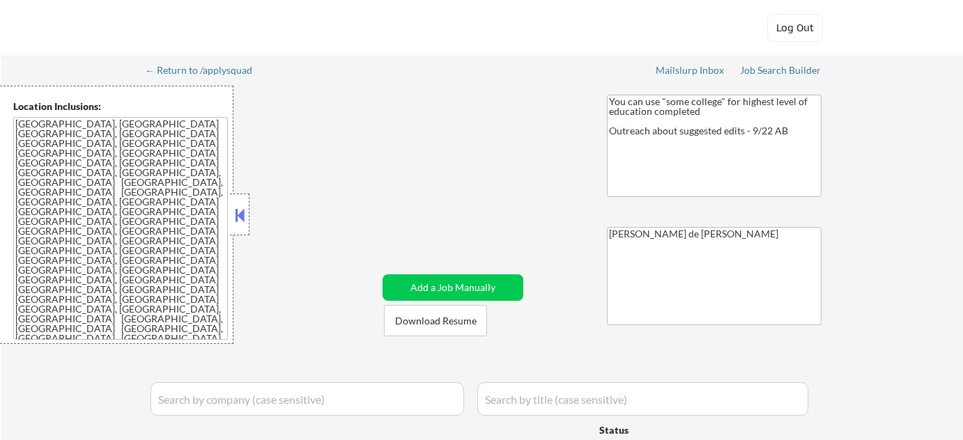
select select ""pending""
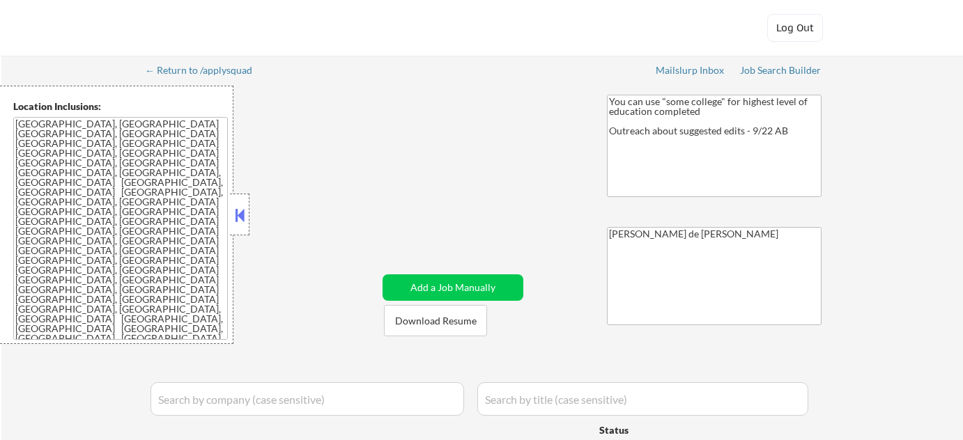
select select ""pending""
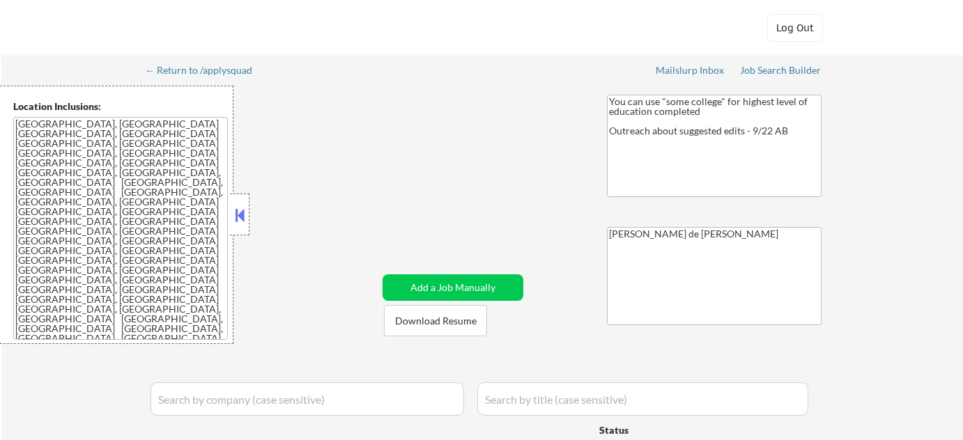
select select ""pending""
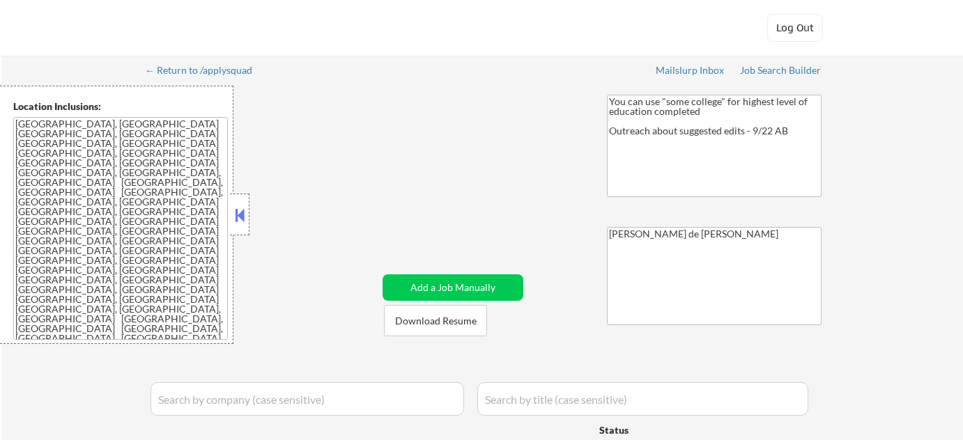
select select ""pending""
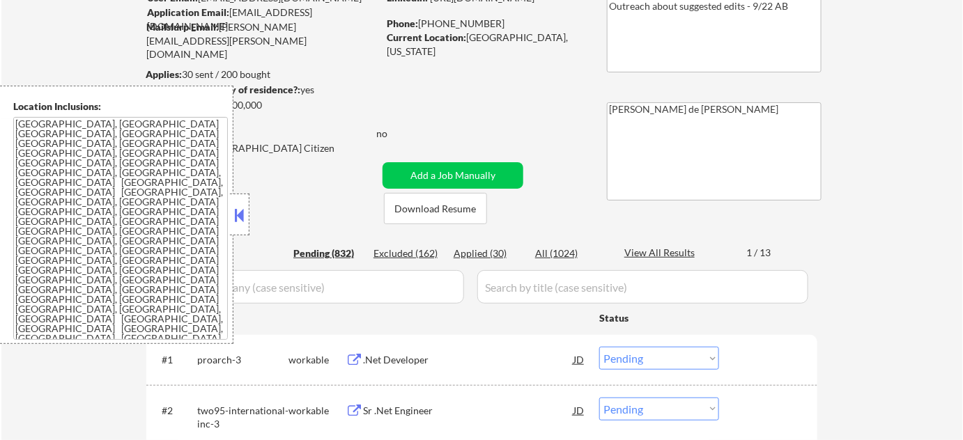
scroll to position [126, 0]
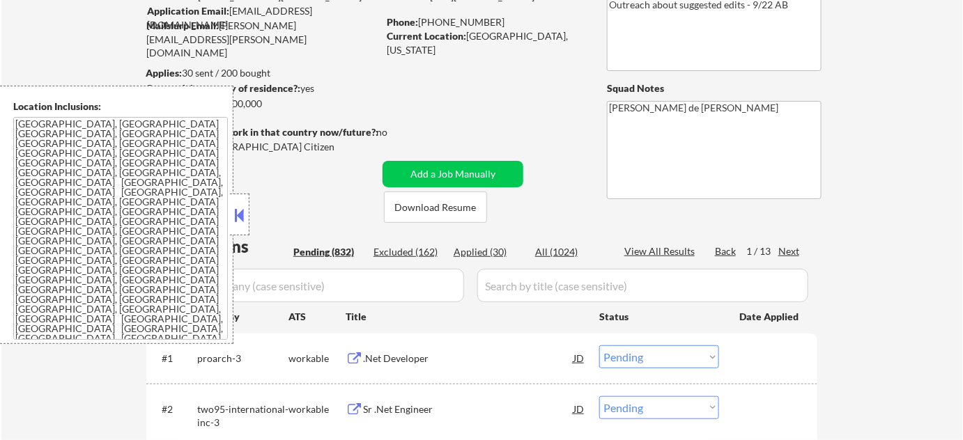
click at [240, 205] on button at bounding box center [239, 215] width 15 height 21
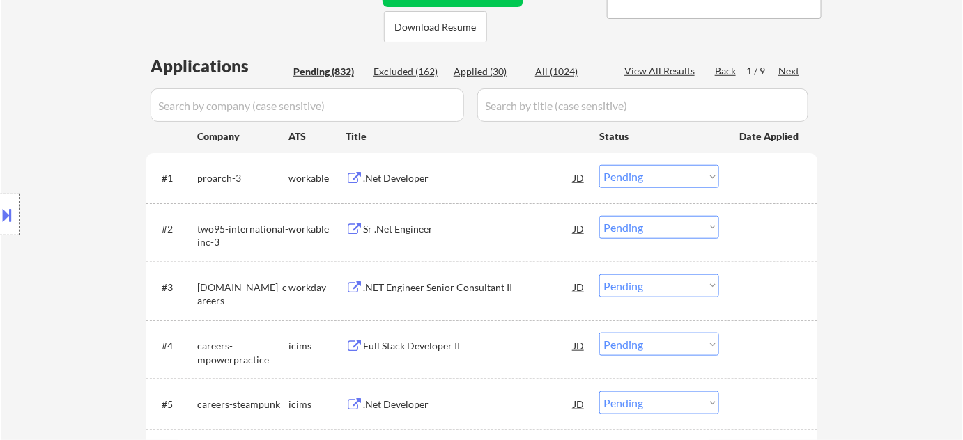
scroll to position [316, 0]
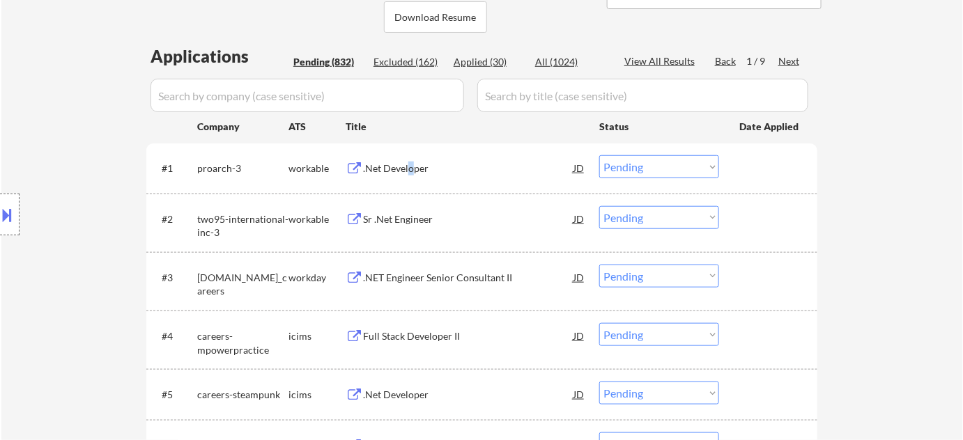
click at [410, 164] on div ".Net Developer" at bounding box center [468, 169] width 210 height 14
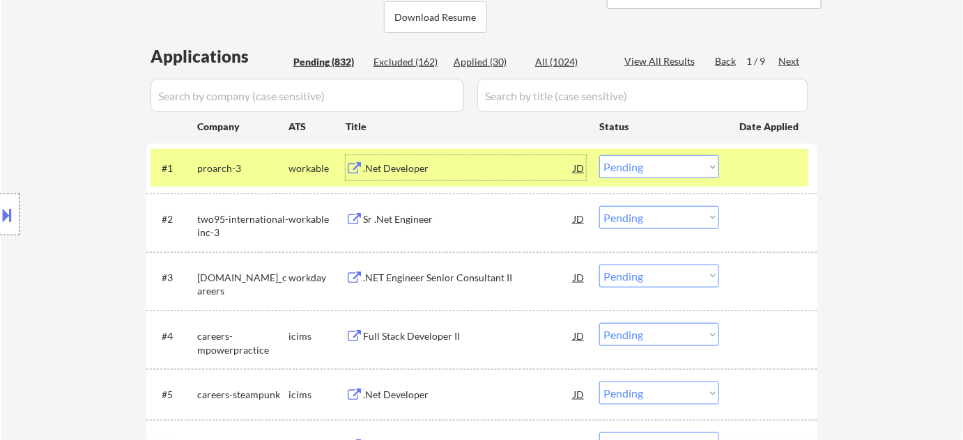
click at [472, 55] on div "Applied (30)" at bounding box center [489, 62] width 70 height 14
select select ""applied""
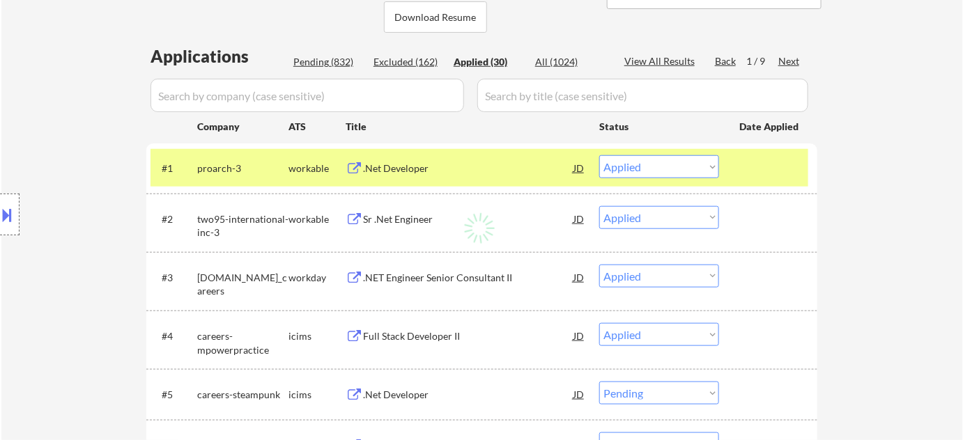
select select ""applied""
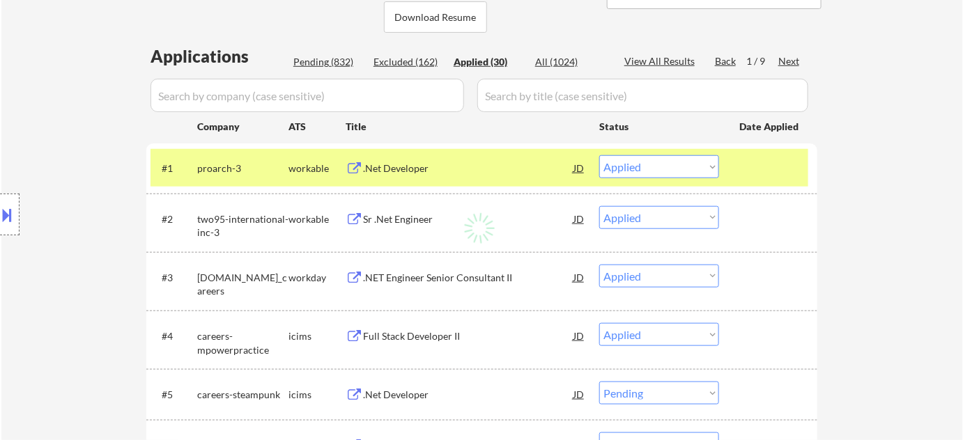
select select ""applied""
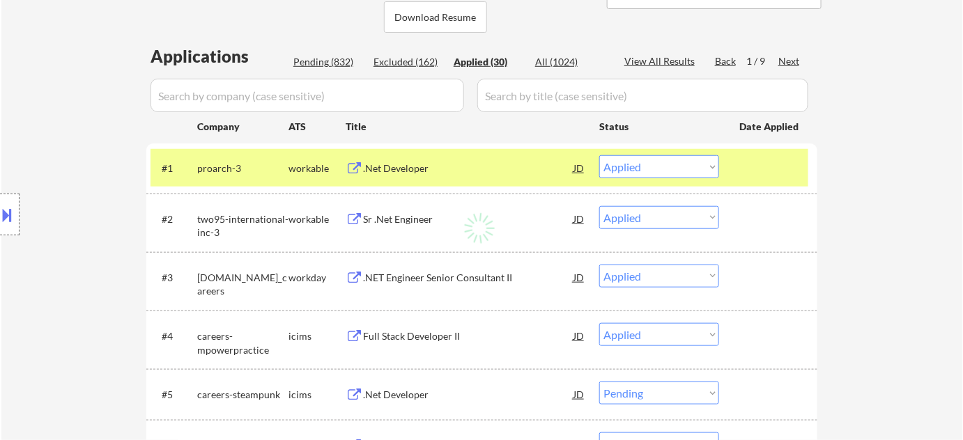
select select ""applied""
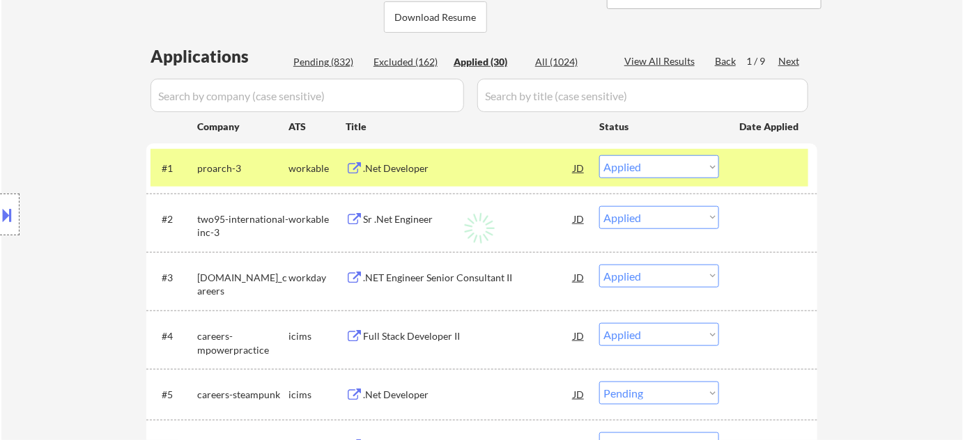
select select ""applied""
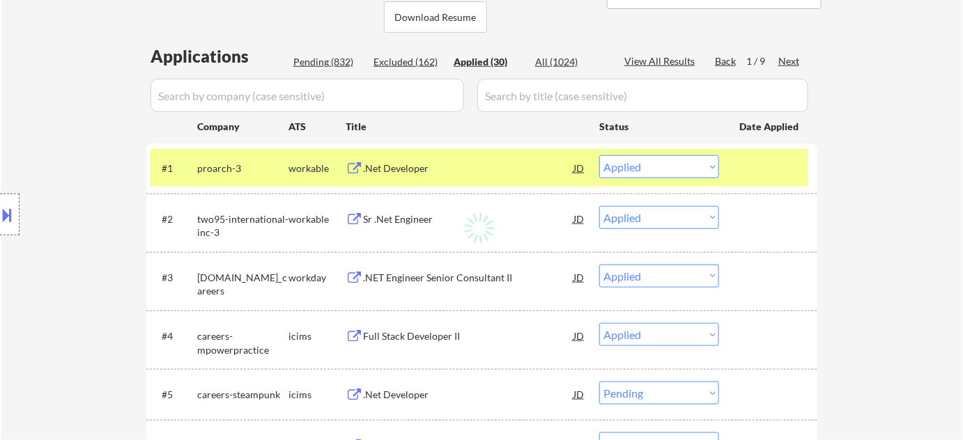
select select ""applied""
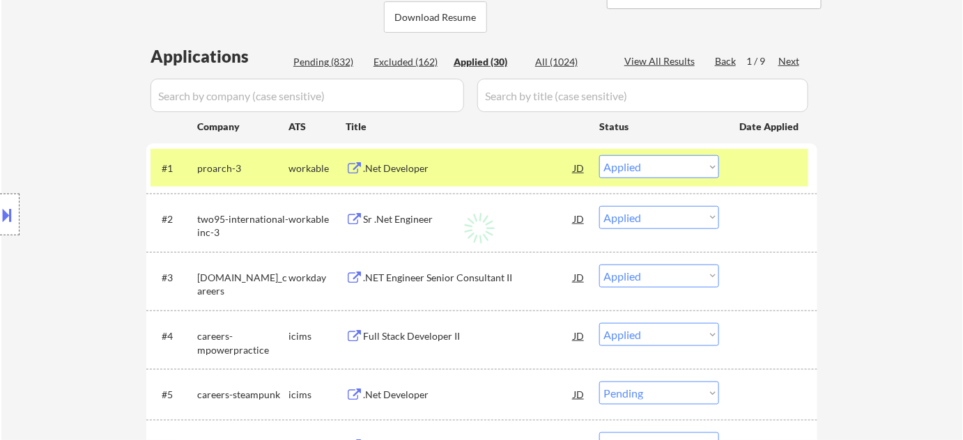
select select ""applied""
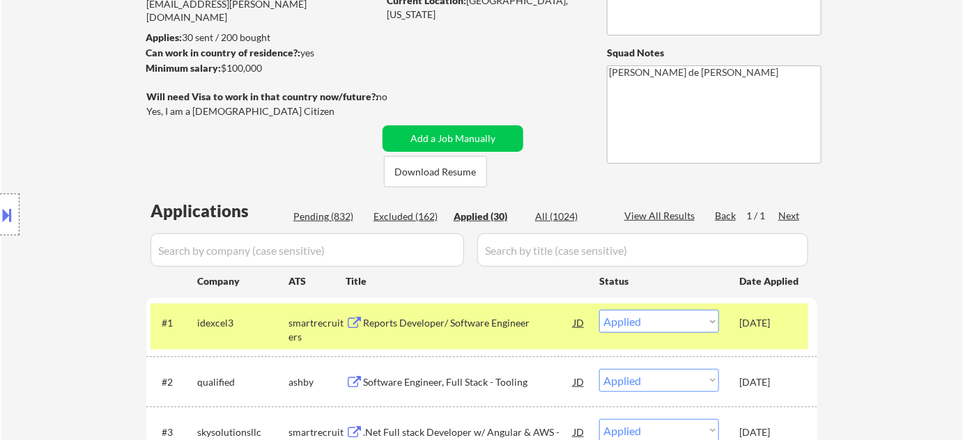
scroll to position [253, 0]
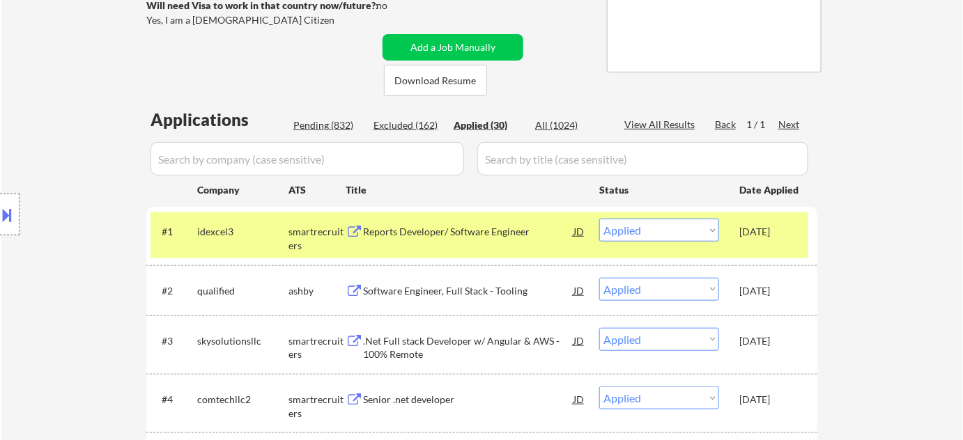
click at [347, 120] on div "Pending (832)" at bounding box center [328, 125] width 70 height 14
select select ""pending""
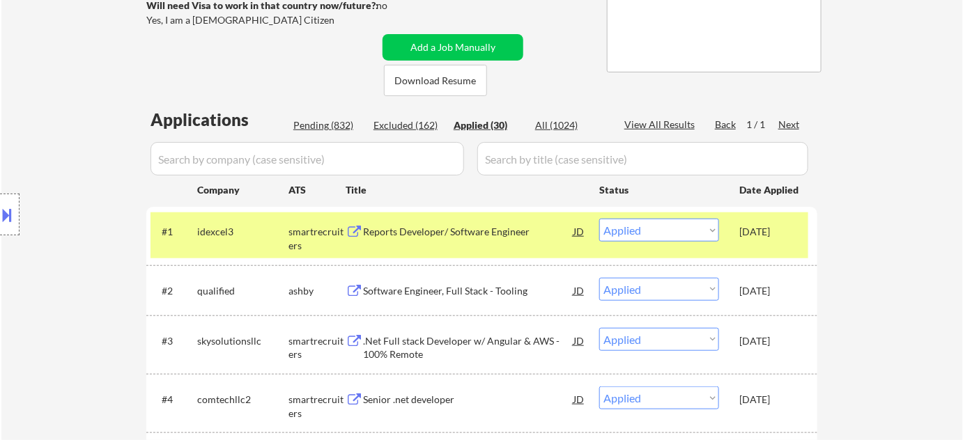
select select ""pending""
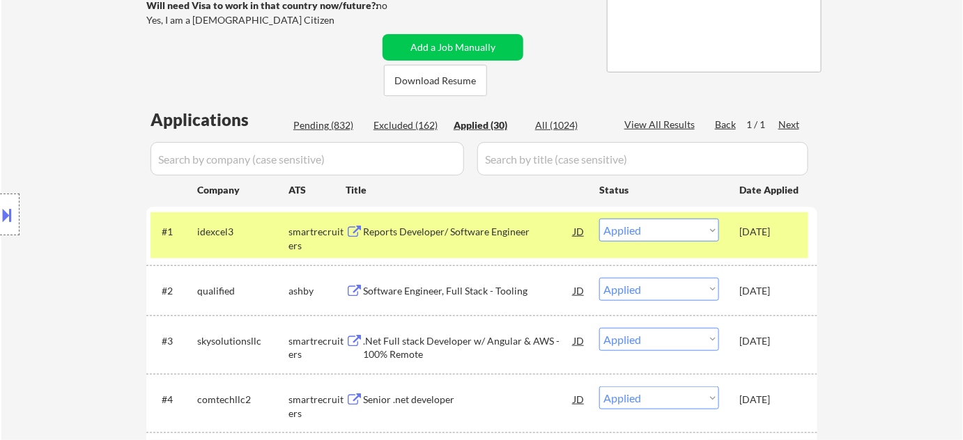
select select ""pending""
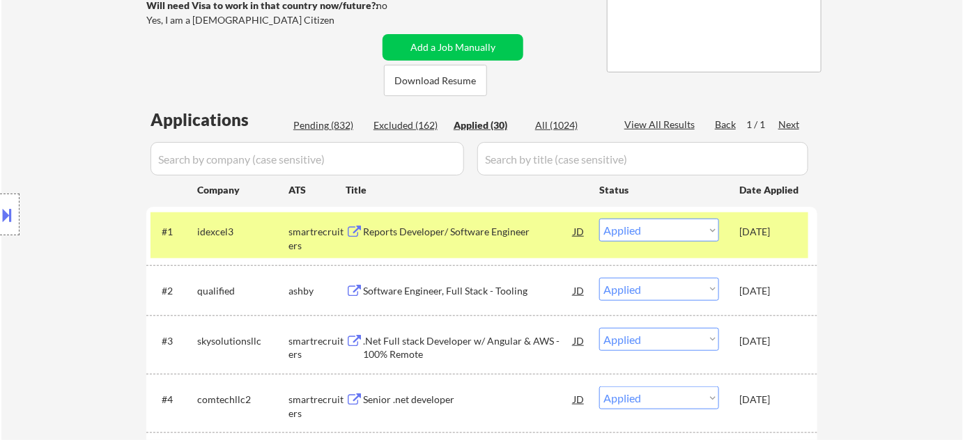
select select ""pending""
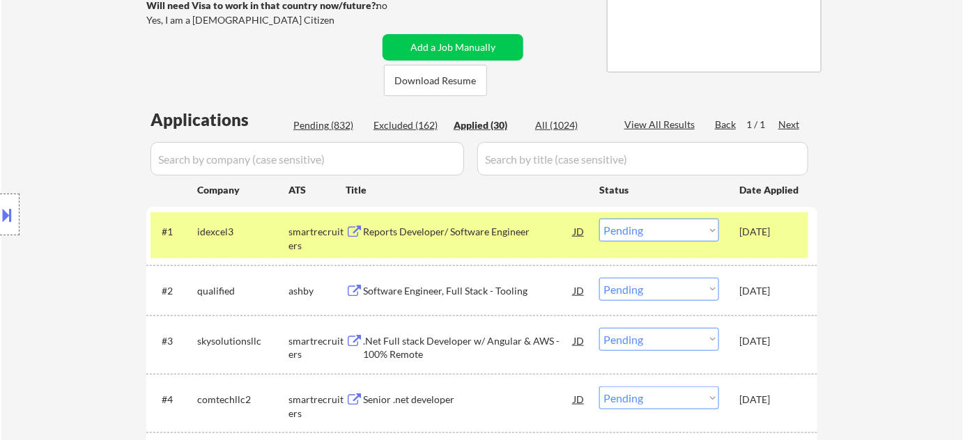
select select ""pending""
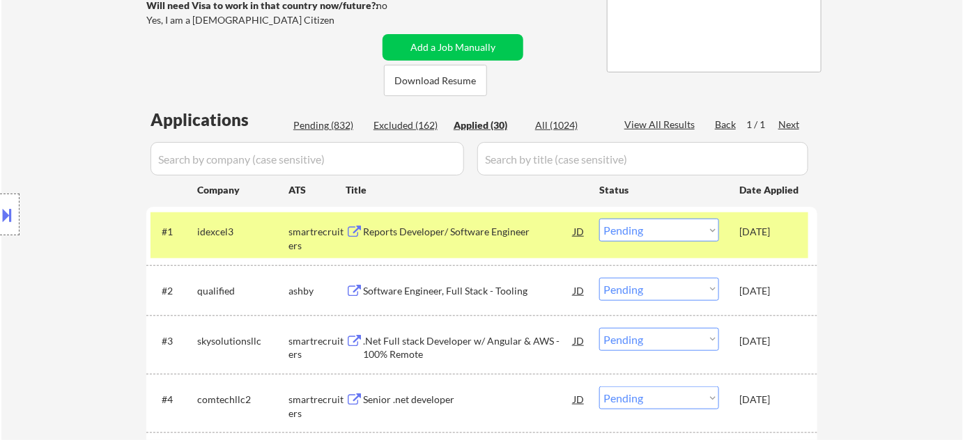
select select ""pending""
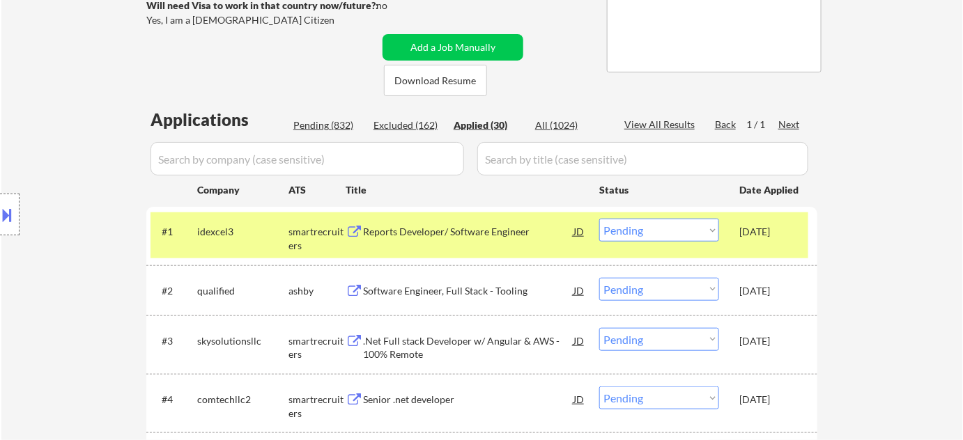
select select ""pending""
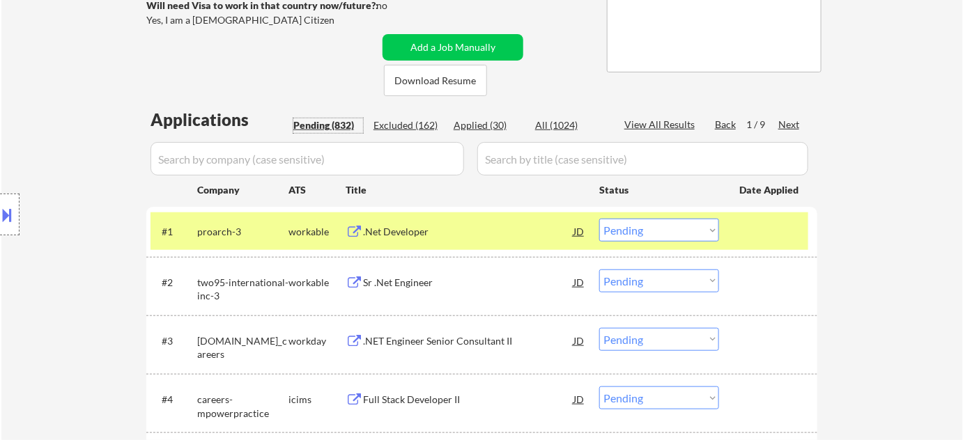
click at [663, 241] on select "Choose an option... Pending Applied Excluded (Questions) Excluded (Expired) Exc…" at bounding box center [659, 230] width 120 height 23
click at [599, 219] on select "Choose an option... Pending Applied Excluded (Questions) Excluded (Expired) Exc…" at bounding box center [659, 230] width 120 height 23
select select ""pending""
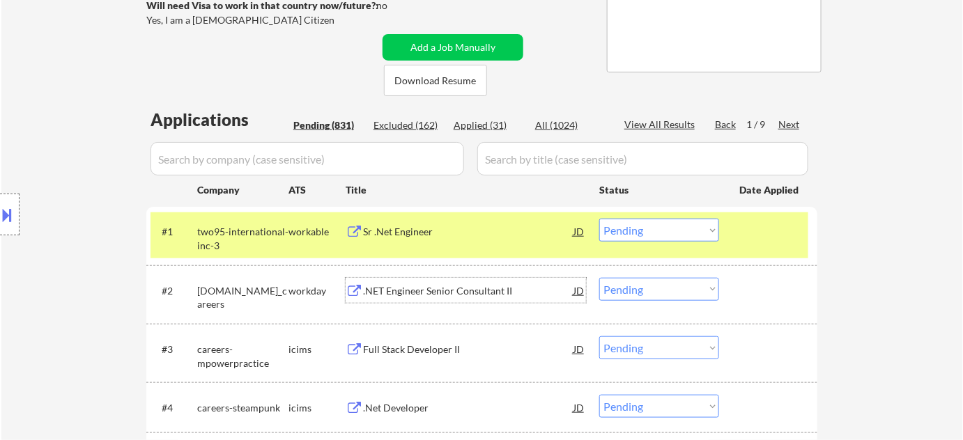
click at [424, 280] on div ".NET Engineer Senior Consultant II" at bounding box center [468, 290] width 210 height 25
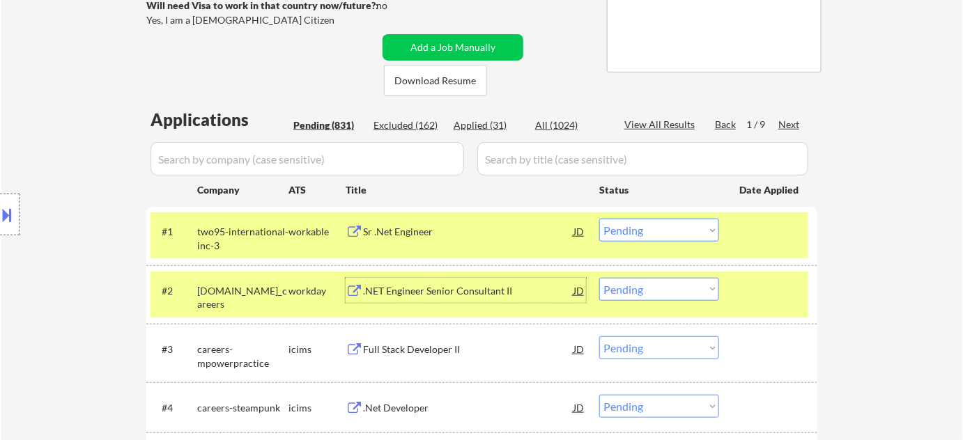
click at [644, 286] on select "Choose an option... Pending Applied Excluded (Questions) Excluded (Expired) Exc…" at bounding box center [659, 289] width 120 height 23
click at [599, 278] on select "Choose an option... Pending Applied Excluded (Questions) Excluded (Expired) Exc…" at bounding box center [659, 289] width 120 height 23
select select ""pending""
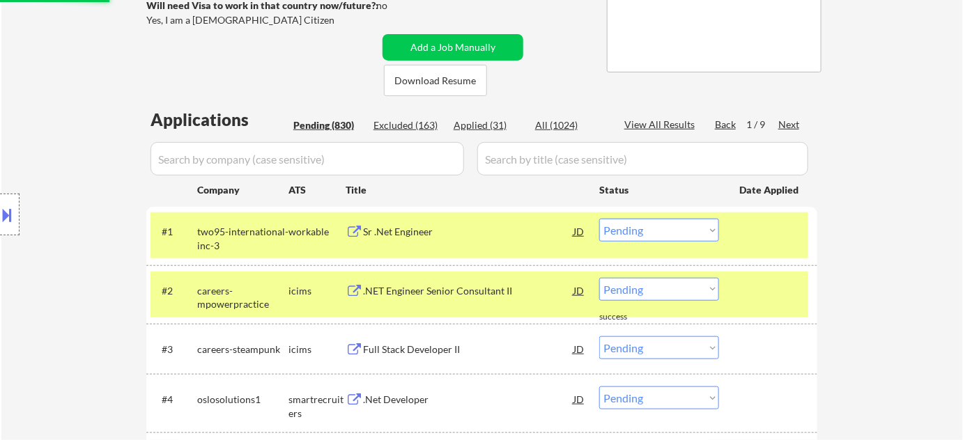
scroll to position [380, 0]
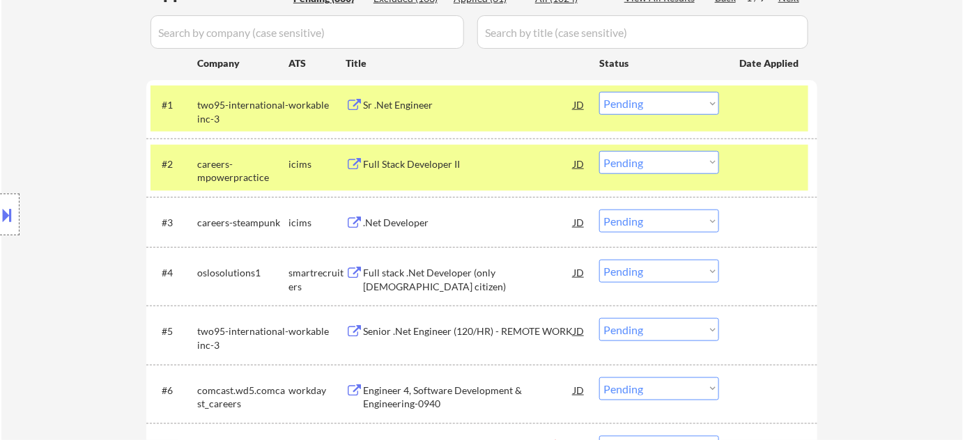
click at [425, 160] on div "Full Stack Developer II" at bounding box center [468, 164] width 210 height 14
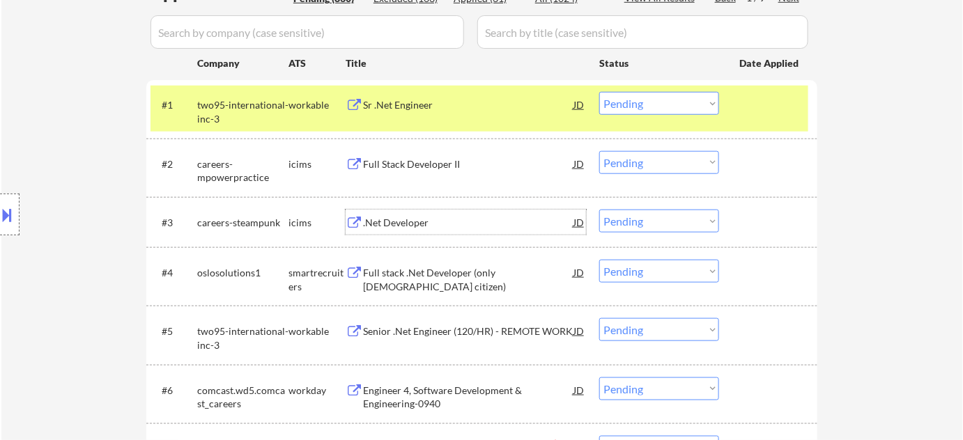
click at [398, 223] on div ".Net Developer" at bounding box center [468, 223] width 210 height 14
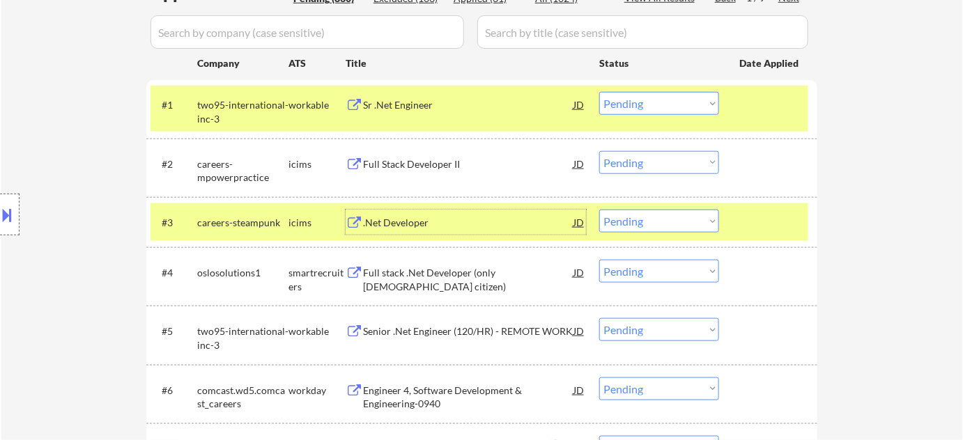
click at [622, 228] on select "Choose an option... Pending Applied Excluded (Questions) Excluded (Expired) Exc…" at bounding box center [659, 221] width 120 height 23
click at [599, 210] on select "Choose an option... Pending Applied Excluded (Questions) Excluded (Expired) Exc…" at bounding box center [659, 221] width 120 height 23
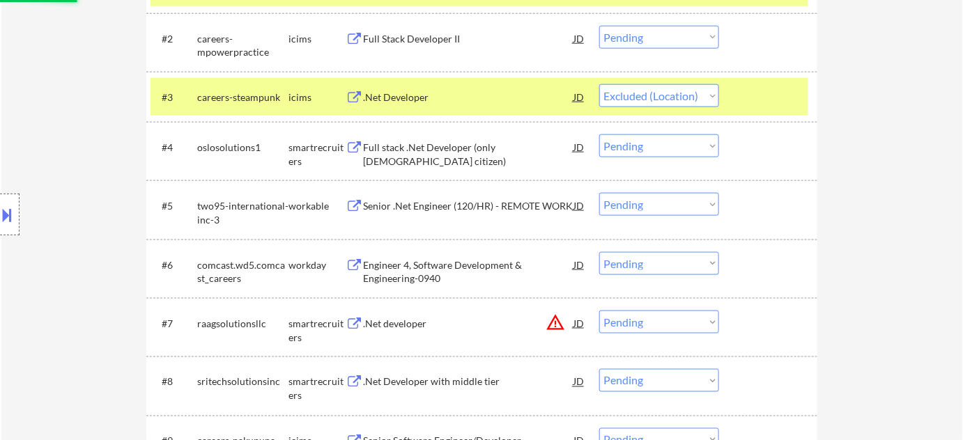
scroll to position [507, 0]
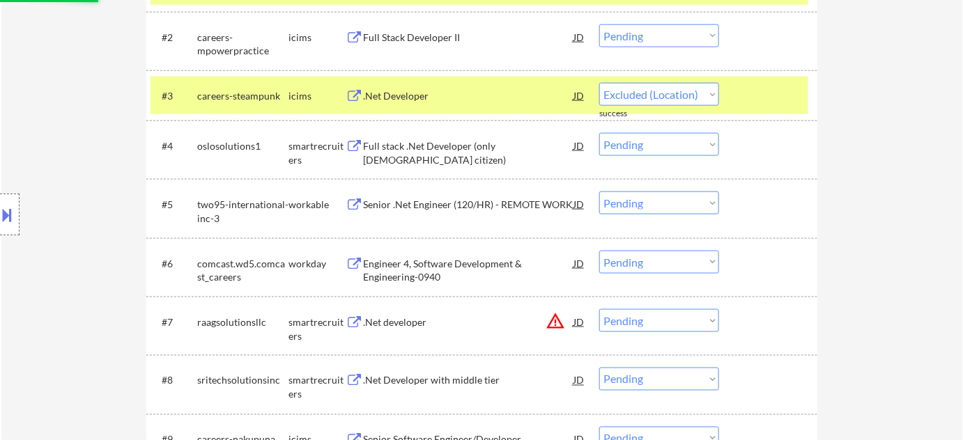
select select ""pending""
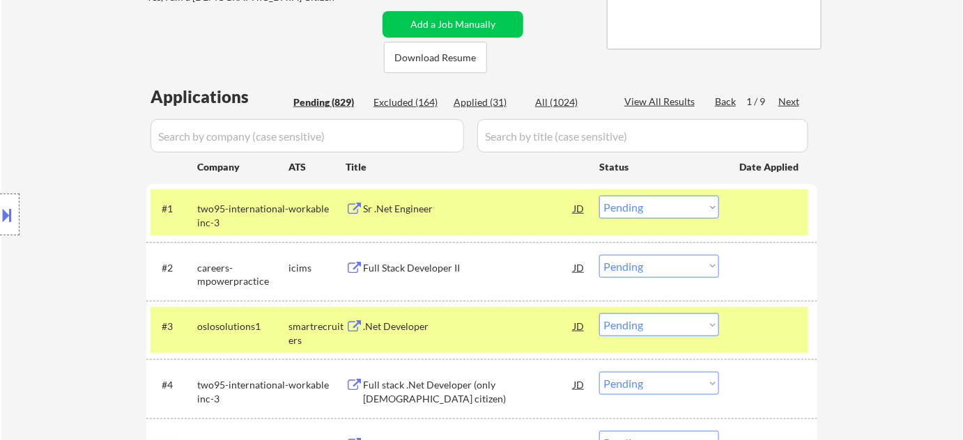
scroll to position [253, 0]
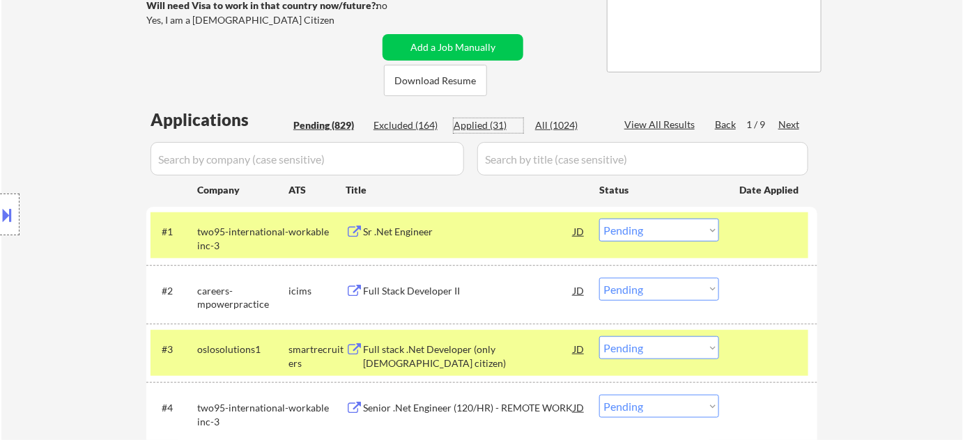
drag, startPoint x: 481, startPoint y: 120, endPoint x: 481, endPoint y: 142, distance: 22.3
click at [482, 119] on div "Applied (31)" at bounding box center [489, 125] width 70 height 14
select select ""applied""
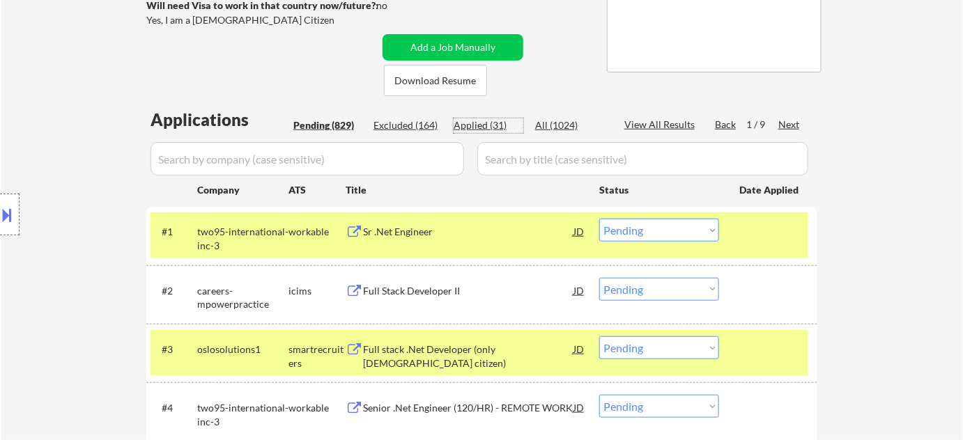
select select ""applied""
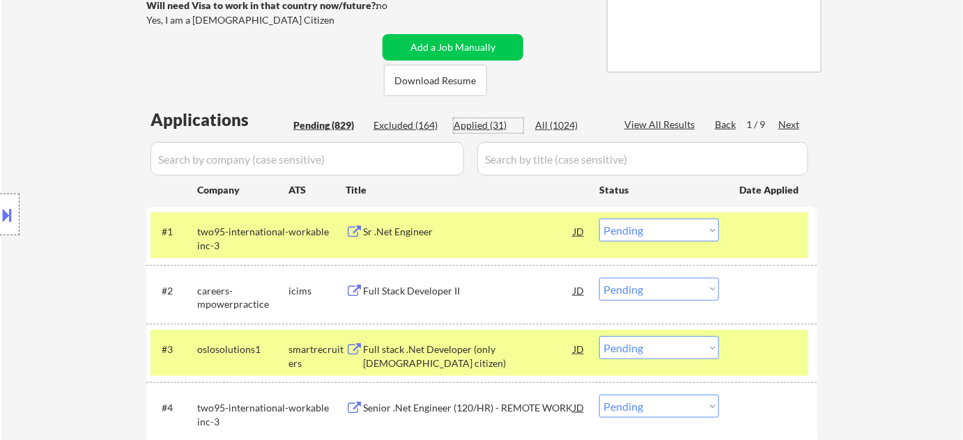
select select ""applied""
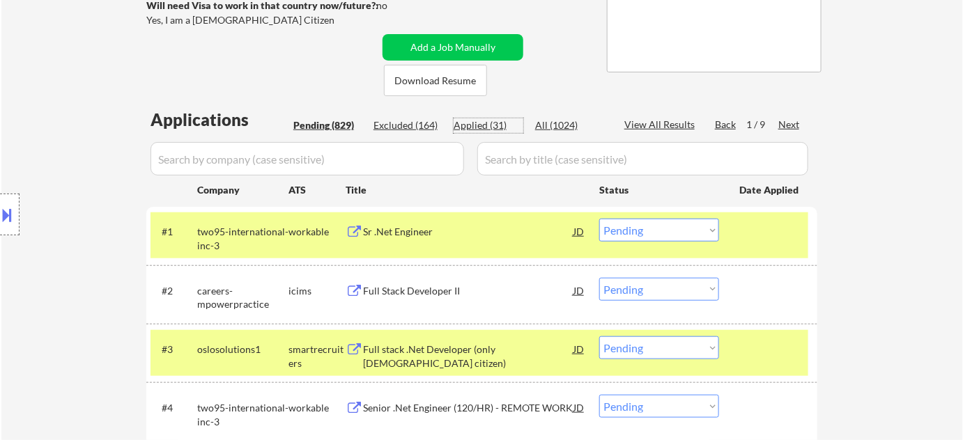
select select ""applied""
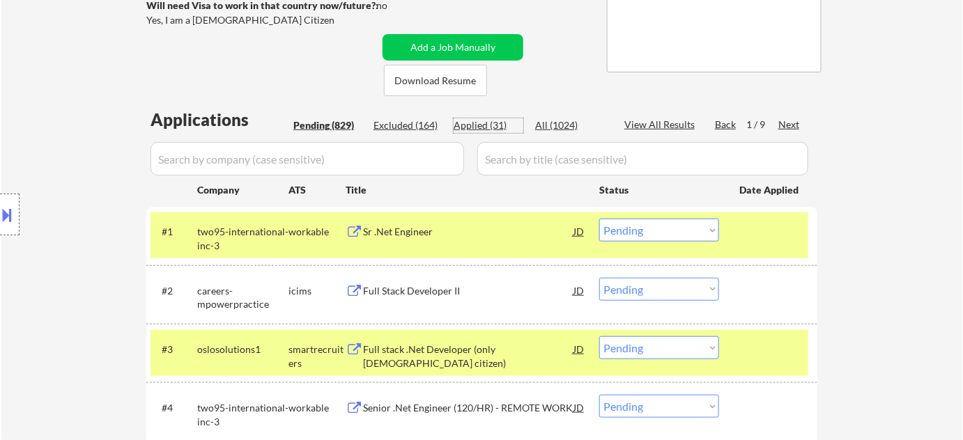
select select ""applied""
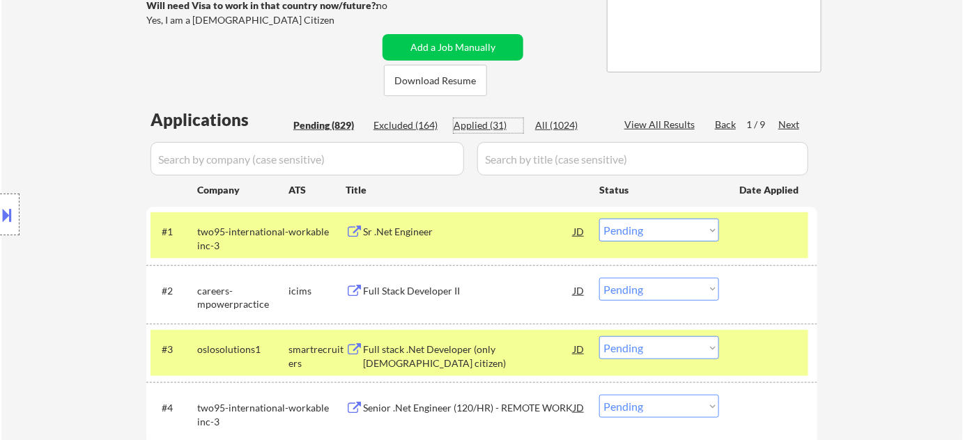
select select ""applied""
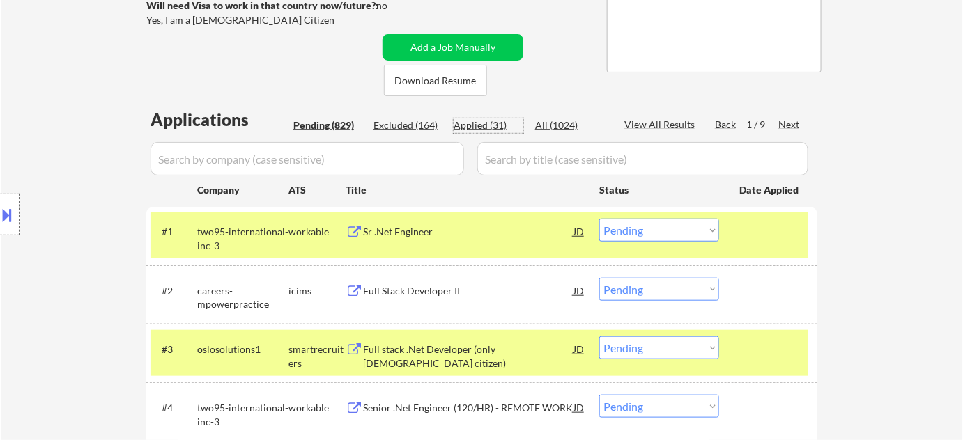
select select ""applied""
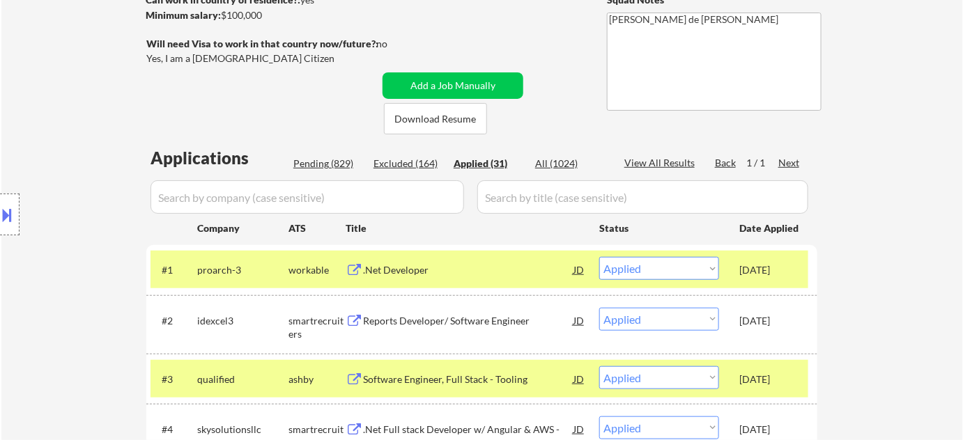
scroll to position [214, 0]
click at [332, 170] on div "Pending (829)" at bounding box center [328, 164] width 70 height 14
click at [334, 164] on div "Pending (829)" at bounding box center [328, 164] width 70 height 14
select select ""pending""
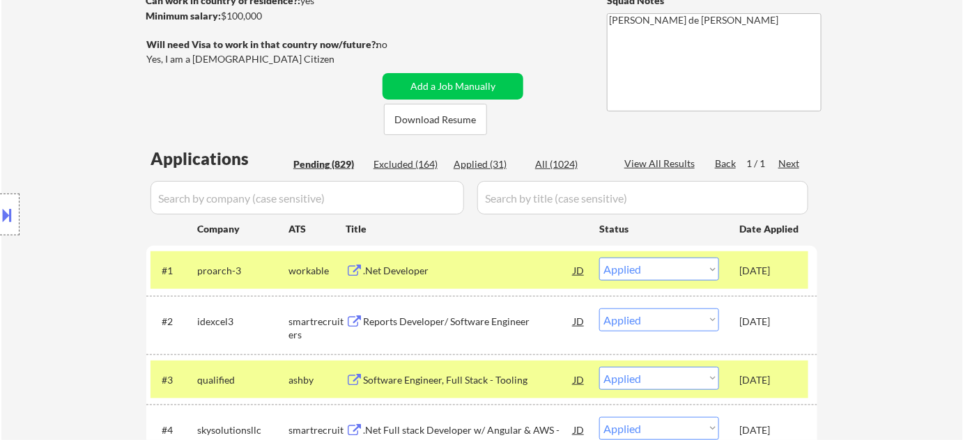
select select ""pending""
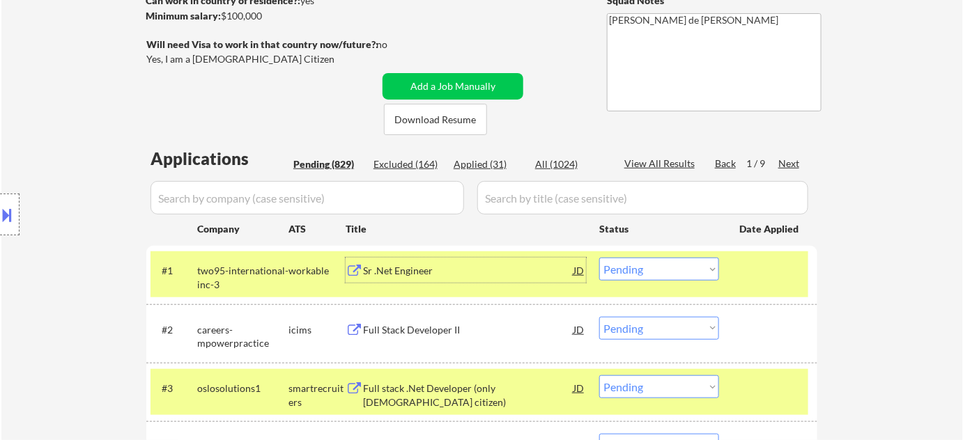
click at [401, 268] on div "Sr .Net Engineer" at bounding box center [468, 271] width 210 height 14
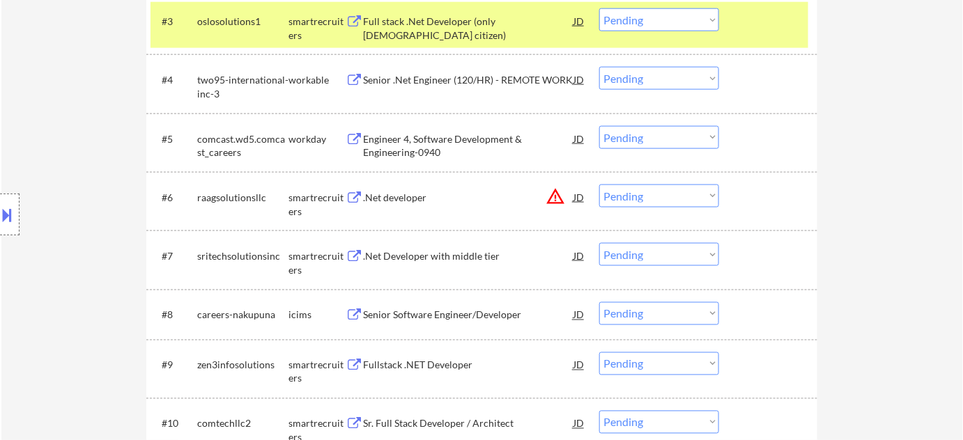
scroll to position [594, 0]
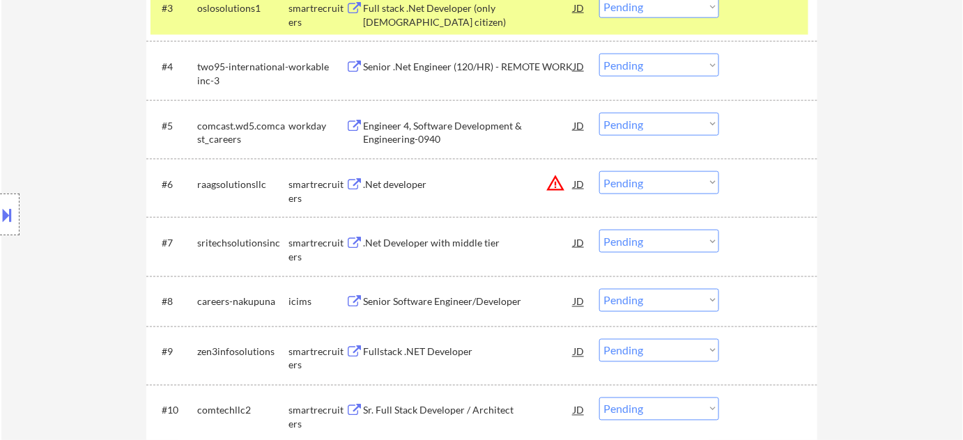
click at [440, 307] on div "Senior Software Engineer/Developer" at bounding box center [468, 302] width 210 height 14
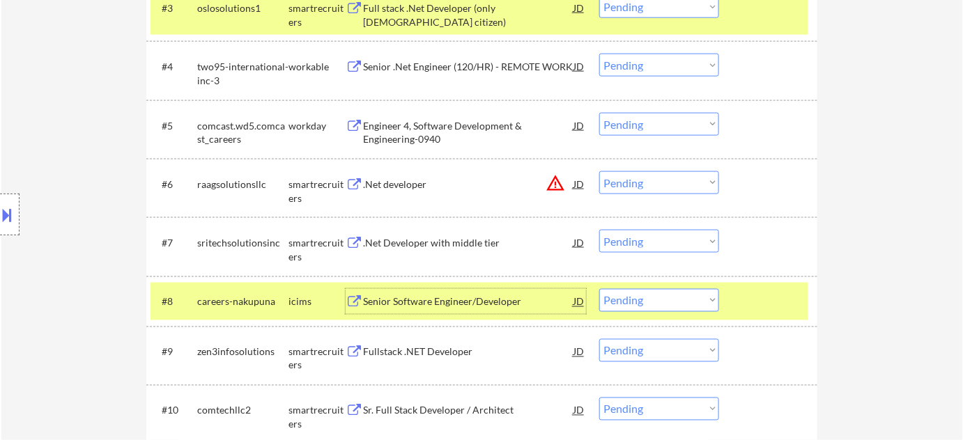
click at [641, 302] on select "Choose an option... Pending Applied Excluded (Questions) Excluded (Expired) Exc…" at bounding box center [659, 300] width 120 height 23
click at [599, 289] on select "Choose an option... Pending Applied Excluded (Questions) Excluded (Expired) Exc…" at bounding box center [659, 300] width 120 height 23
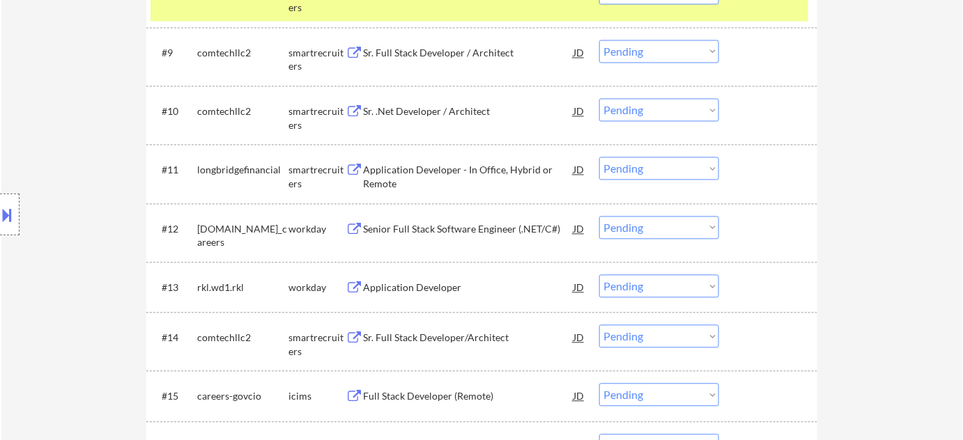
scroll to position [911, 0]
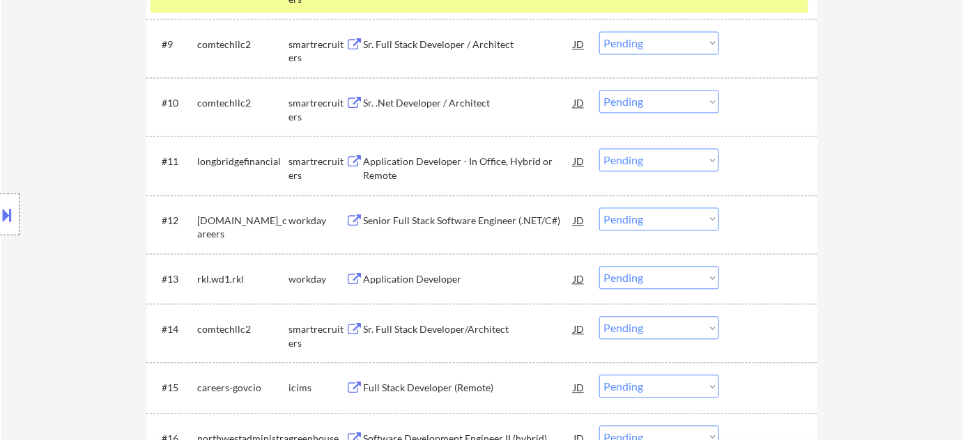
click at [436, 222] on div "Senior Full Stack Software Engineer (.NET/C#)" at bounding box center [468, 221] width 210 height 14
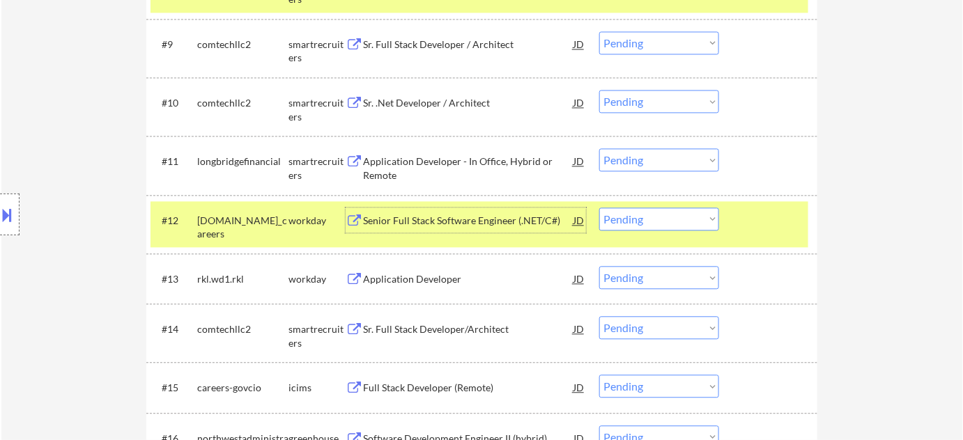
click at [648, 226] on select "Choose an option... Pending Applied Excluded (Questions) Excluded (Expired) Exc…" at bounding box center [659, 219] width 120 height 23
click at [599, 208] on select "Choose an option... Pending Applied Excluded (Questions) Excluded (Expired) Exc…" at bounding box center [659, 219] width 120 height 23
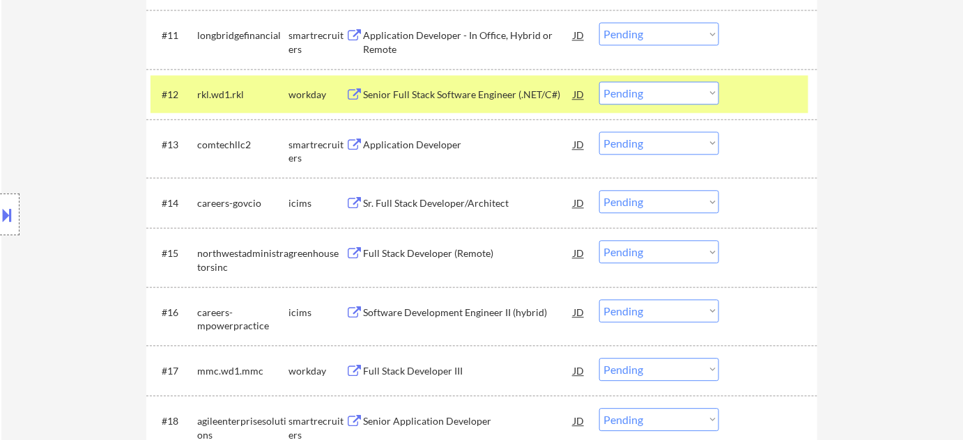
scroll to position [1037, 0]
click at [438, 252] on div "Software Development Engineer II (hybrid)" at bounding box center [468, 253] width 210 height 14
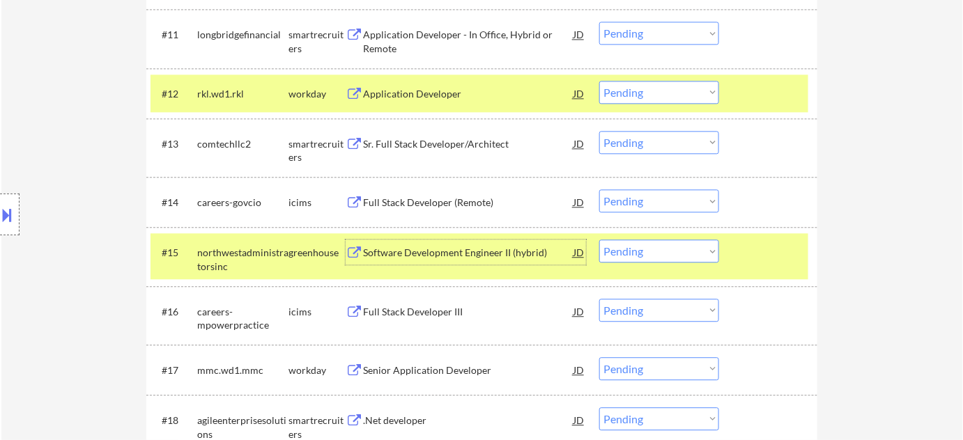
click at [6, 219] on button at bounding box center [7, 214] width 15 height 23
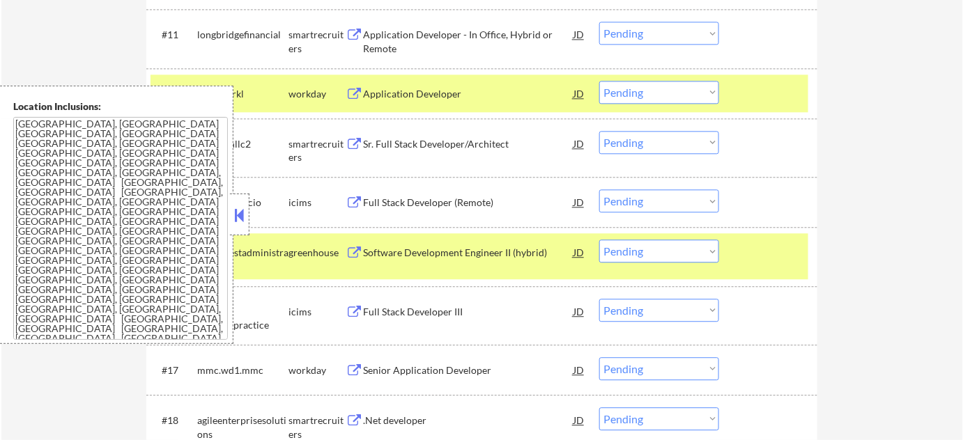
click at [240, 219] on button at bounding box center [239, 215] width 15 height 21
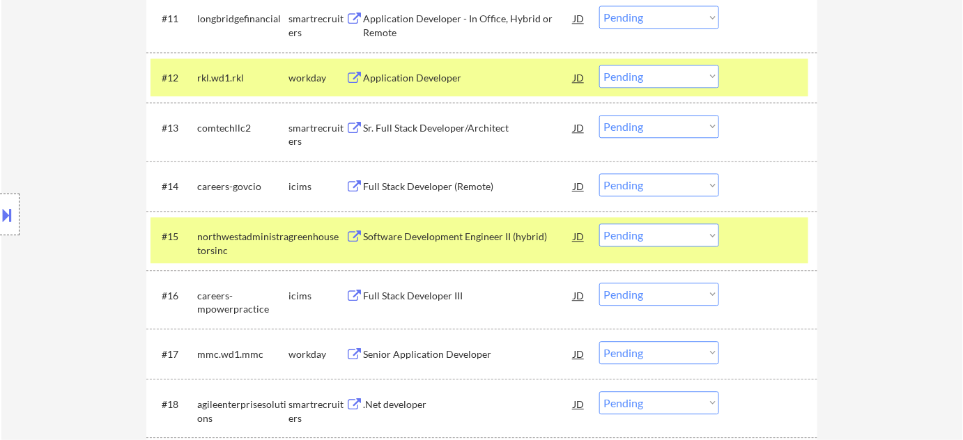
scroll to position [1164, 0]
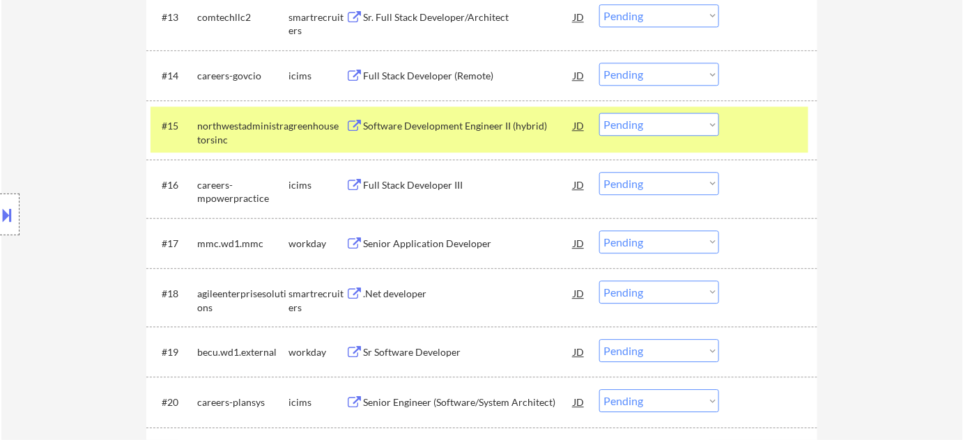
click at [647, 125] on select "Choose an option... Pending Applied Excluded (Questions) Excluded (Expired) Exc…" at bounding box center [659, 124] width 120 height 23
click at [599, 113] on select "Choose an option... Pending Applied Excluded (Questions) Excluded (Expired) Exc…" at bounding box center [659, 124] width 120 height 23
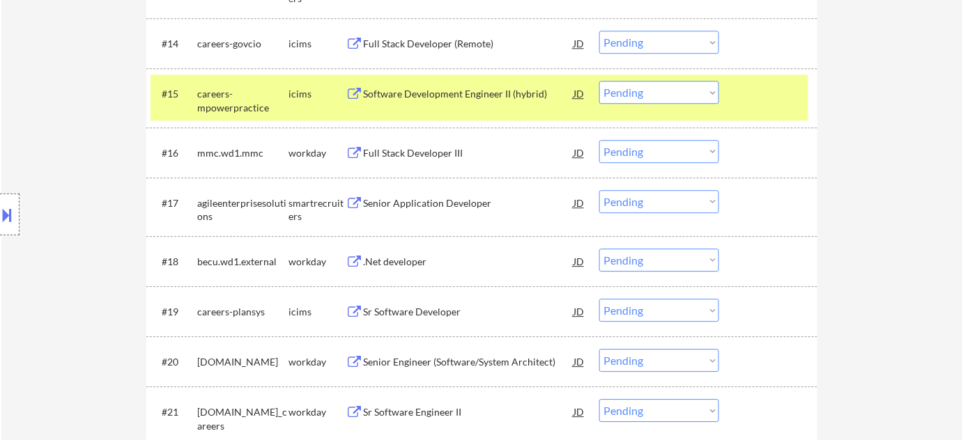
scroll to position [1228, 0]
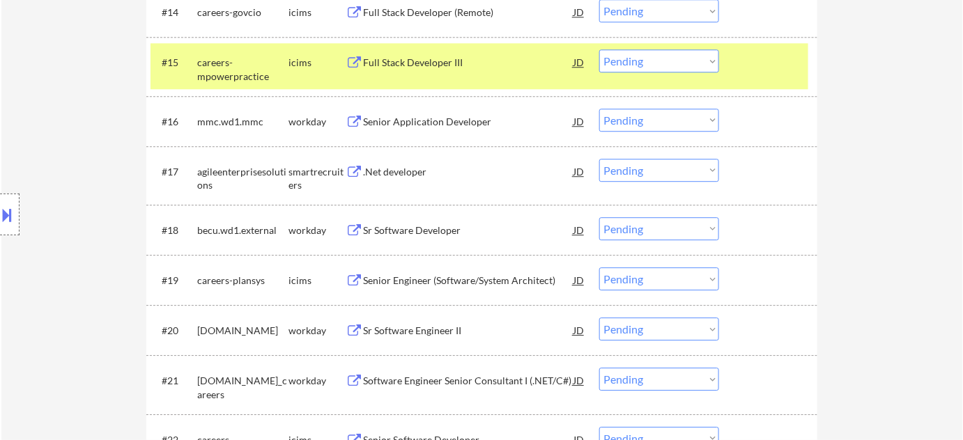
click at [417, 227] on div "Sr Software Developer" at bounding box center [468, 231] width 210 height 14
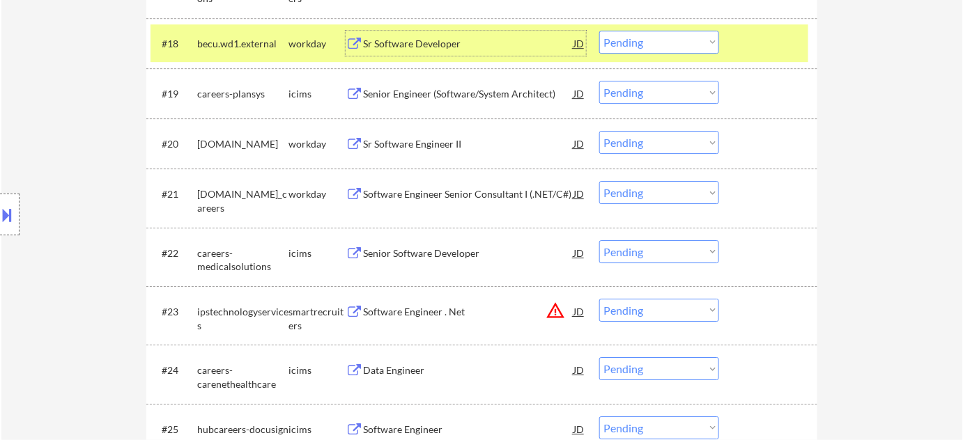
scroll to position [1417, 0]
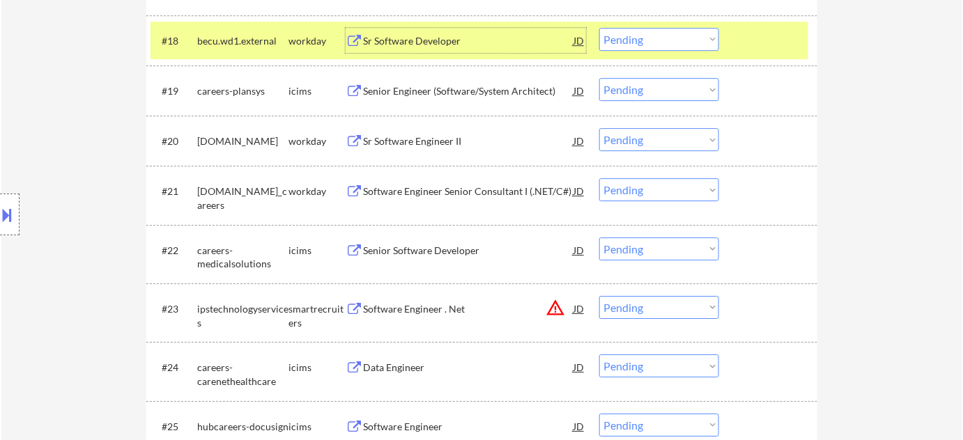
click at [410, 200] on div "Software Engineer Senior Consultant I (.NET/C#)" at bounding box center [468, 190] width 210 height 25
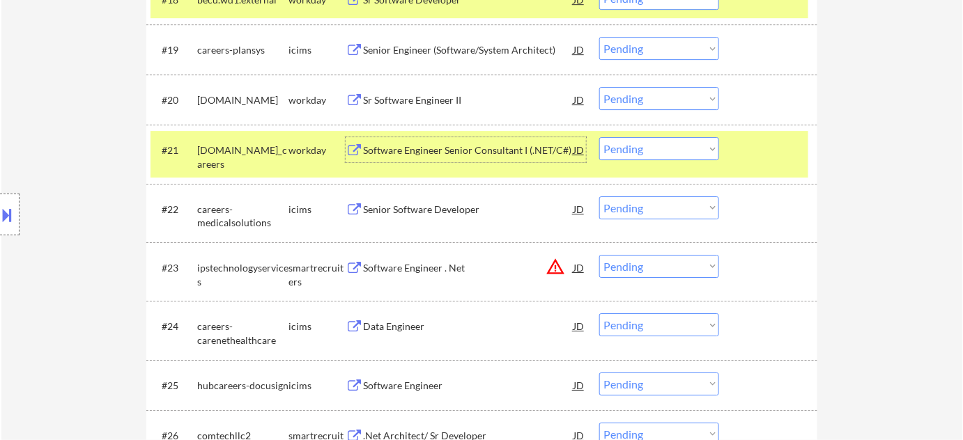
scroll to position [1544, 0]
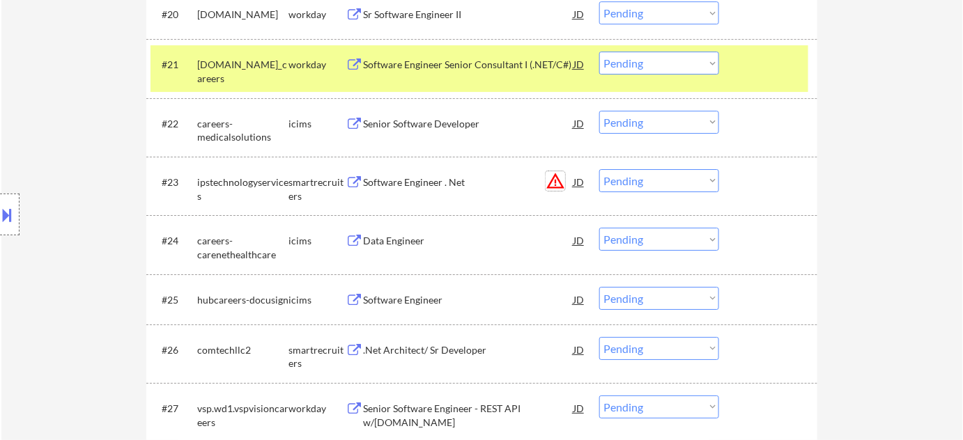
click at [561, 180] on button "warning_amber" at bounding box center [556, 181] width 20 height 20
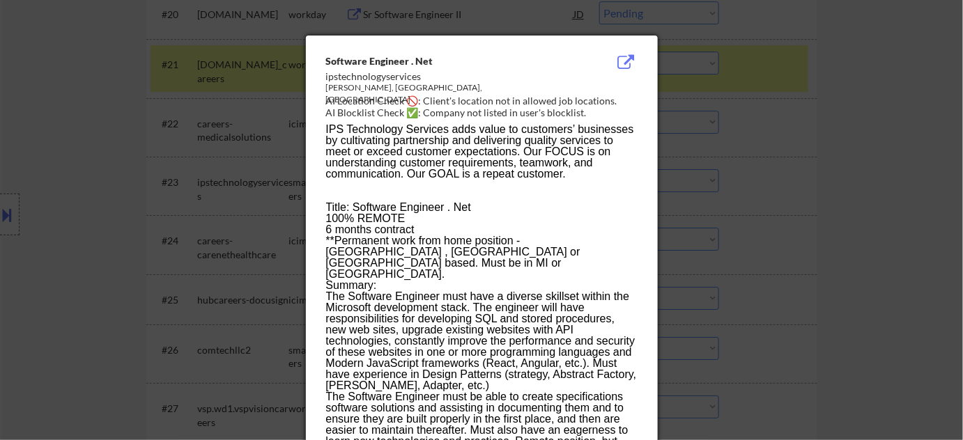
click at [771, 180] on div at bounding box center [481, 220] width 963 height 440
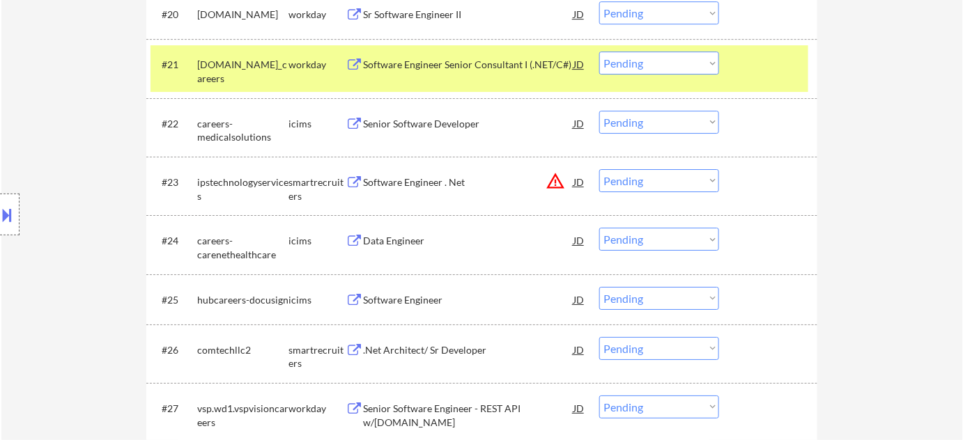
click at [633, 178] on select "Choose an option... Pending Applied Excluded (Questions) Excluded (Expired) Exc…" at bounding box center [659, 180] width 120 height 23
click at [599, 169] on select "Choose an option... Pending Applied Excluded (Questions) Excluded (Expired) Exc…" at bounding box center [659, 180] width 120 height 23
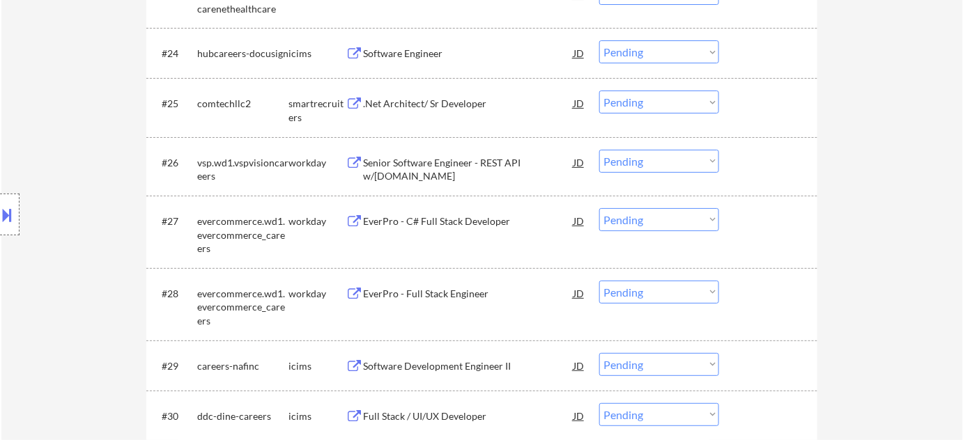
scroll to position [1734, 0]
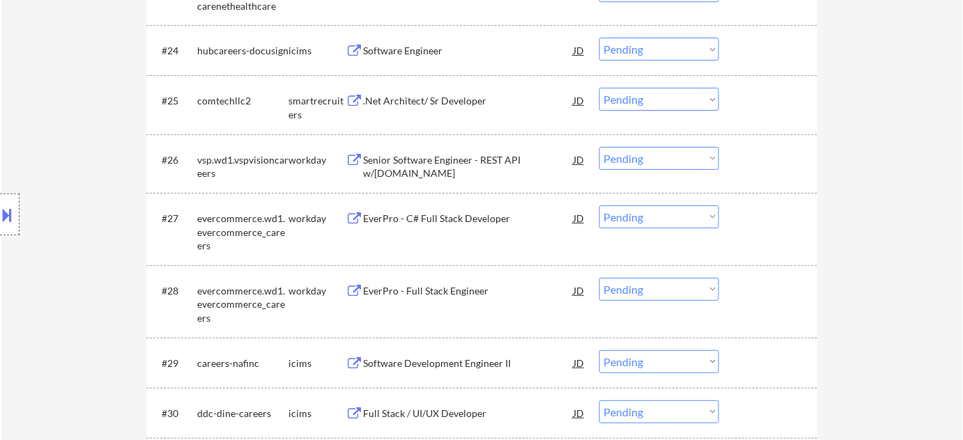
click at [429, 284] on div "EverPro - Full Stack Engineer" at bounding box center [468, 291] width 210 height 14
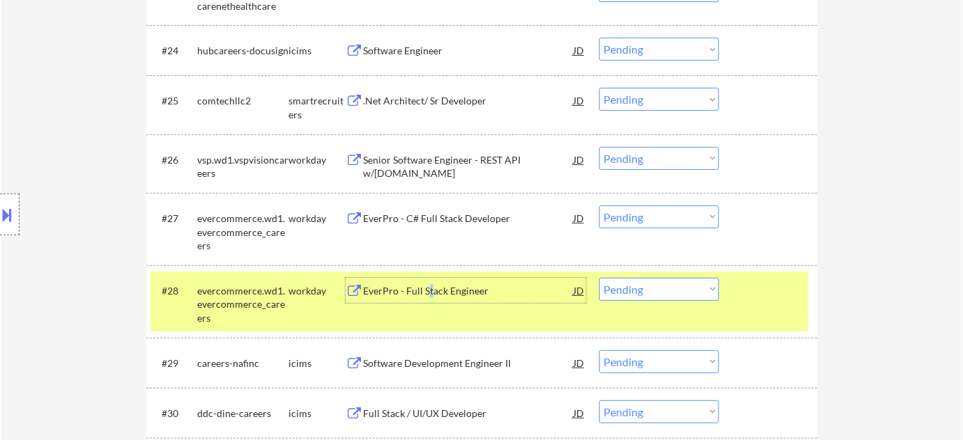
click at [698, 287] on select "Choose an option... Pending Applied Excluded (Questions) Excluded (Expired) Exc…" at bounding box center [659, 289] width 120 height 23
click at [599, 278] on select "Choose an option... Pending Applied Excluded (Questions) Excluded (Expired) Exc…" at bounding box center [659, 289] width 120 height 23
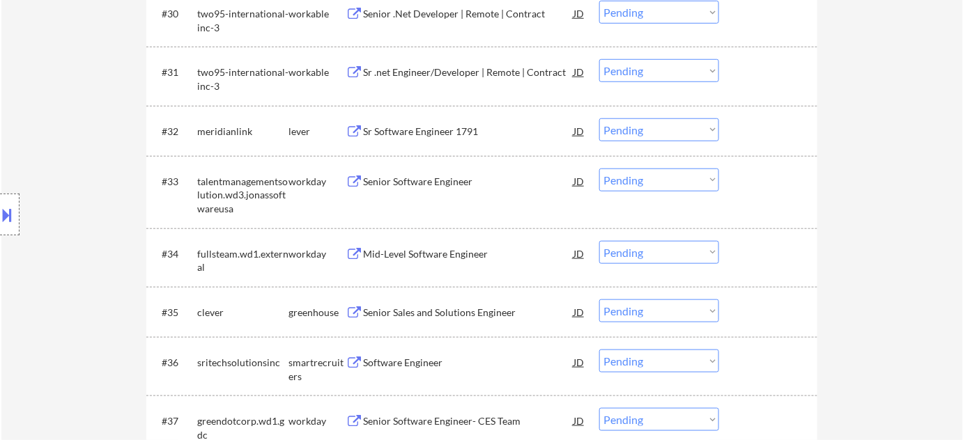
scroll to position [2114, 0]
click at [421, 175] on div "Senior Software Engineer" at bounding box center [468, 180] width 210 height 14
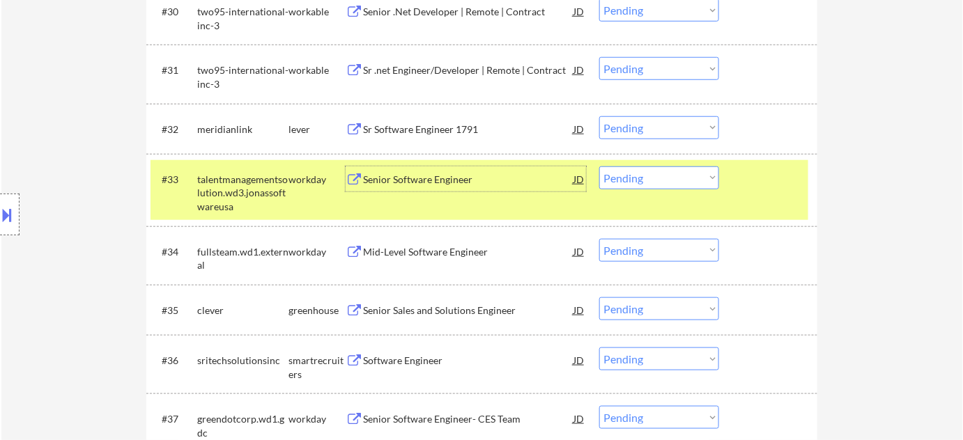
click at [623, 183] on select "Choose an option... Pending Applied Excluded (Questions) Excluded (Expired) Exc…" at bounding box center [659, 178] width 120 height 23
click at [599, 167] on select "Choose an option... Pending Applied Excluded (Questions) Excluded (Expired) Exc…" at bounding box center [659, 178] width 120 height 23
click at [417, 134] on div "Sr Software Engineer 1791" at bounding box center [468, 130] width 210 height 14
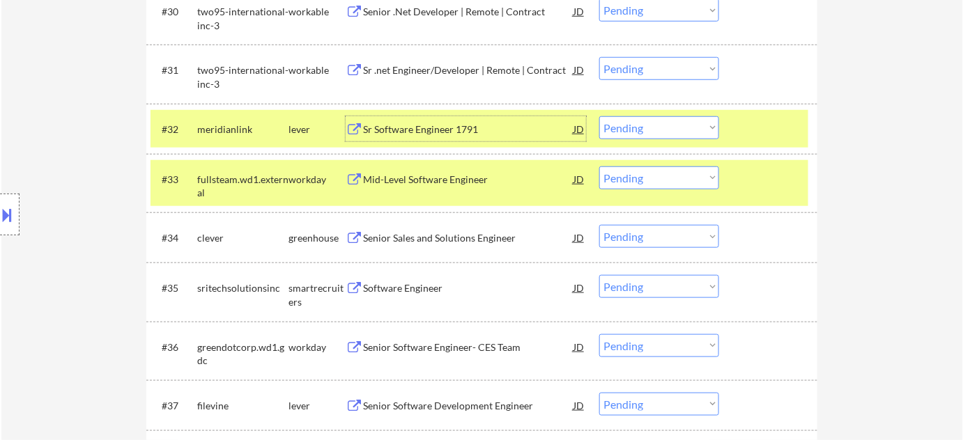
click at [650, 141] on div "#32 meridianlink lever Sr Software Engineer 1791 JD Choose an option... Pending…" at bounding box center [479, 129] width 658 height 38
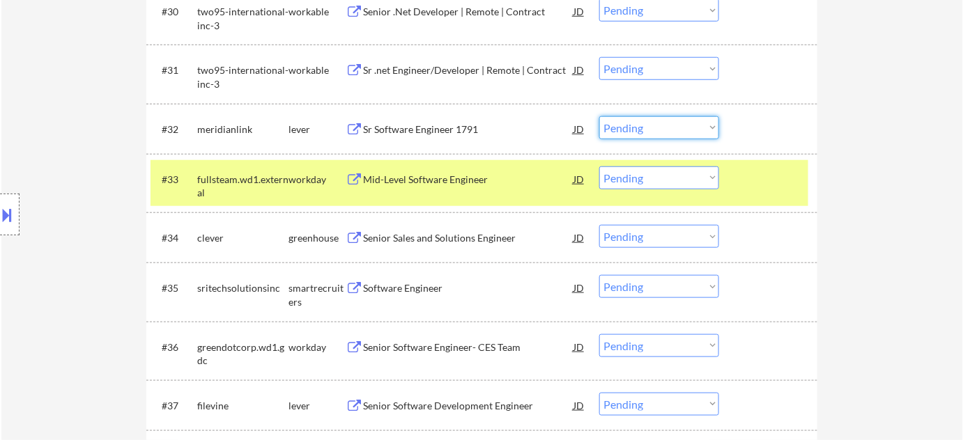
click at [670, 132] on select "Choose an option... Pending Applied Excluded (Questions) Excluded (Expired) Exc…" at bounding box center [659, 127] width 120 height 23
click at [599, 116] on select "Choose an option... Pending Applied Excluded (Questions) Excluded (Expired) Exc…" at bounding box center [659, 127] width 120 height 23
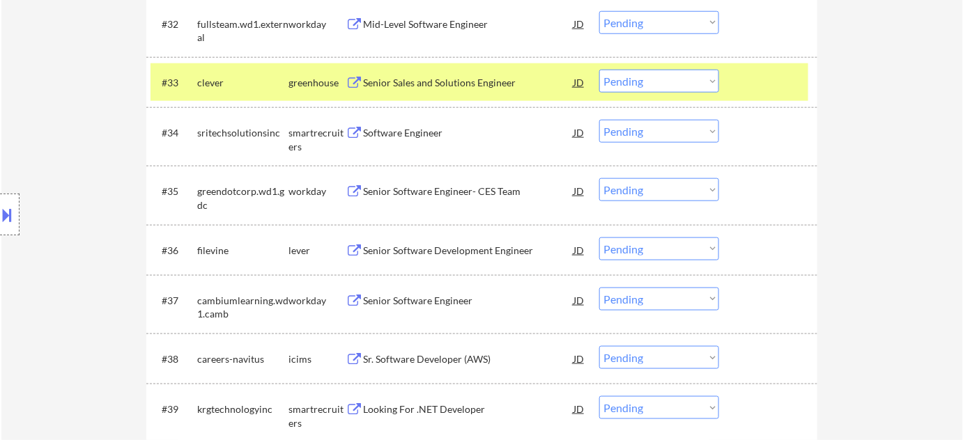
scroll to position [2241, 0]
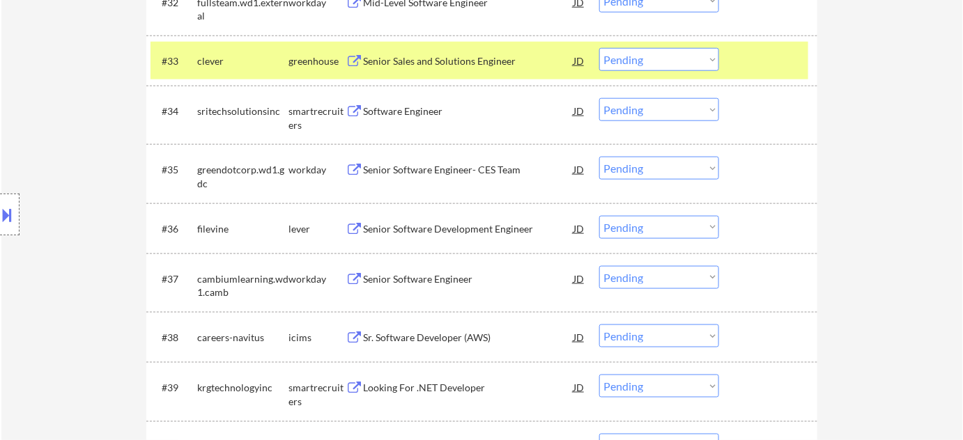
click at [394, 228] on div "Senior Software Development Engineer" at bounding box center [468, 229] width 210 height 14
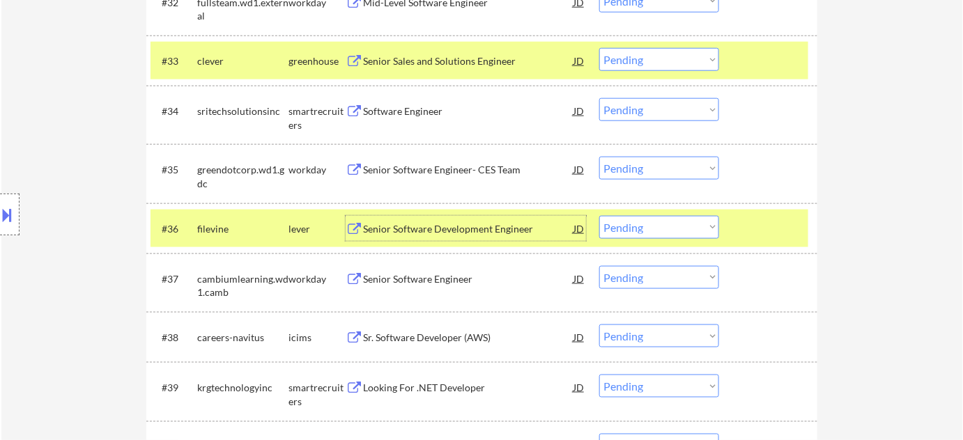
click at [645, 225] on select "Choose an option... Pending Applied Excluded (Questions) Excluded (Expired) Exc…" at bounding box center [659, 227] width 120 height 23
click at [599, 216] on select "Choose an option... Pending Applied Excluded (Questions) Excluded (Expired) Exc…" at bounding box center [659, 227] width 120 height 23
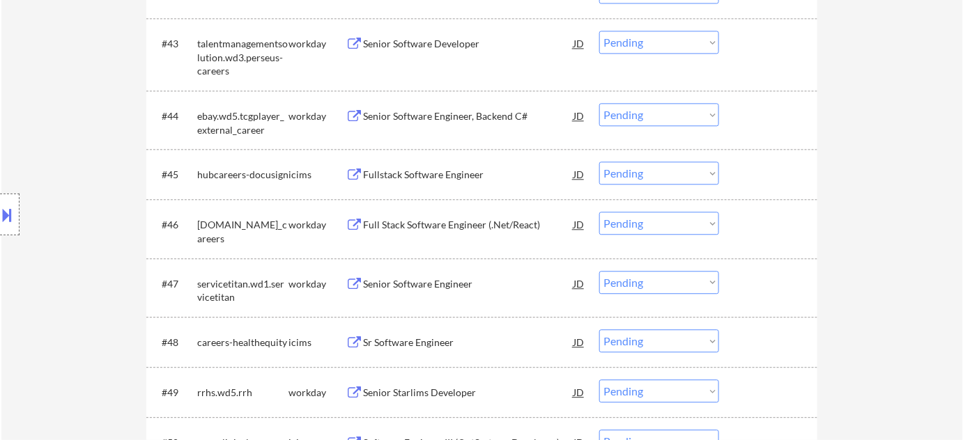
scroll to position [2811, 0]
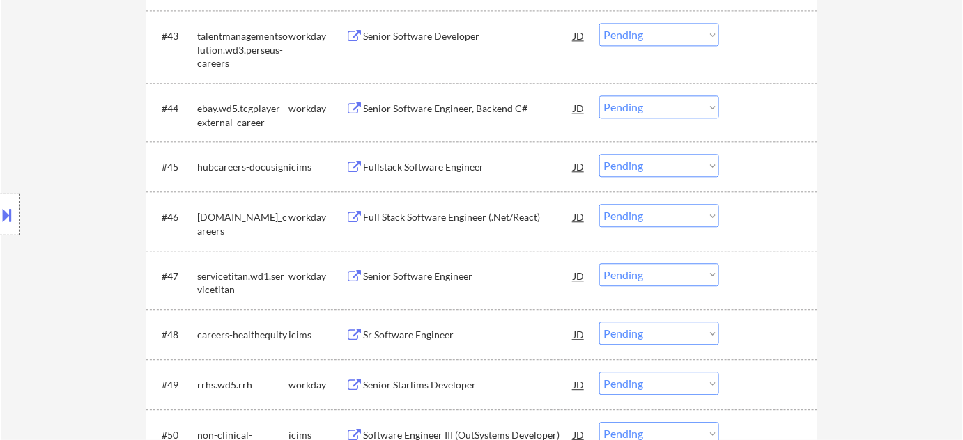
click at [464, 210] on div "Full Stack Software Engineer (.Net/React)" at bounding box center [468, 217] width 210 height 14
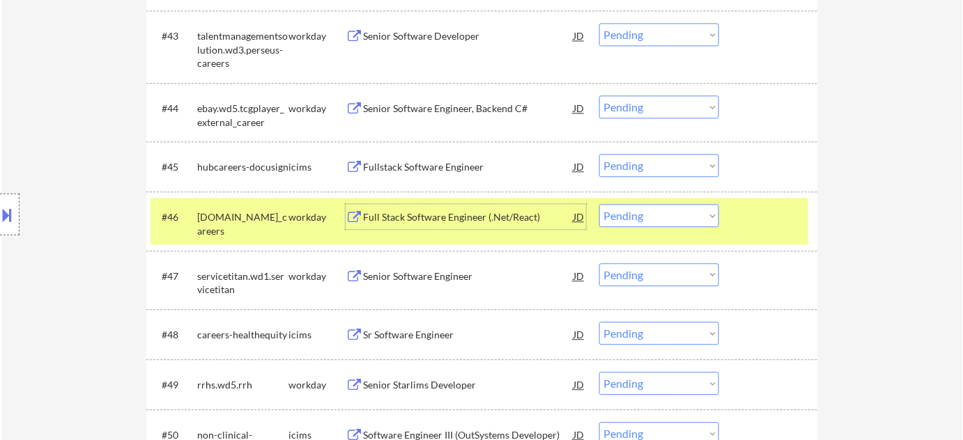
scroll to position [2937, 0]
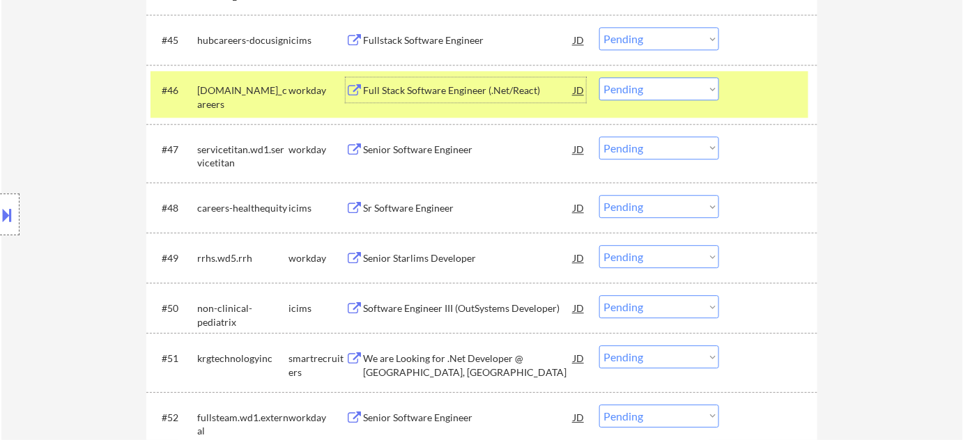
click at [453, 248] on div "Senior Starlims Developer" at bounding box center [468, 257] width 210 height 25
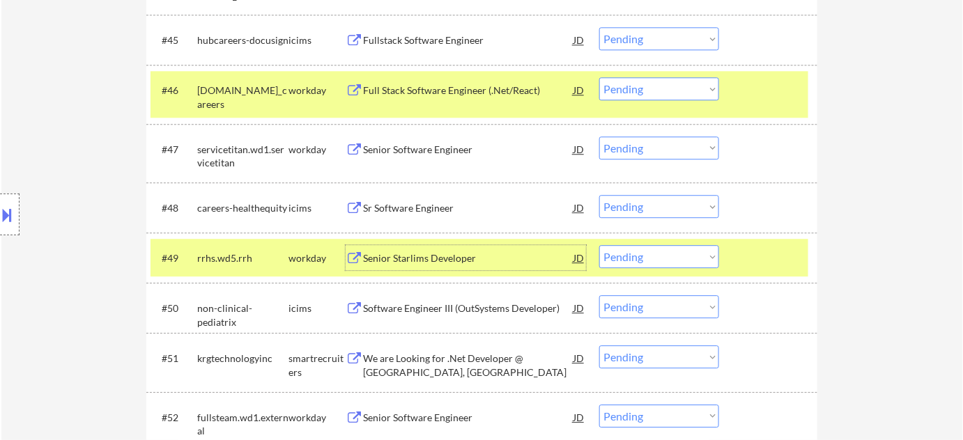
drag, startPoint x: 621, startPoint y: 261, endPoint x: 630, endPoint y: 265, distance: 10.3
click at [621, 261] on select "Choose an option... Pending Applied Excluded (Questions) Excluded (Expired) Exc…" at bounding box center [659, 256] width 120 height 23
click at [599, 245] on select "Choose an option... Pending Applied Excluded (Questions) Excluded (Expired) Exc…" at bounding box center [659, 256] width 120 height 23
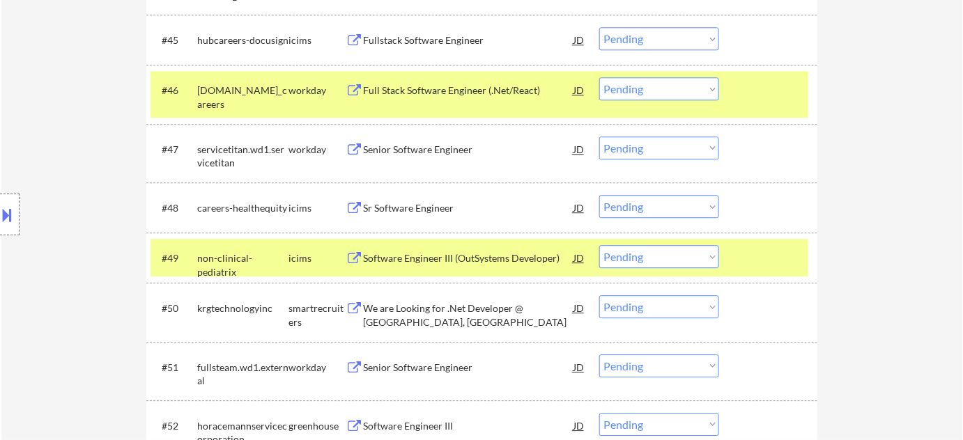
scroll to position [3001, 0]
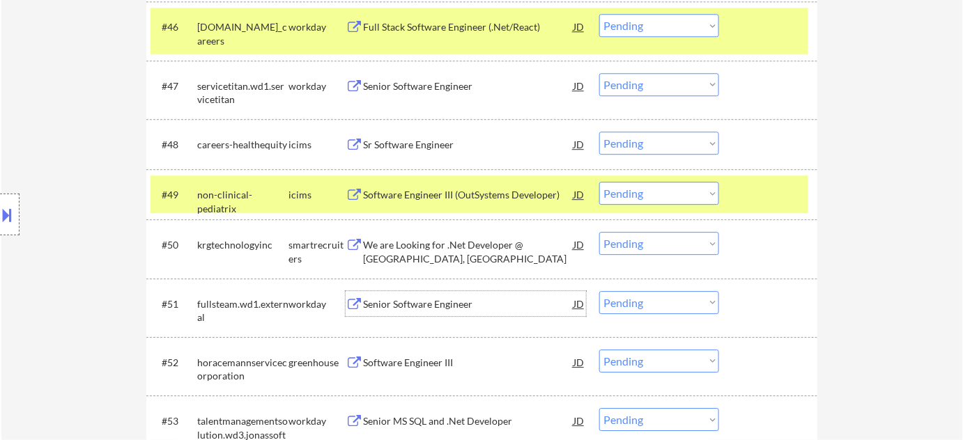
drag, startPoint x: 433, startPoint y: 295, endPoint x: 449, endPoint y: 215, distance: 81.8
click at [431, 295] on div "Senior Software Engineer" at bounding box center [468, 303] width 210 height 25
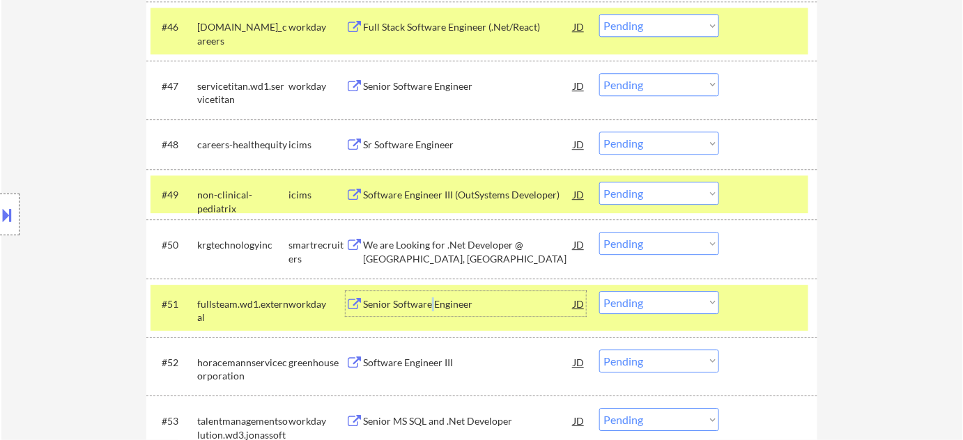
click at [672, 307] on select "Choose an option... Pending Applied Excluded (Questions) Excluded (Expired) Exc…" at bounding box center [659, 302] width 120 height 23
click at [599, 291] on select "Choose an option... Pending Applied Excluded (Questions) Excluded (Expired) Exc…" at bounding box center [659, 302] width 120 height 23
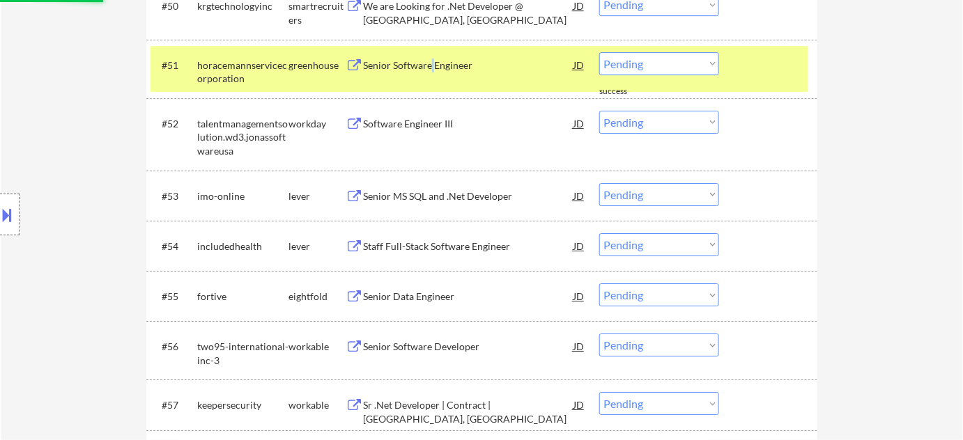
scroll to position [3254, 0]
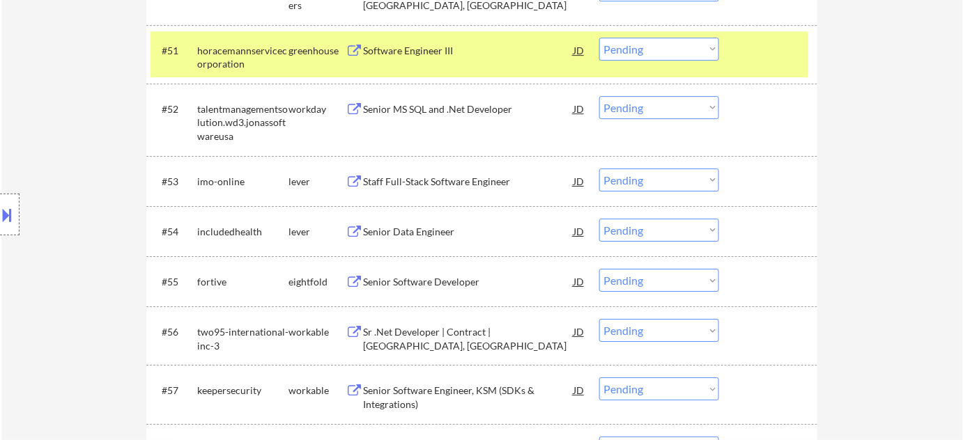
click at [415, 232] on div "Senior Data Engineer" at bounding box center [468, 232] width 210 height 14
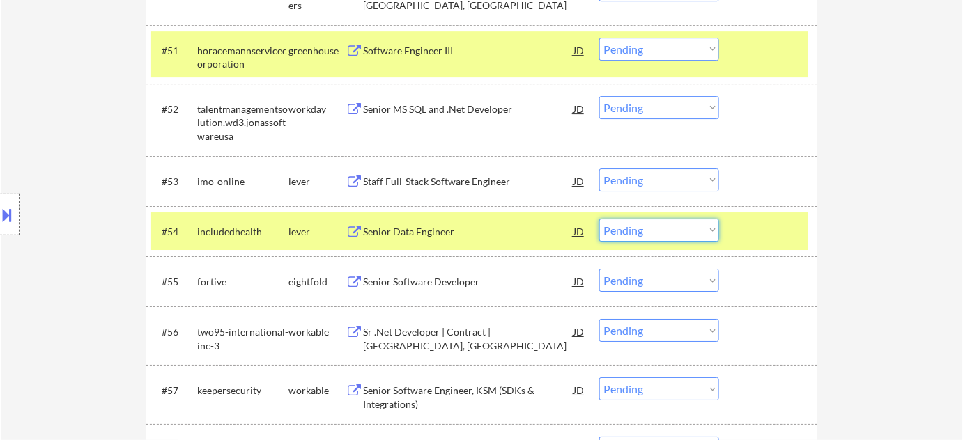
click at [628, 232] on select "Choose an option... Pending Applied Excluded (Questions) Excluded (Expired) Exc…" at bounding box center [659, 230] width 120 height 23
click at [599, 219] on select "Choose an option... Pending Applied Excluded (Questions) Excluded (Expired) Exc…" at bounding box center [659, 230] width 120 height 23
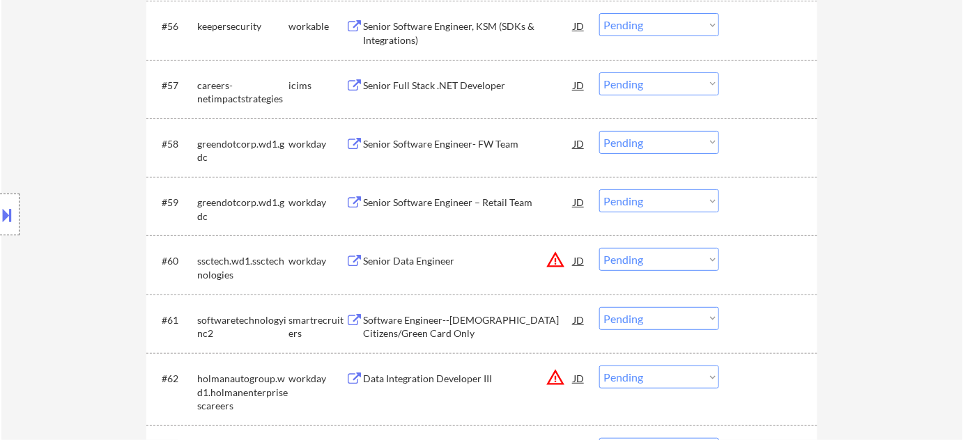
scroll to position [3571, 0]
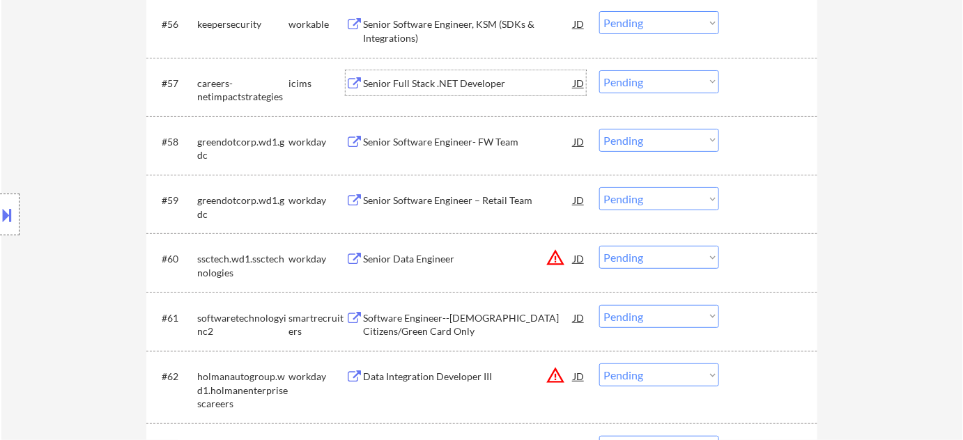
click at [454, 83] on div "Senior Full Stack .NET Developer" at bounding box center [468, 84] width 210 height 14
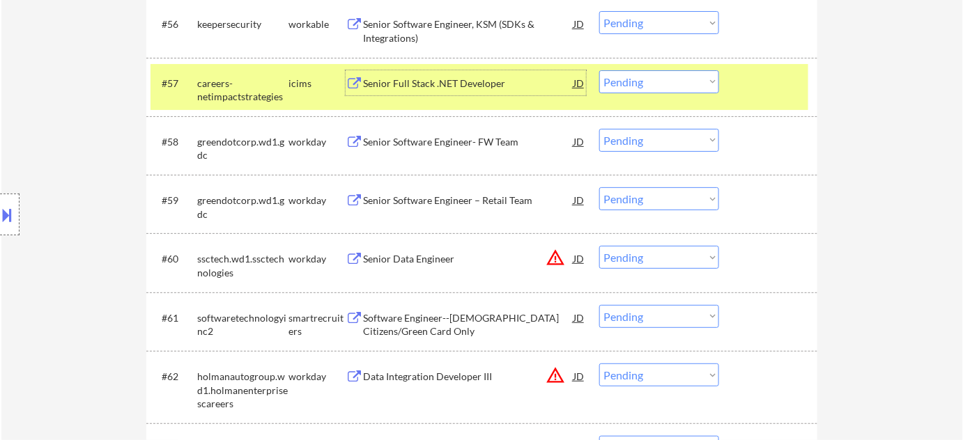
click at [661, 88] on select "Choose an option... Pending Applied Excluded (Questions) Excluded (Expired) Exc…" at bounding box center [659, 81] width 120 height 23
click at [599, 70] on select "Choose an option... Pending Applied Excluded (Questions) Excluded (Expired) Exc…" at bounding box center [659, 81] width 120 height 23
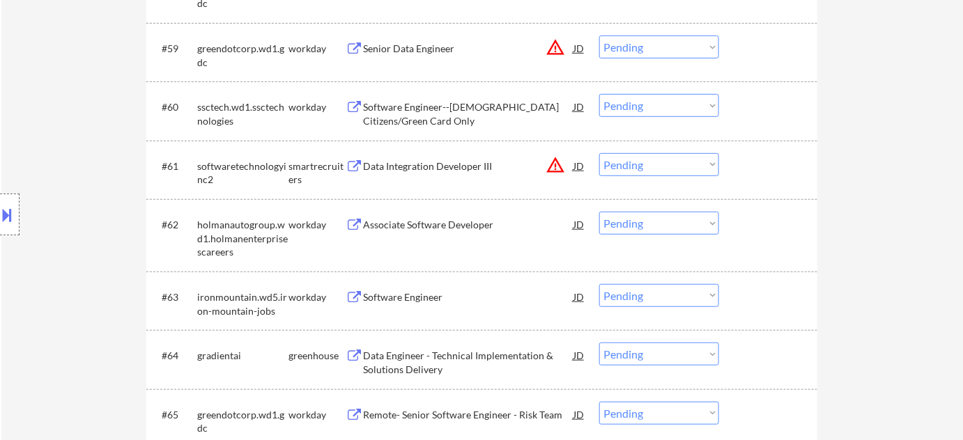
scroll to position [3761, 0]
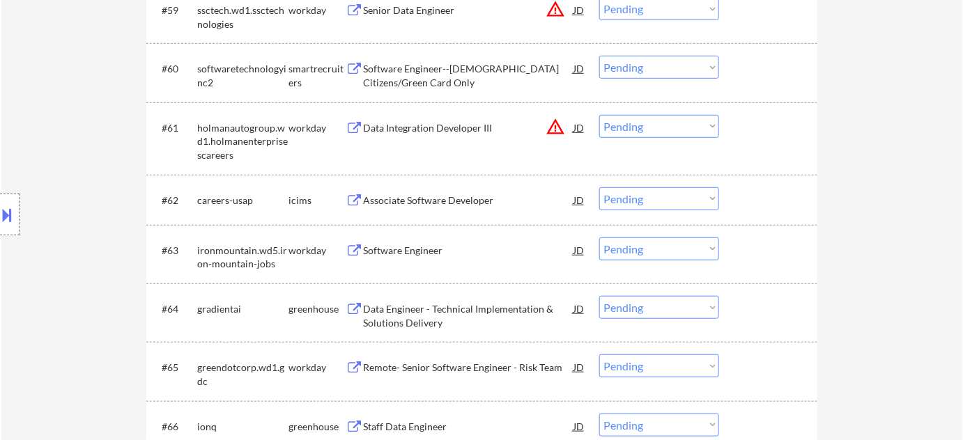
click at [420, 252] on div "Software Engineer" at bounding box center [468, 251] width 210 height 14
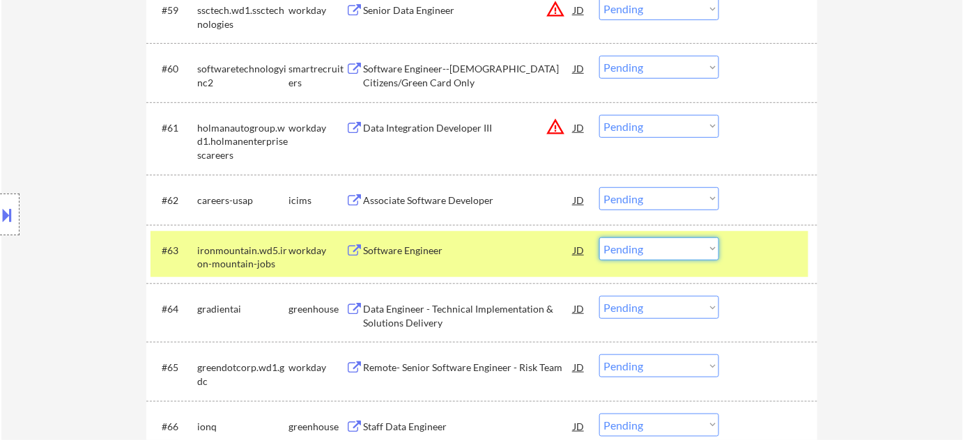
click at [665, 245] on select "Choose an option... Pending Applied Excluded (Questions) Excluded (Expired) Exc…" at bounding box center [659, 249] width 120 height 23
click at [599, 238] on select "Choose an option... Pending Applied Excluded (Questions) Excluded (Expired) Exc…" at bounding box center [659, 249] width 120 height 23
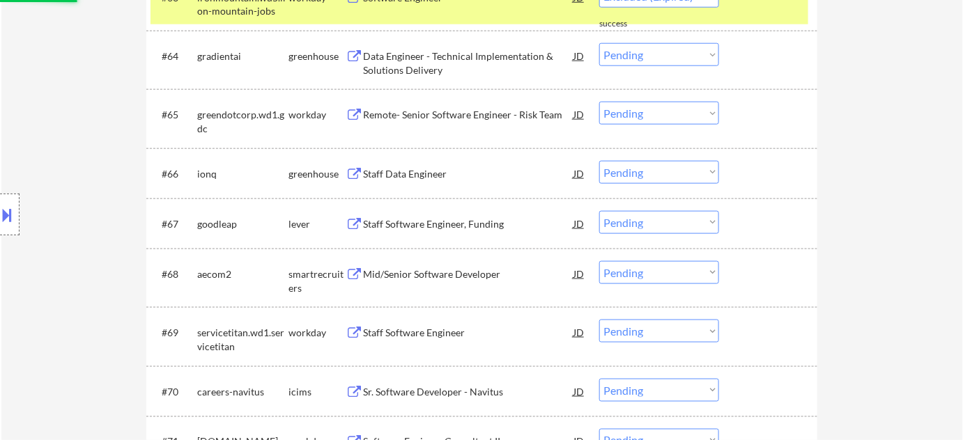
scroll to position [4014, 0]
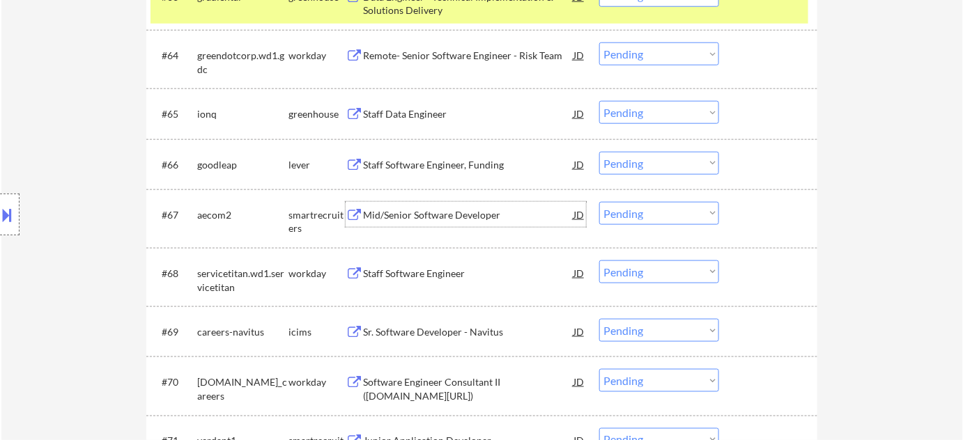
click at [448, 223] on div "Mid/Senior Software Developer" at bounding box center [468, 214] width 210 height 25
